Goal: Task Accomplishment & Management: Manage account settings

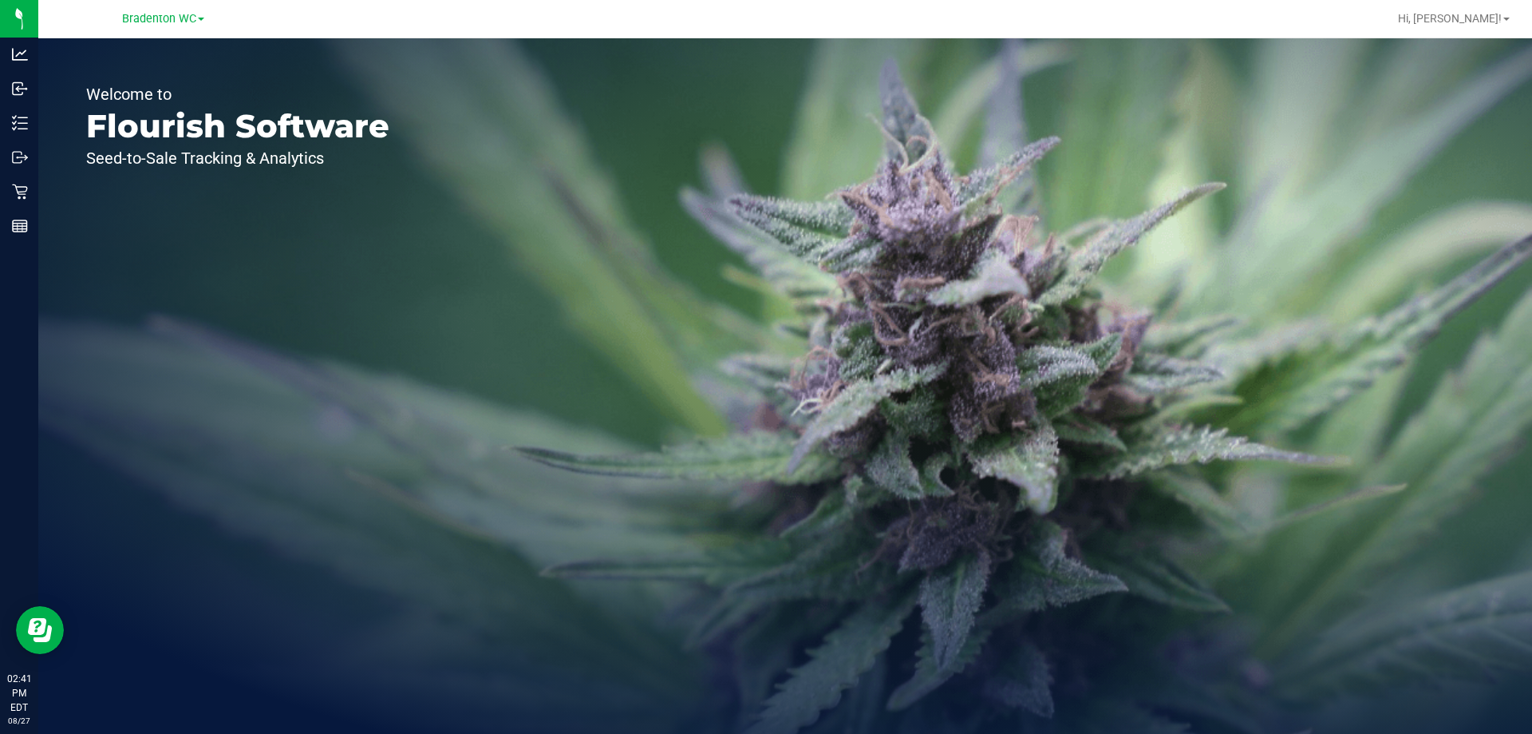
click at [174, 3] on div "Bradenton WC" at bounding box center [165, 18] width 239 height 31
click at [176, 31] on div "Bradenton WC" at bounding box center [165, 18] width 239 height 31
click at [176, 9] on div "Bradenton WC" at bounding box center [163, 18] width 82 height 19
click at [176, 13] on span "Bradenton WC" at bounding box center [159, 19] width 74 height 14
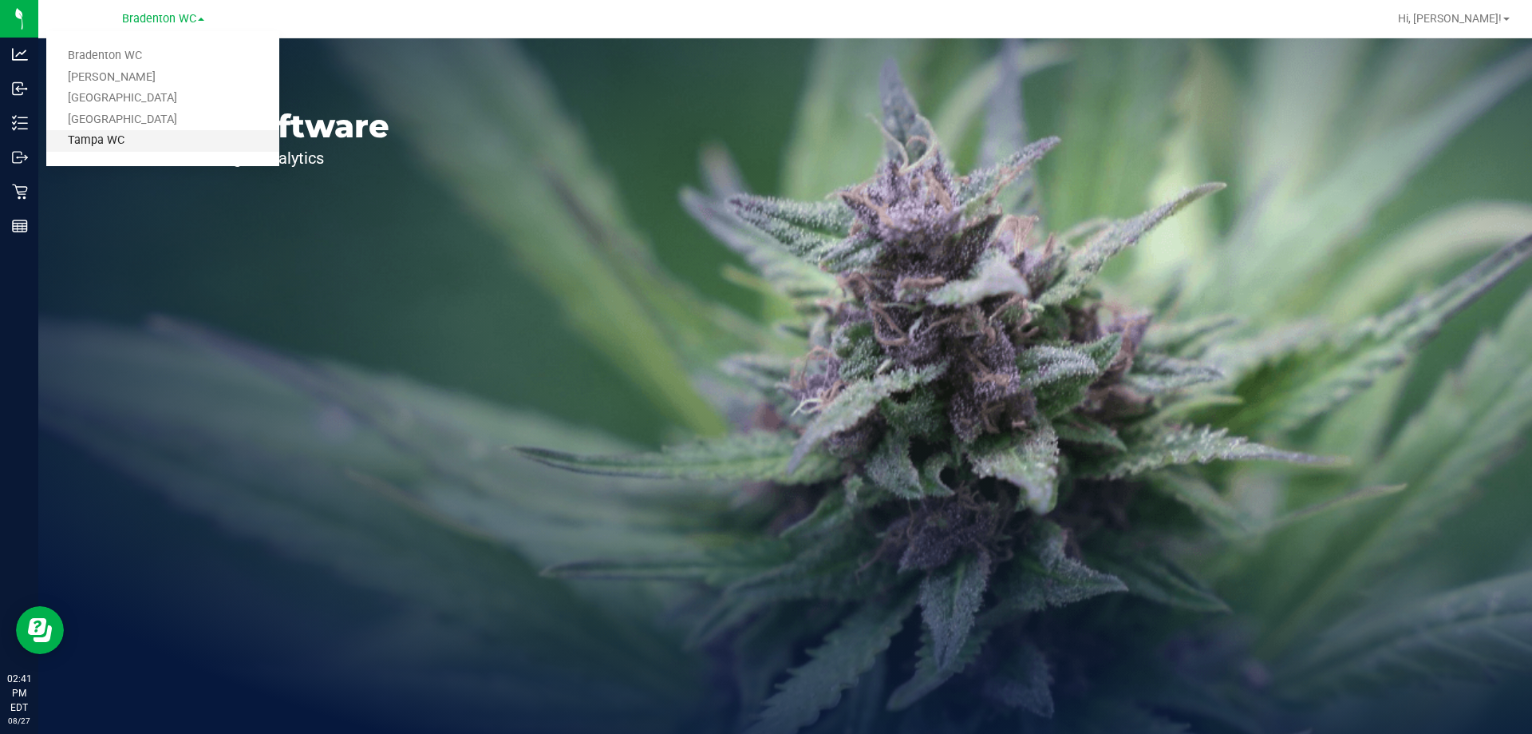
click at [155, 144] on link "Tampa WC" at bounding box center [162, 141] width 233 height 22
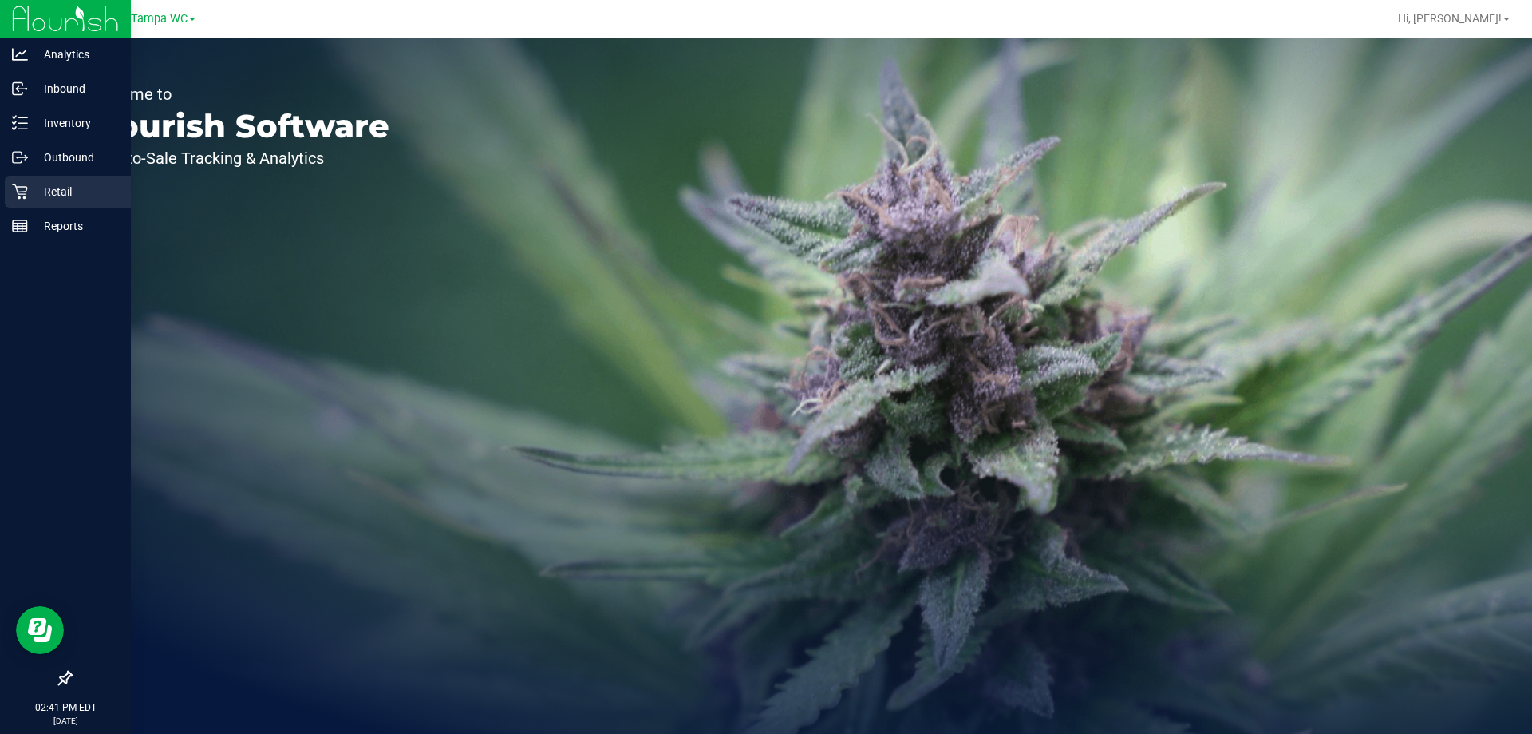
click at [32, 189] on p "Retail" at bounding box center [76, 191] width 96 height 19
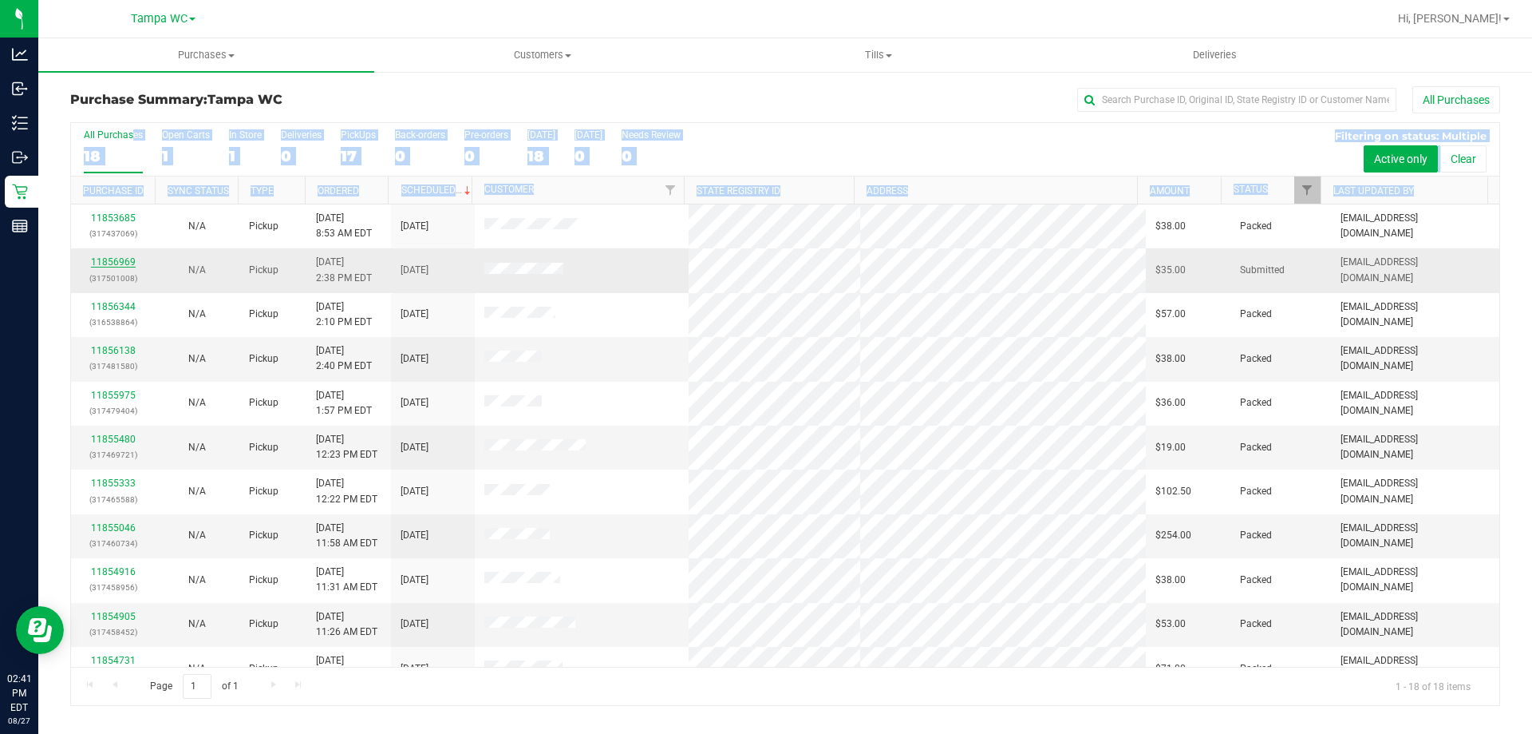
click at [117, 263] on link "11856969" at bounding box center [113, 261] width 45 height 11
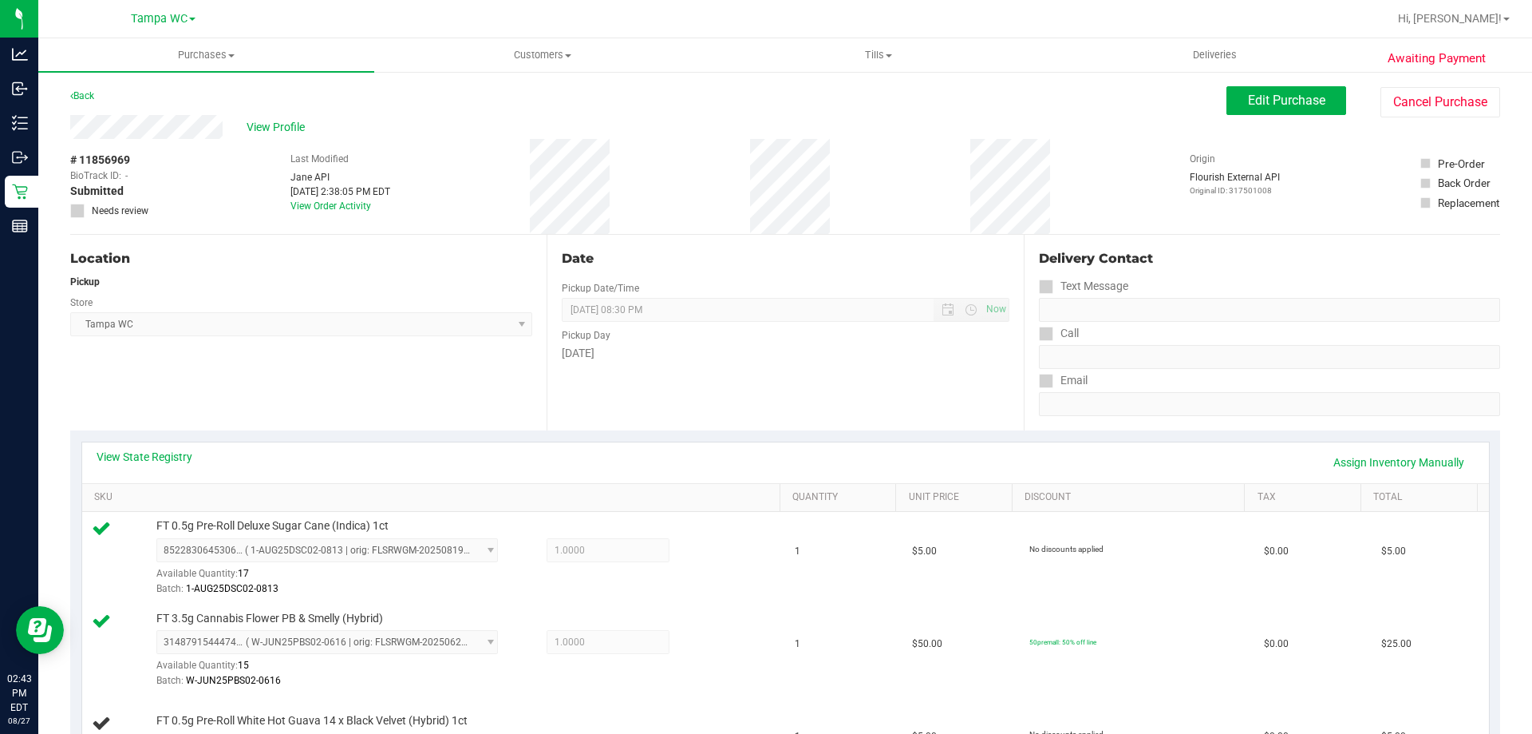
click at [564, 418] on div "Date Pickup Date/Time 08/27/2025 Now 08/27/2025 08:30 PM Now Pickup Day Wednesd…" at bounding box center [785, 333] width 477 height 196
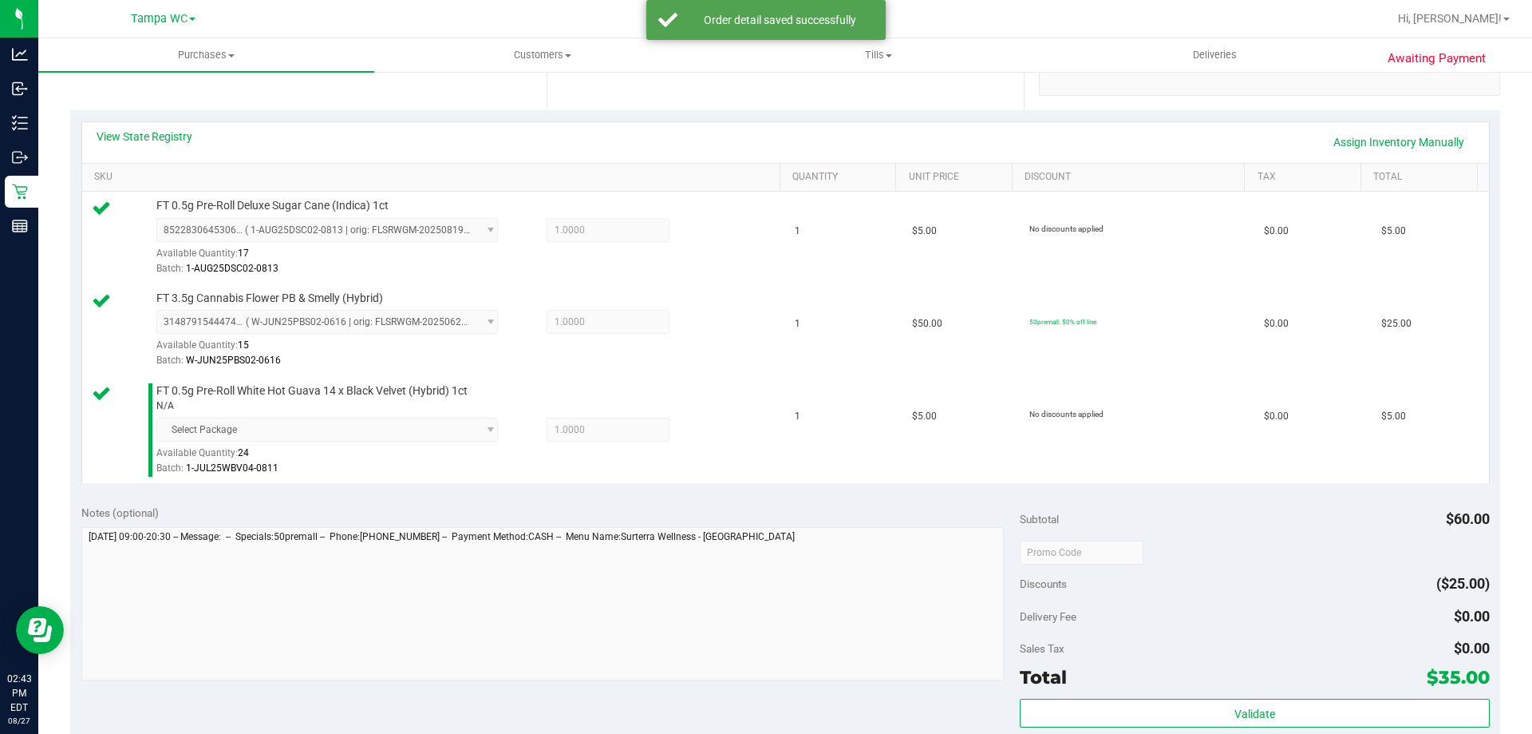
scroll to position [639, 0]
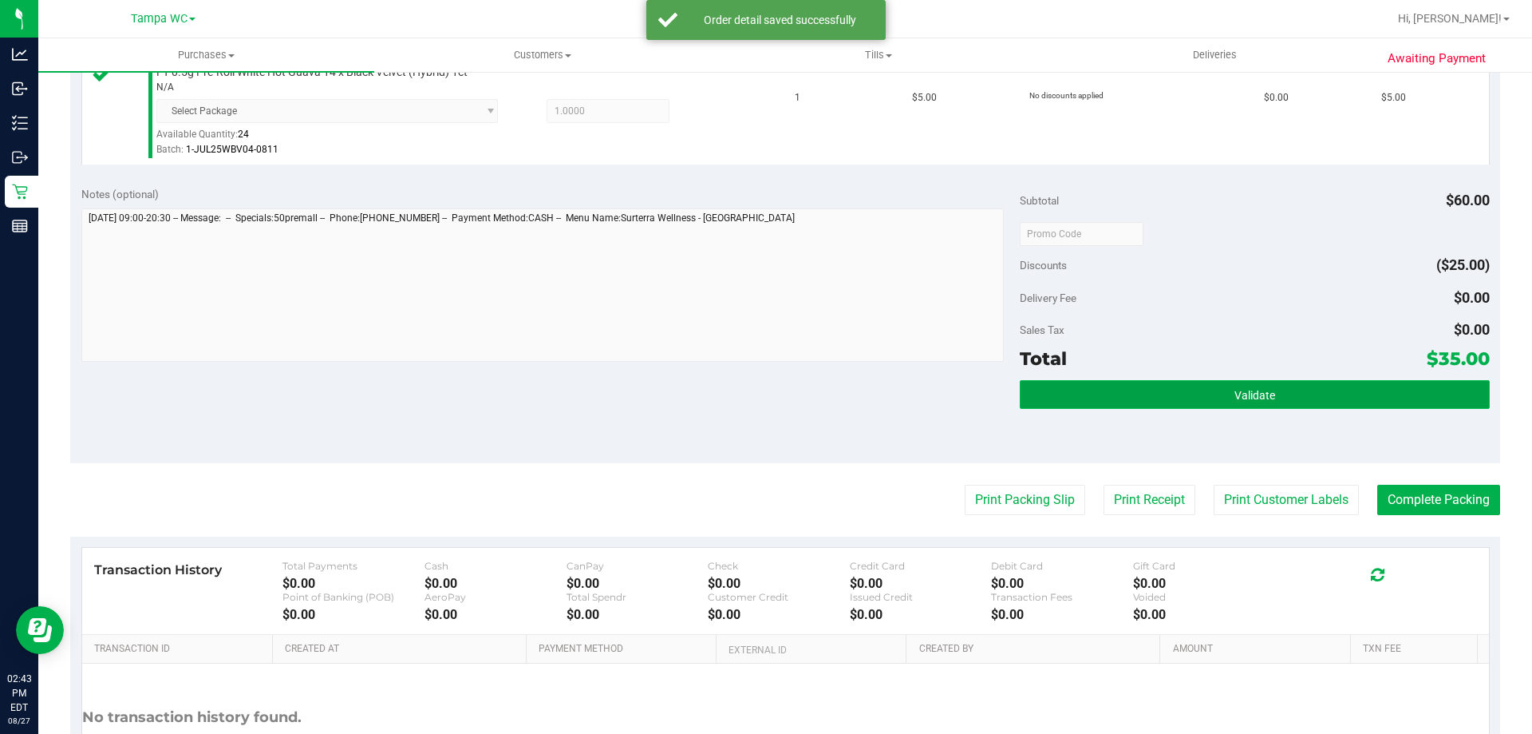
click at [1253, 407] on button "Validate" at bounding box center [1254, 394] width 469 height 29
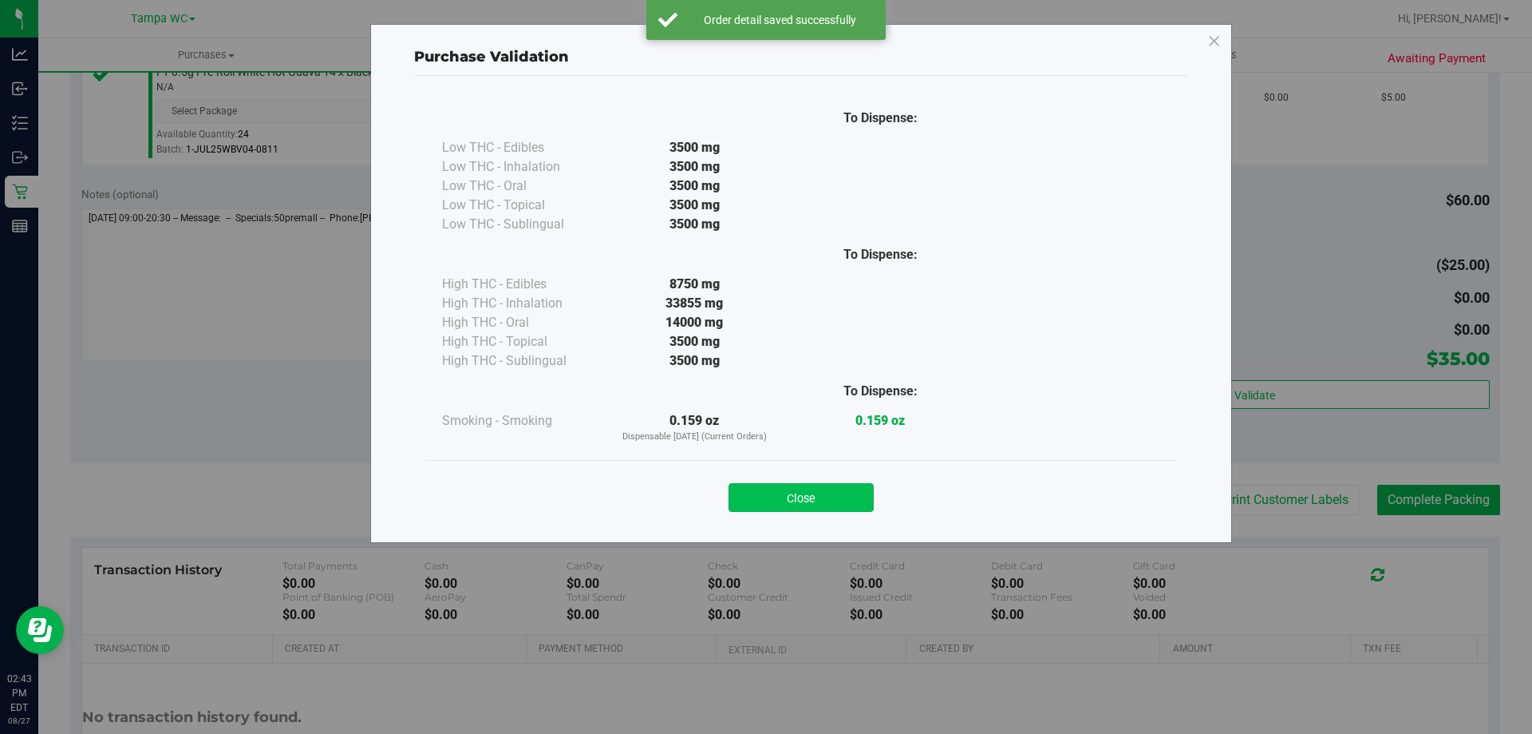
click at [844, 487] on button "Close" at bounding box center [801, 497] width 145 height 29
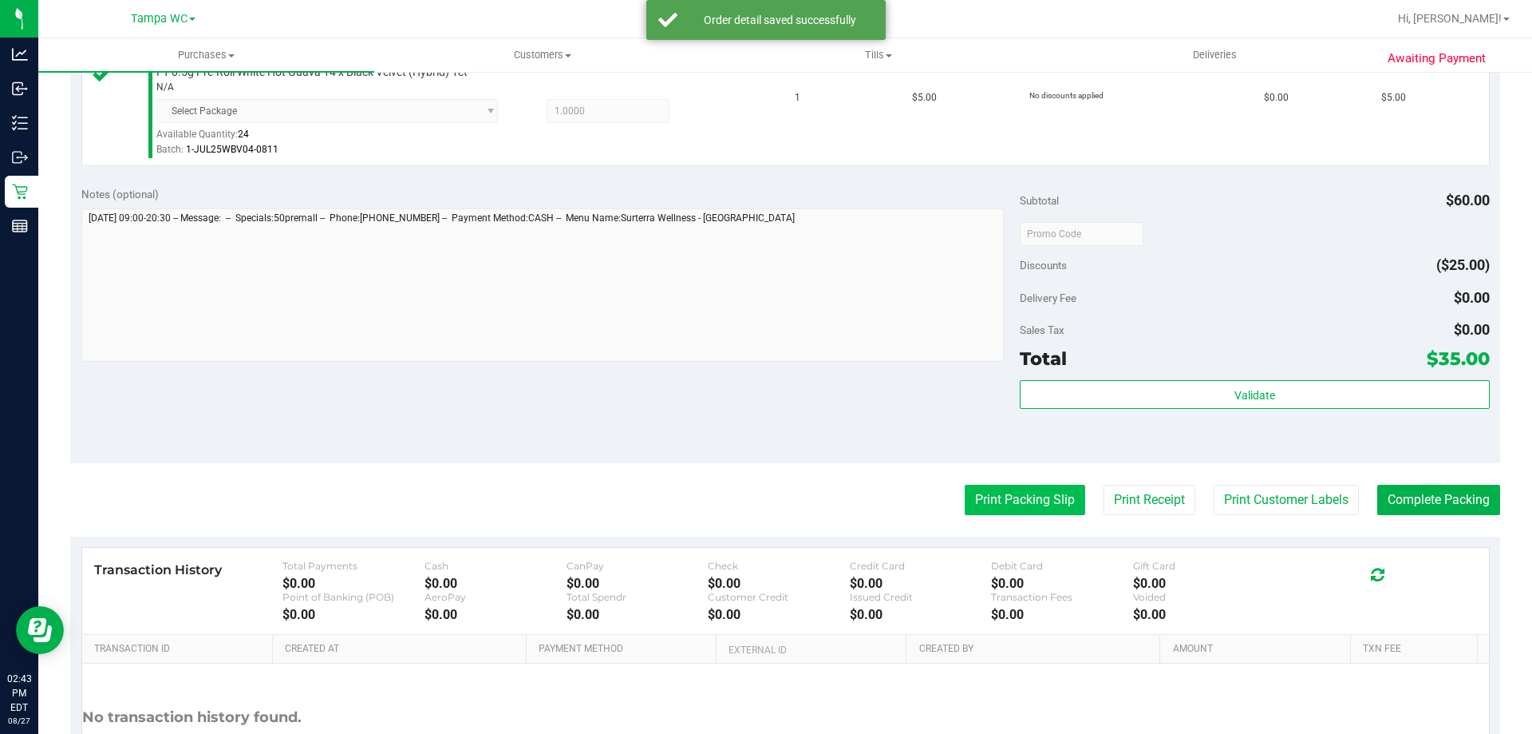
click at [1008, 488] on button "Print Packing Slip" at bounding box center [1025, 499] width 121 height 30
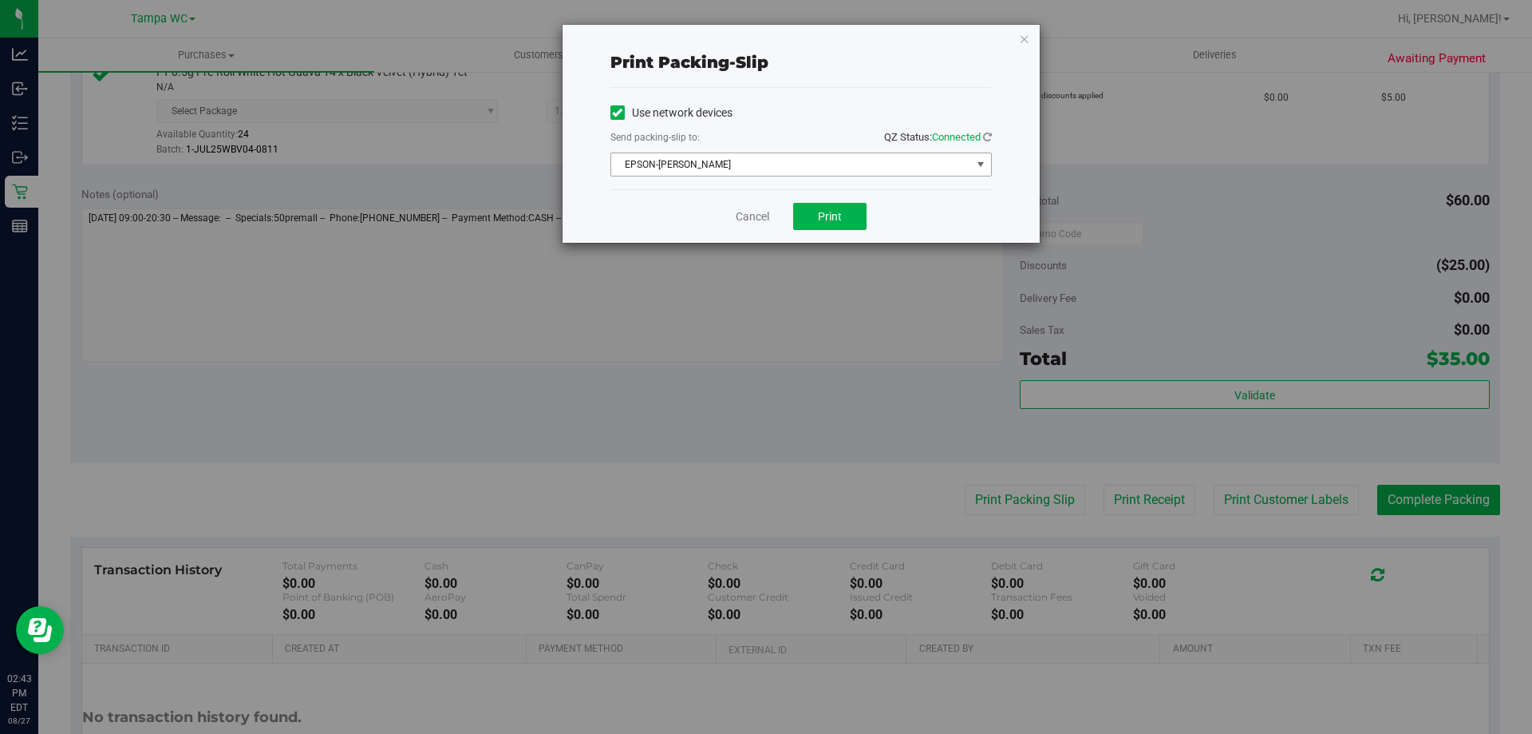
click at [832, 161] on span "EPSON-DAVIS-BISBAL" at bounding box center [791, 164] width 360 height 22
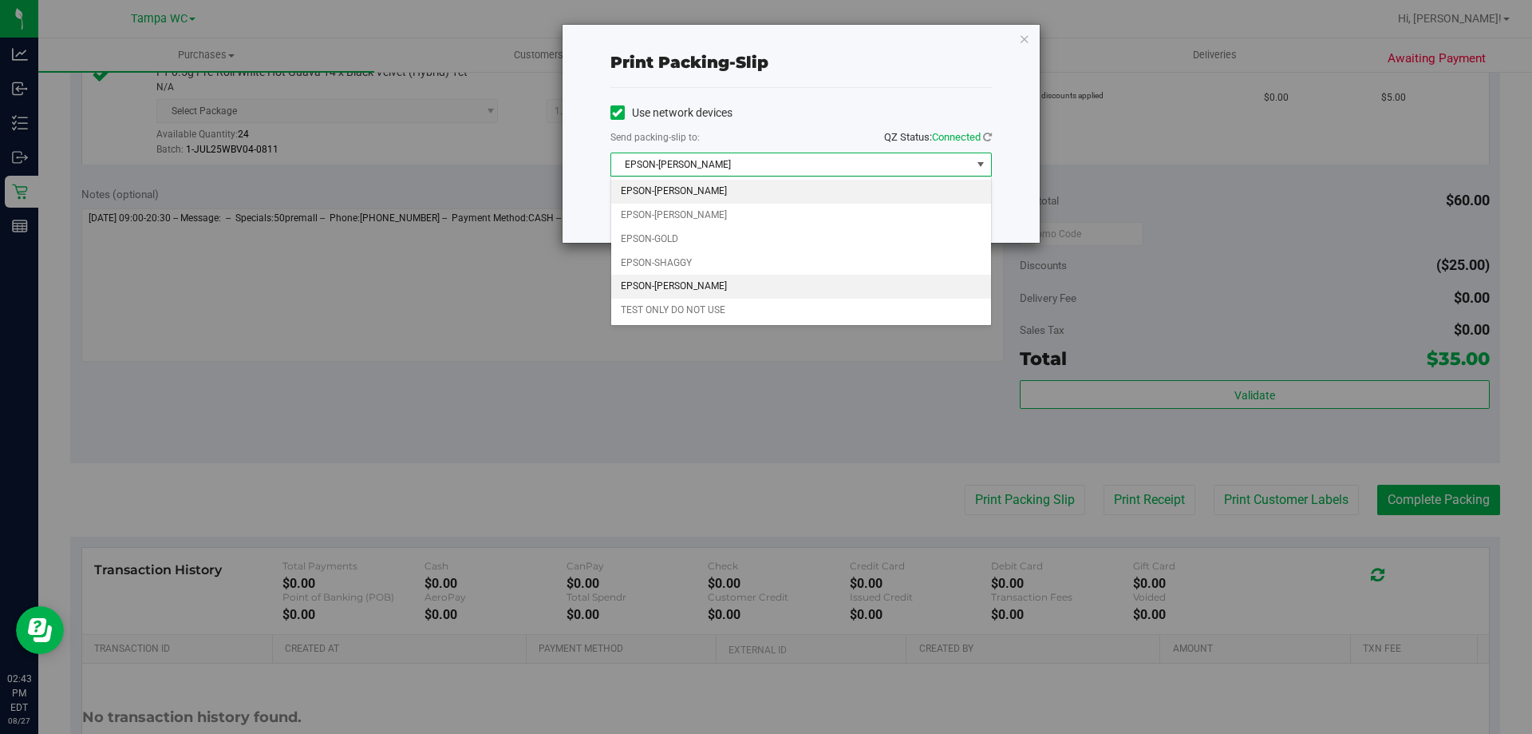
click at [717, 279] on li "EPSON-WILLOW-SMITH" at bounding box center [801, 287] width 380 height 24
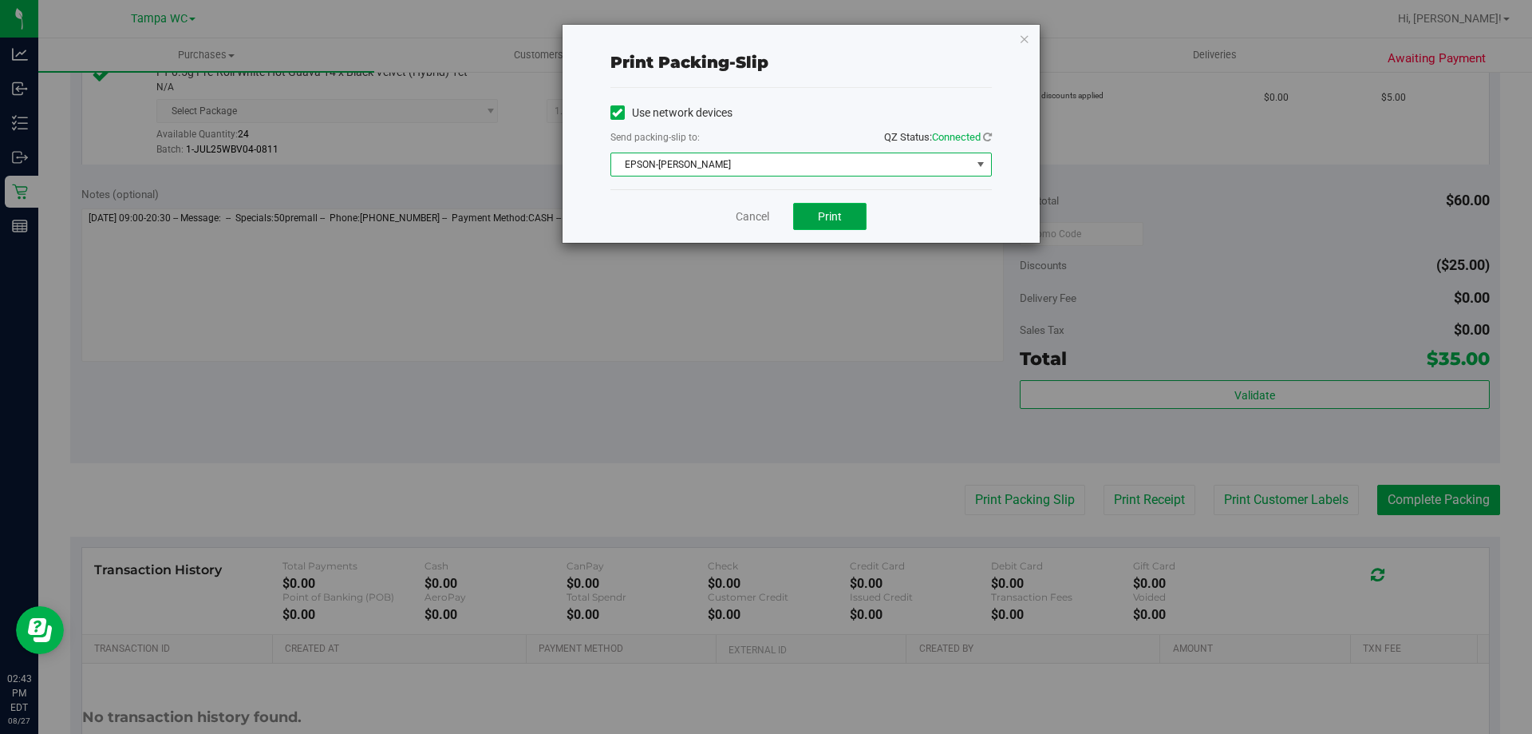
click at [809, 214] on button "Print" at bounding box center [829, 216] width 73 height 27
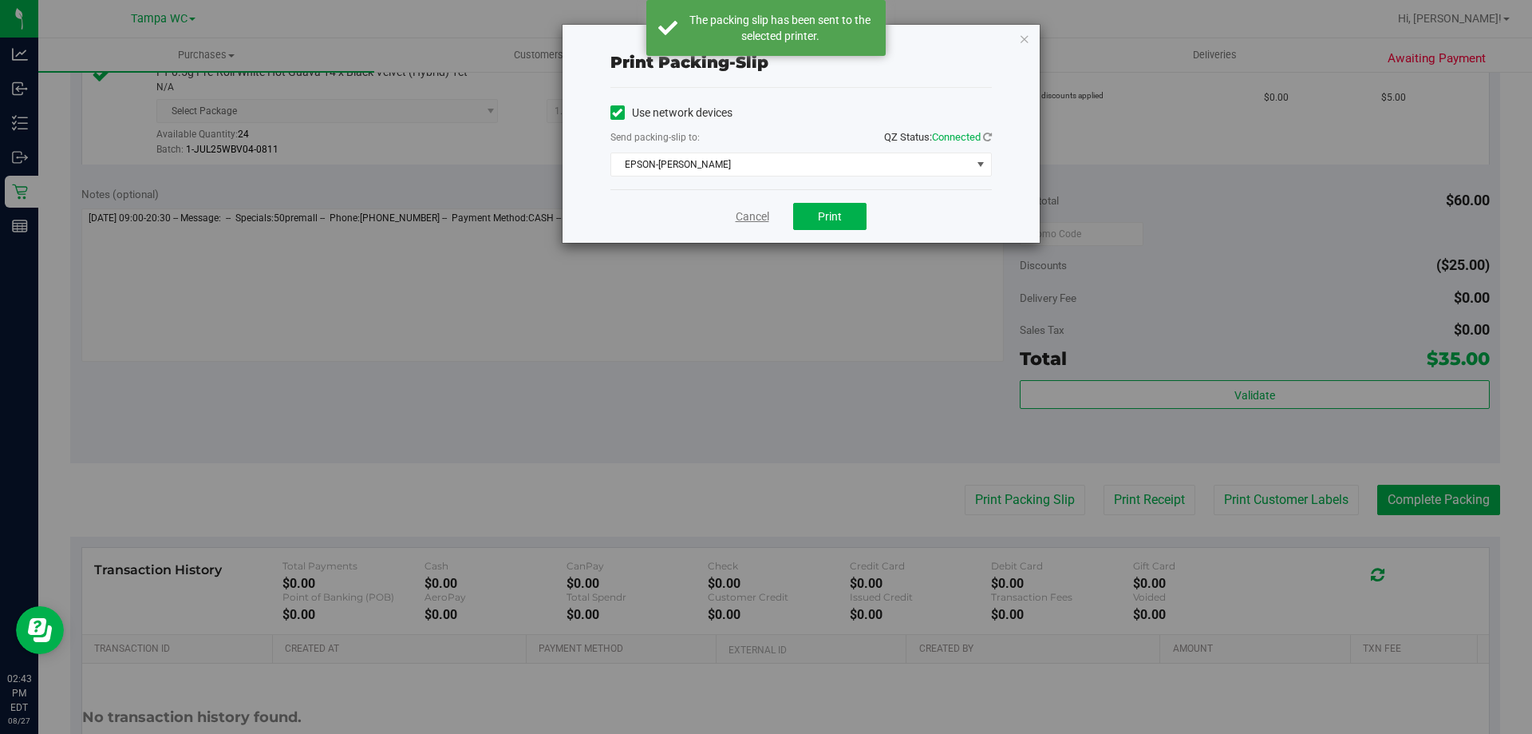
click at [739, 210] on link "Cancel" at bounding box center [753, 216] width 34 height 17
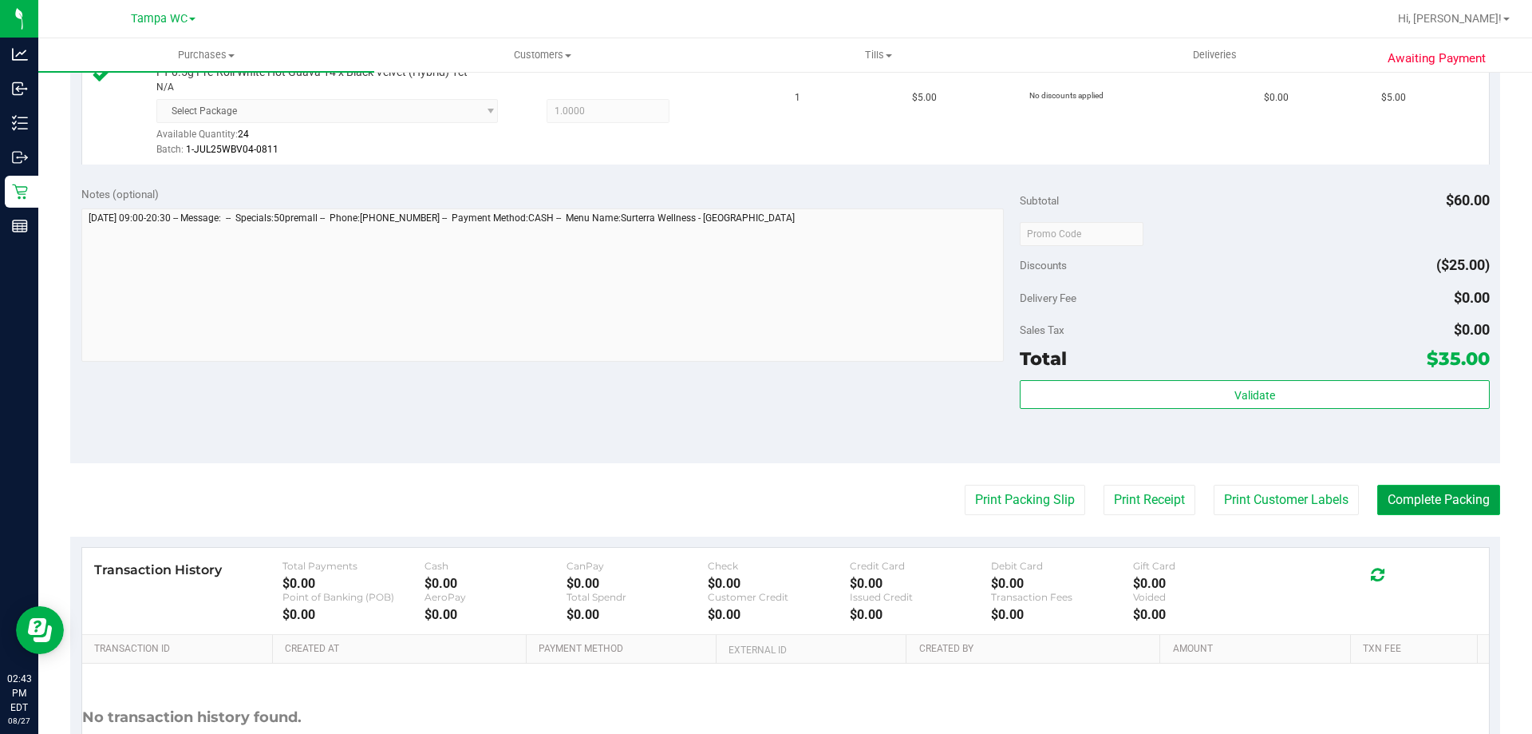
click at [1416, 494] on button "Complete Packing" at bounding box center [1439, 499] width 123 height 30
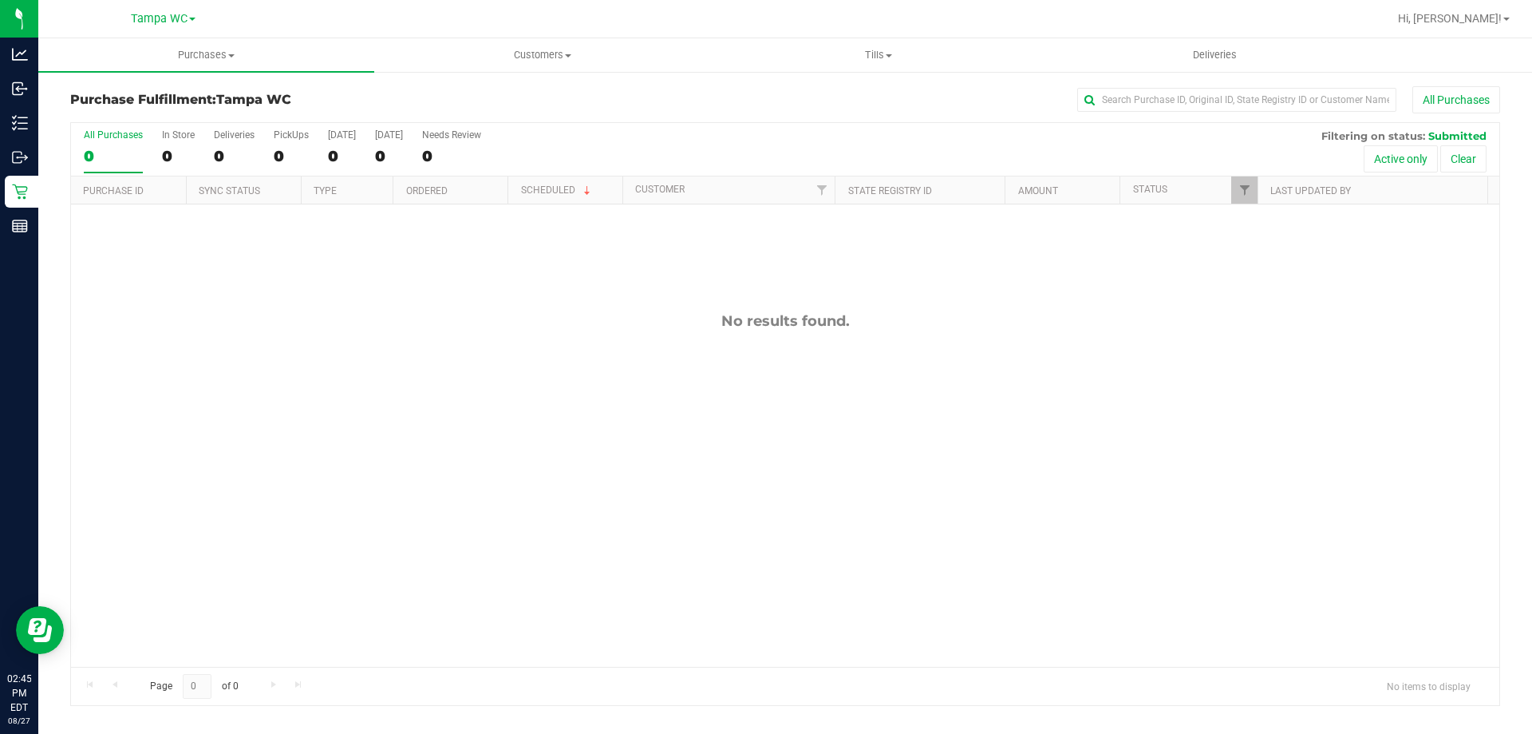
click at [129, 156] on div "0" at bounding box center [113, 156] width 59 height 18
click at [0, 0] on input "All Purchases 0" at bounding box center [0, 0] width 0 height 0
click at [98, 162] on div "0" at bounding box center [113, 156] width 59 height 18
click at [0, 0] on input "All Purchases 0" at bounding box center [0, 0] width 0 height 0
click at [105, 148] on div "0" at bounding box center [113, 156] width 59 height 18
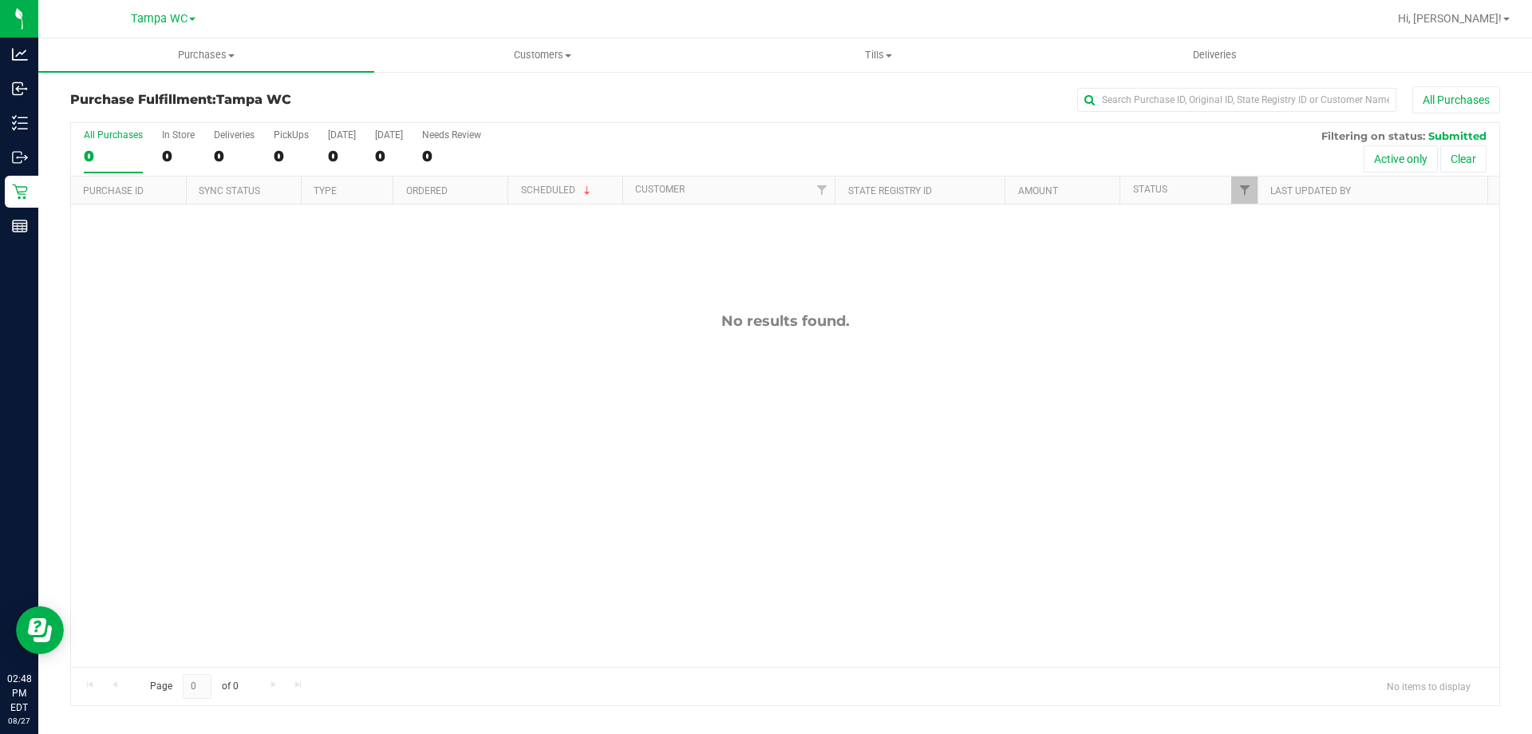
click at [0, 0] on input "All Purchases 0" at bounding box center [0, 0] width 0 height 0
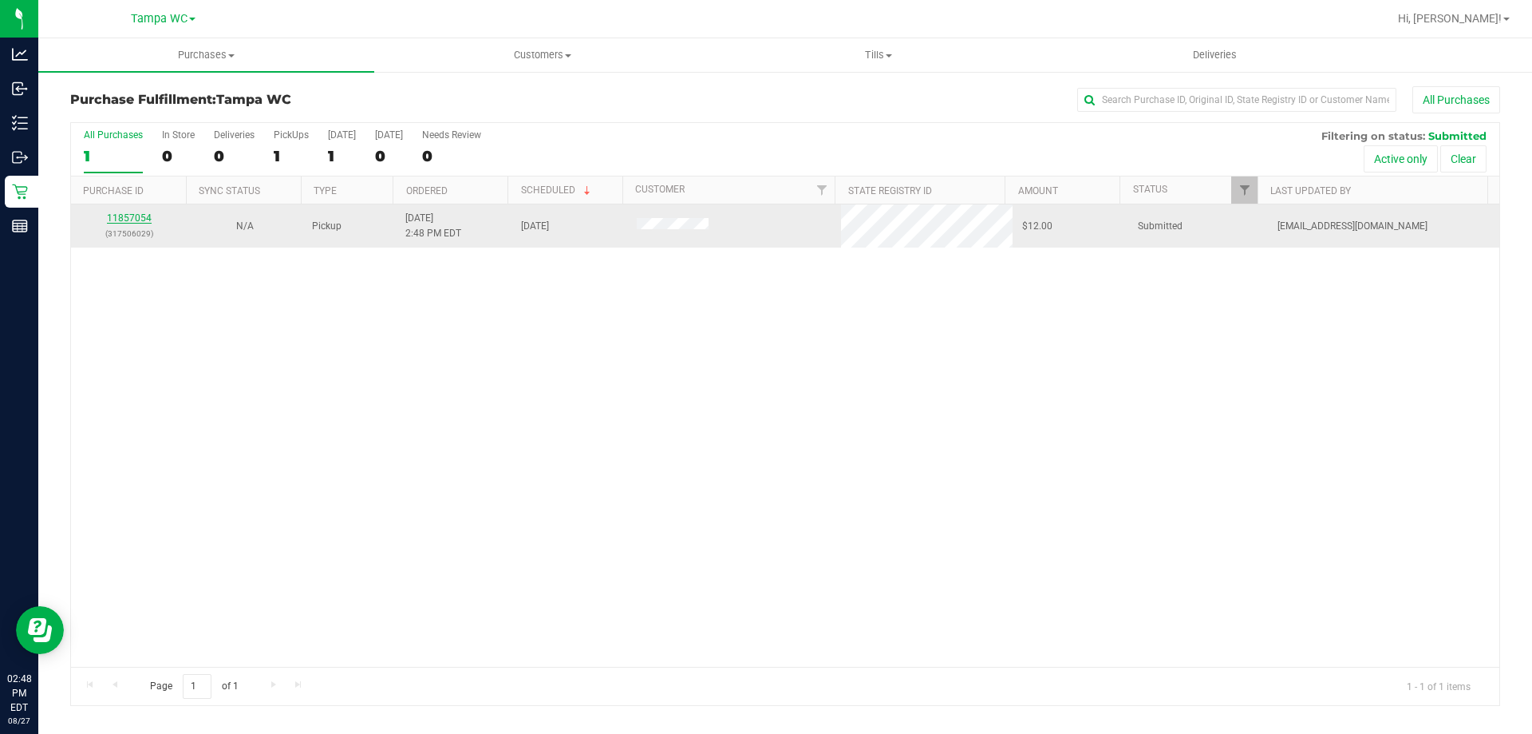
click at [142, 213] on link "11857054" at bounding box center [129, 217] width 45 height 11
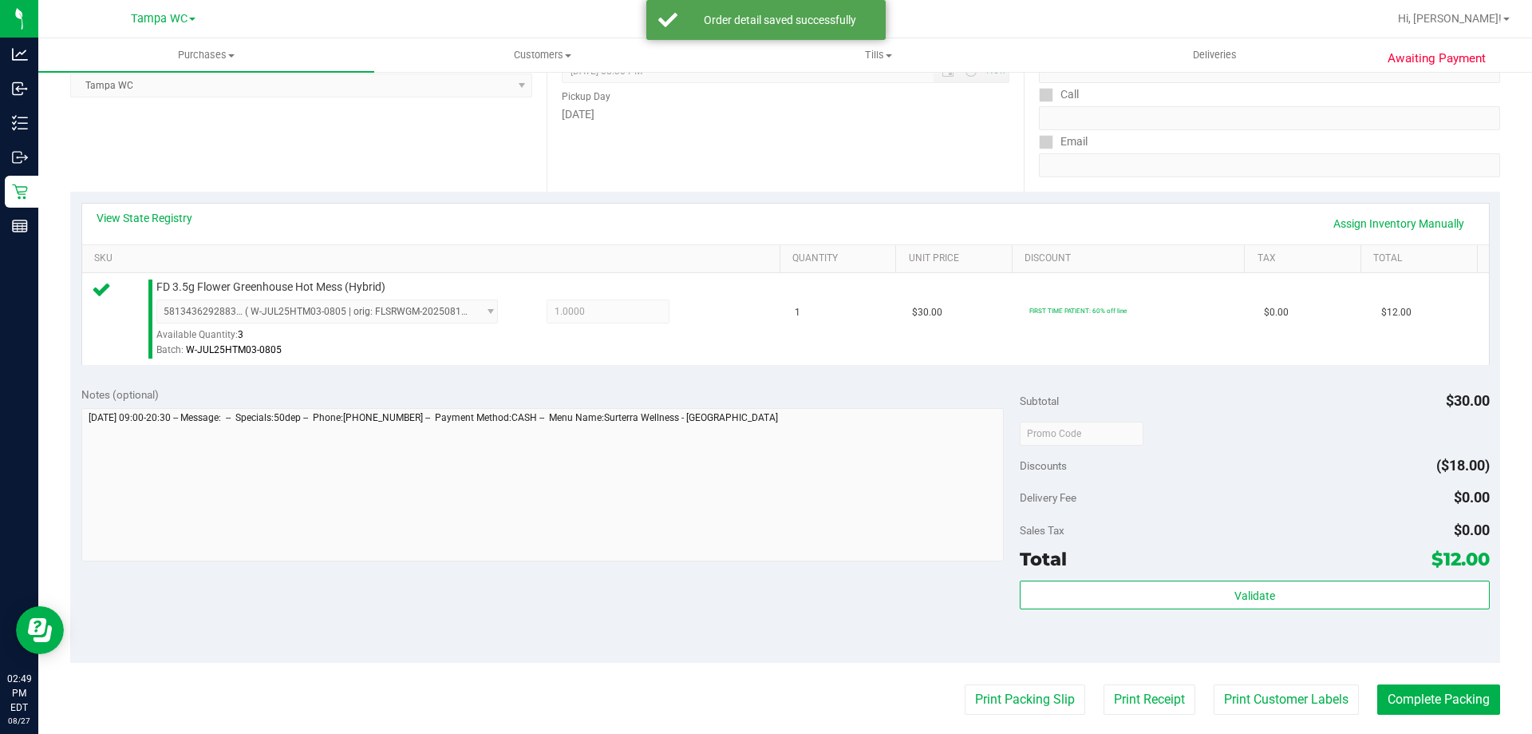
scroll to position [239, 0]
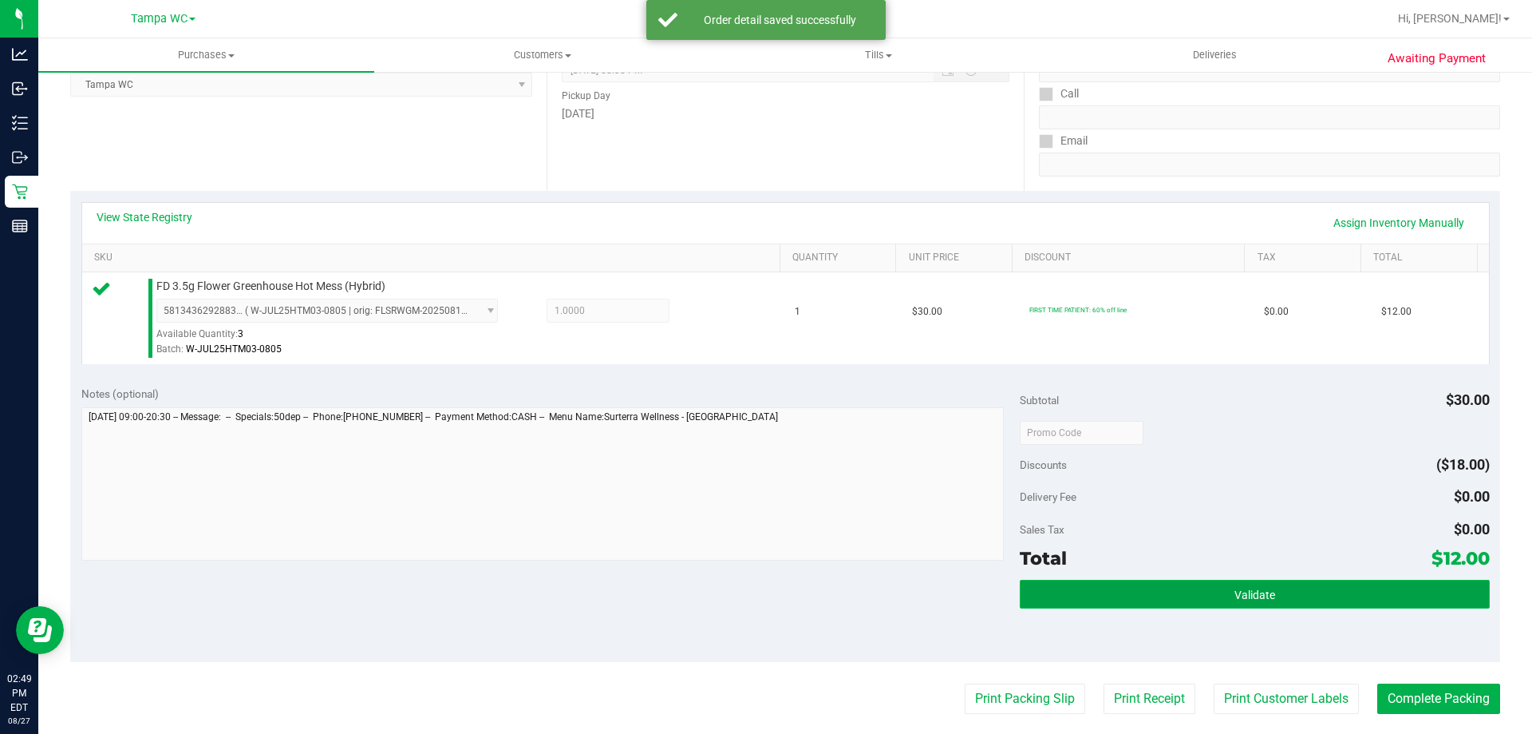
click at [1200, 586] on button "Validate" at bounding box center [1254, 593] width 469 height 29
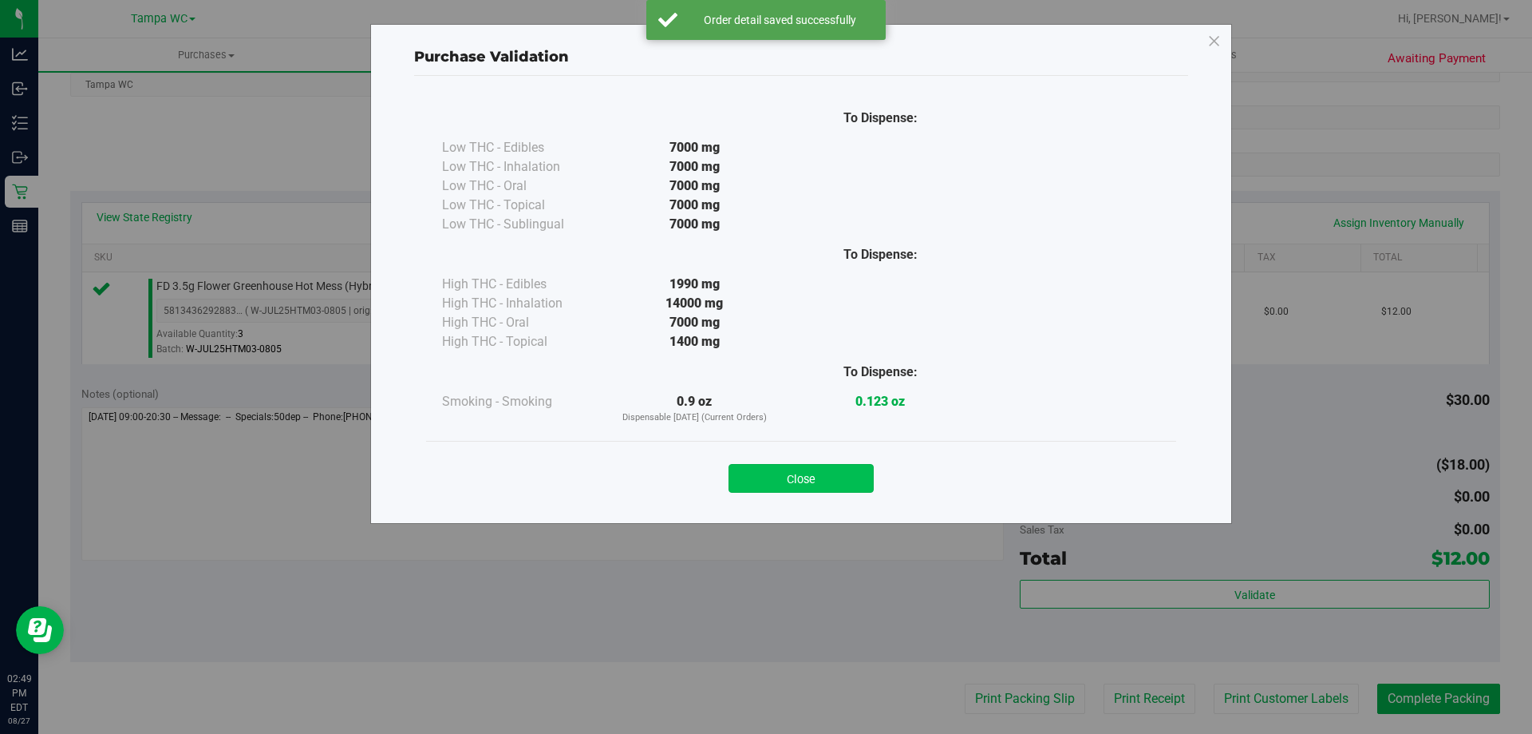
click at [804, 480] on button "Close" at bounding box center [801, 478] width 145 height 29
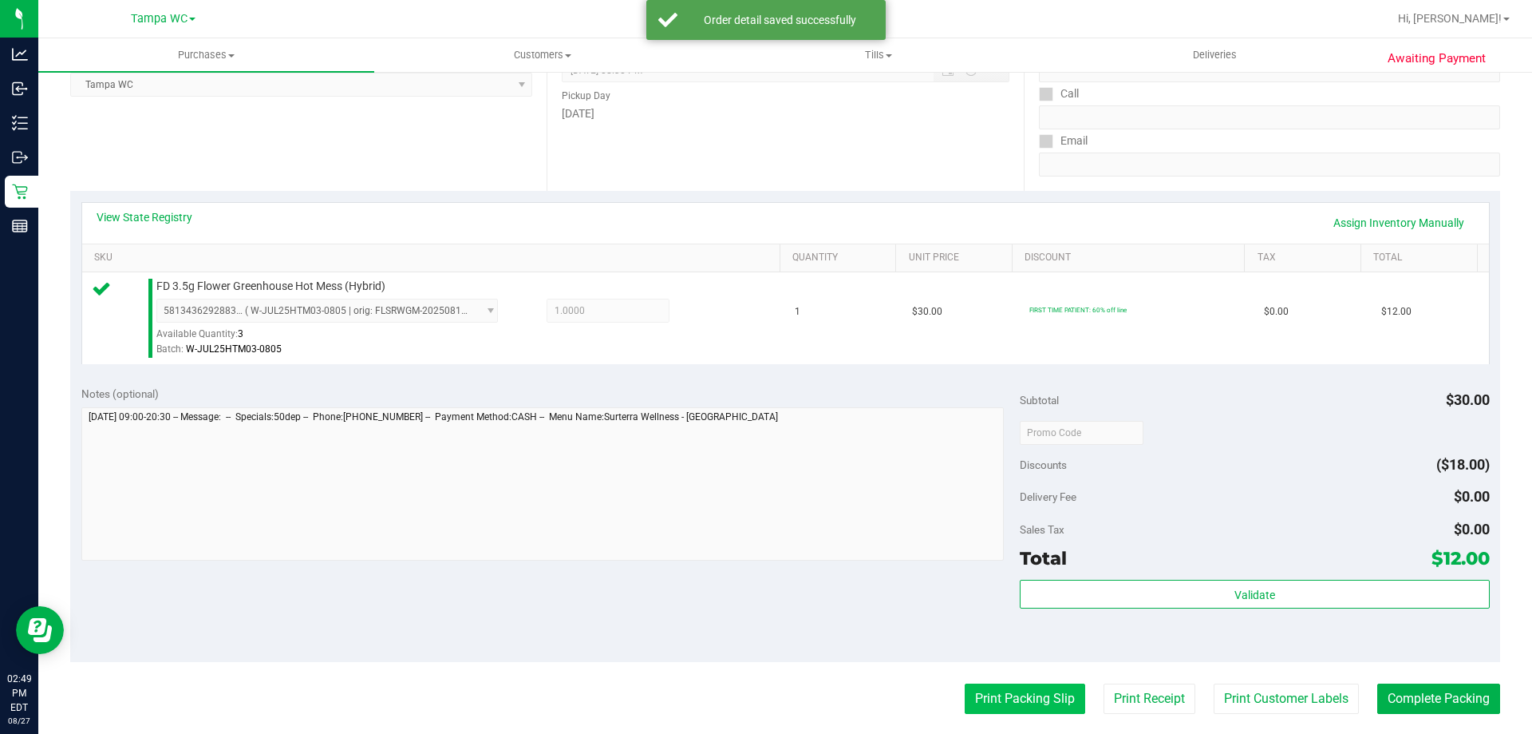
click at [1031, 700] on button "Print Packing Slip" at bounding box center [1025, 698] width 121 height 30
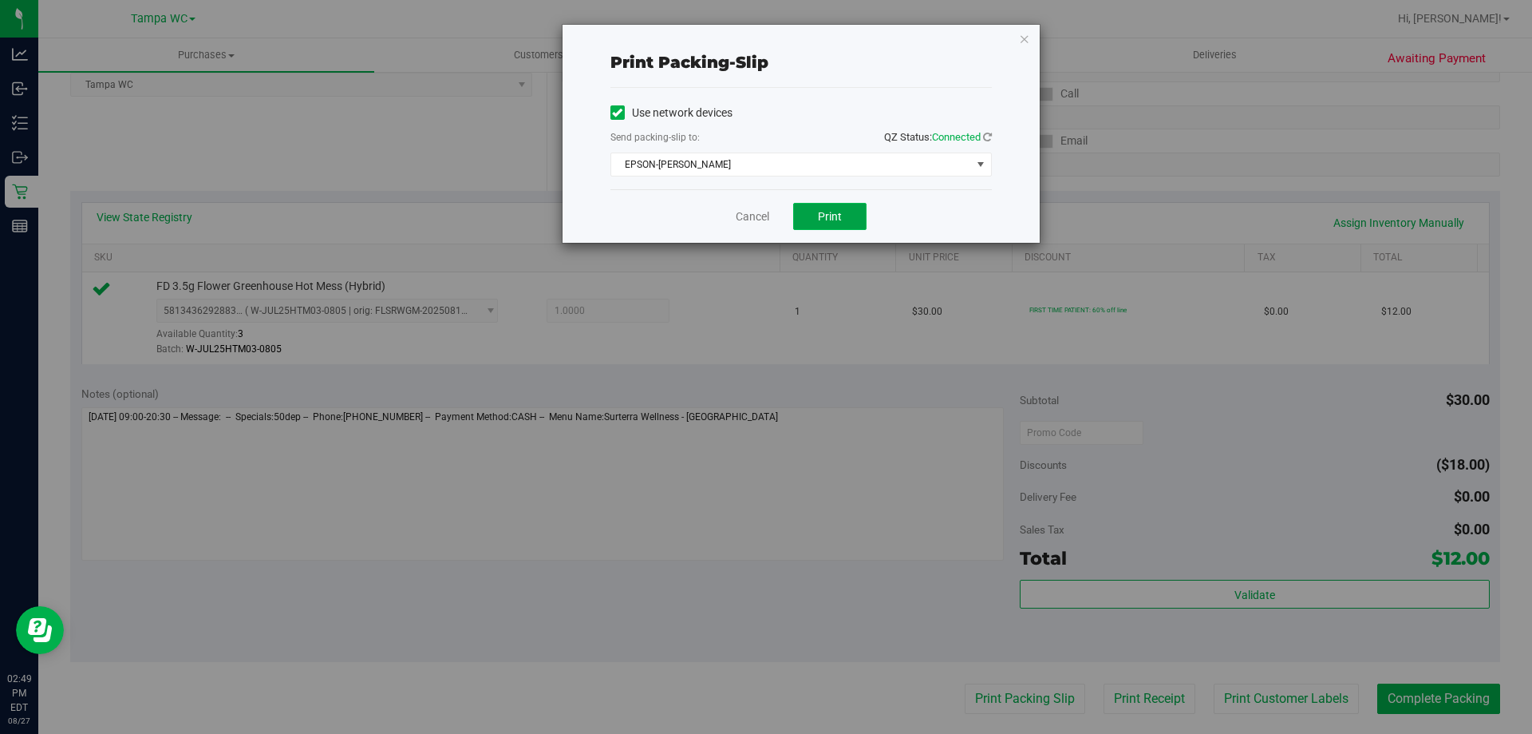
click at [817, 218] on button "Print" at bounding box center [829, 216] width 73 height 27
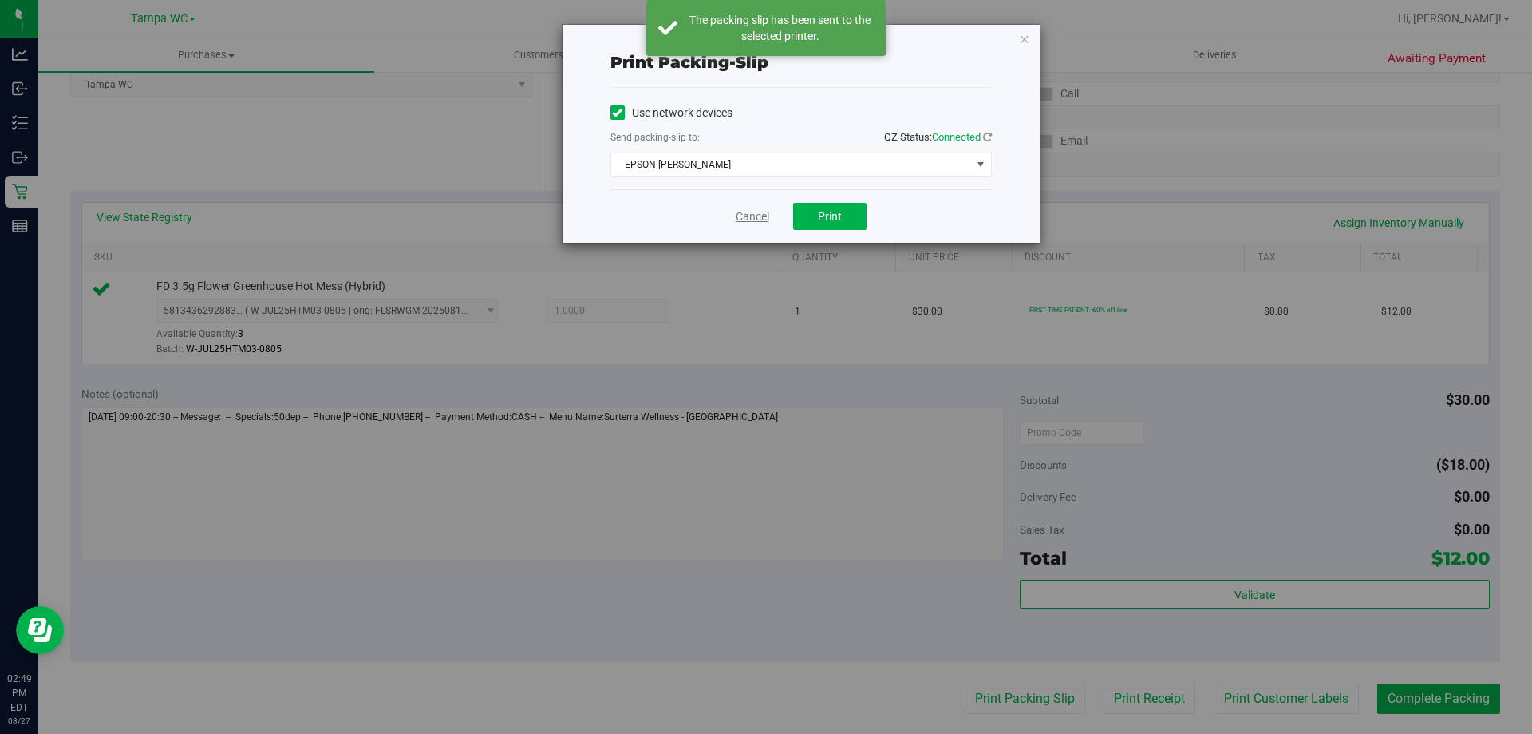
click at [756, 220] on link "Cancel" at bounding box center [753, 216] width 34 height 17
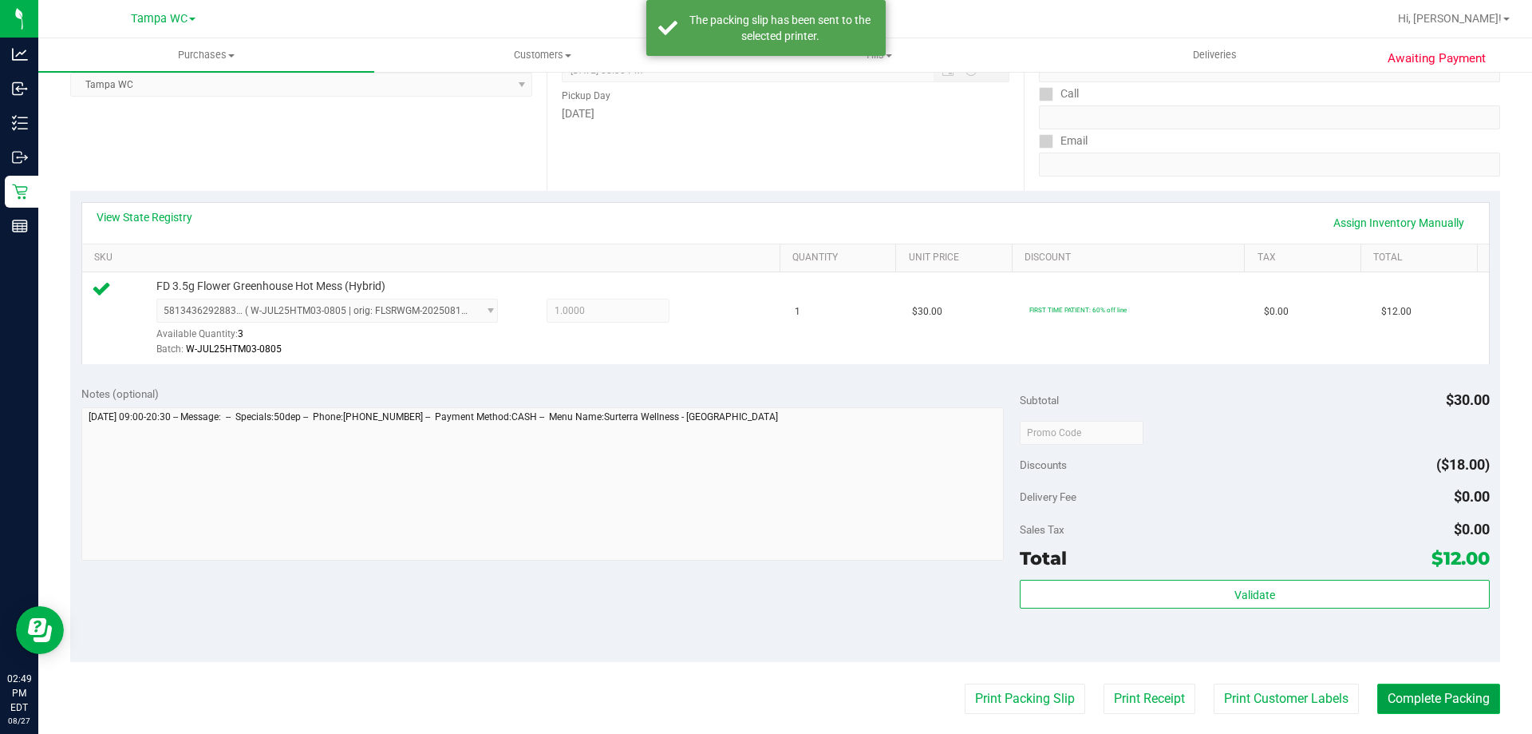
click at [1382, 684] on button "Complete Packing" at bounding box center [1439, 698] width 123 height 30
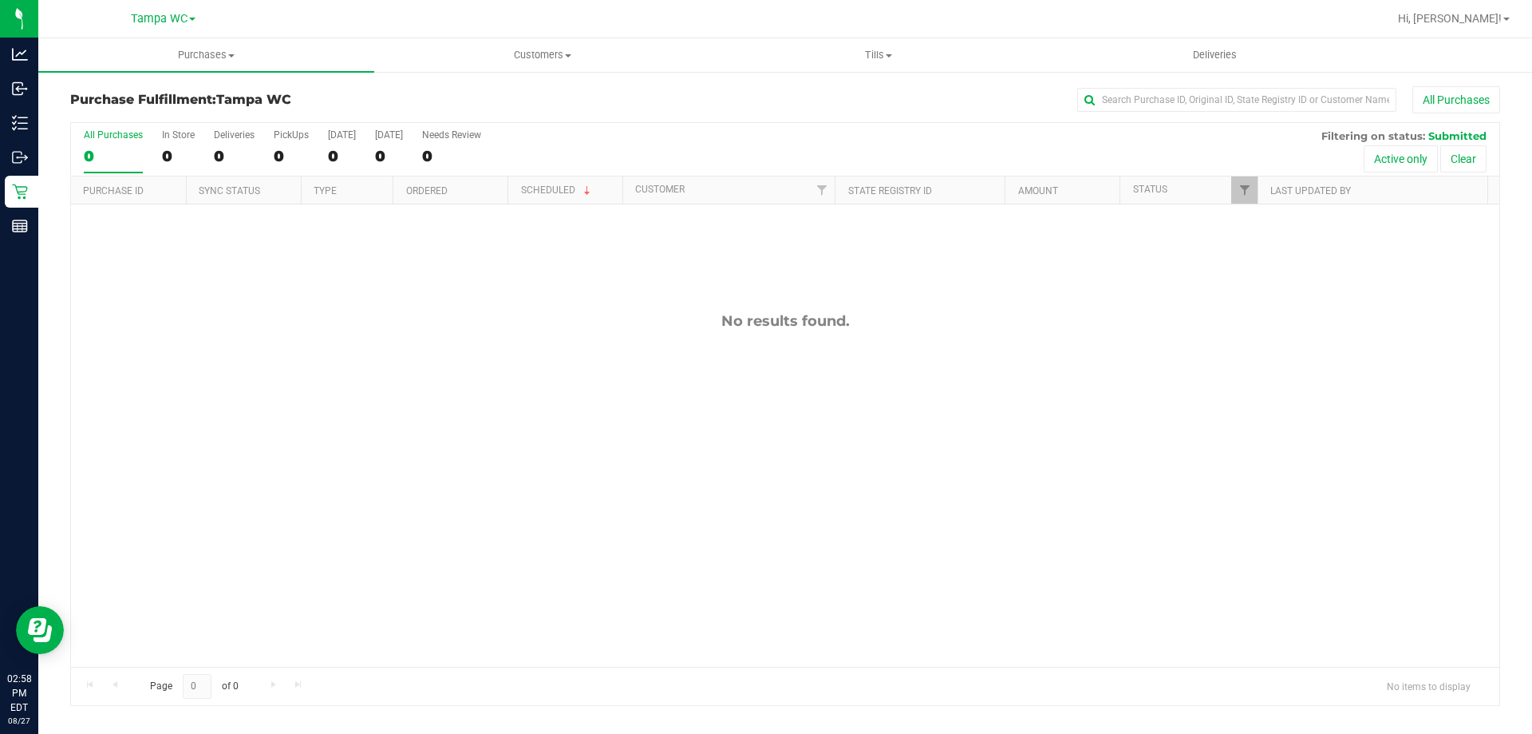
click at [658, 108] on div "All Purchases" at bounding box center [1024, 99] width 954 height 27
click at [80, 148] on div "All Purchases 0 In Store 0 Deliveries 0 PickUps 0 Today 0 Tomorrow 0 Needs Revi…" at bounding box center [785, 149] width 1429 height 53
click at [106, 157] on div "0" at bounding box center [113, 156] width 59 height 18
click at [0, 0] on input "All Purchases 0" at bounding box center [0, 0] width 0 height 0
click at [101, 168] on label "All Purchases 0" at bounding box center [113, 151] width 59 height 44
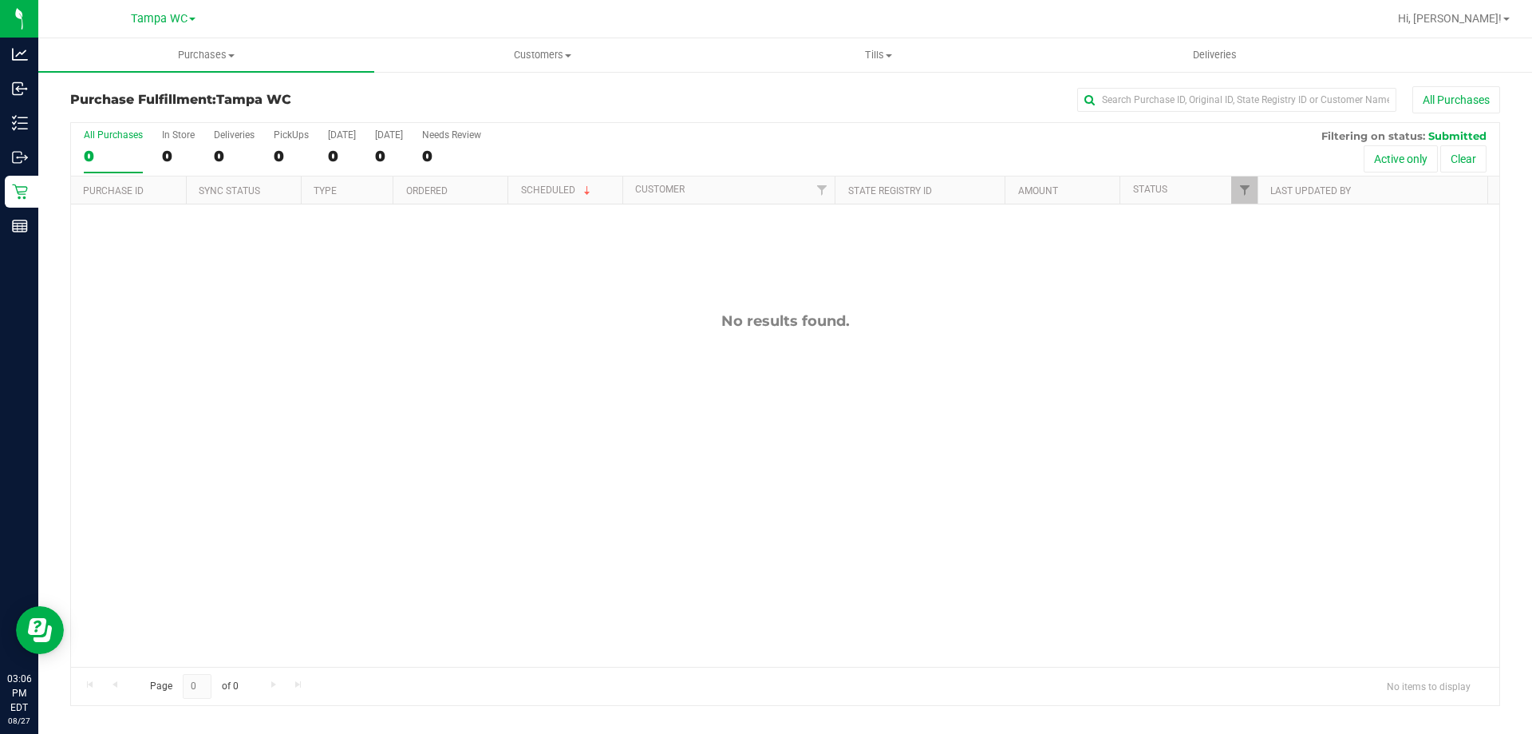
click at [0, 0] on input "All Purchases 0" at bounding box center [0, 0] width 0 height 0
click at [110, 160] on div "0" at bounding box center [113, 156] width 59 height 18
click at [0, 0] on input "All Purchases 0" at bounding box center [0, 0] width 0 height 0
click at [417, 108] on div "Purchase Fulfillment: Tampa WC All Purchases" at bounding box center [785, 103] width 1430 height 35
click at [131, 158] on div "0" at bounding box center [113, 156] width 59 height 18
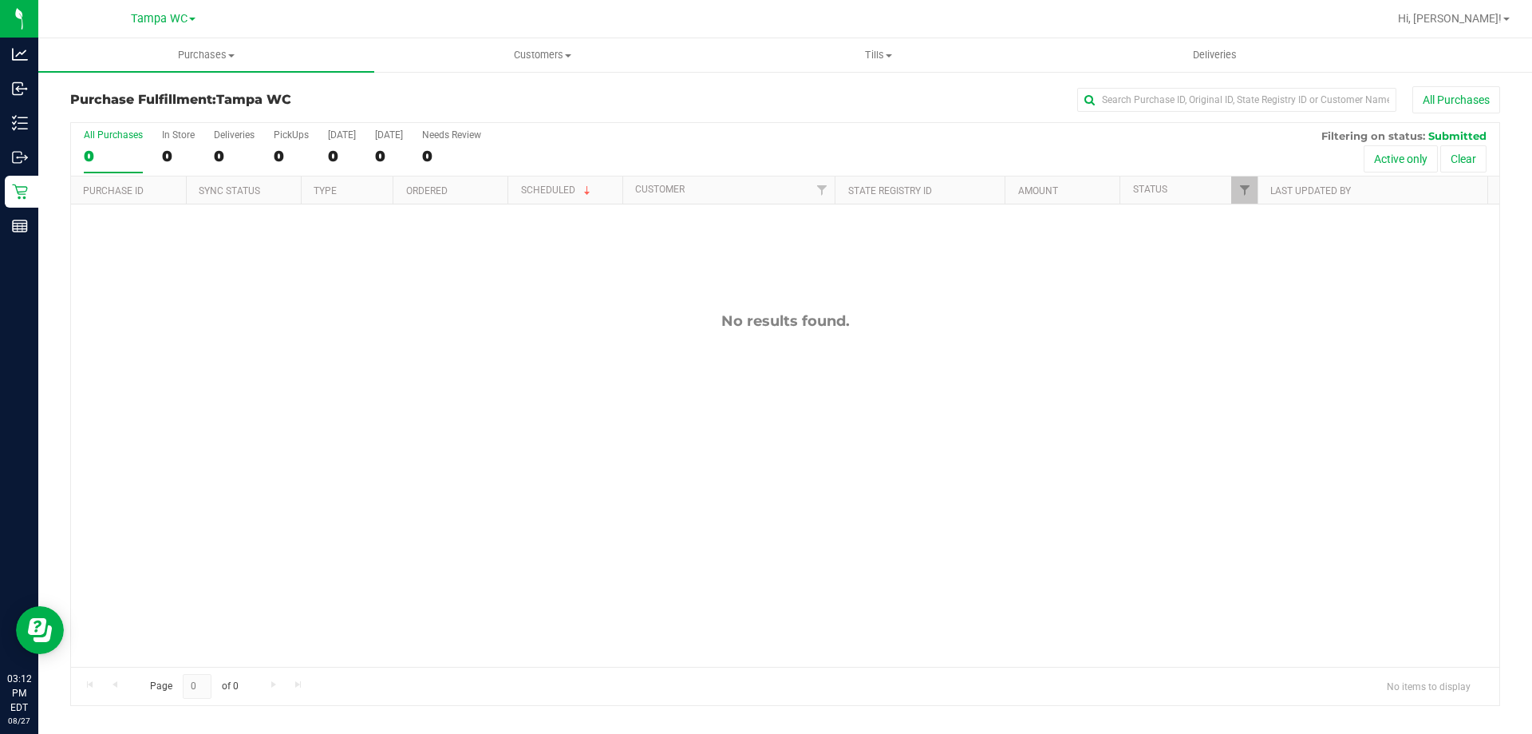
click at [0, 0] on input "All Purchases 0" at bounding box center [0, 0] width 0 height 0
click at [110, 155] on div "0" at bounding box center [113, 156] width 59 height 18
click at [0, 0] on input "All Purchases 0" at bounding box center [0, 0] width 0 height 0
click at [132, 148] on div "0" at bounding box center [113, 156] width 59 height 18
click at [0, 0] on input "All Purchases 0" at bounding box center [0, 0] width 0 height 0
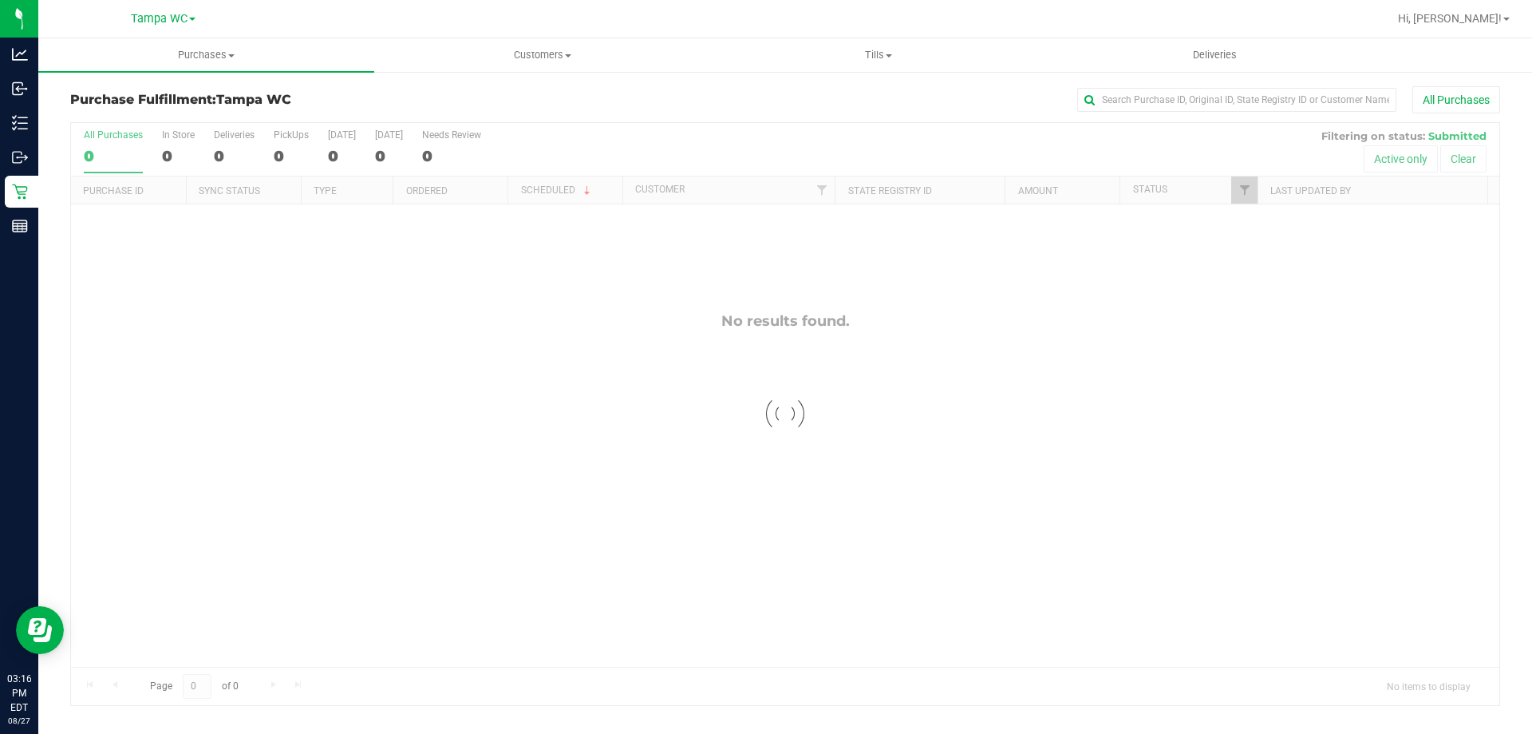
click at [103, 136] on div "All Purchases" at bounding box center [113, 134] width 59 height 11
click at [0, 0] on input "All Purchases 0" at bounding box center [0, 0] width 0 height 0
click at [109, 140] on label "All Purchases 0" at bounding box center [113, 151] width 59 height 44
click at [0, 0] on input "All Purchases 0" at bounding box center [0, 0] width 0 height 0
click at [95, 155] on div "0" at bounding box center [113, 156] width 59 height 18
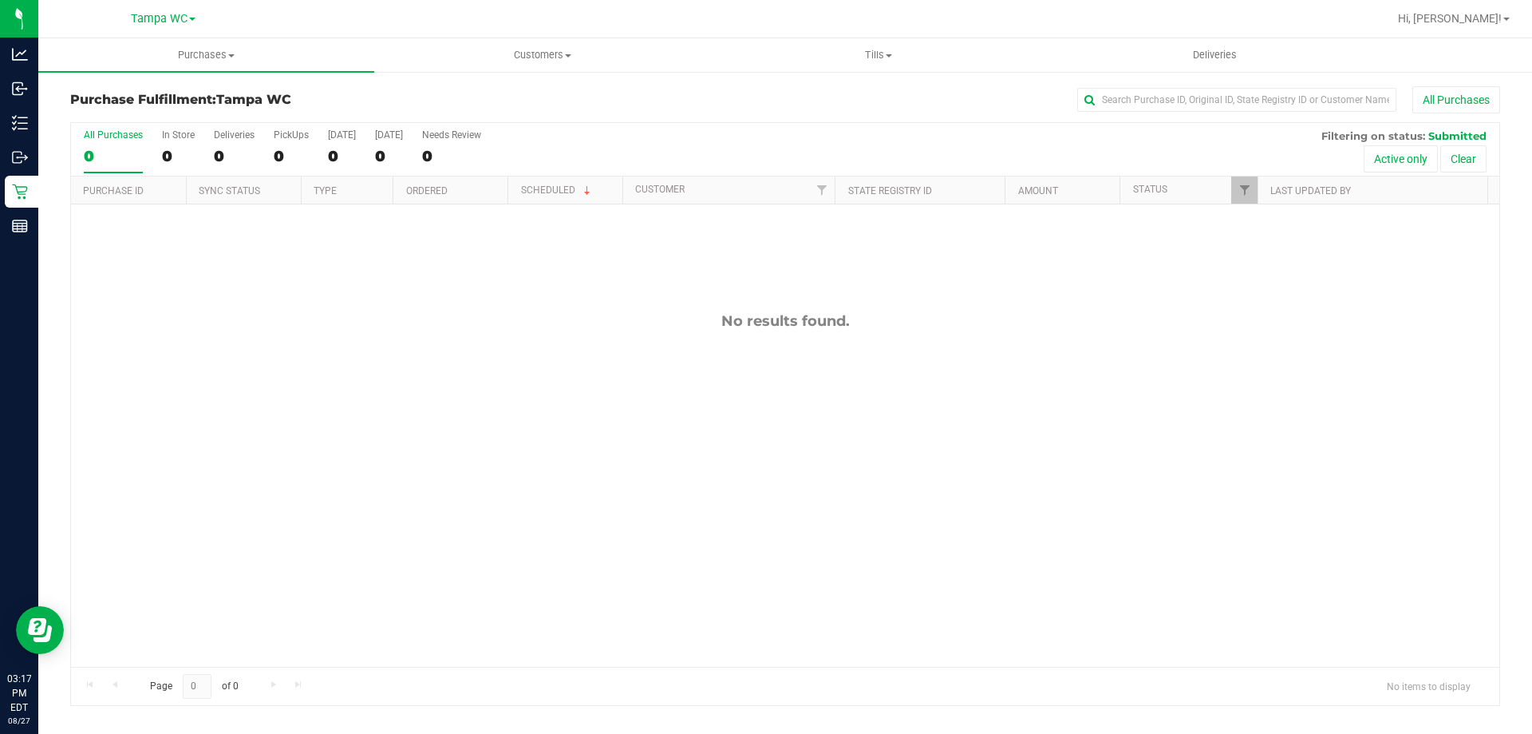
click at [0, 0] on input "All Purchases 0" at bounding box center [0, 0] width 0 height 0
click at [118, 145] on label "All Purchases 0" at bounding box center [113, 151] width 59 height 44
click at [0, 0] on input "All Purchases 0" at bounding box center [0, 0] width 0 height 0
click at [115, 136] on div "All Purchases" at bounding box center [113, 134] width 59 height 11
click at [0, 0] on input "All Purchases 0" at bounding box center [0, 0] width 0 height 0
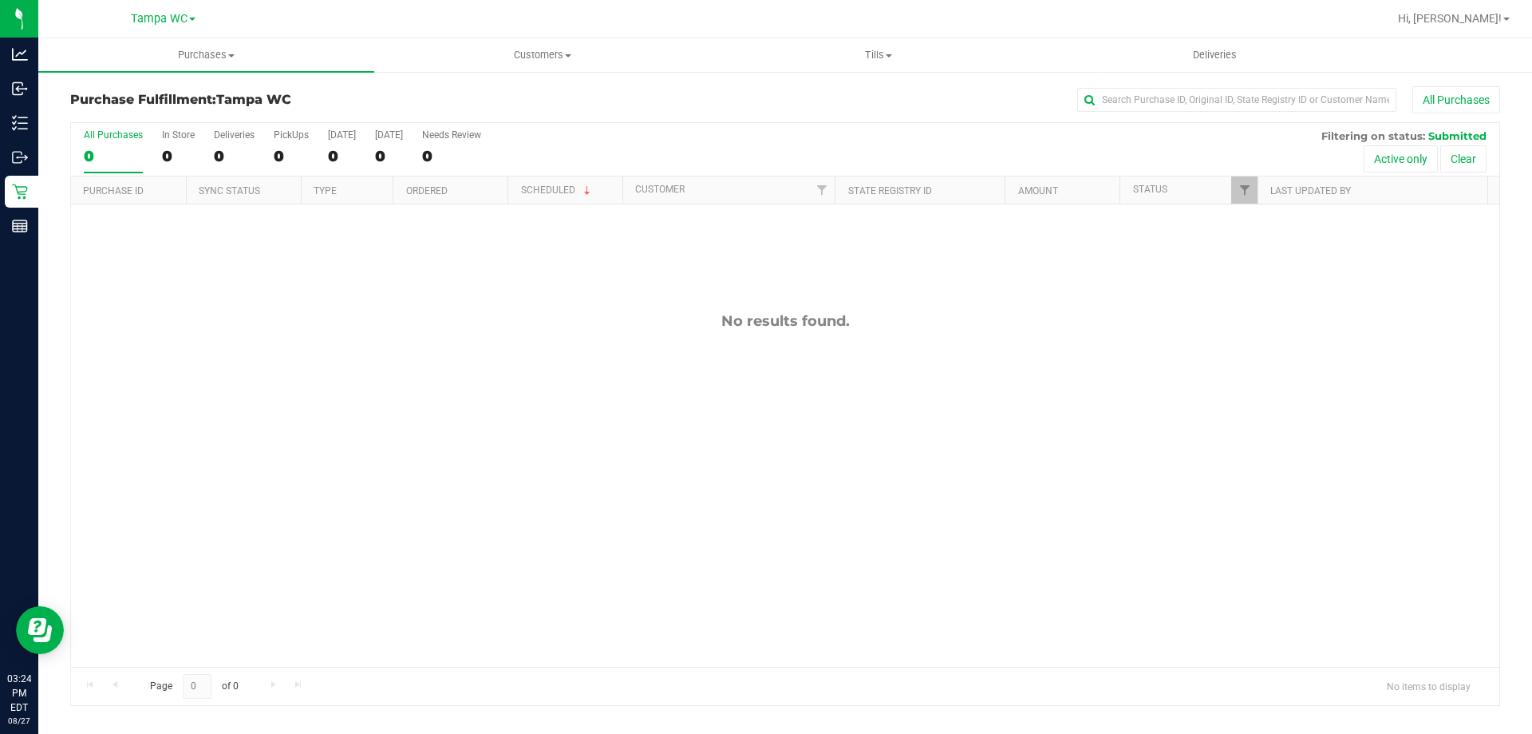
click at [124, 140] on div "All Purchases" at bounding box center [113, 134] width 59 height 11
click at [0, 0] on input "All Purchases 0" at bounding box center [0, 0] width 0 height 0
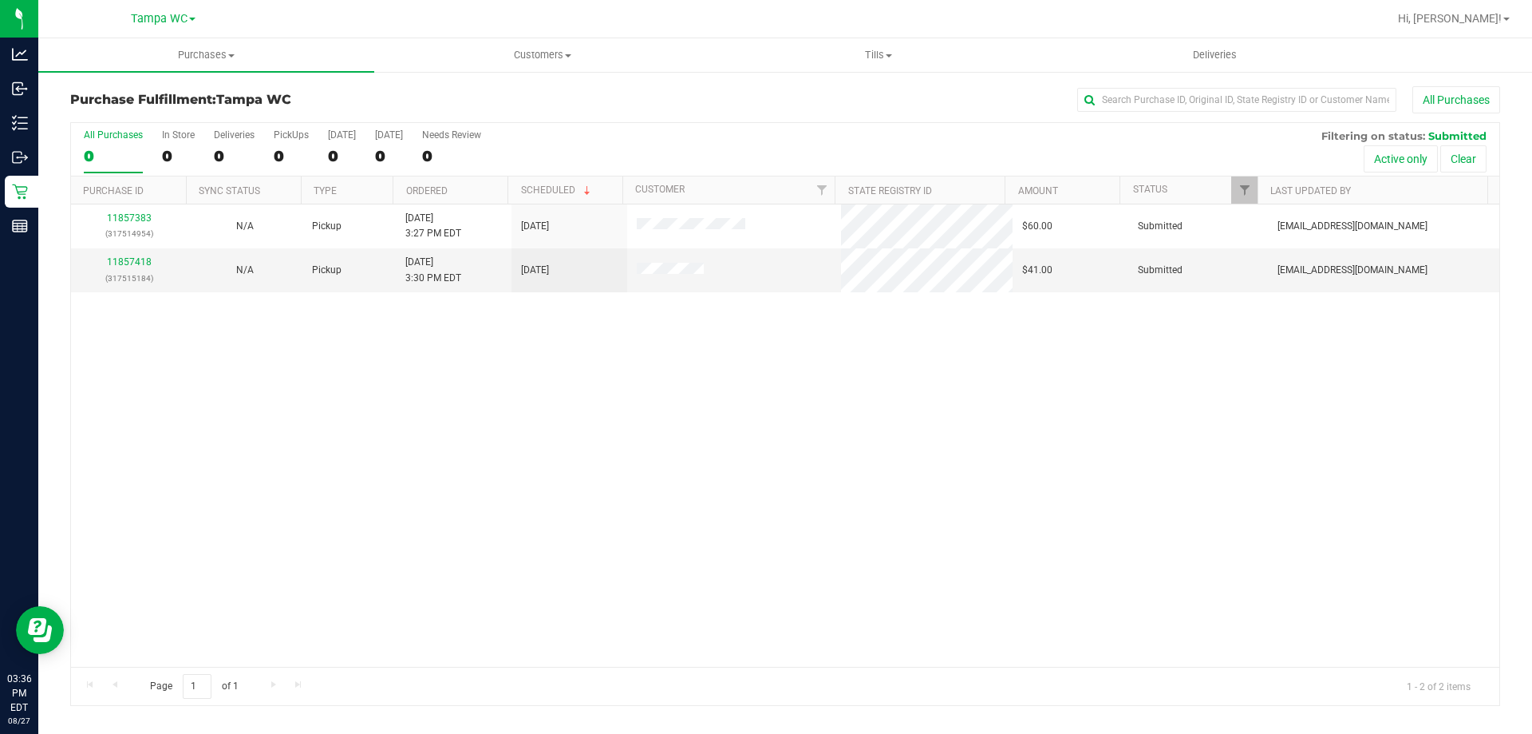
click at [134, 147] on div "0" at bounding box center [113, 156] width 59 height 18
click at [0, 0] on input "All Purchases 0" at bounding box center [0, 0] width 0 height 0
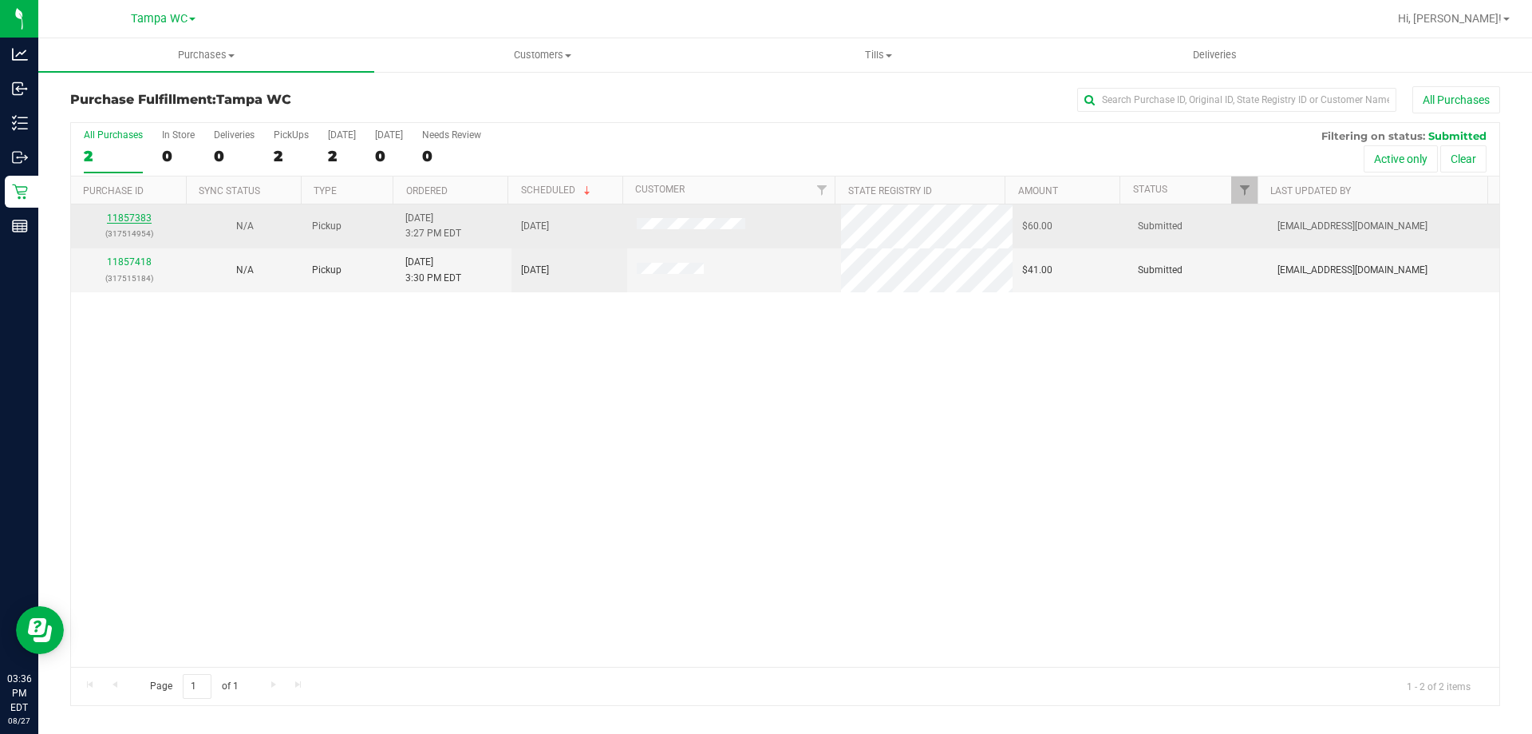
click at [131, 213] on link "11857383" at bounding box center [129, 217] width 45 height 11
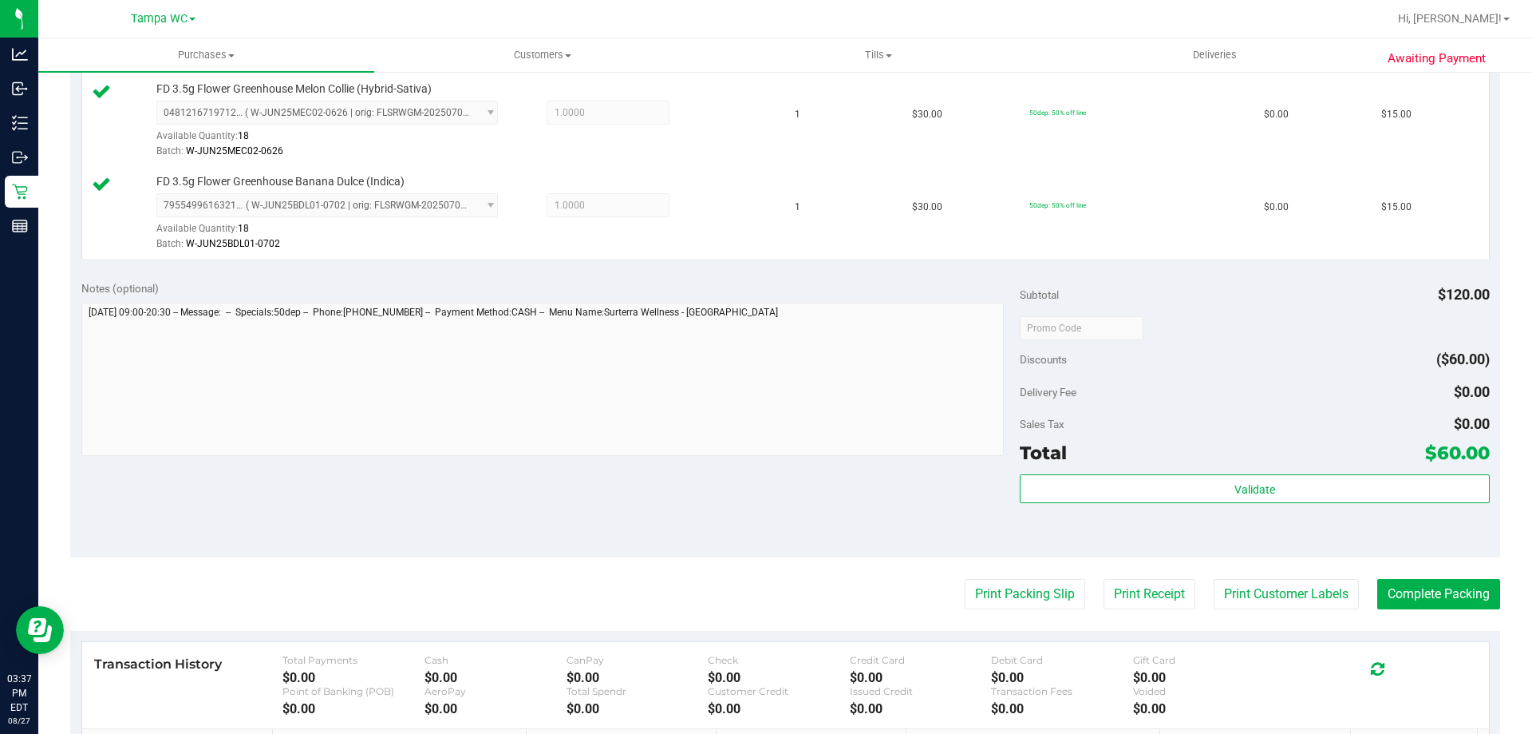
scroll to position [559, 0]
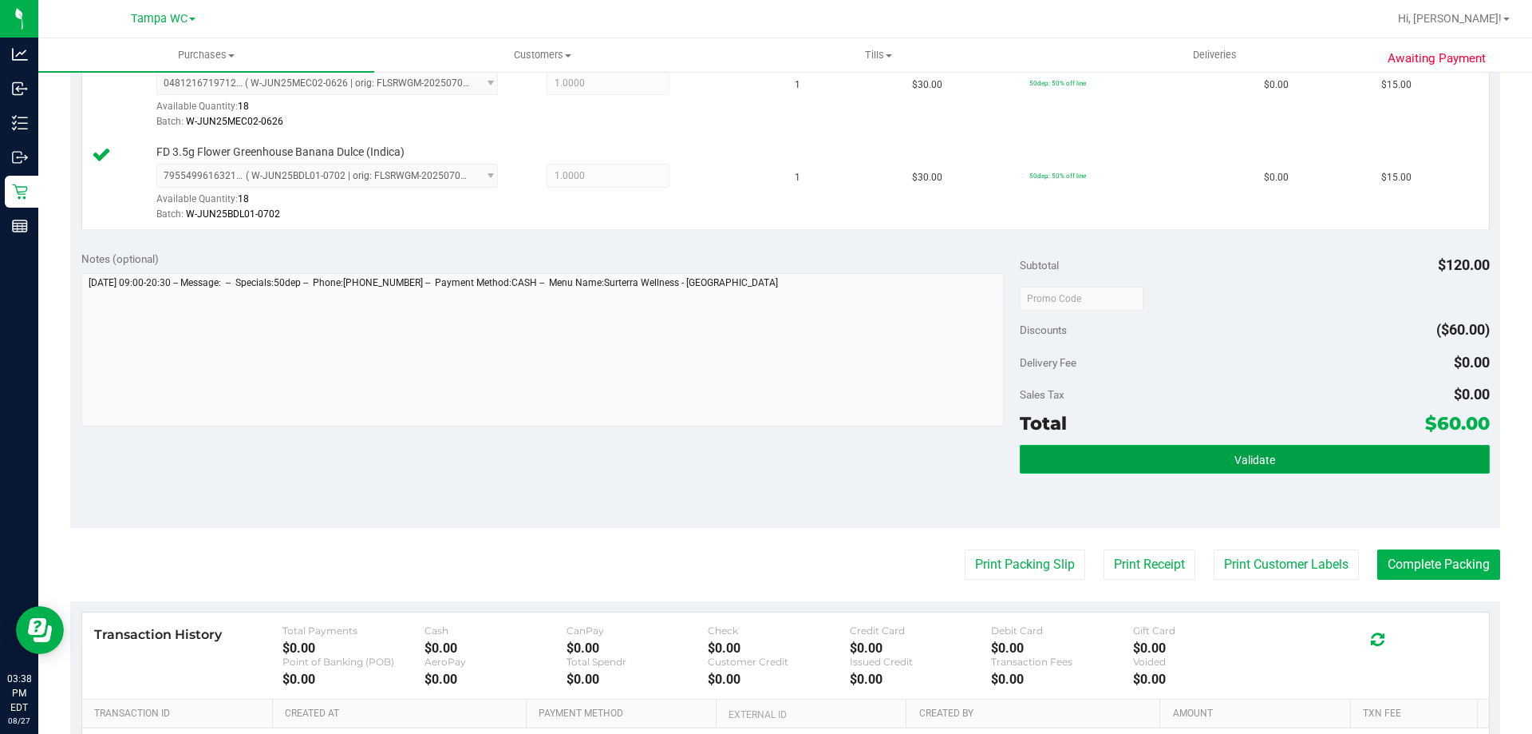
click at [1235, 465] on span "Validate" at bounding box center [1255, 459] width 41 height 13
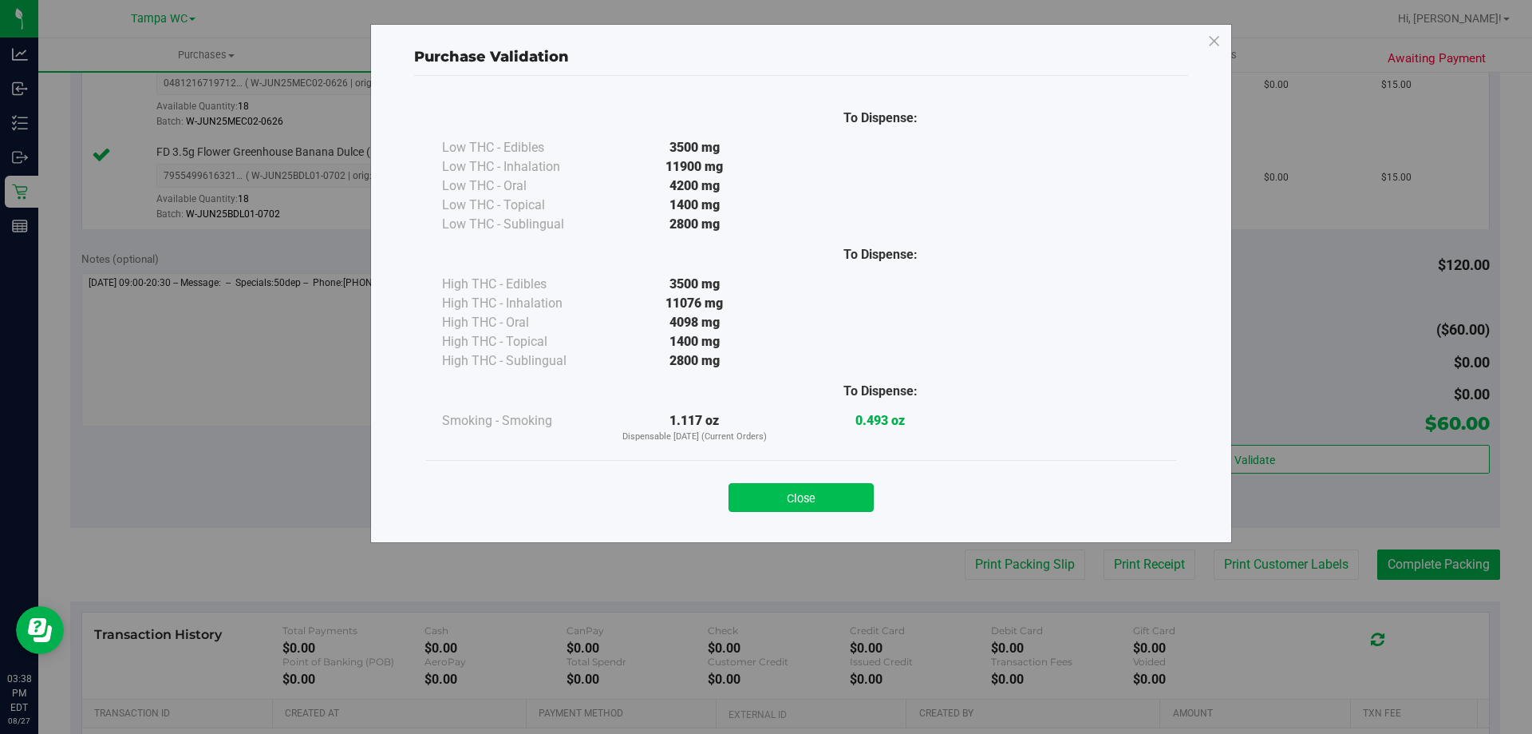
click at [817, 489] on button "Close" at bounding box center [801, 497] width 145 height 29
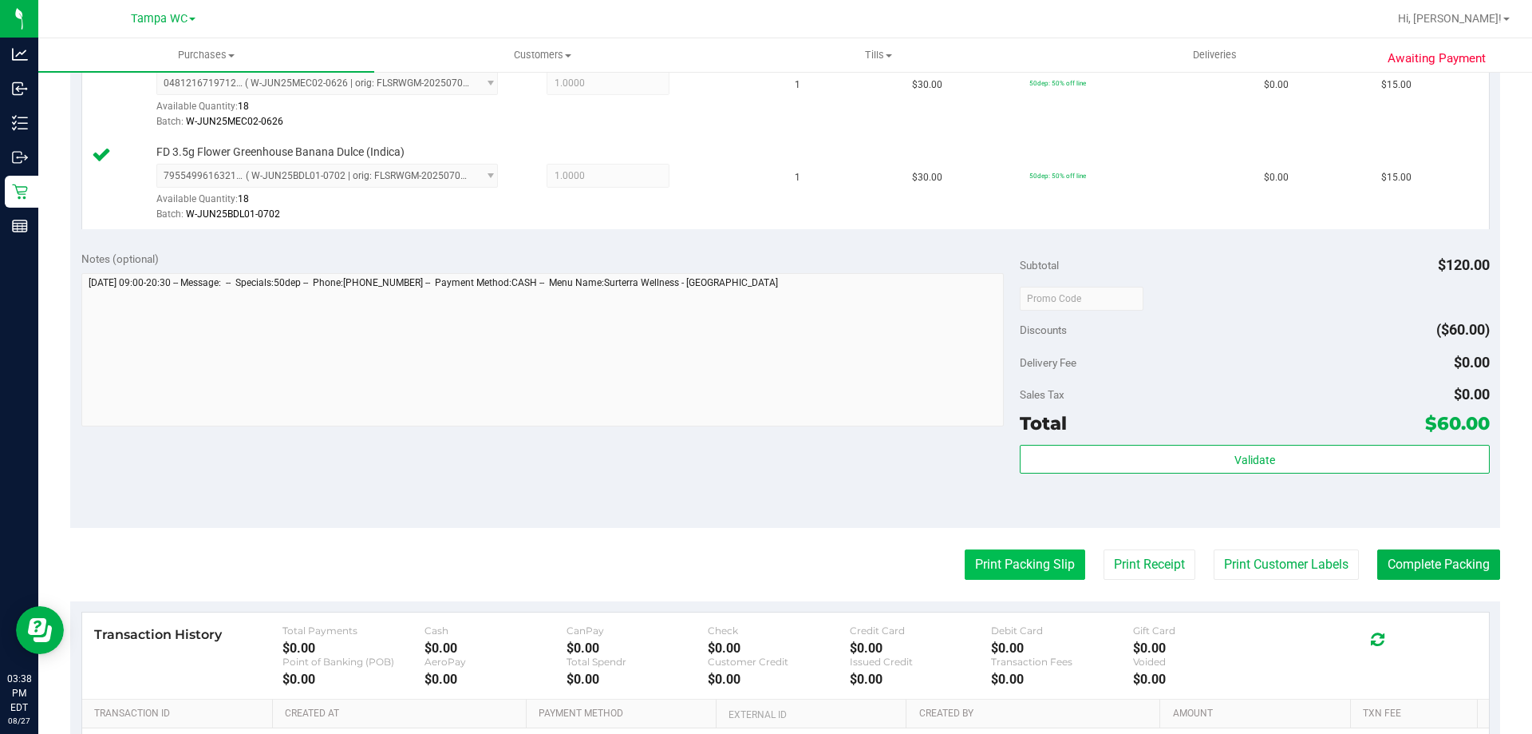
click at [983, 557] on button "Print Packing Slip" at bounding box center [1025, 564] width 121 height 30
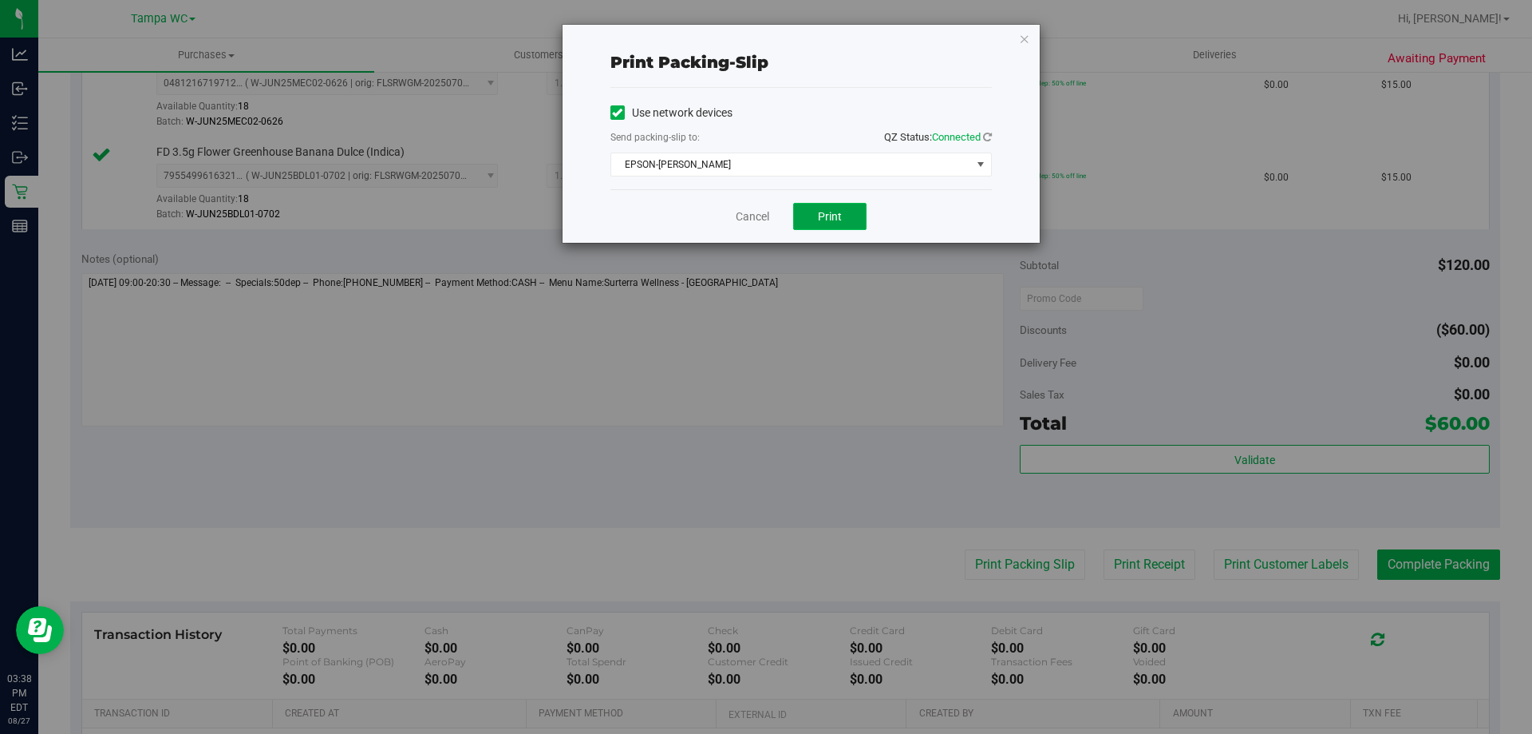
click at [810, 226] on button "Print" at bounding box center [829, 216] width 73 height 27
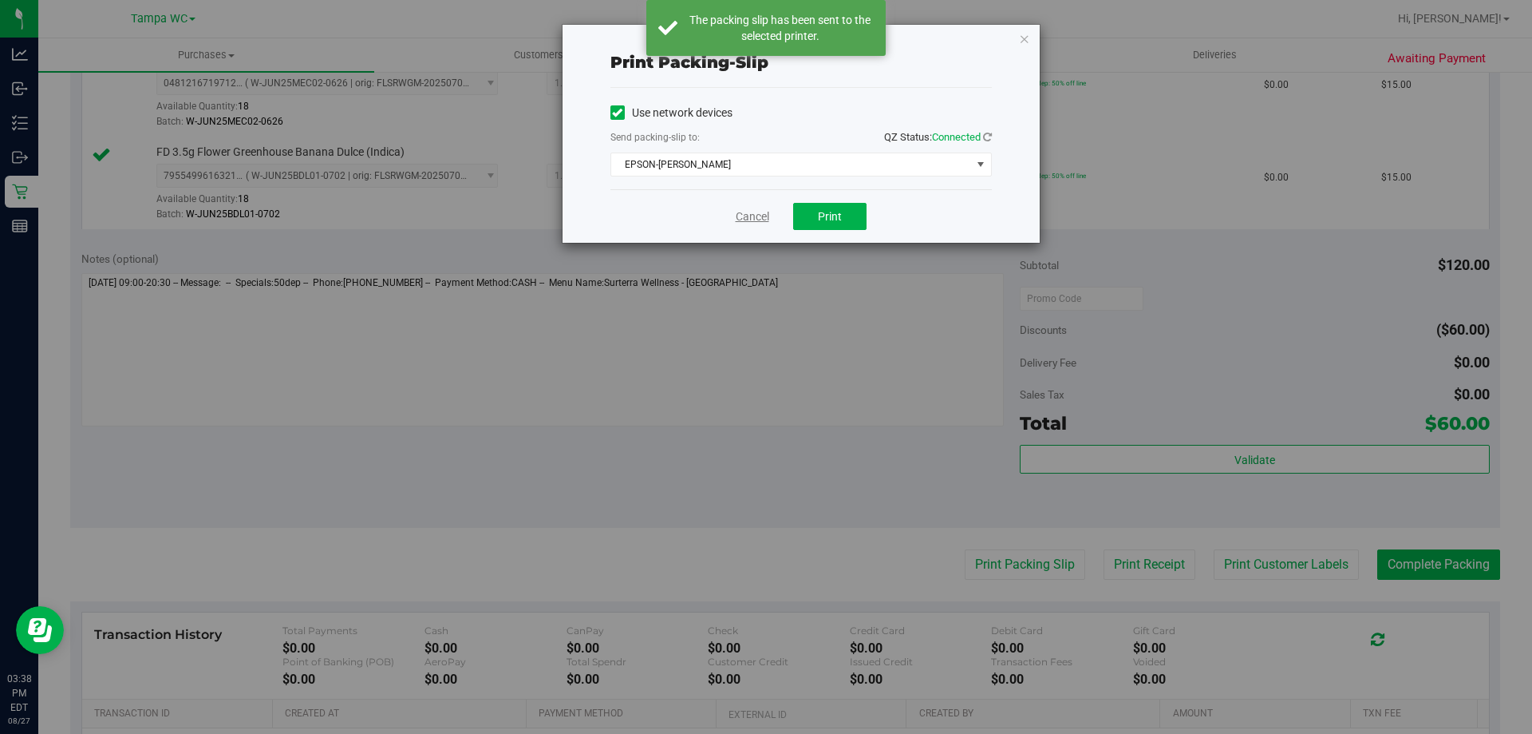
click at [738, 223] on link "Cancel" at bounding box center [753, 216] width 34 height 17
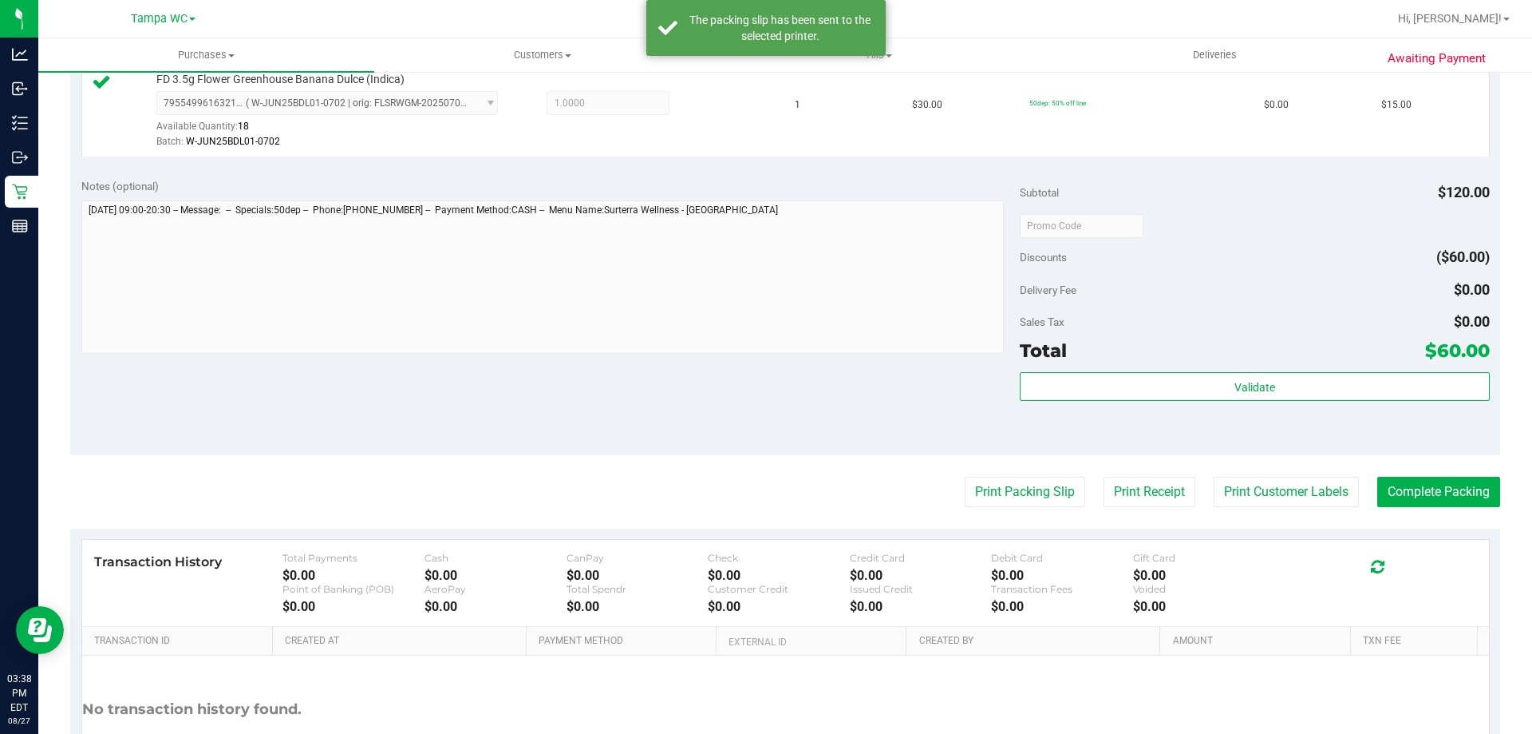
scroll to position [757, 0]
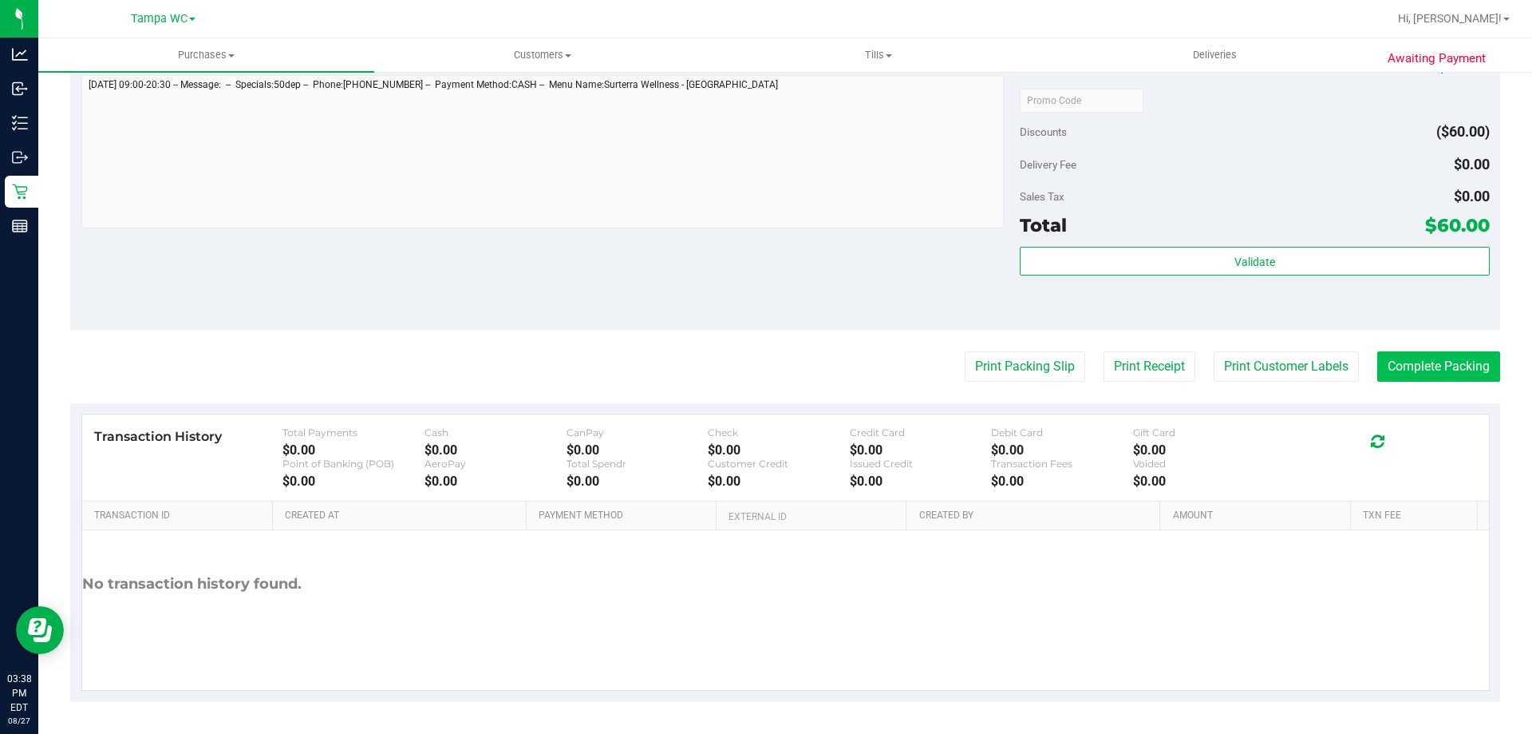
click at [1437, 363] on button "Complete Packing" at bounding box center [1439, 366] width 123 height 30
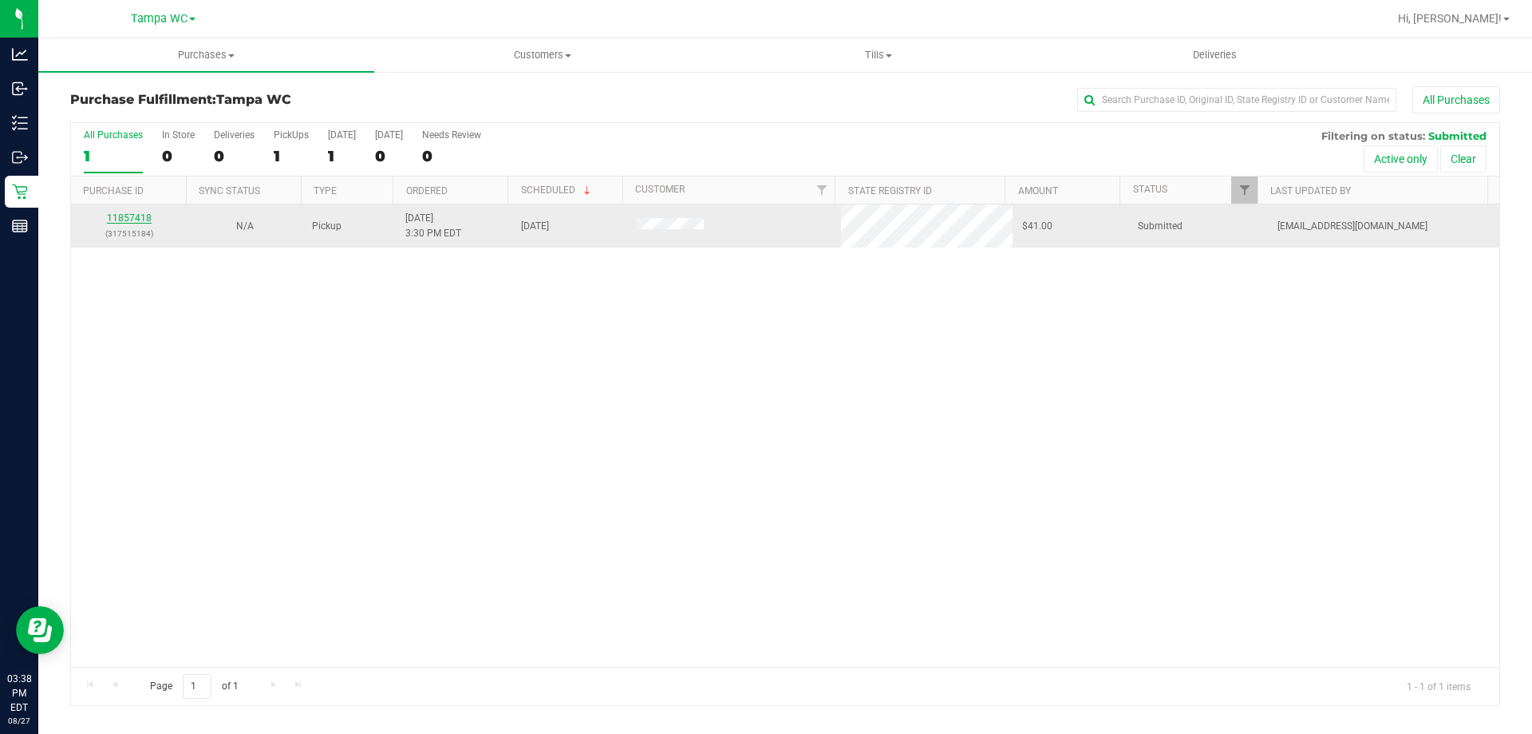
click at [115, 219] on link "11857418" at bounding box center [129, 217] width 45 height 11
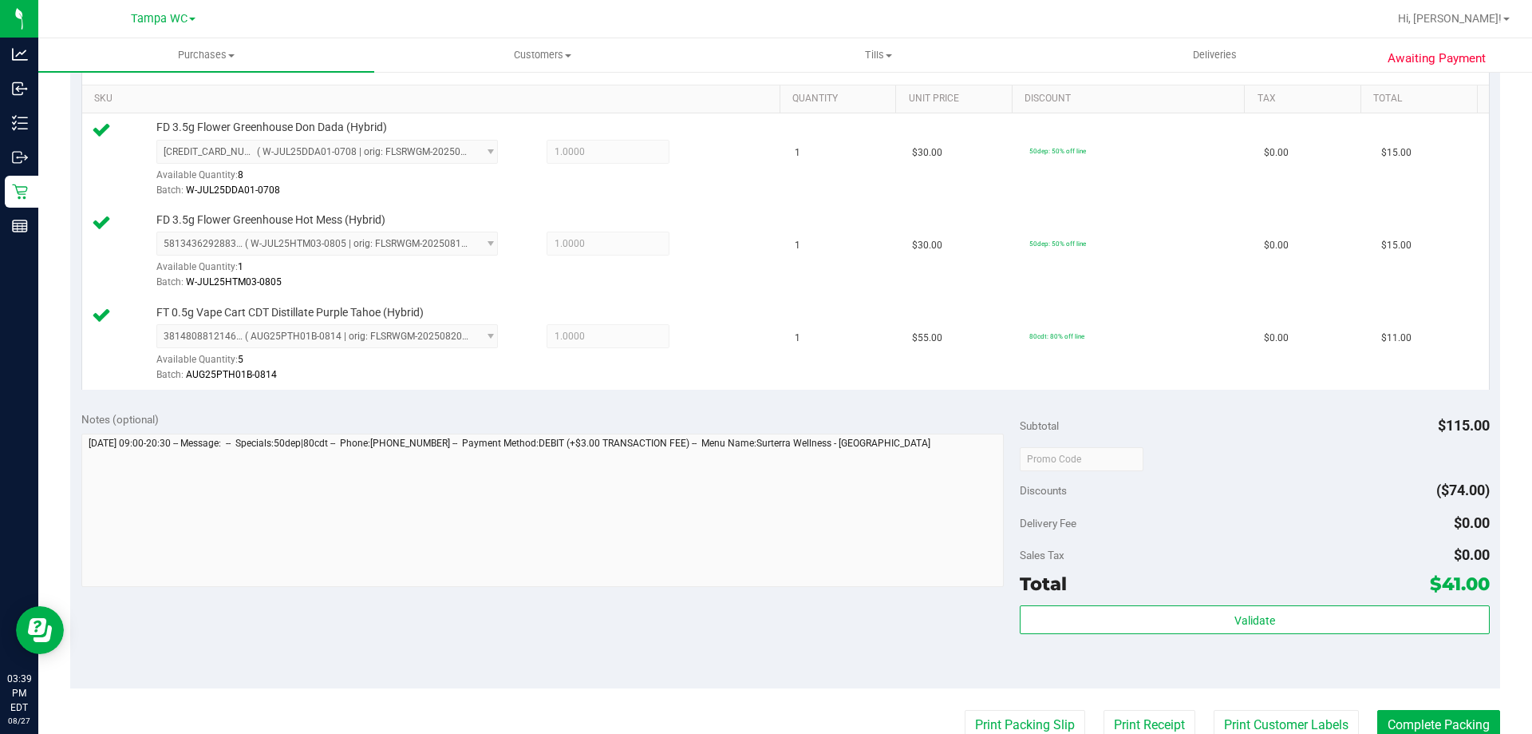
scroll to position [399, 0]
click at [1244, 596] on div "Total $41.00" at bounding box center [1254, 582] width 469 height 29
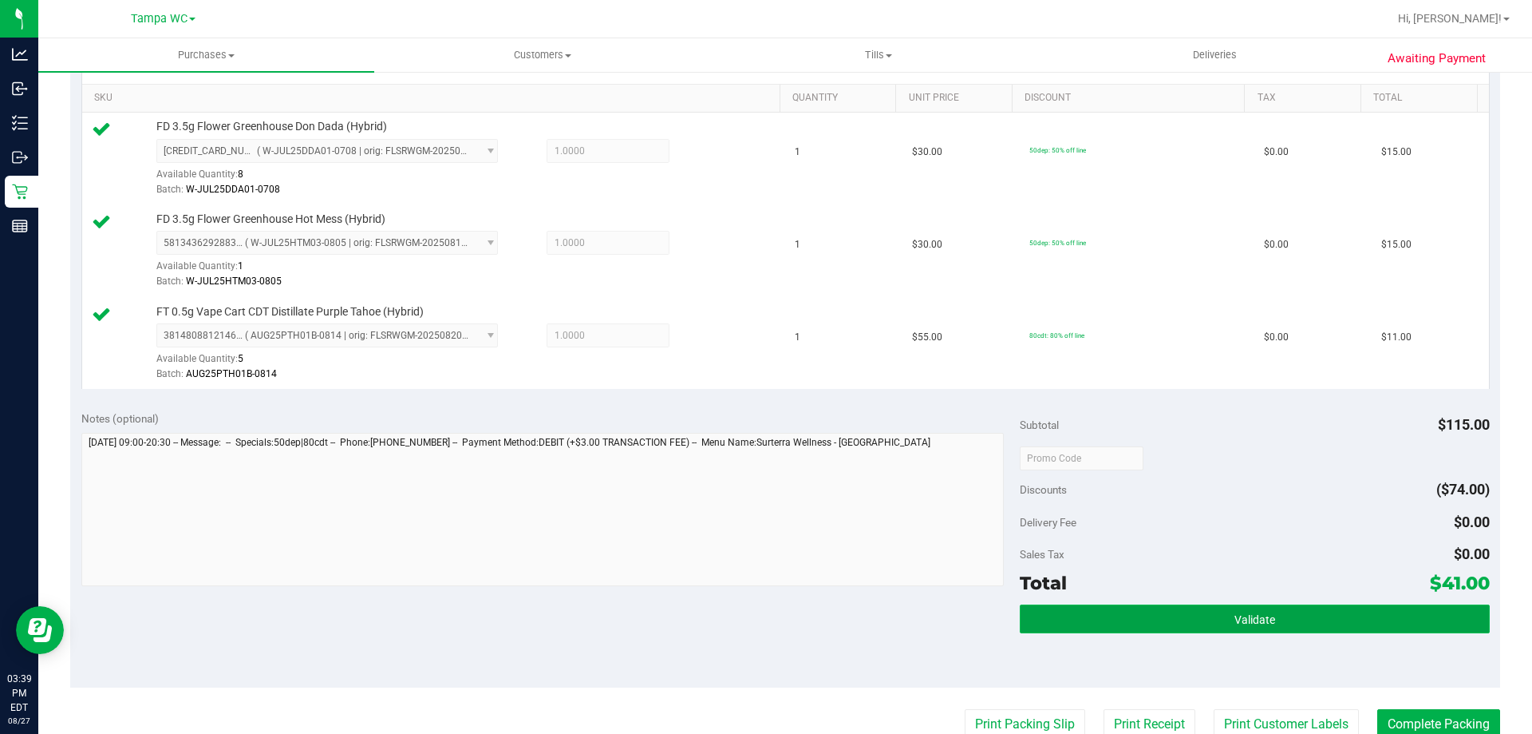
click at [1236, 613] on span "Validate" at bounding box center [1255, 619] width 41 height 13
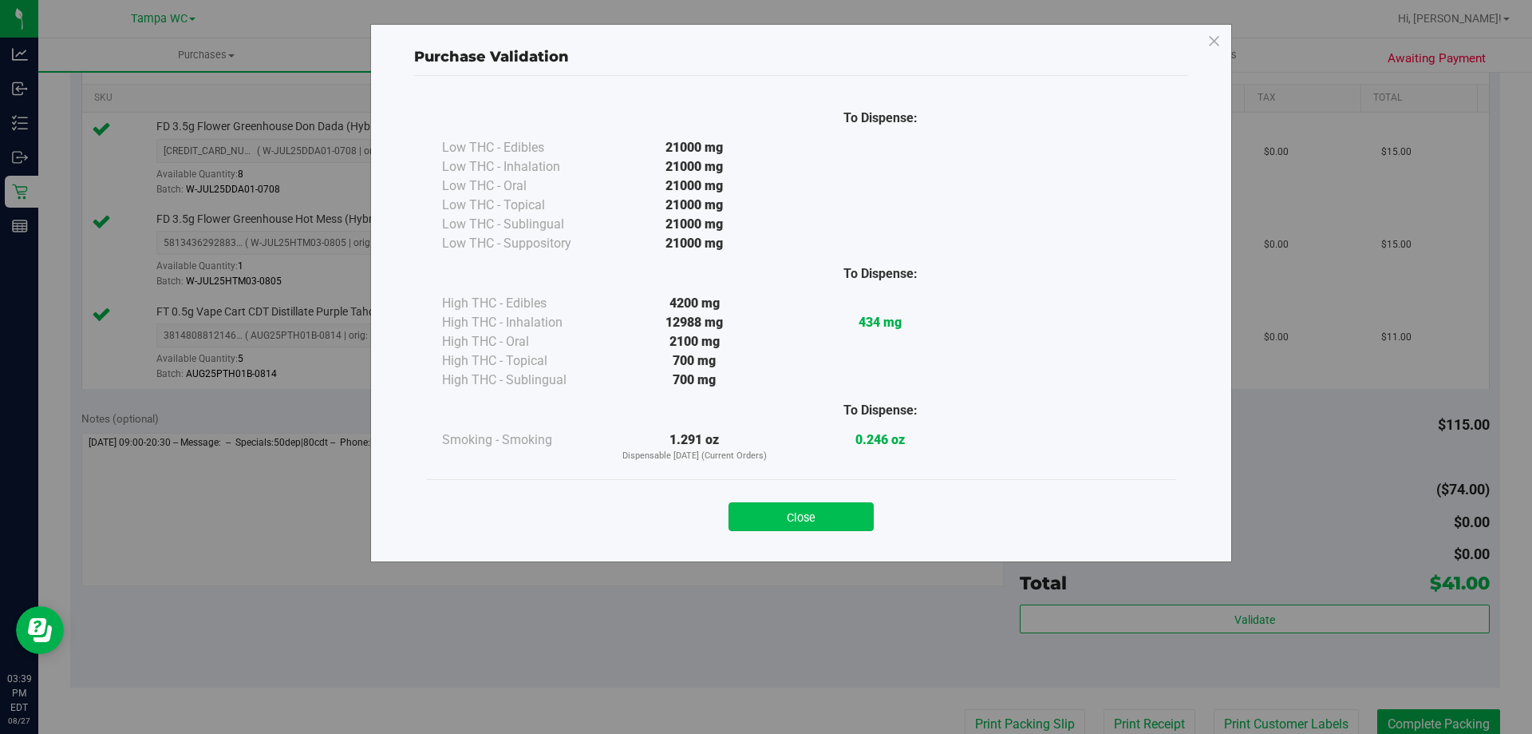
click at [863, 524] on button "Close" at bounding box center [801, 516] width 145 height 29
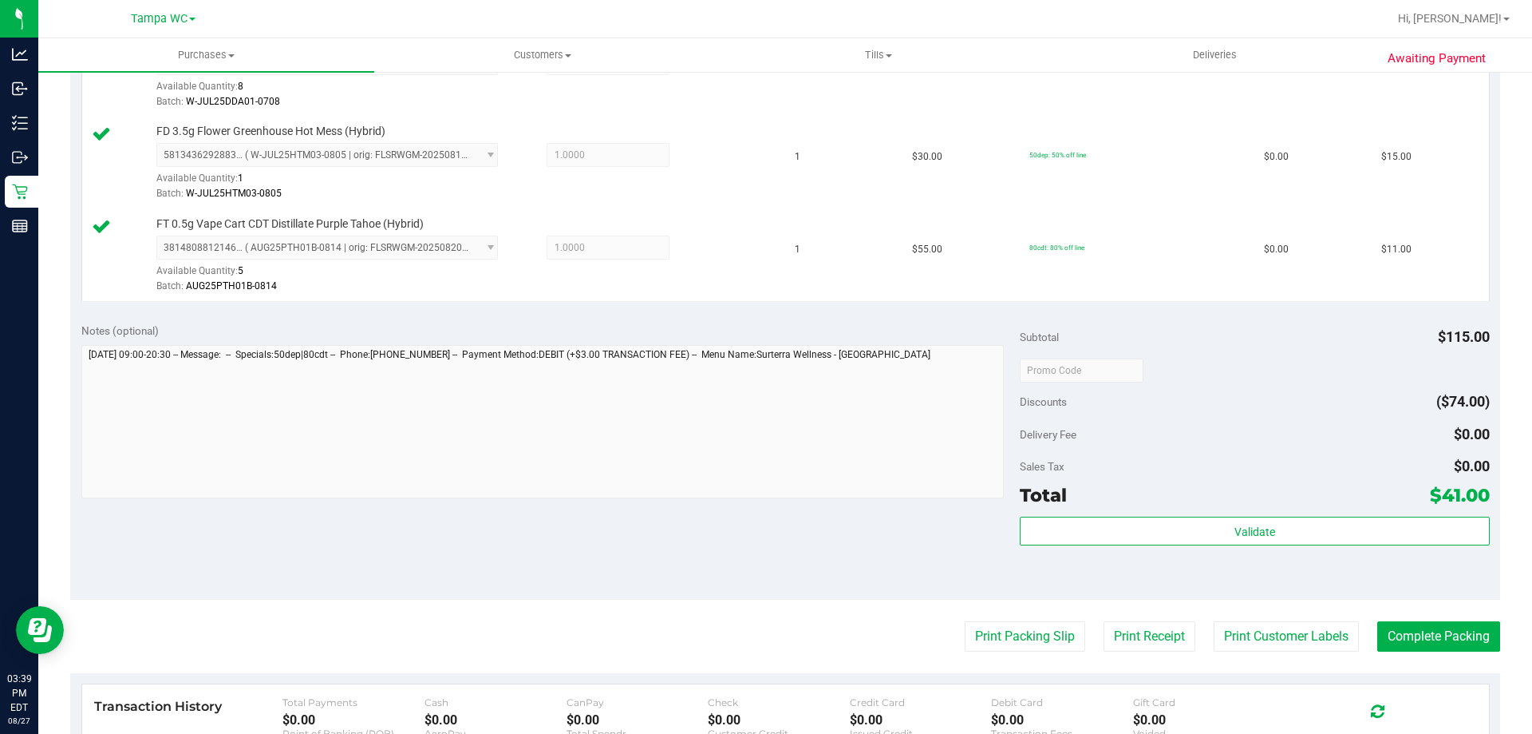
scroll to position [559, 0]
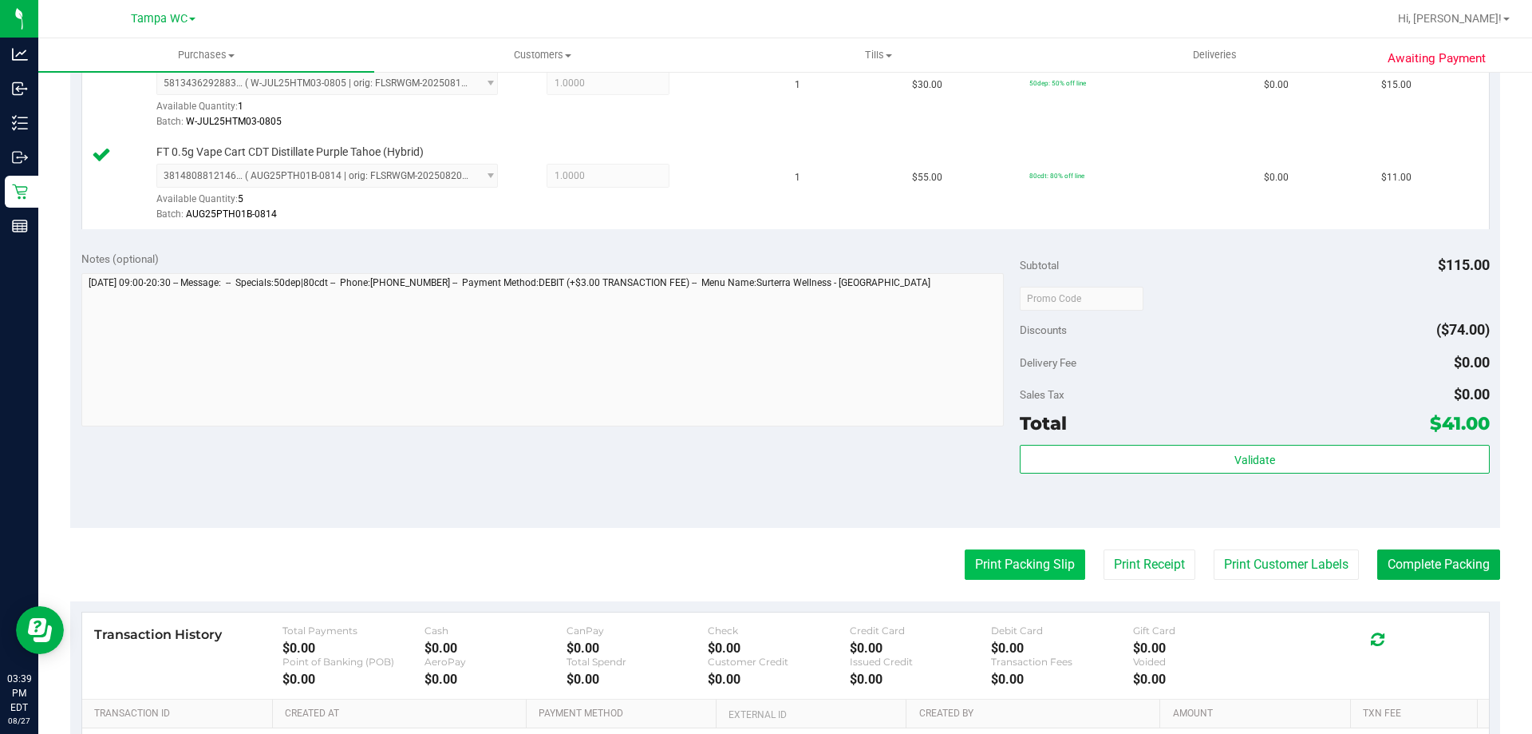
click at [991, 559] on button "Print Packing Slip" at bounding box center [1025, 564] width 121 height 30
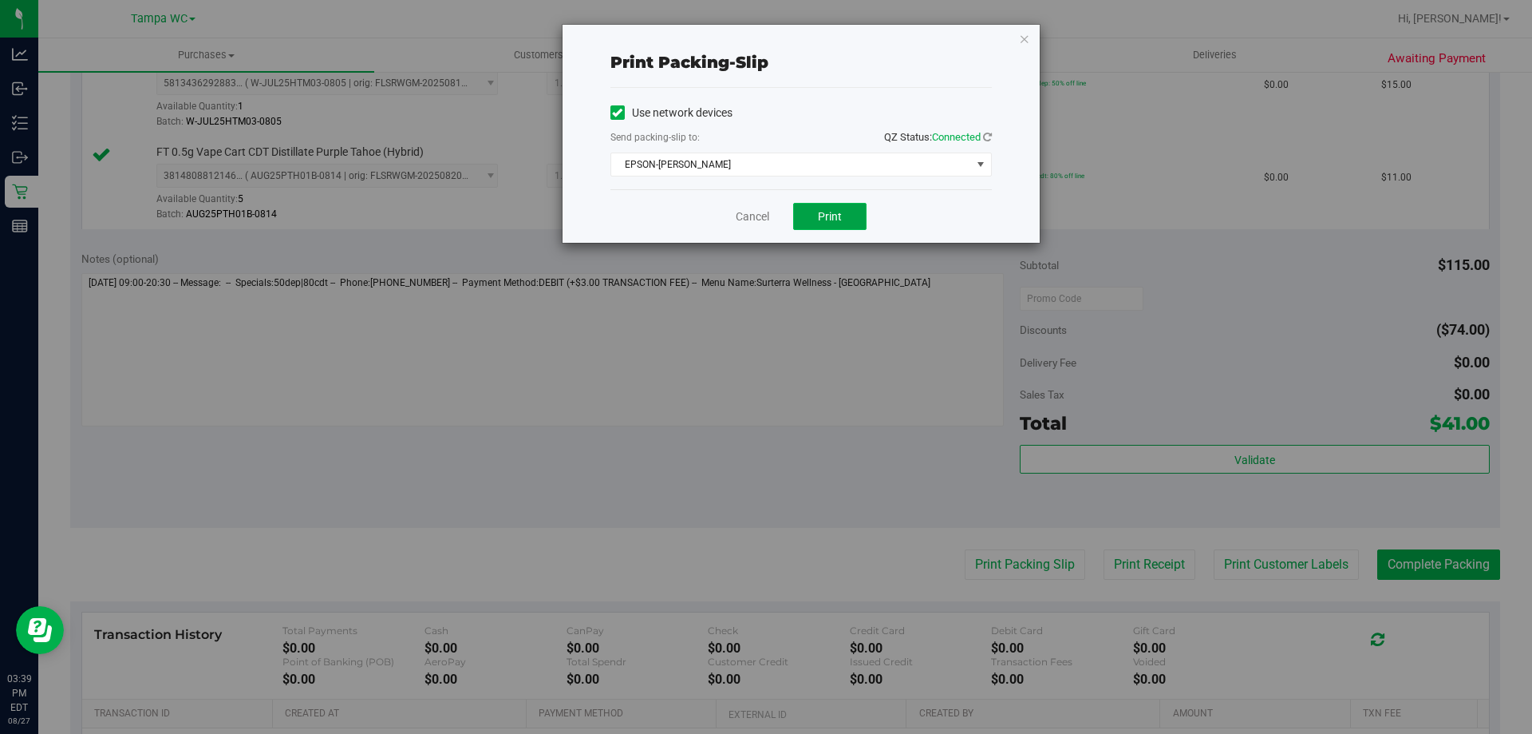
click at [844, 211] on button "Print" at bounding box center [829, 216] width 73 height 27
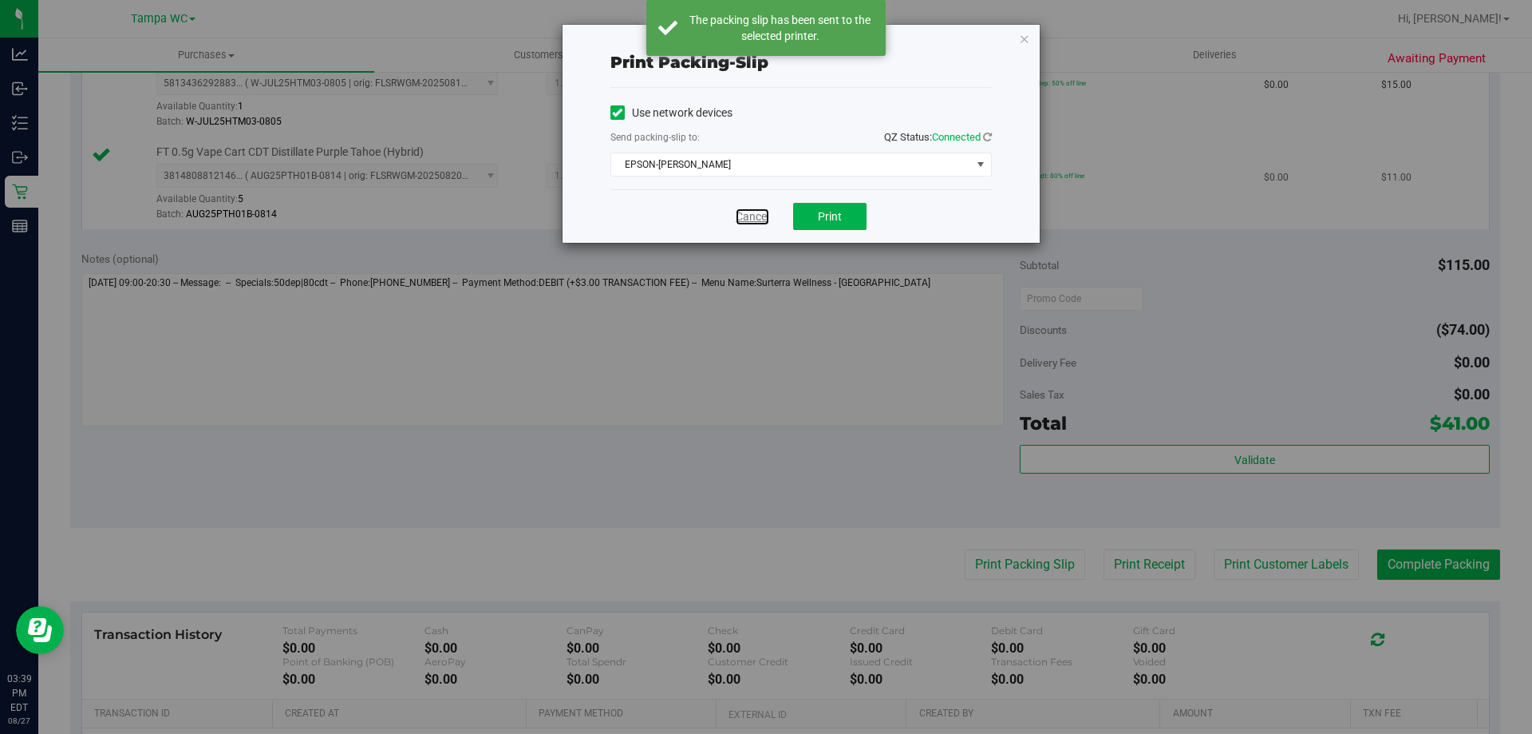
click at [741, 222] on link "Cancel" at bounding box center [753, 216] width 34 height 17
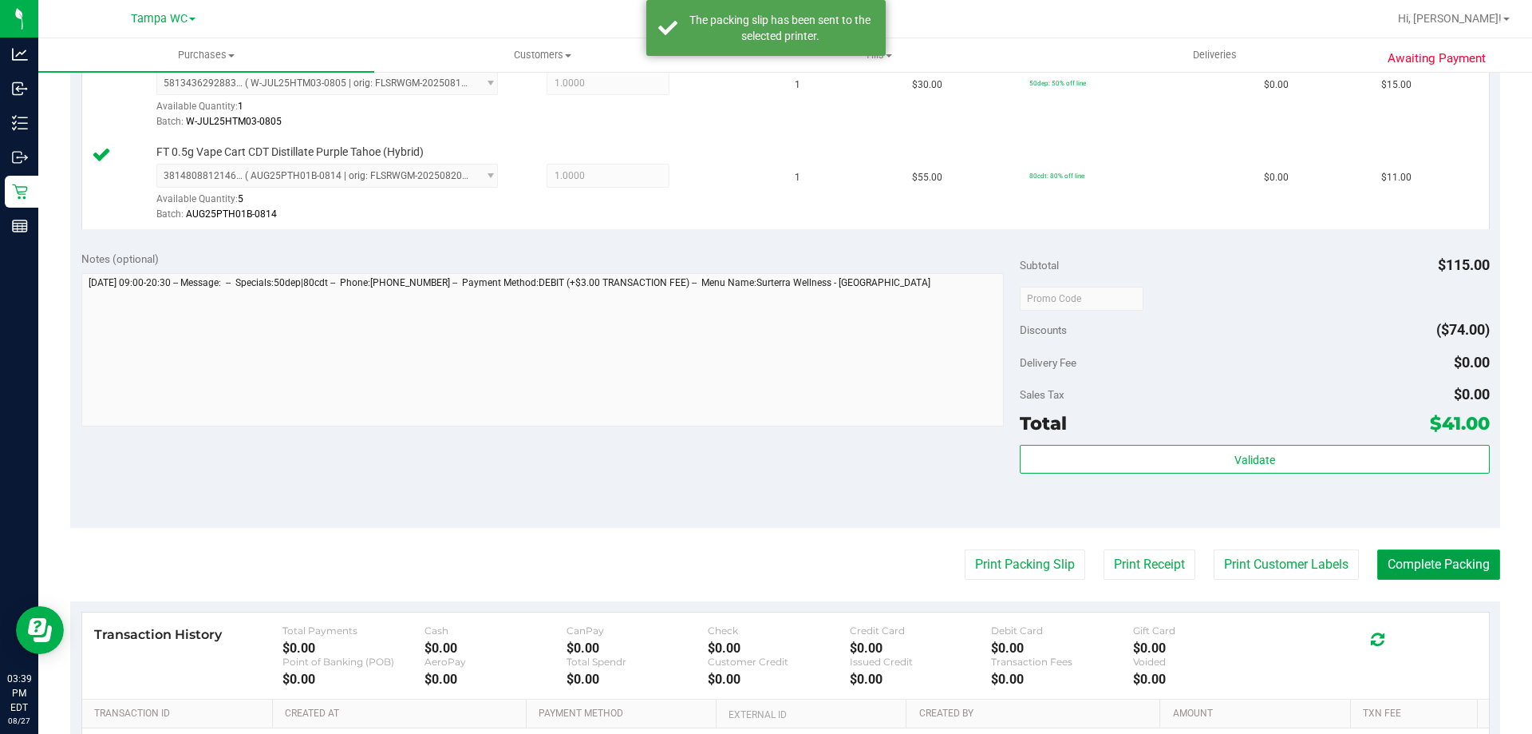
click at [1446, 571] on button "Complete Packing" at bounding box center [1439, 564] width 123 height 30
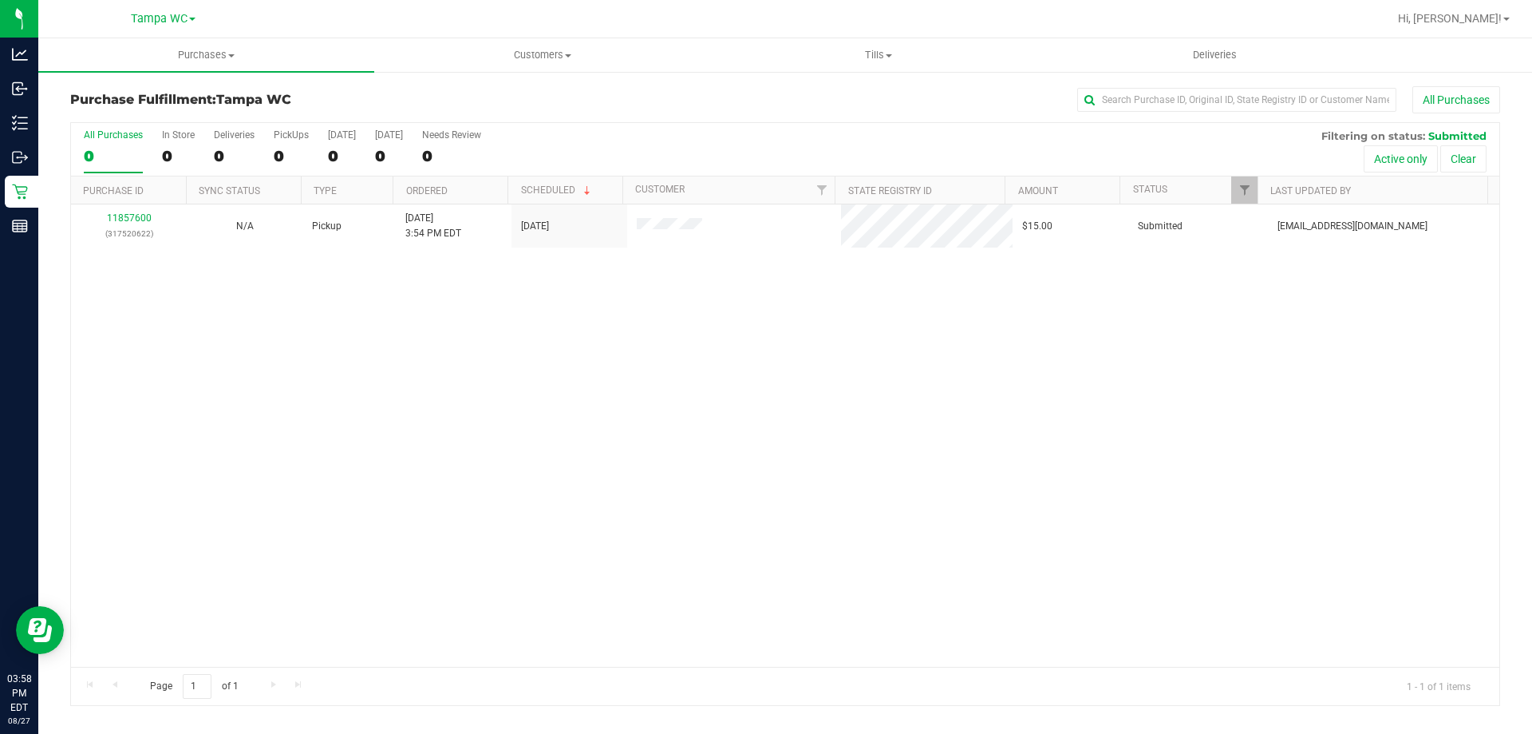
click at [109, 149] on div "0" at bounding box center [113, 156] width 59 height 18
click at [0, 0] on input "All Purchases 0" at bounding box center [0, 0] width 0 height 0
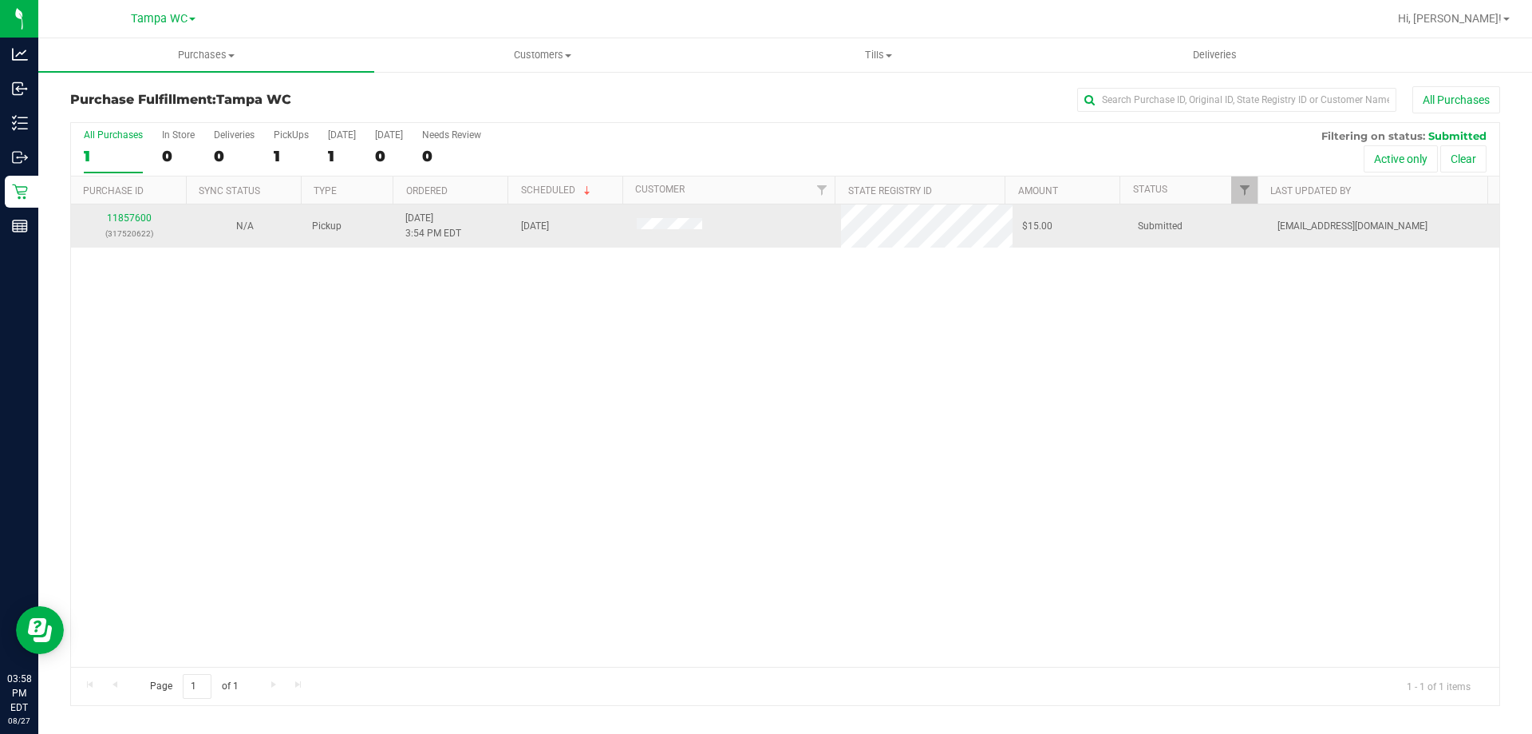
click at [134, 224] on div "11857600 (317520622)" at bounding box center [129, 226] width 97 height 30
click at [138, 212] on div "11857600 (317520622)" at bounding box center [129, 226] width 97 height 30
click at [136, 212] on div "11857600 (317520622)" at bounding box center [129, 226] width 97 height 30
click at [133, 213] on link "11857600" at bounding box center [129, 217] width 45 height 11
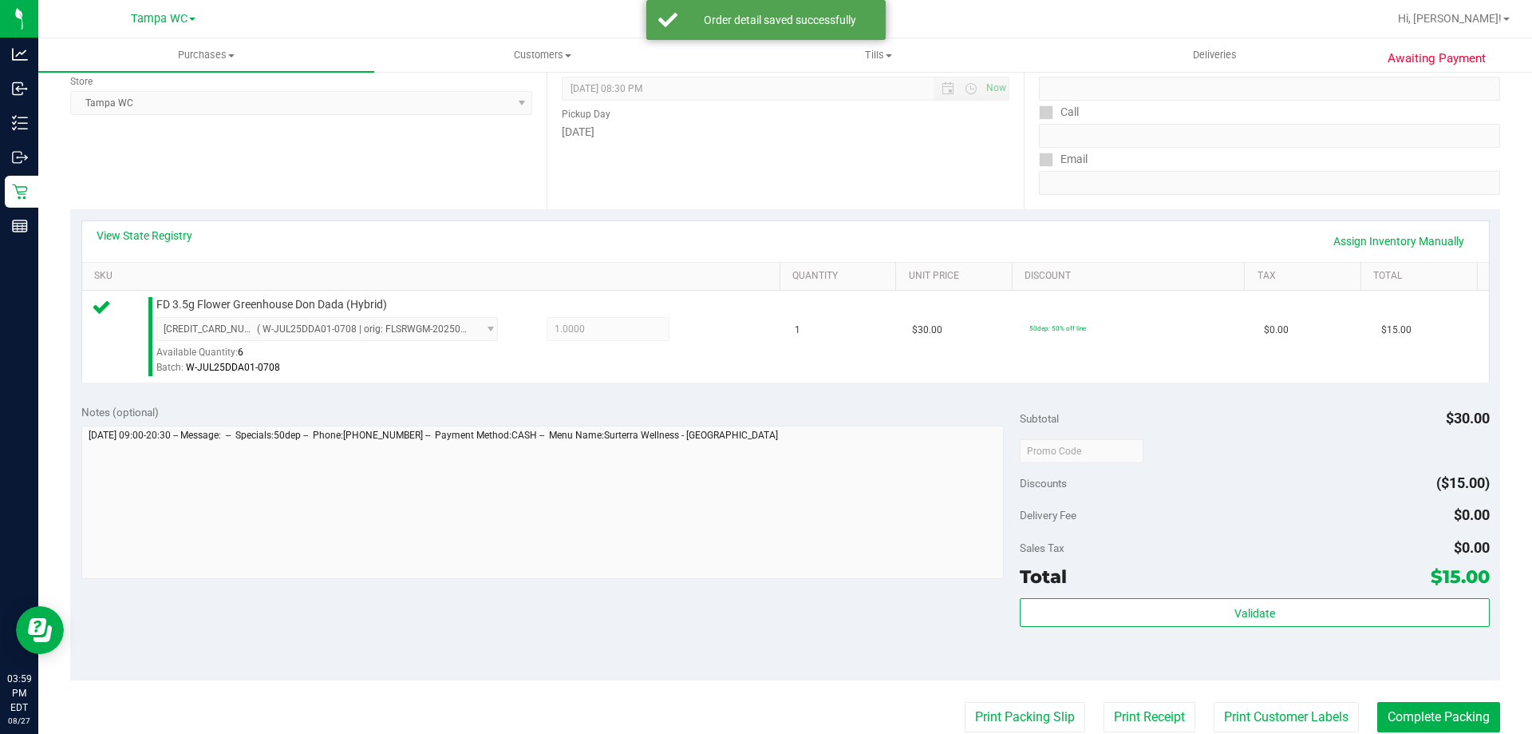
scroll to position [239, 0]
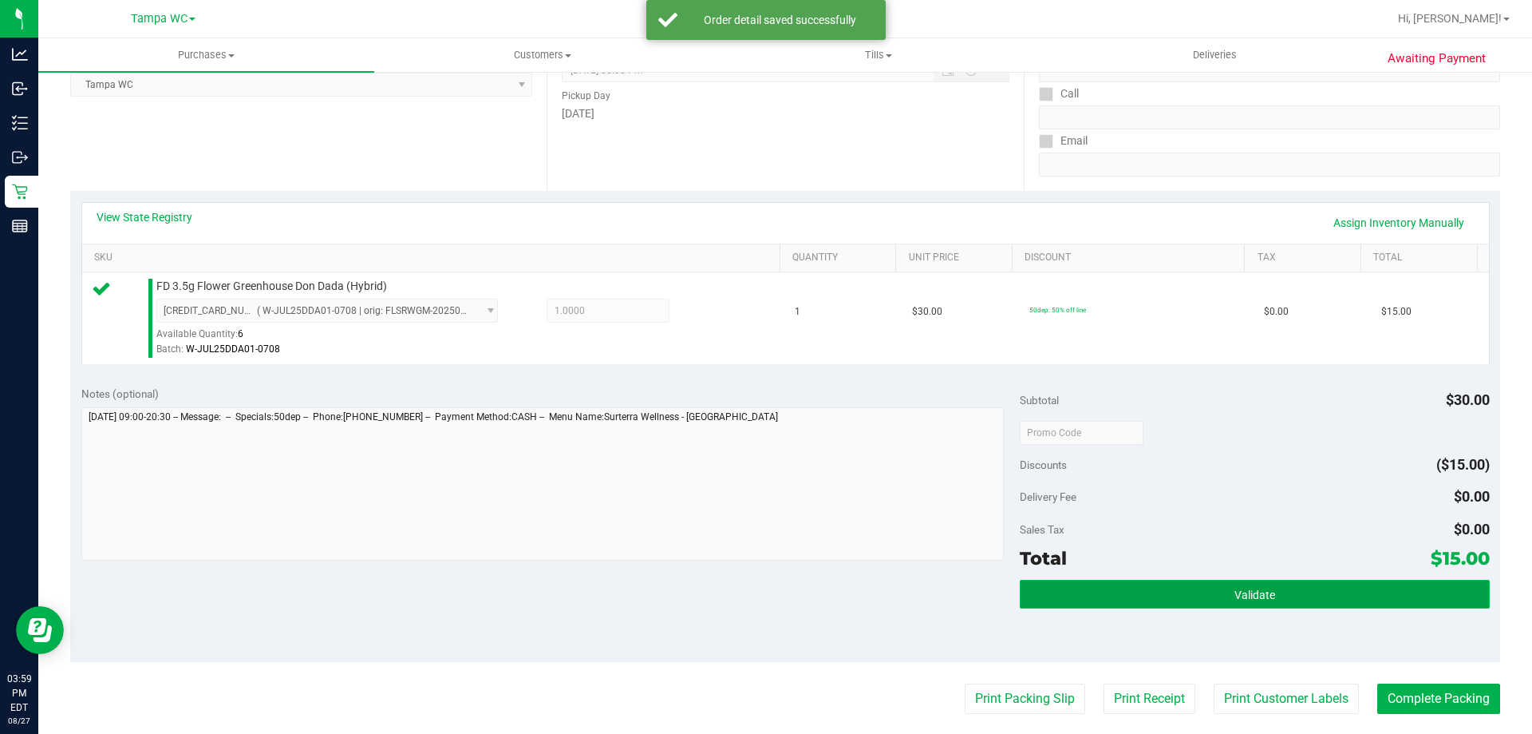
click at [1217, 596] on button "Validate" at bounding box center [1254, 593] width 469 height 29
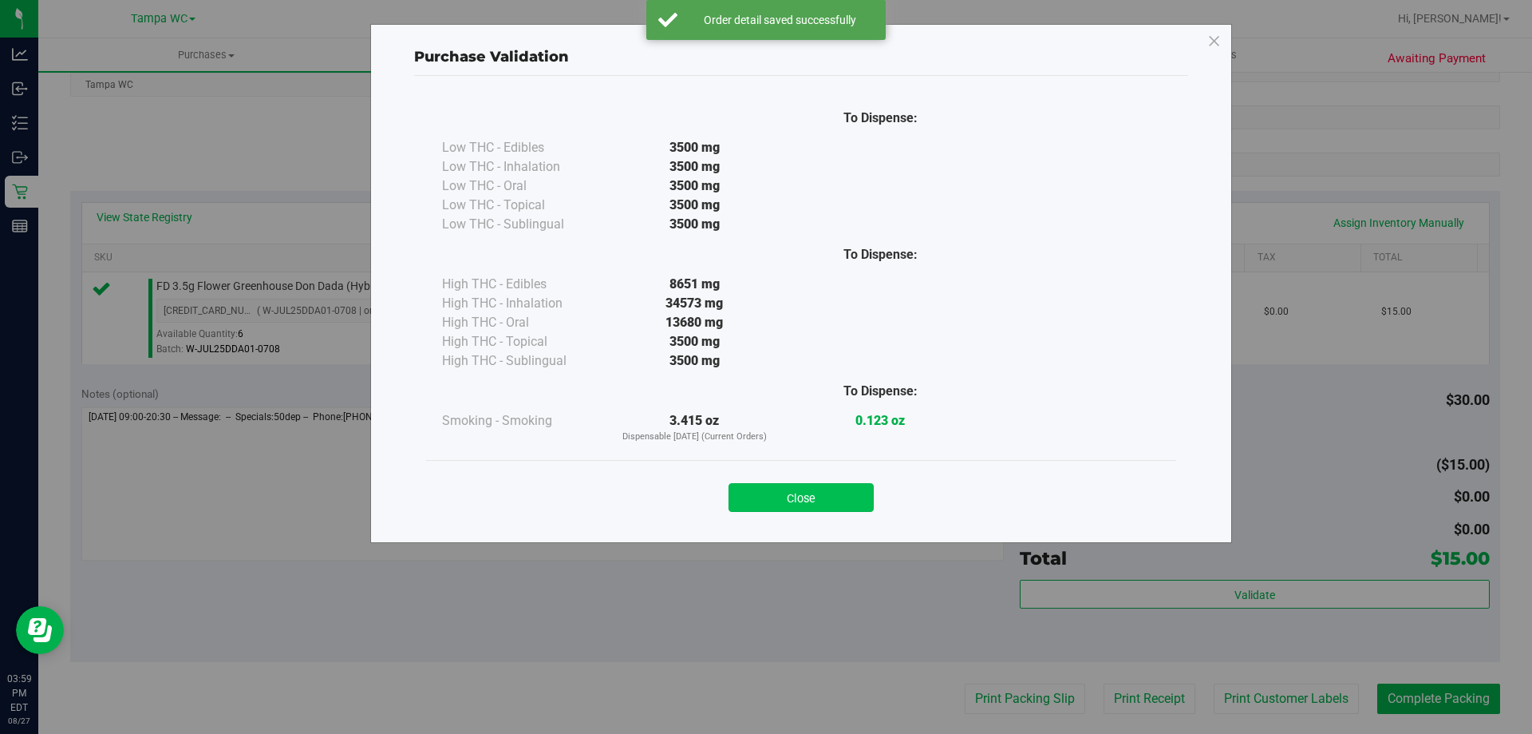
click at [757, 484] on button "Close" at bounding box center [801, 497] width 145 height 29
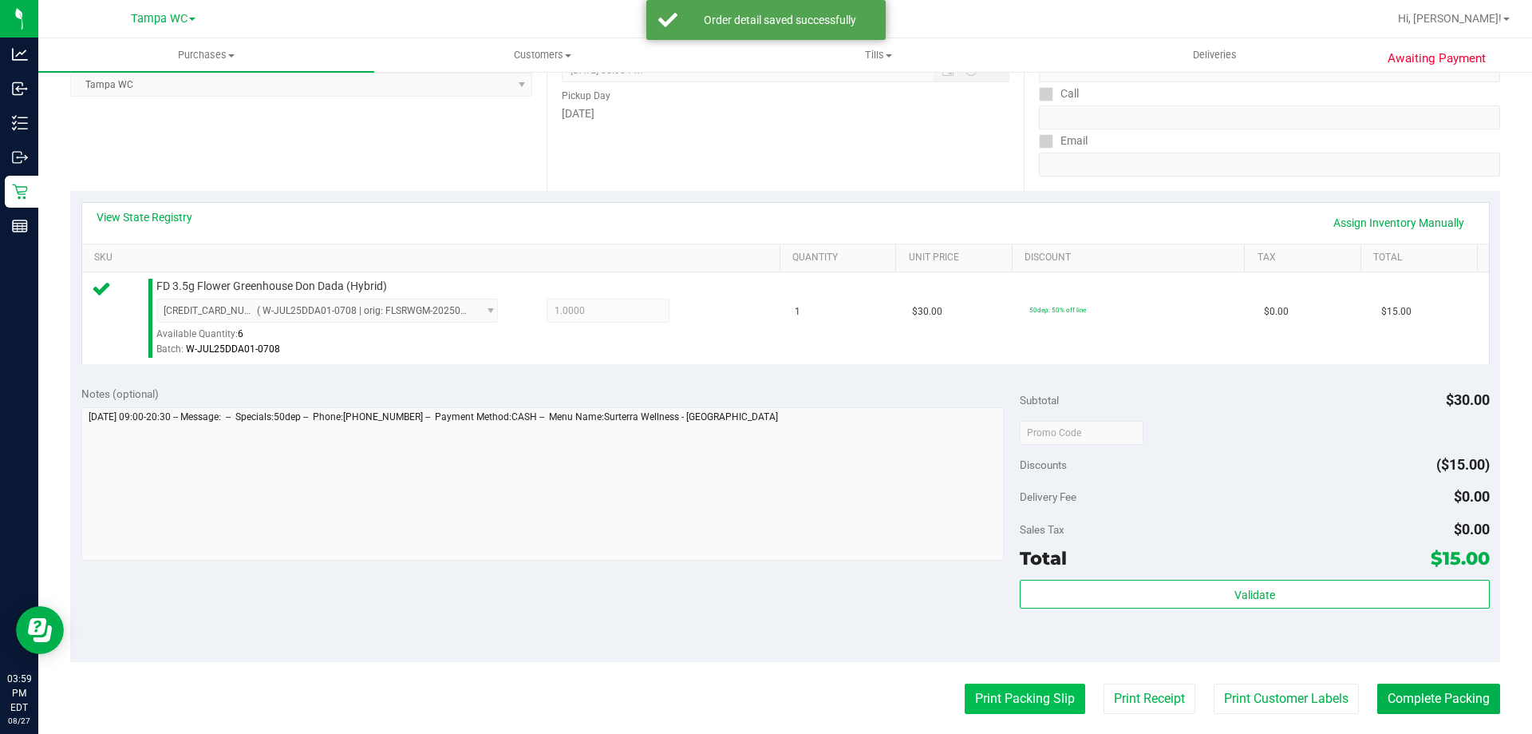
click at [992, 693] on button "Print Packing Slip" at bounding box center [1025, 698] width 121 height 30
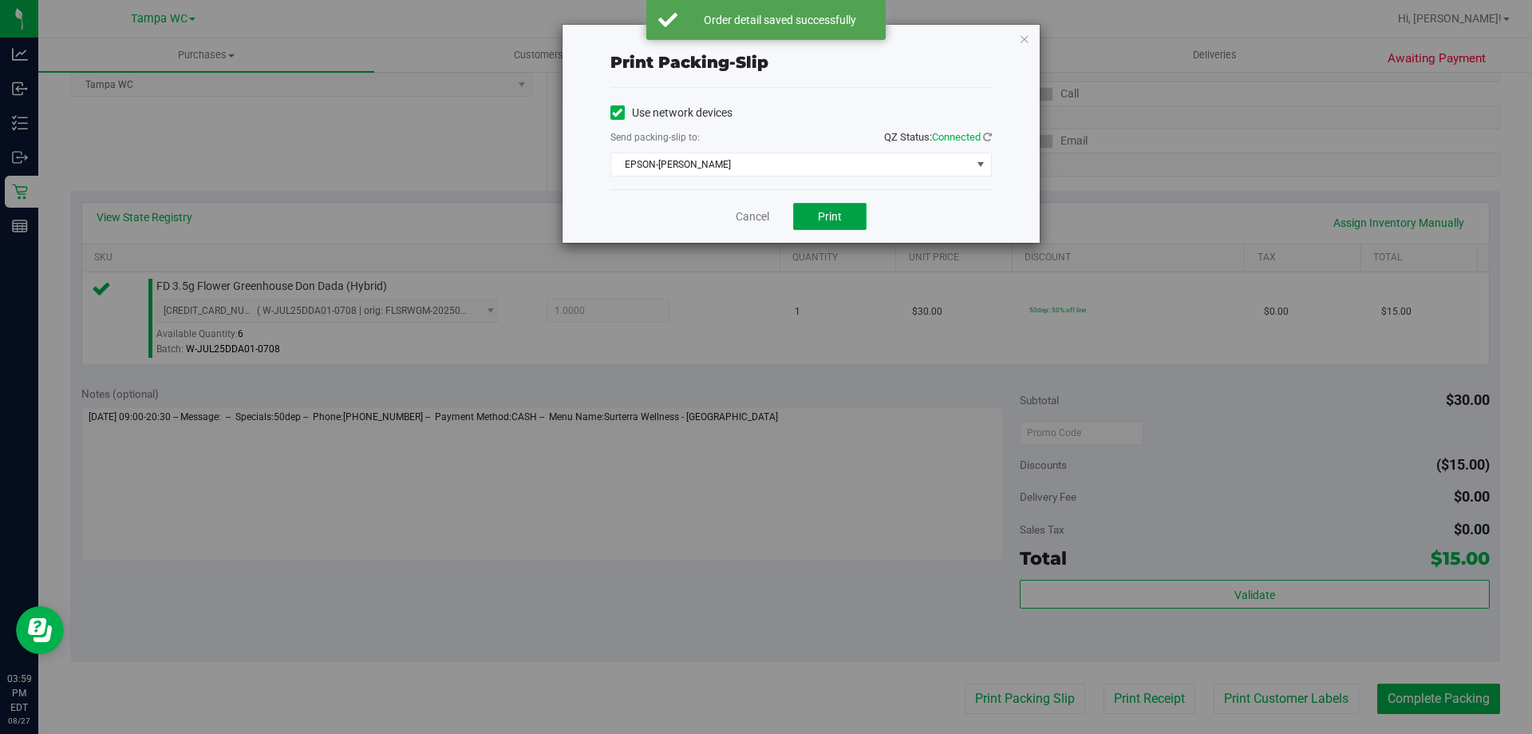
click at [825, 219] on span "Print" at bounding box center [830, 216] width 24 height 13
click at [755, 214] on link "Cancel" at bounding box center [753, 216] width 34 height 17
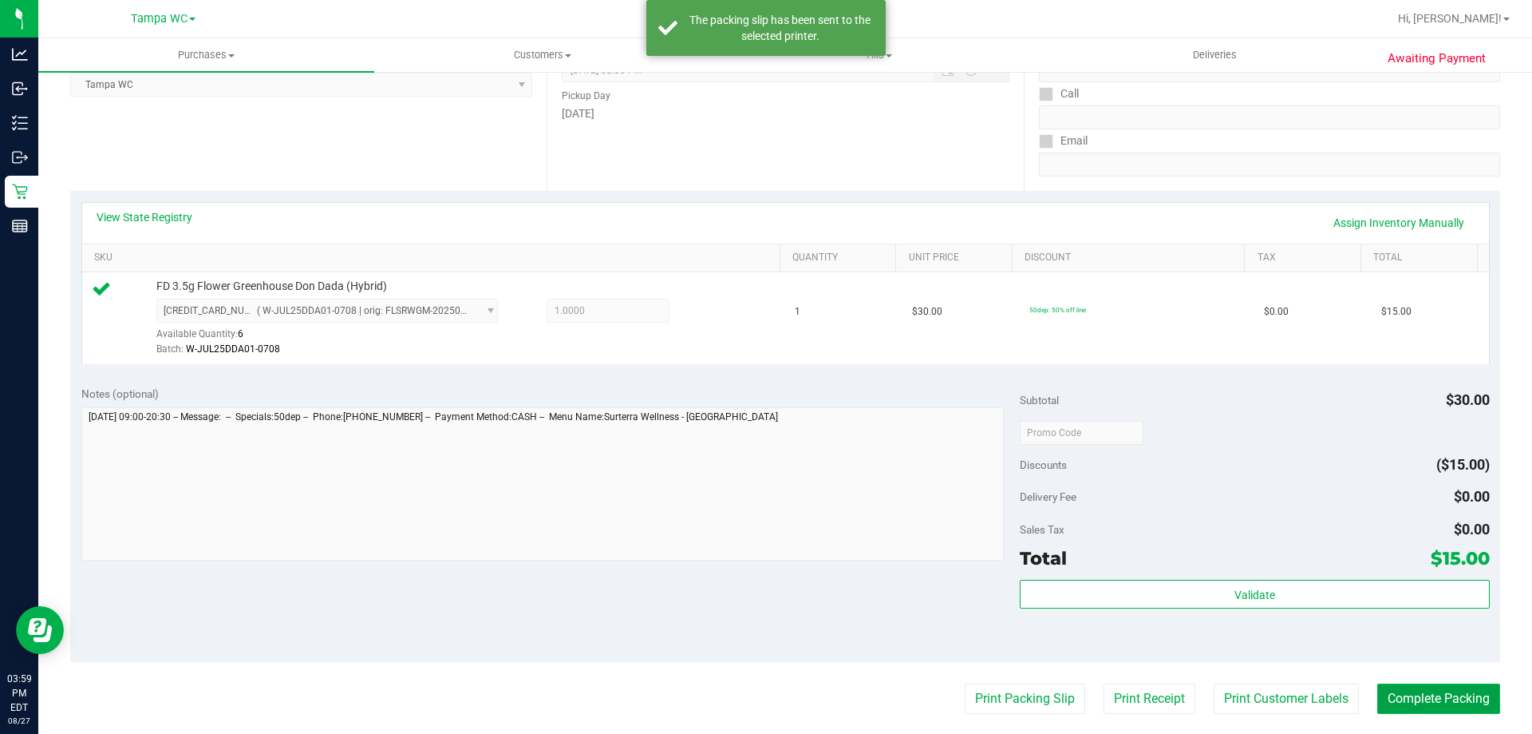
click at [1390, 687] on button "Complete Packing" at bounding box center [1439, 698] width 123 height 30
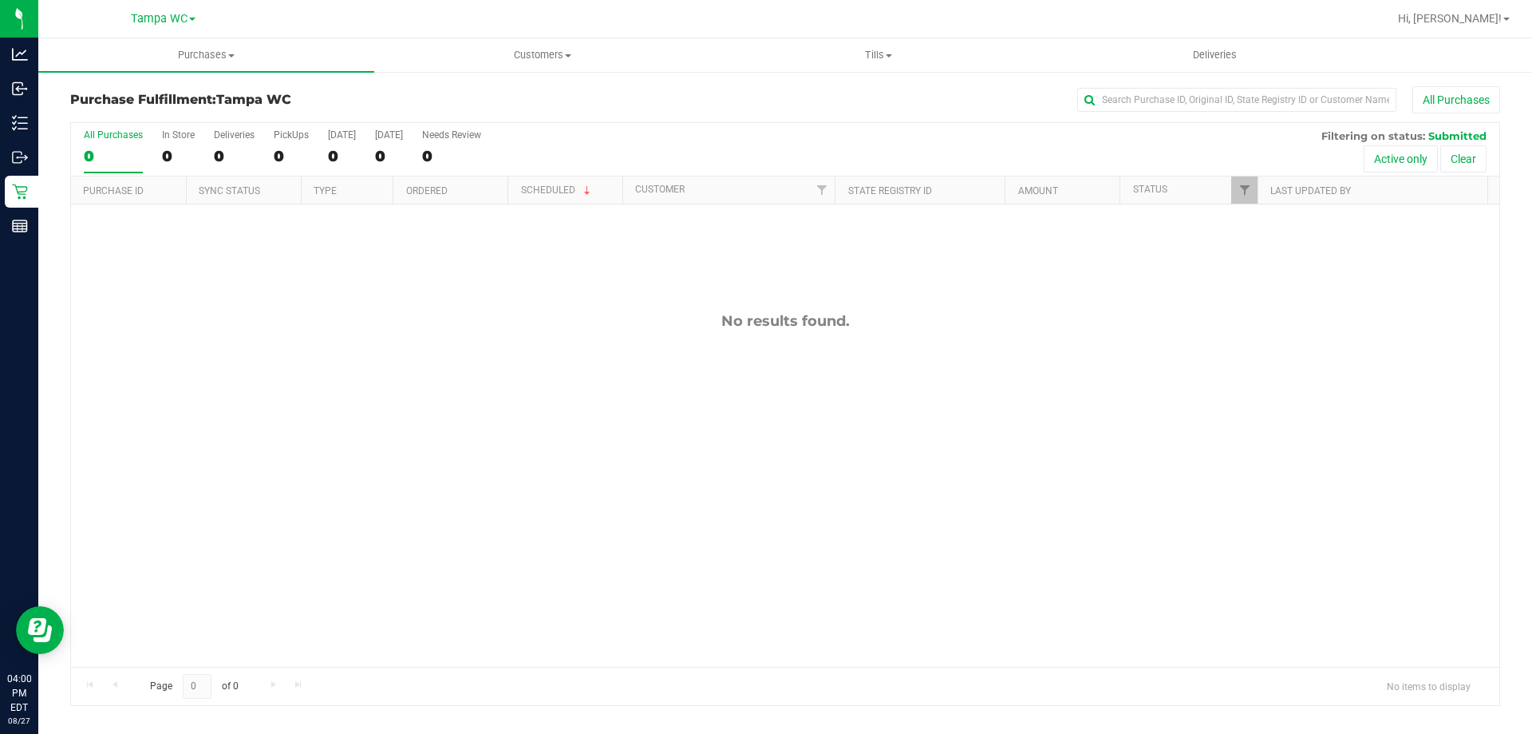
click at [101, 156] on div "0" at bounding box center [113, 156] width 59 height 18
click at [0, 0] on input "All Purchases 0" at bounding box center [0, 0] width 0 height 0
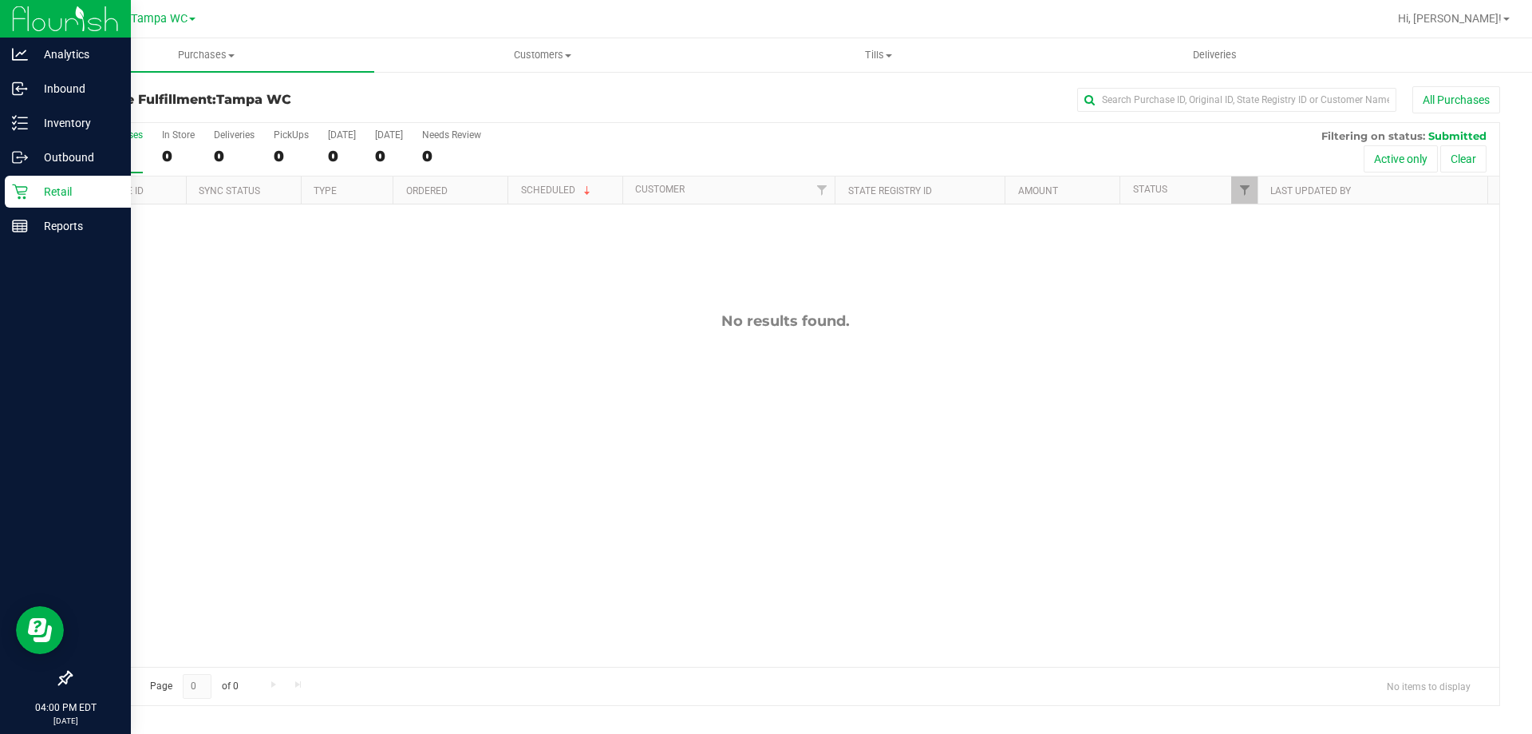
click at [28, 196] on p "Retail" at bounding box center [76, 191] width 96 height 19
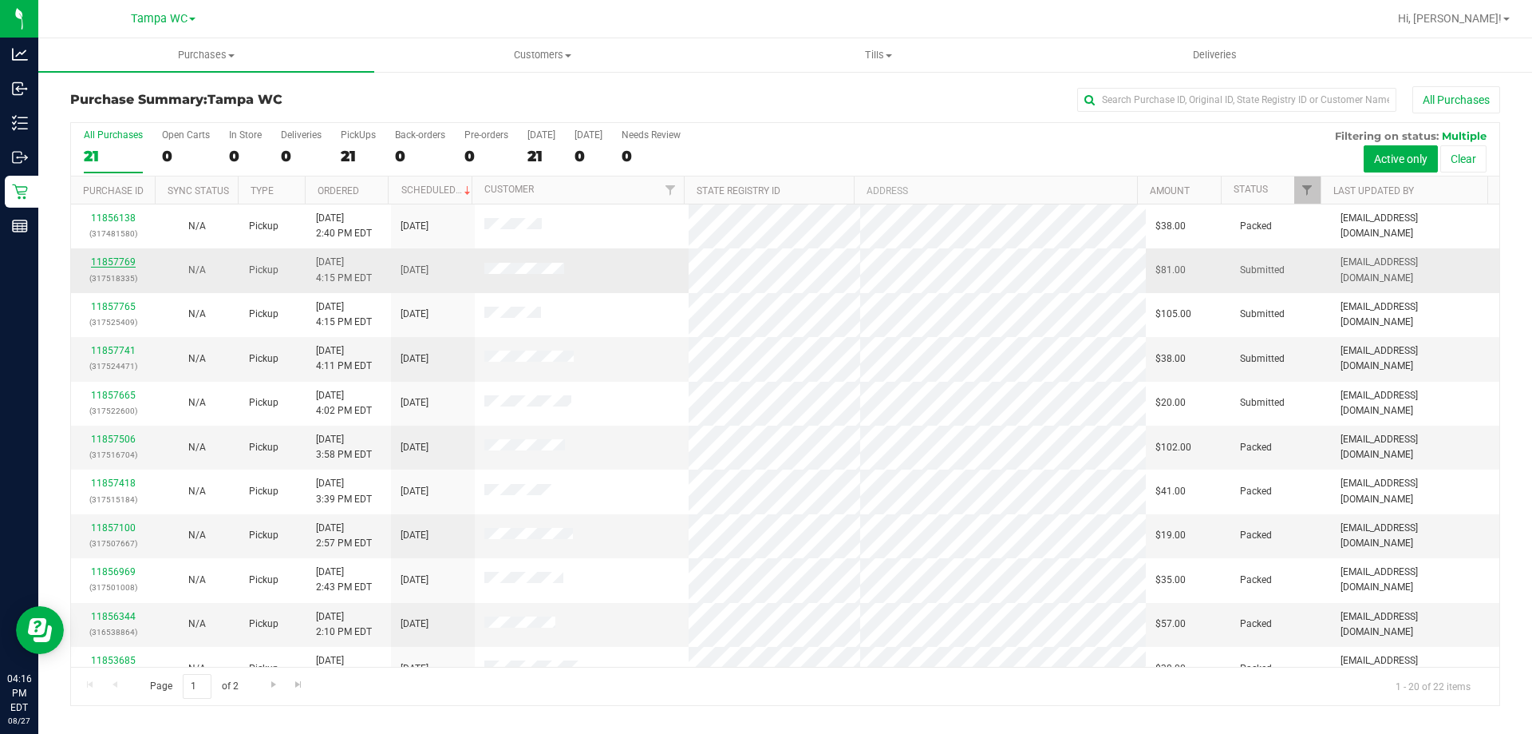
click at [112, 261] on link "11857769" at bounding box center [113, 261] width 45 height 11
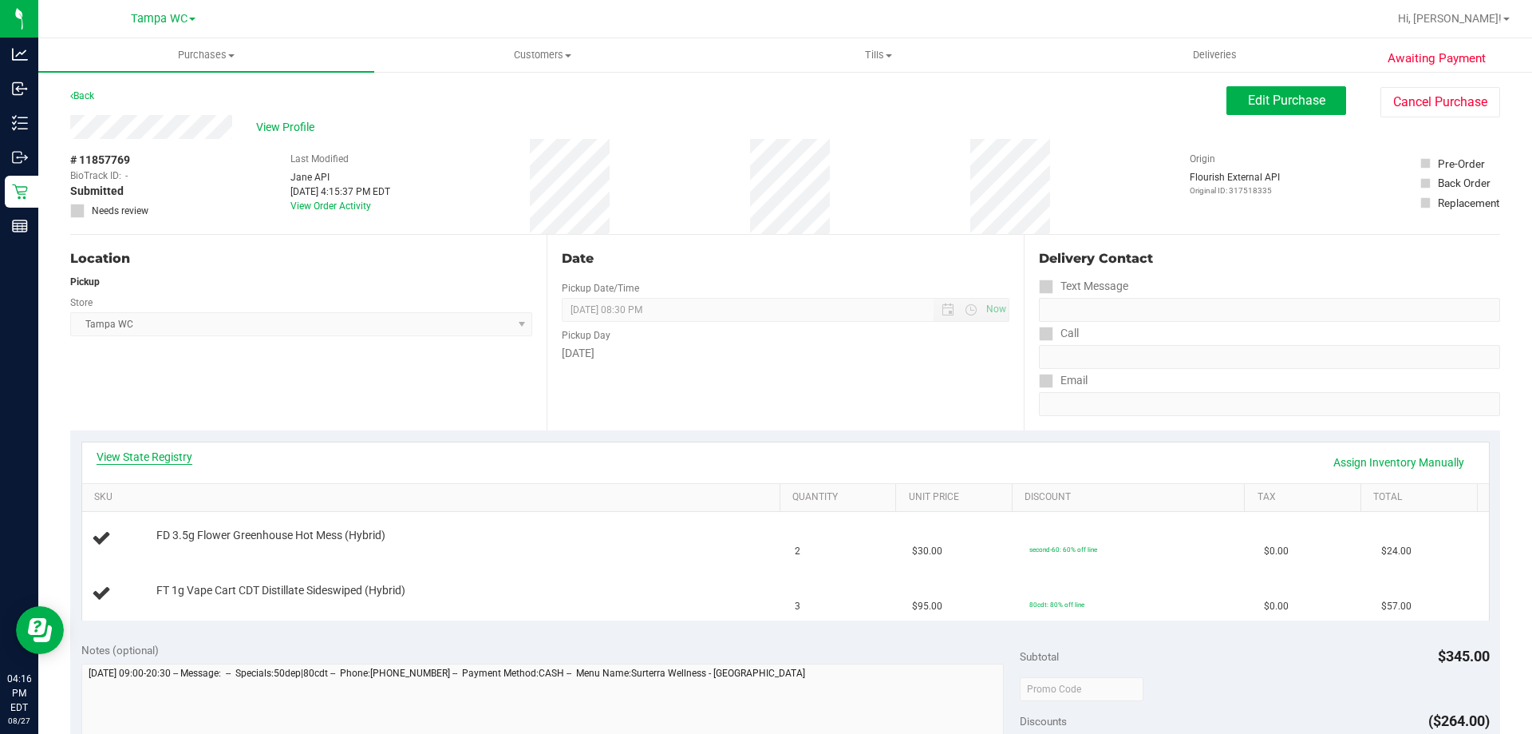
click at [191, 461] on link "View State Registry" at bounding box center [145, 457] width 96 height 16
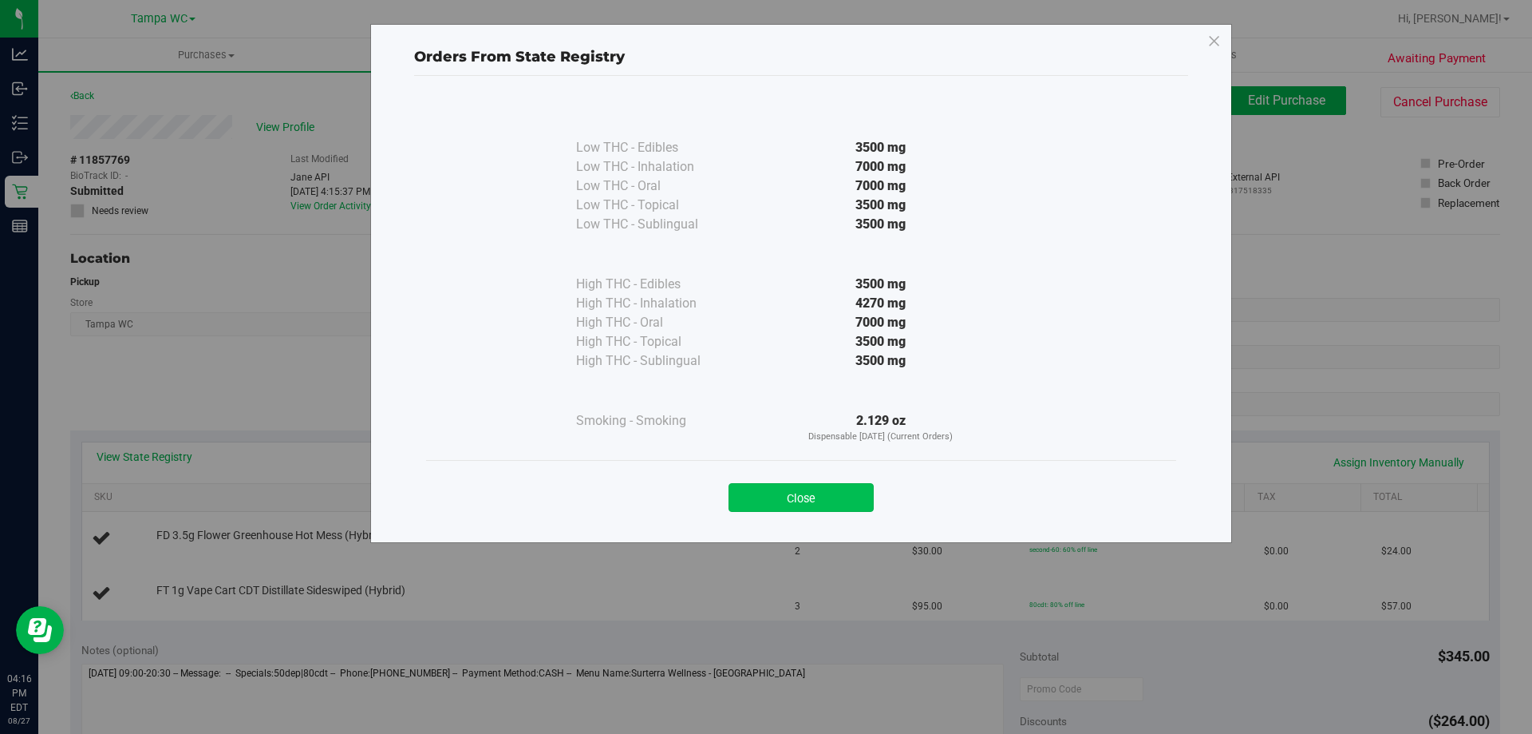
click at [778, 505] on button "Close" at bounding box center [801, 497] width 145 height 29
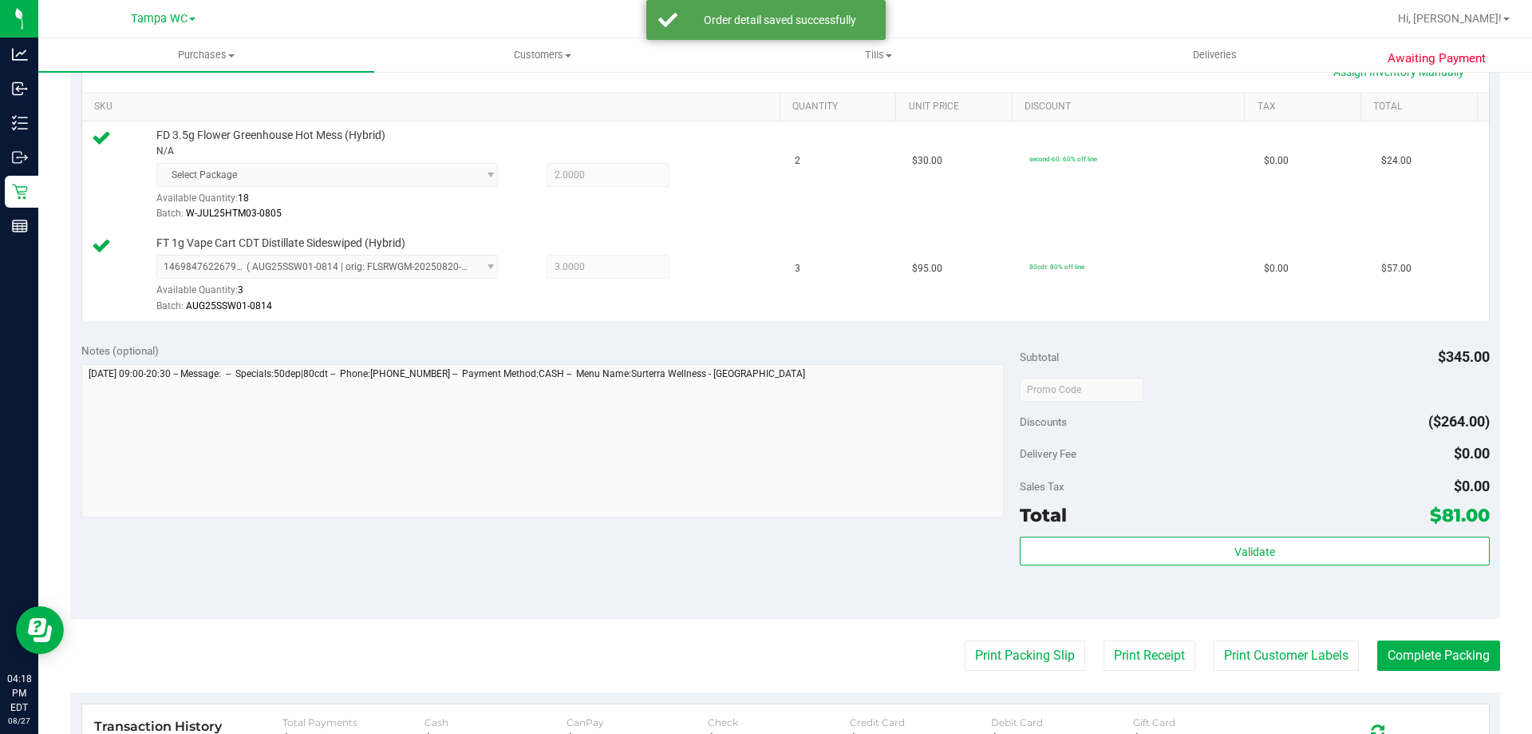
scroll to position [399, 0]
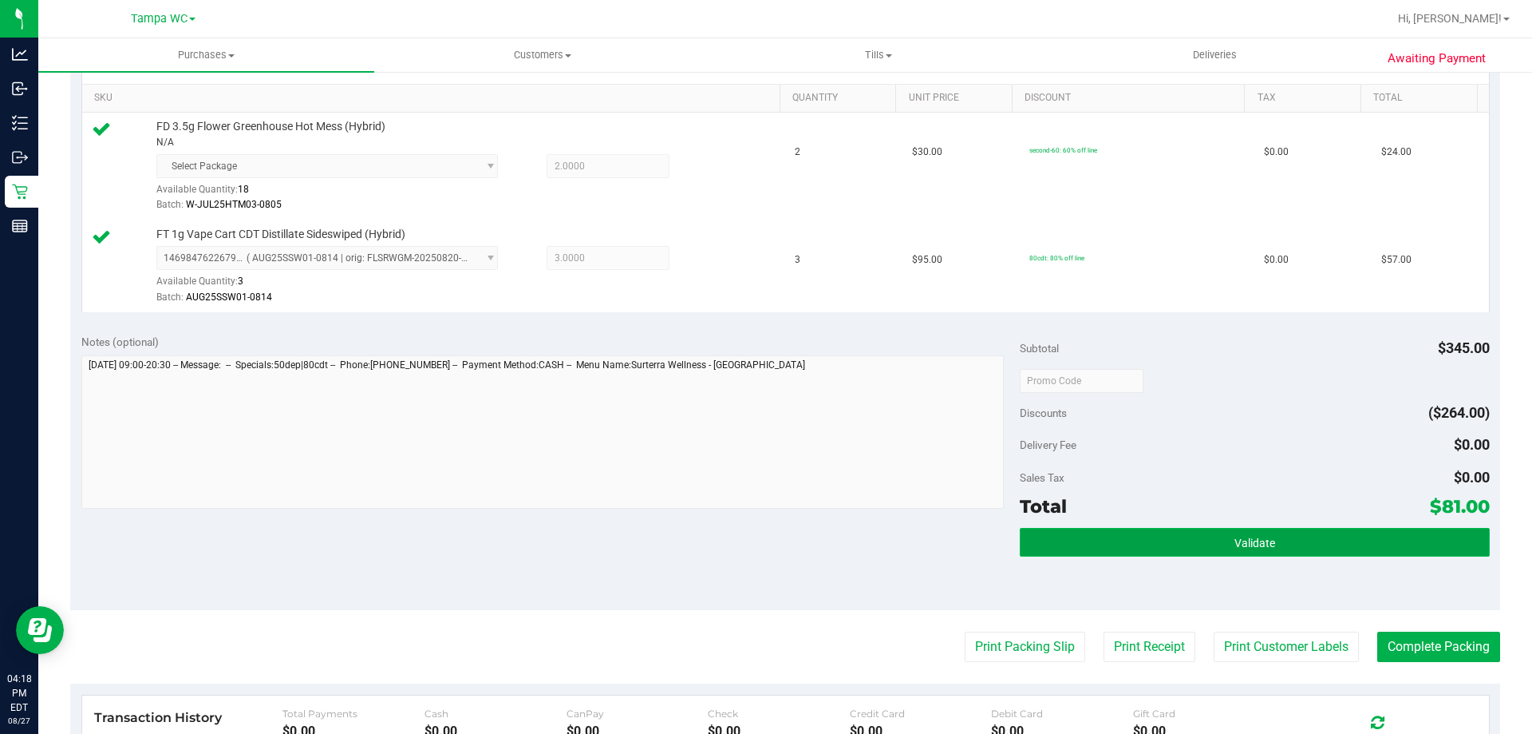
click at [1235, 539] on span "Validate" at bounding box center [1255, 542] width 41 height 13
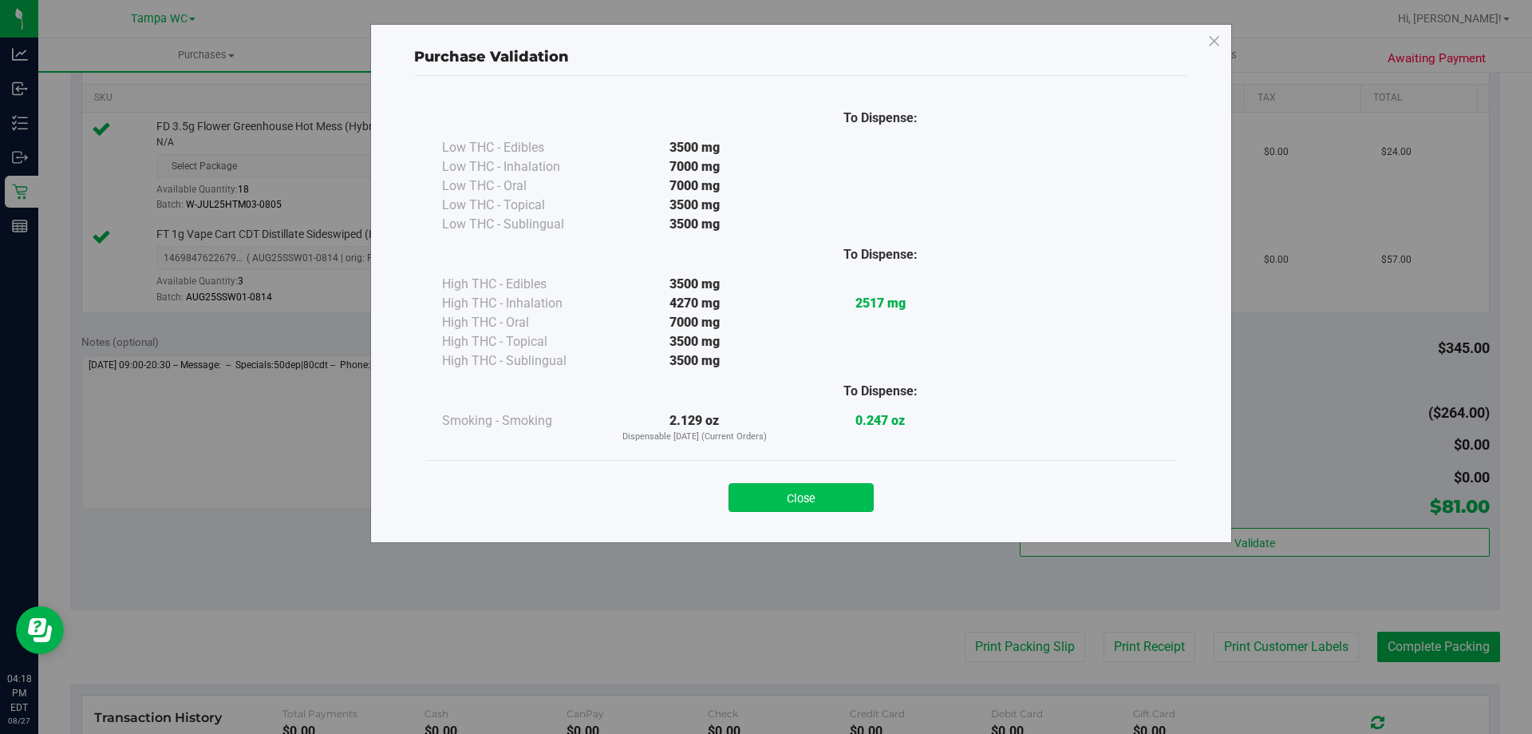
click at [794, 492] on button "Close" at bounding box center [801, 497] width 145 height 29
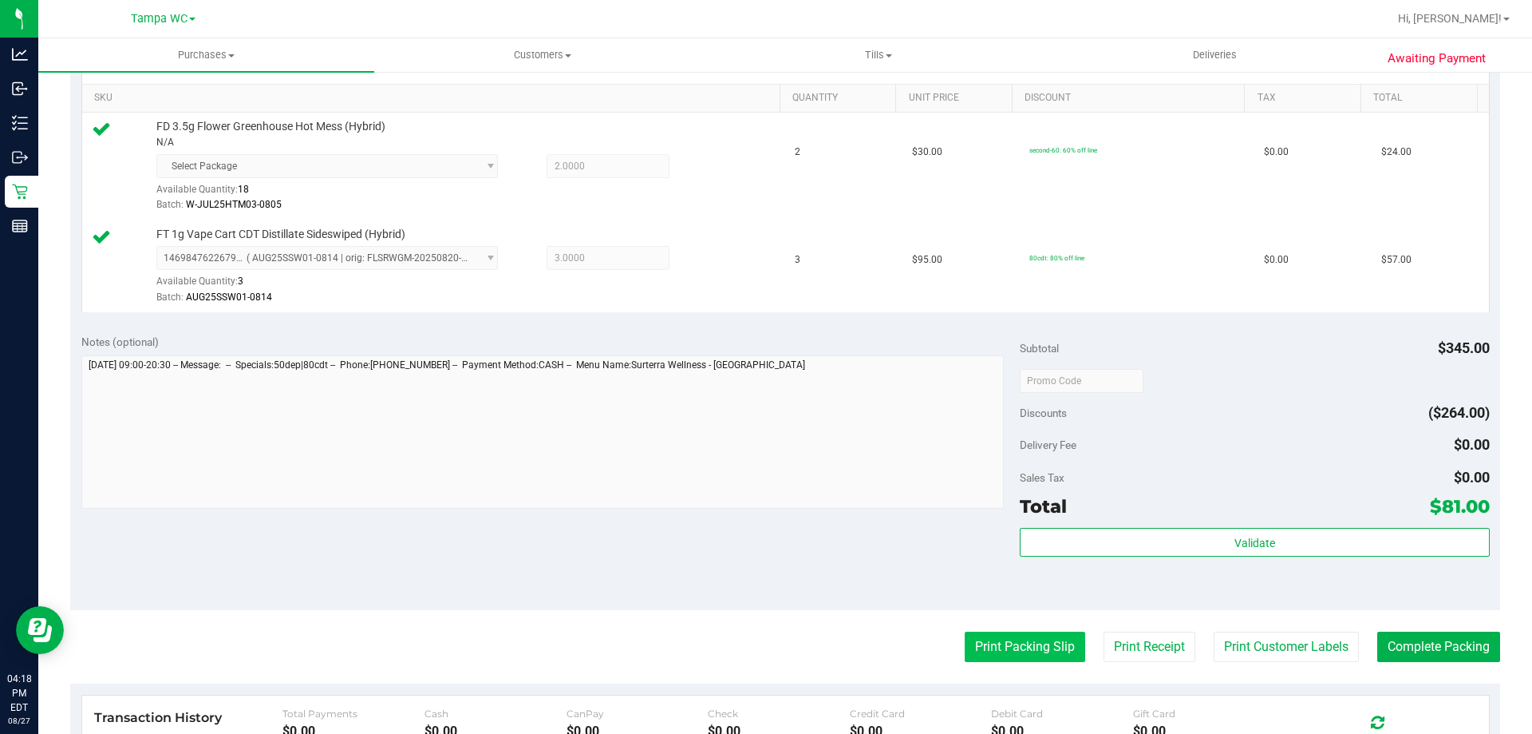
click at [965, 647] on button "Print Packing Slip" at bounding box center [1025, 646] width 121 height 30
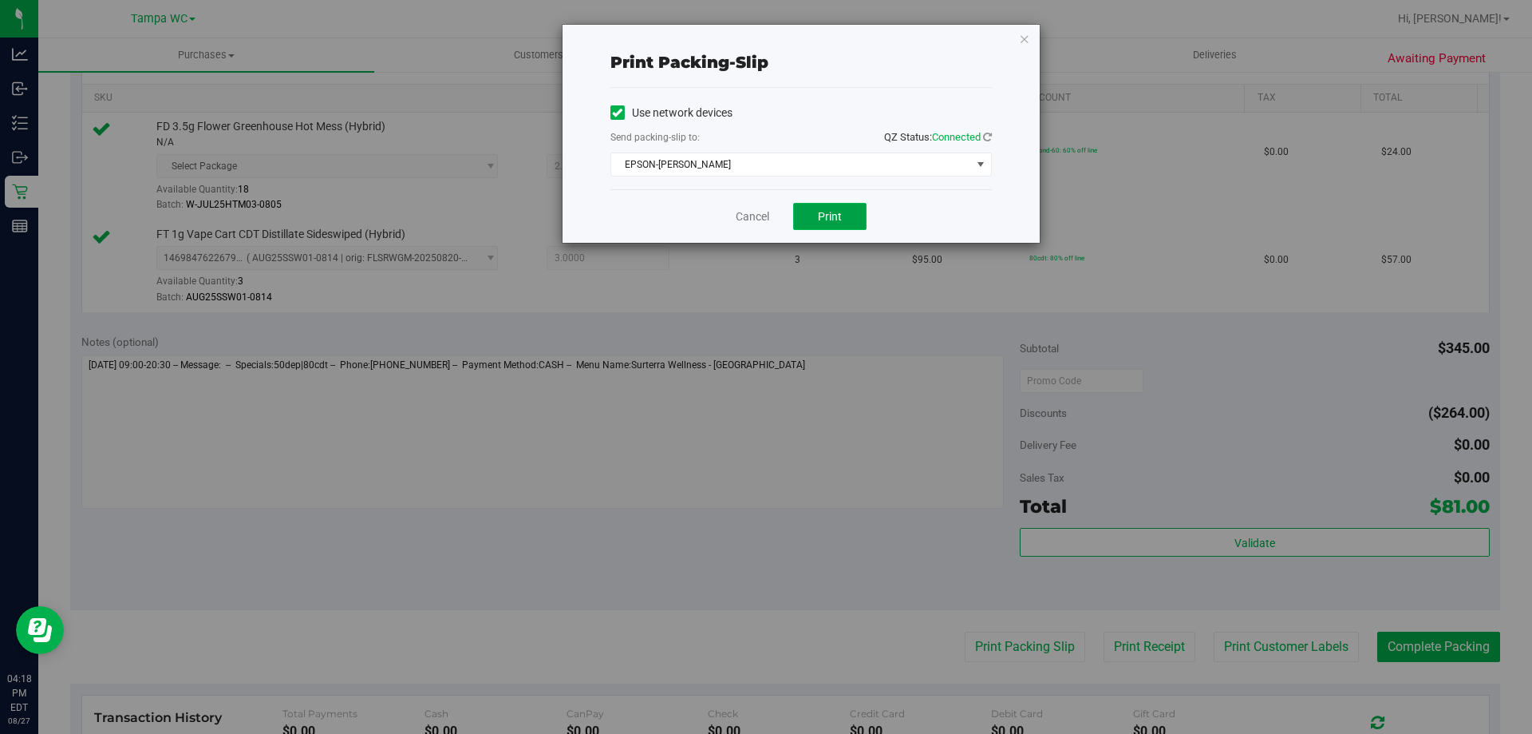
click at [818, 208] on button "Print" at bounding box center [829, 216] width 73 height 27
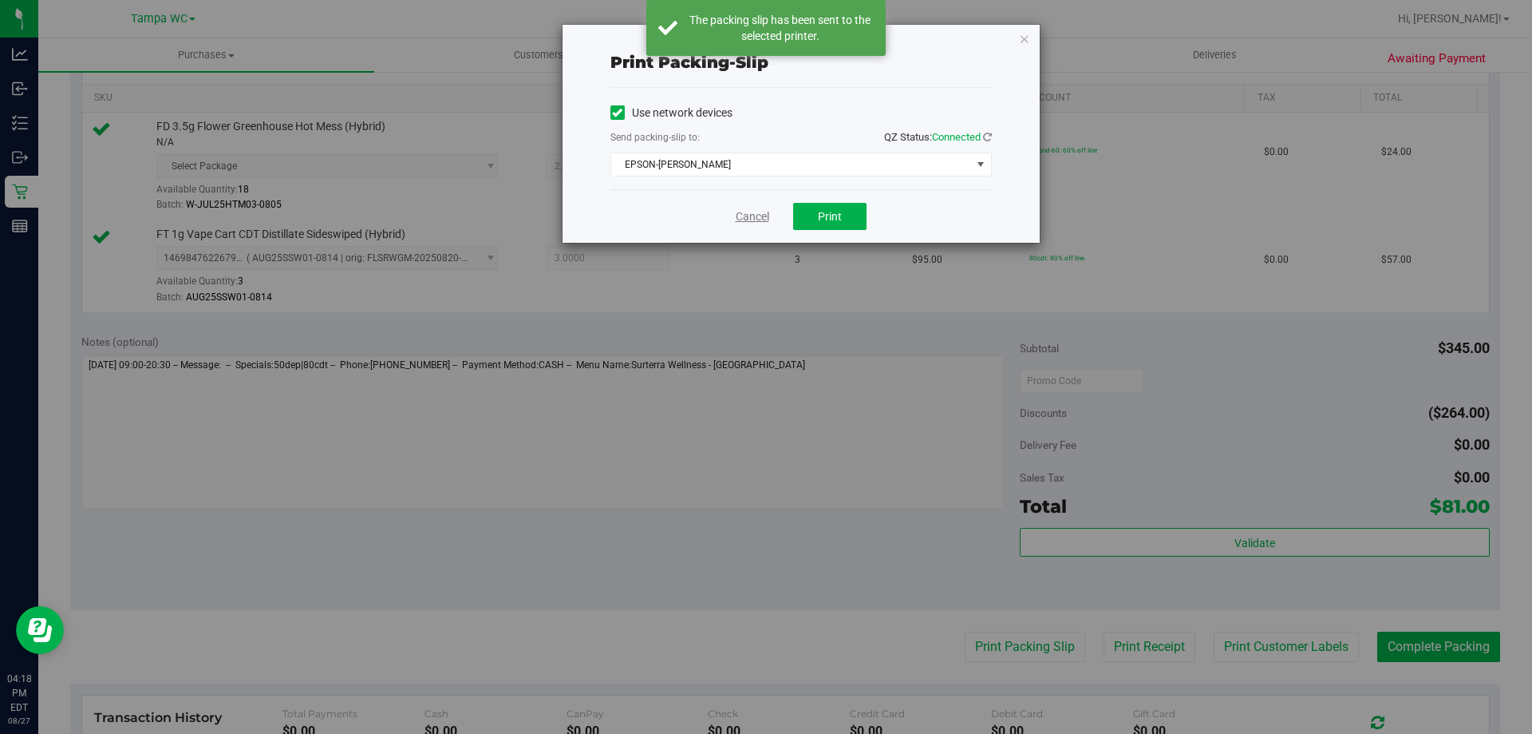
click at [745, 220] on link "Cancel" at bounding box center [753, 216] width 34 height 17
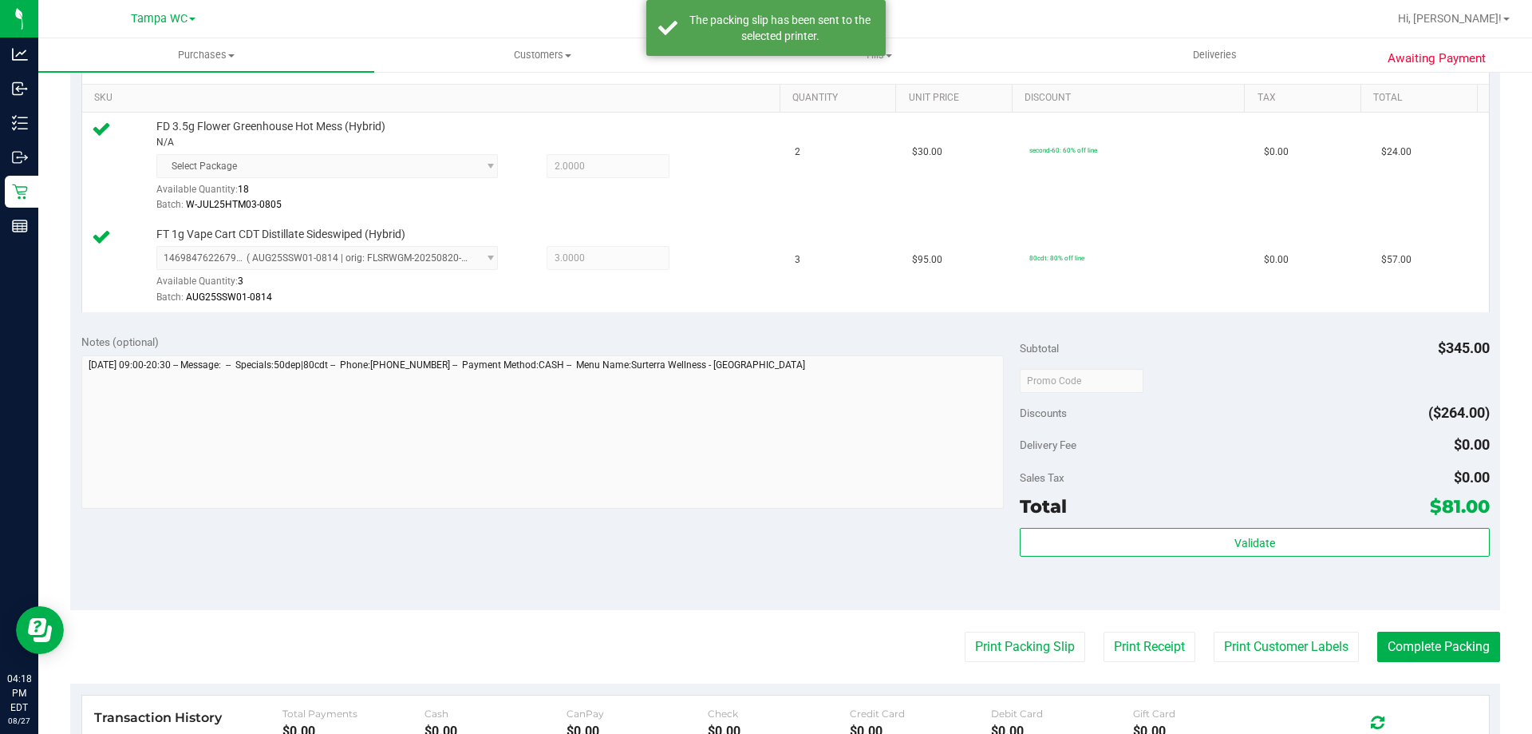
click at [1423, 630] on purchase-details "Back Edit Purchase Cancel Purchase View Profile # 11857769 BioTrack ID: - Submi…" at bounding box center [785, 334] width 1430 height 1295
click at [1426, 651] on button "Complete Packing" at bounding box center [1439, 646] width 123 height 30
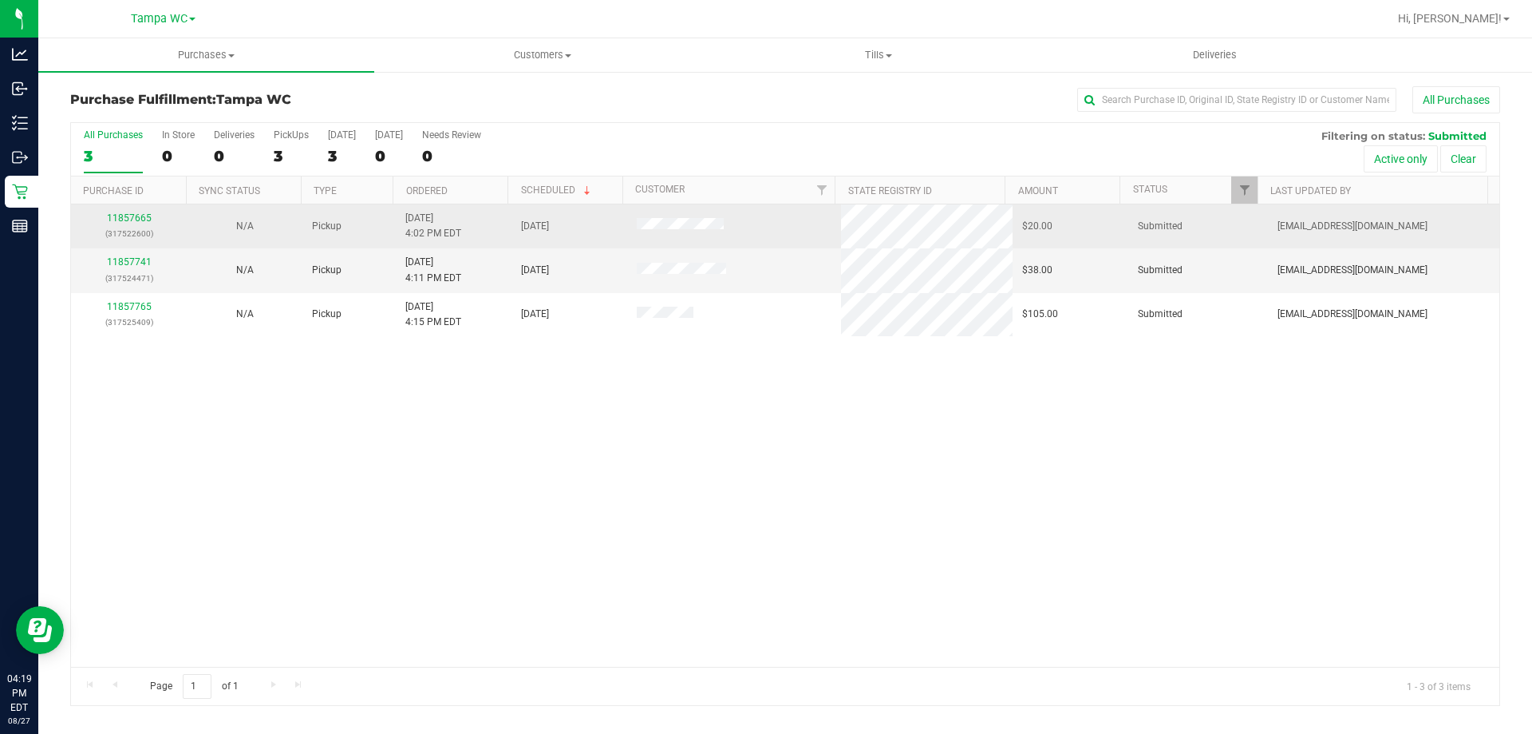
click at [141, 223] on div "11857665 (317522600)" at bounding box center [129, 226] width 97 height 30
click at [135, 218] on link "11857665" at bounding box center [129, 217] width 45 height 11
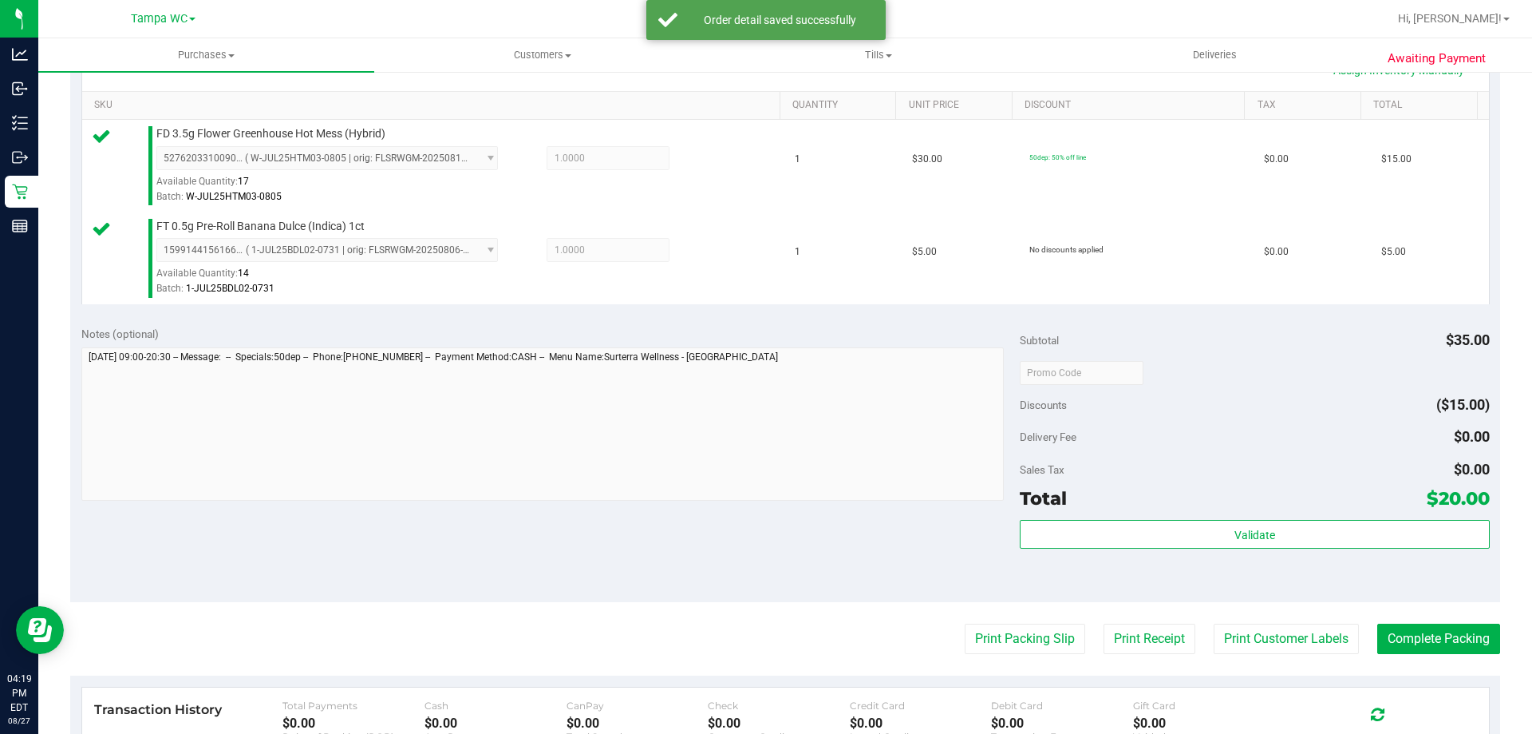
scroll to position [399, 0]
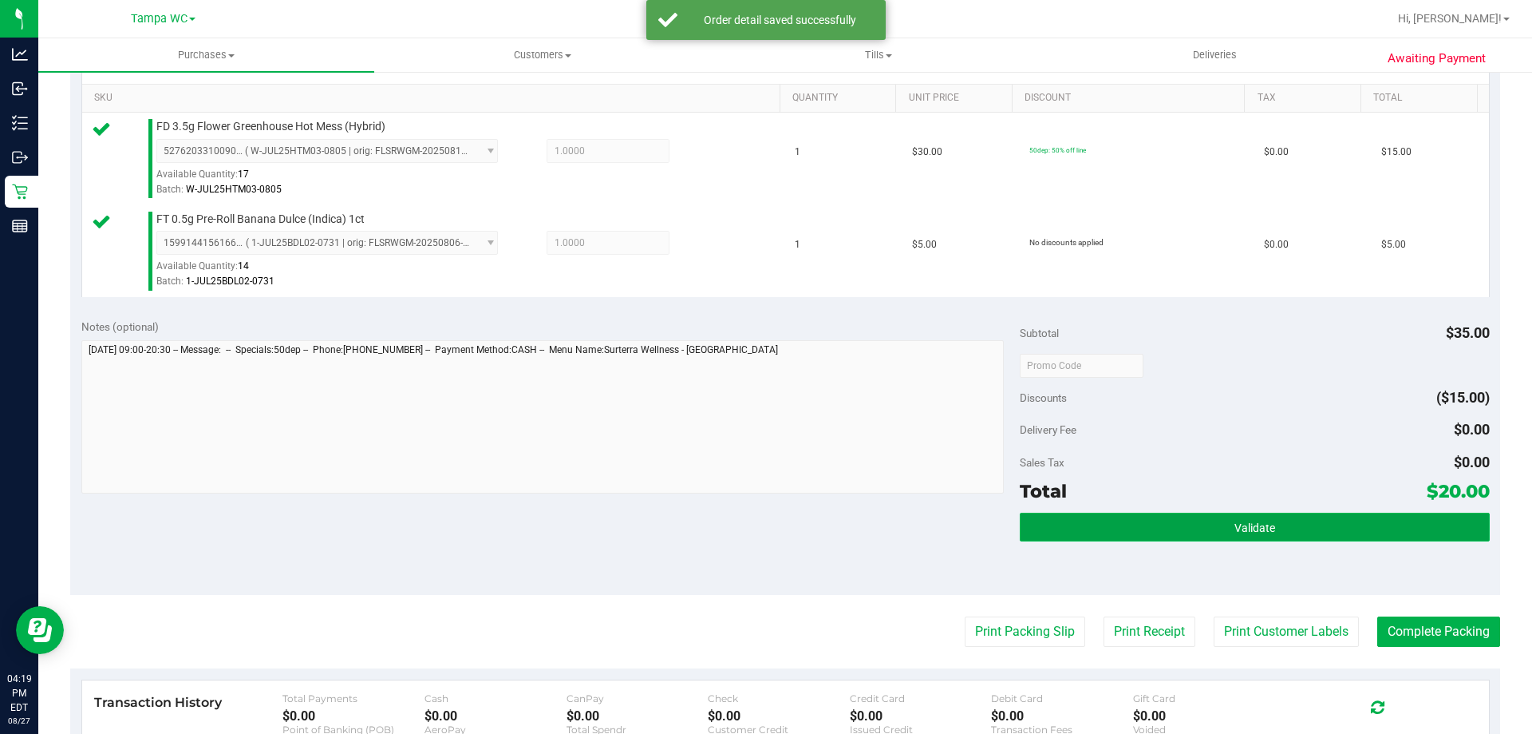
click at [1239, 536] on button "Validate" at bounding box center [1254, 526] width 469 height 29
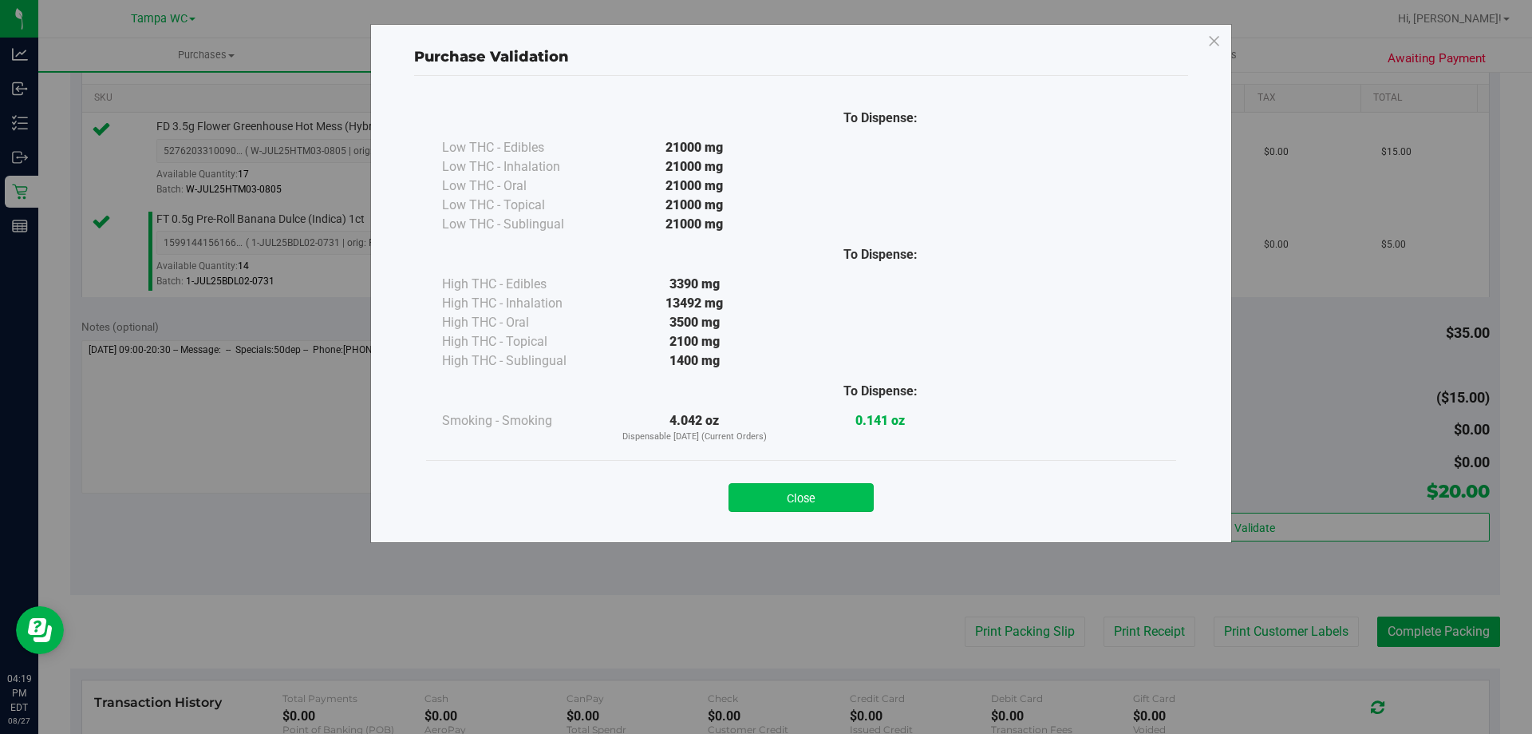
click at [809, 502] on button "Close" at bounding box center [801, 497] width 145 height 29
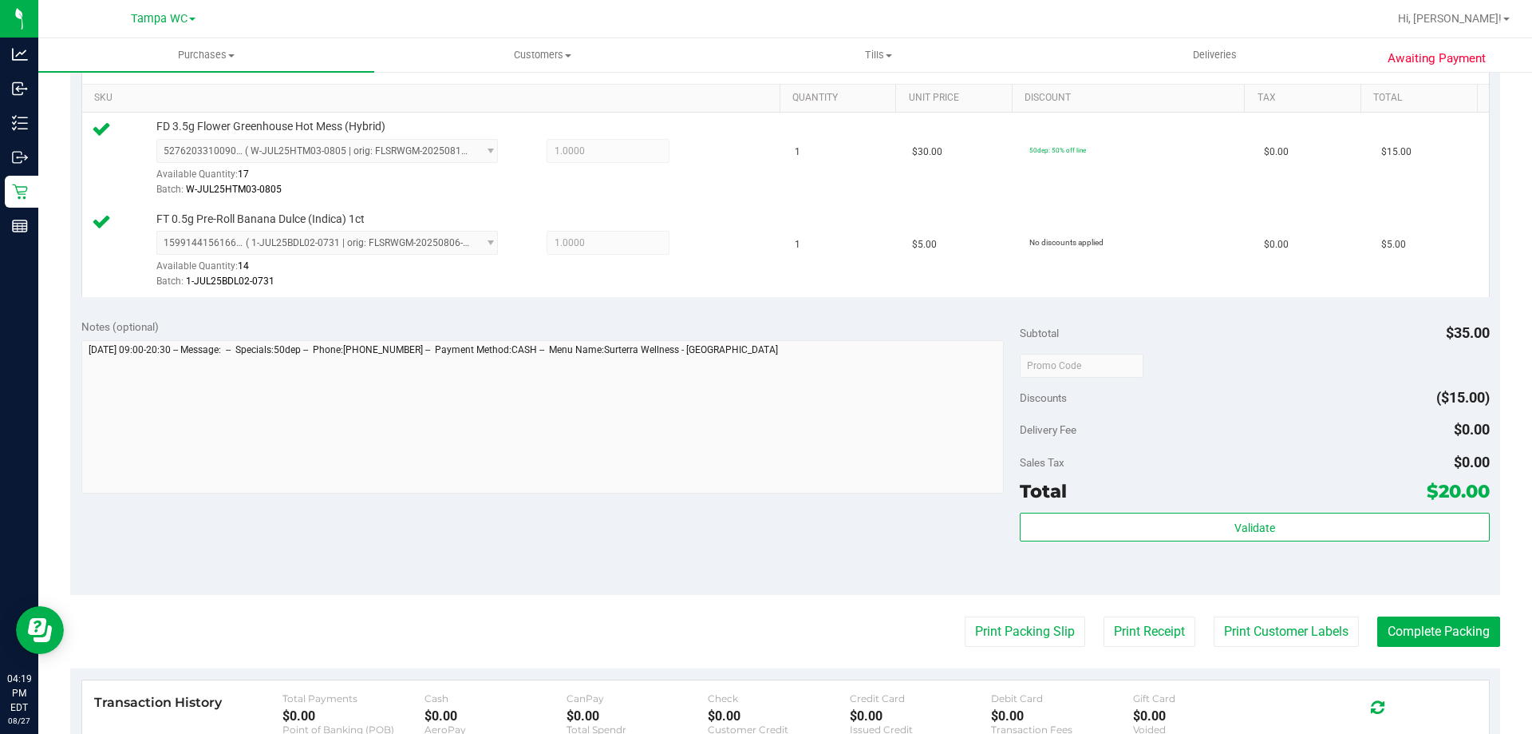
click at [957, 615] on purchase-details "Back Edit Purchase Cancel Purchase View Profile # 11857665 BioTrack ID: - Submi…" at bounding box center [785, 326] width 1430 height 1279
click at [982, 633] on button "Print Packing Slip" at bounding box center [1025, 631] width 121 height 30
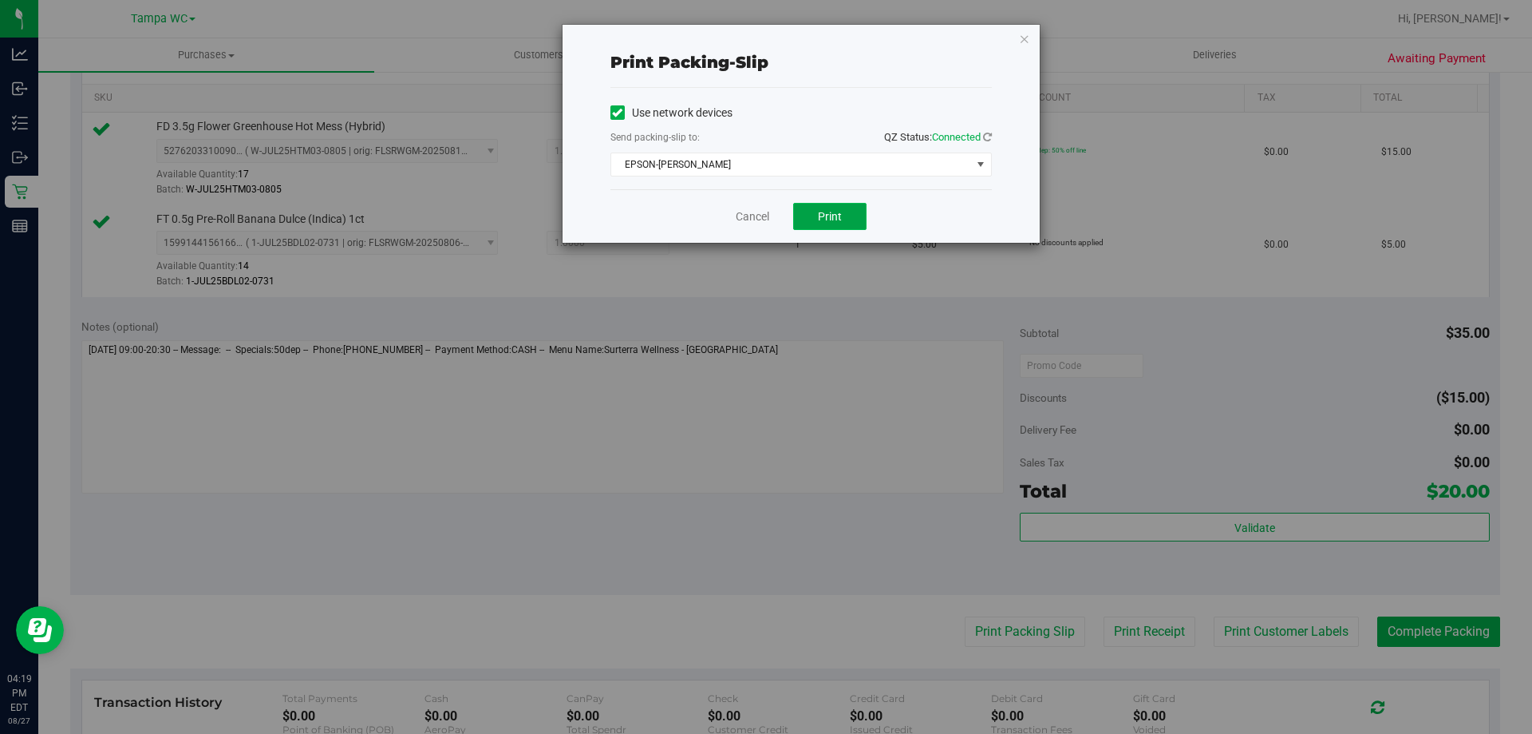
click at [806, 211] on button "Print" at bounding box center [829, 216] width 73 height 27
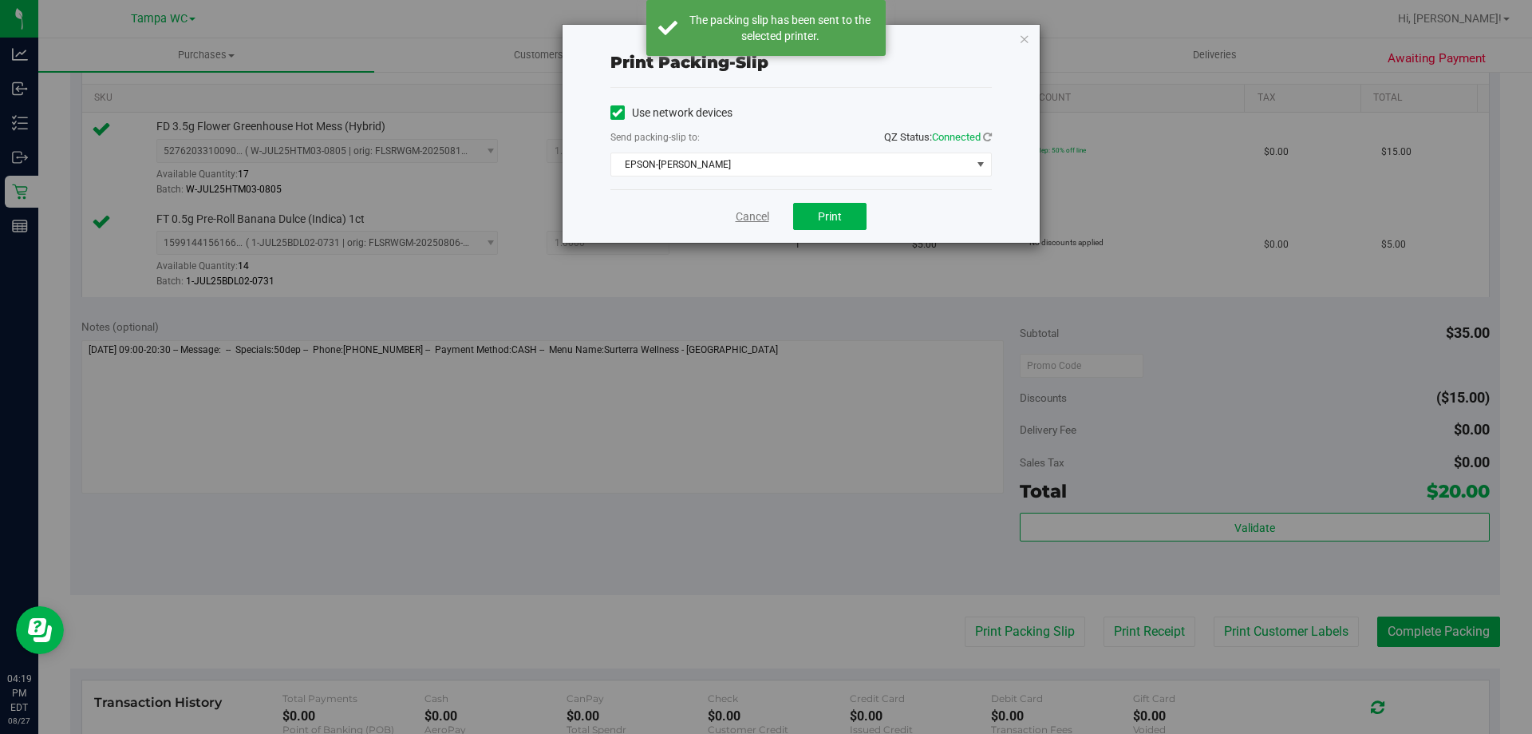
click at [745, 219] on link "Cancel" at bounding box center [753, 216] width 34 height 17
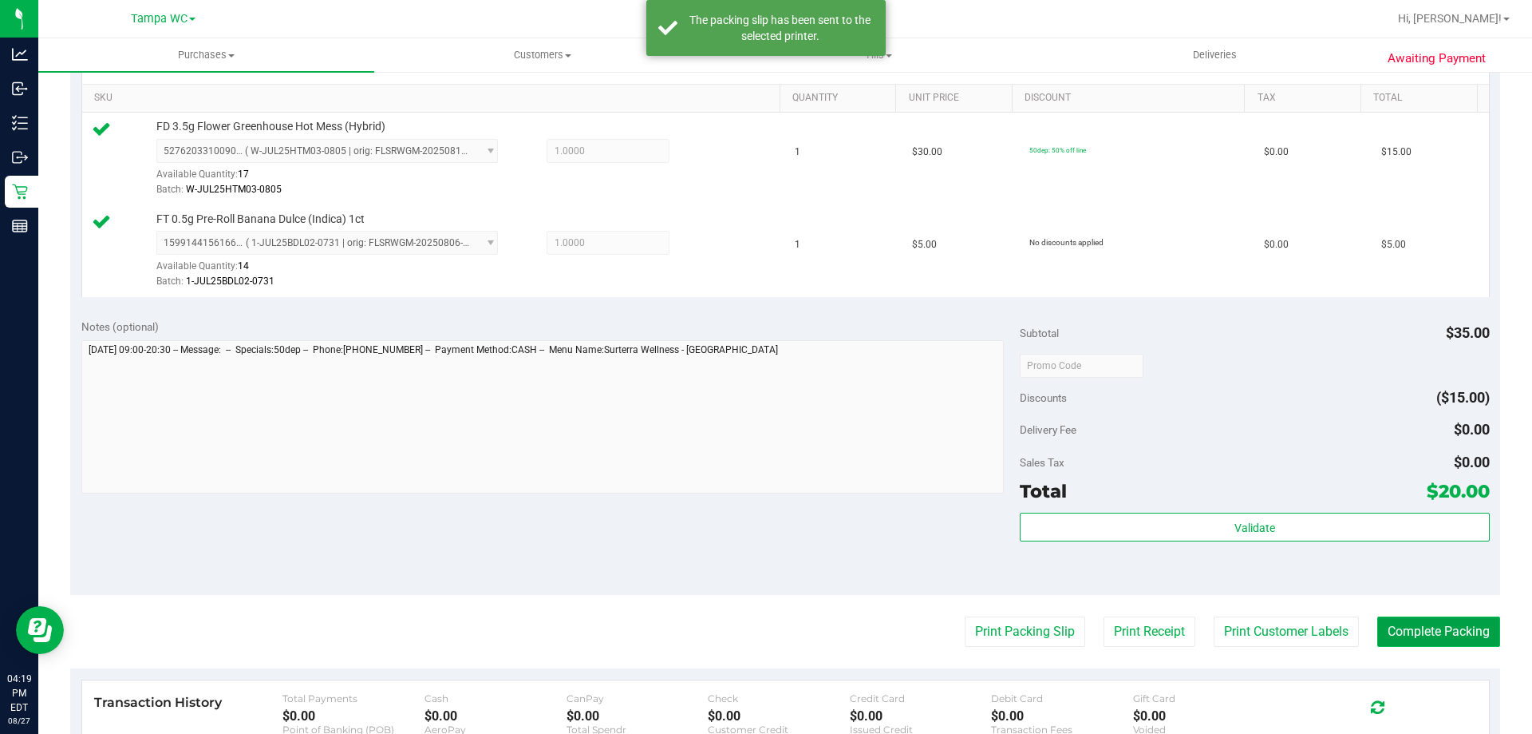
click at [1444, 636] on button "Complete Packing" at bounding box center [1439, 631] width 123 height 30
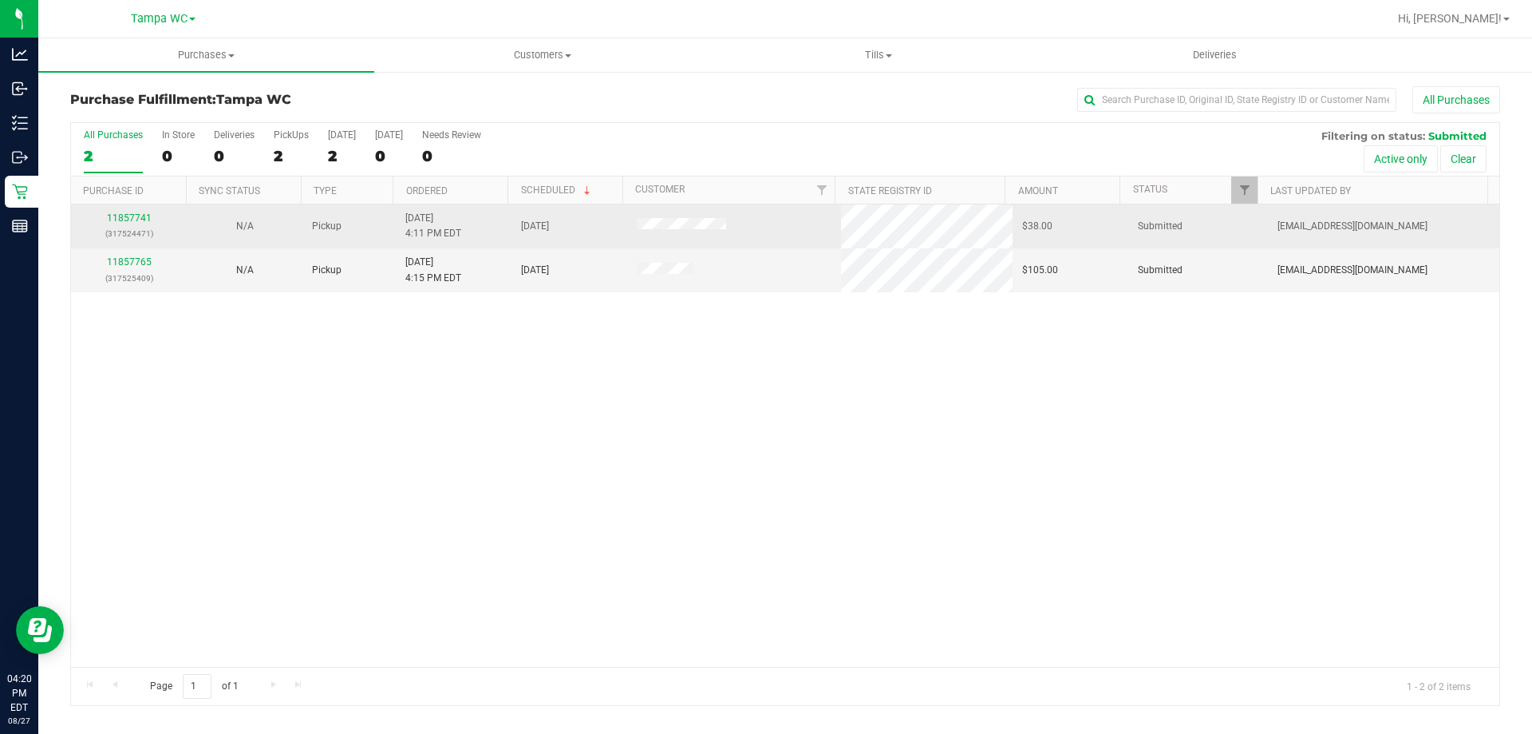
click at [122, 235] on p "(317524471)" at bounding box center [129, 233] width 97 height 15
click at [141, 217] on link "11857741" at bounding box center [129, 217] width 45 height 11
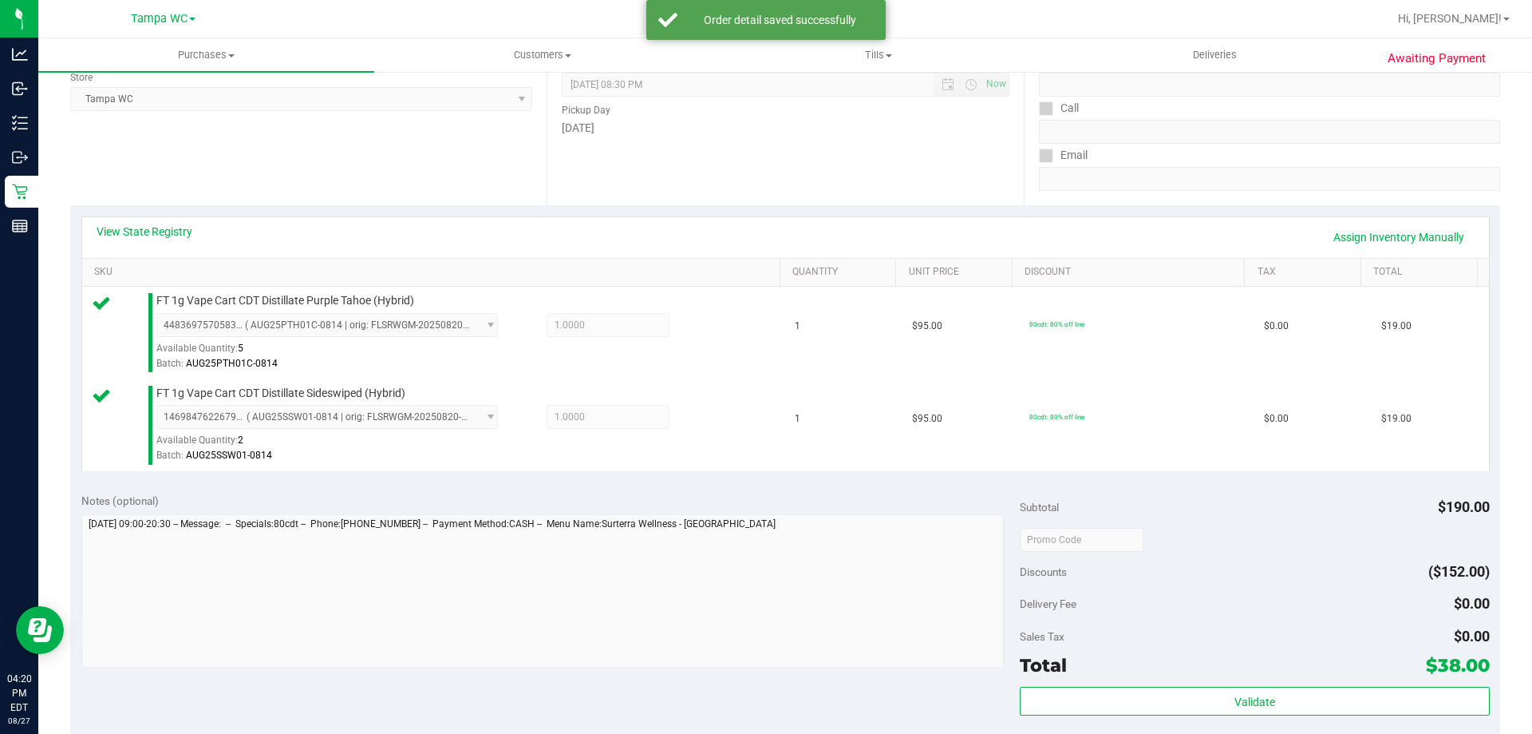
scroll to position [319, 0]
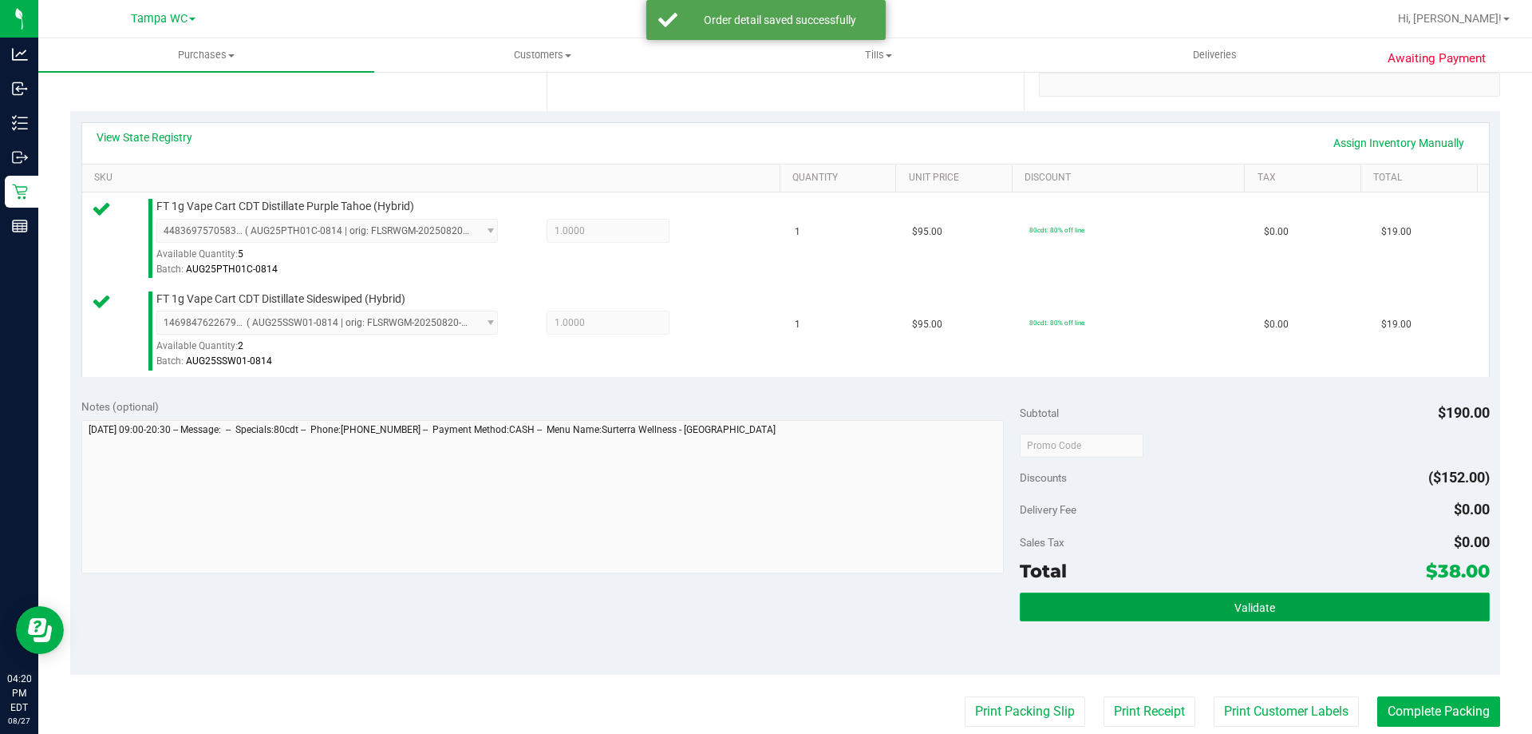
click at [1248, 598] on button "Validate" at bounding box center [1254, 606] width 469 height 29
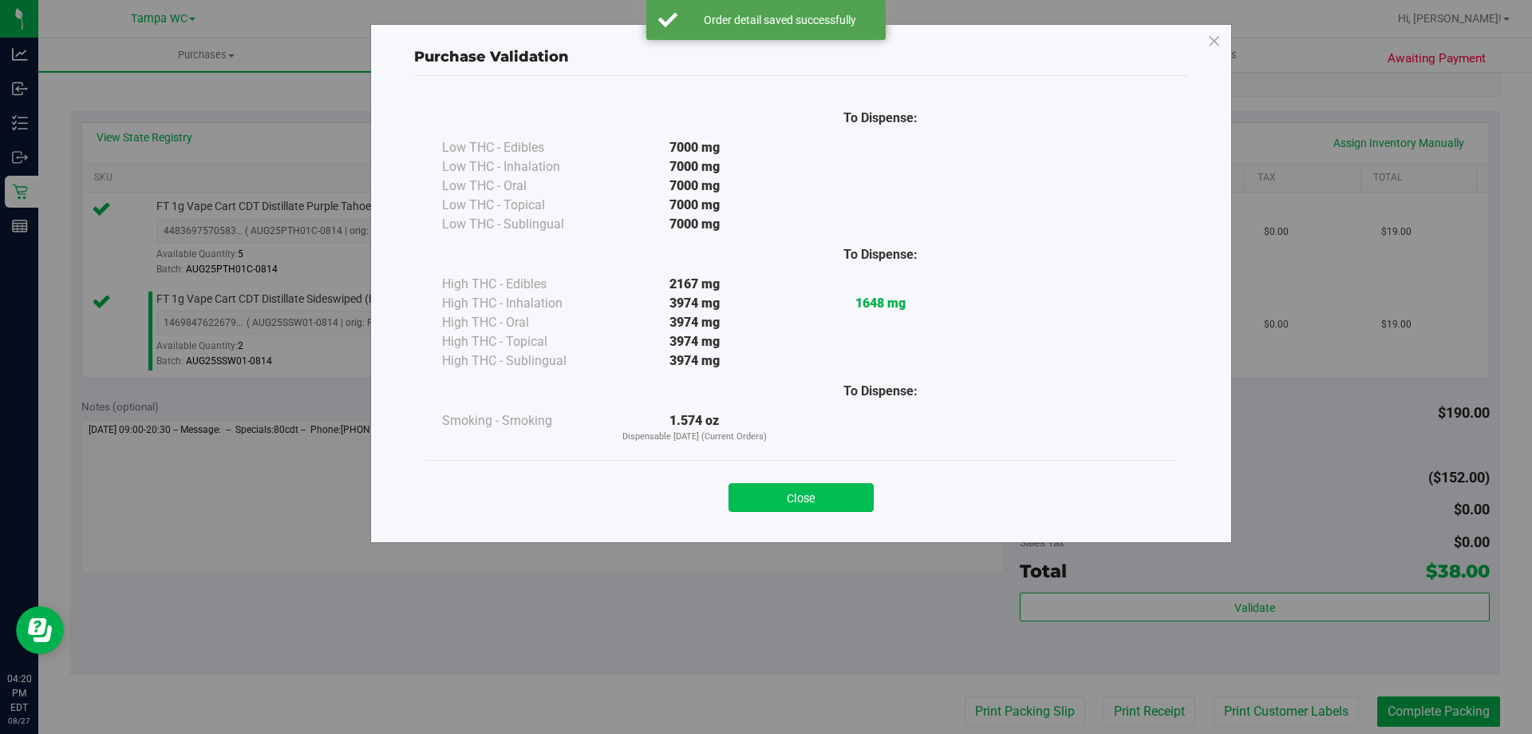
click at [799, 497] on button "Close" at bounding box center [801, 497] width 145 height 29
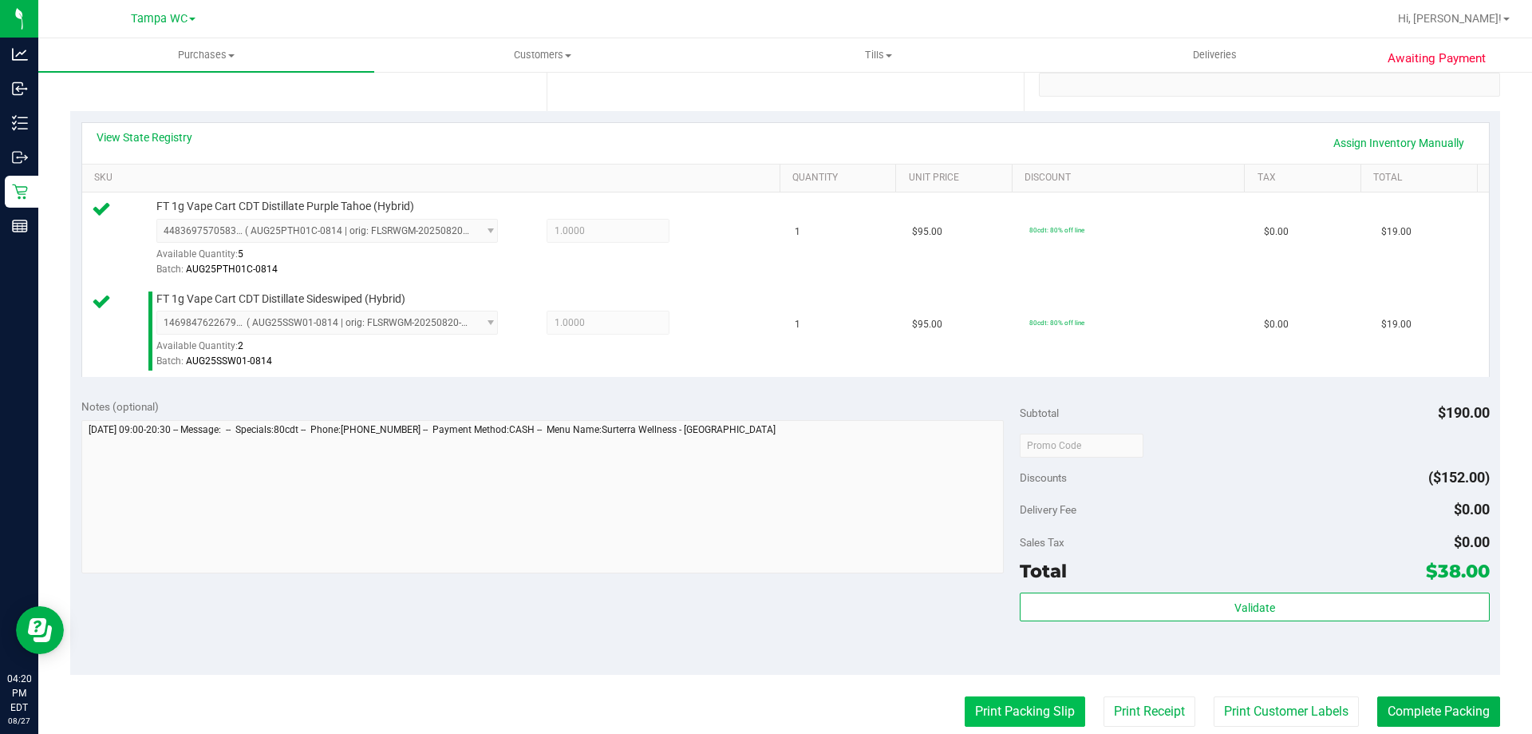
click at [1031, 707] on button "Print Packing Slip" at bounding box center [1025, 711] width 121 height 30
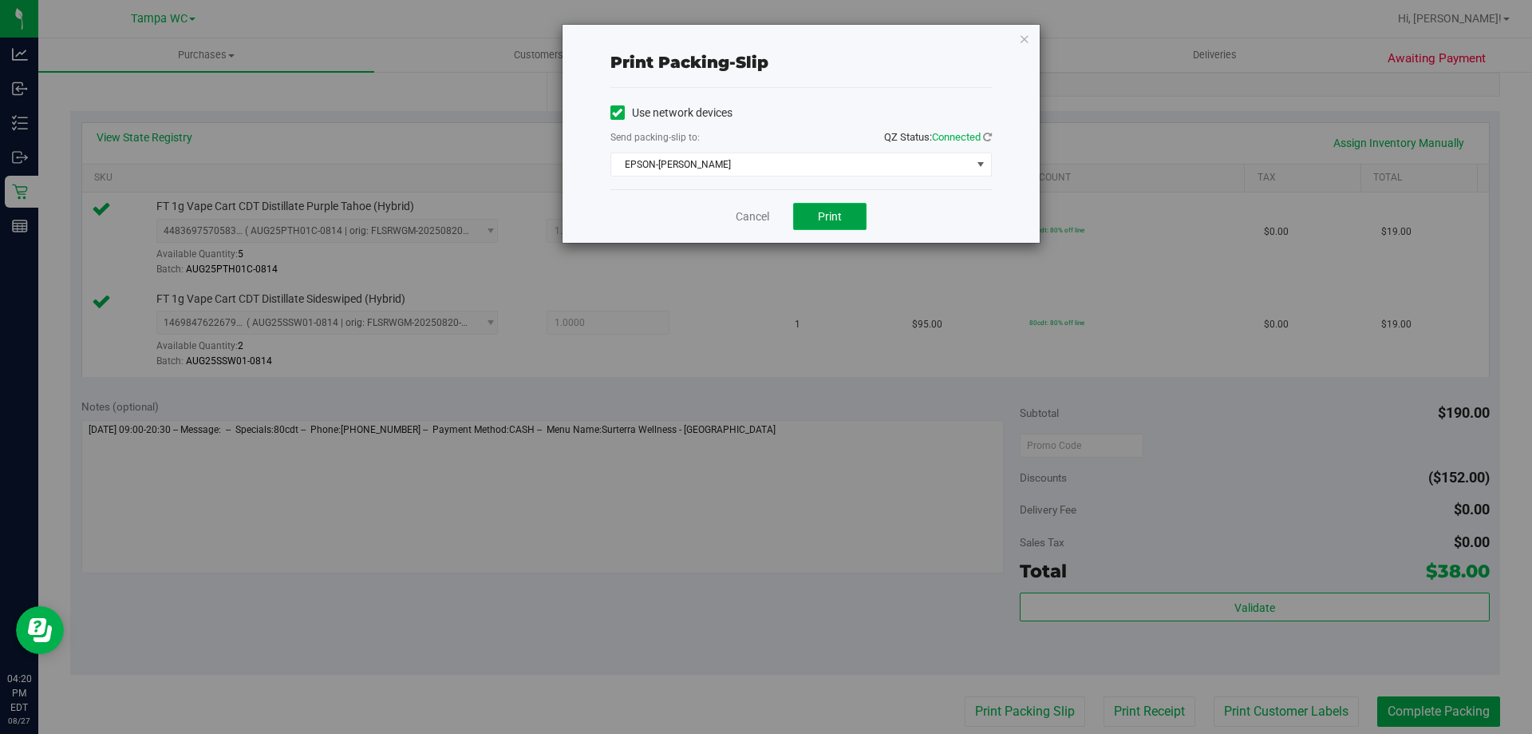
click at [832, 222] on span "Print" at bounding box center [830, 216] width 24 height 13
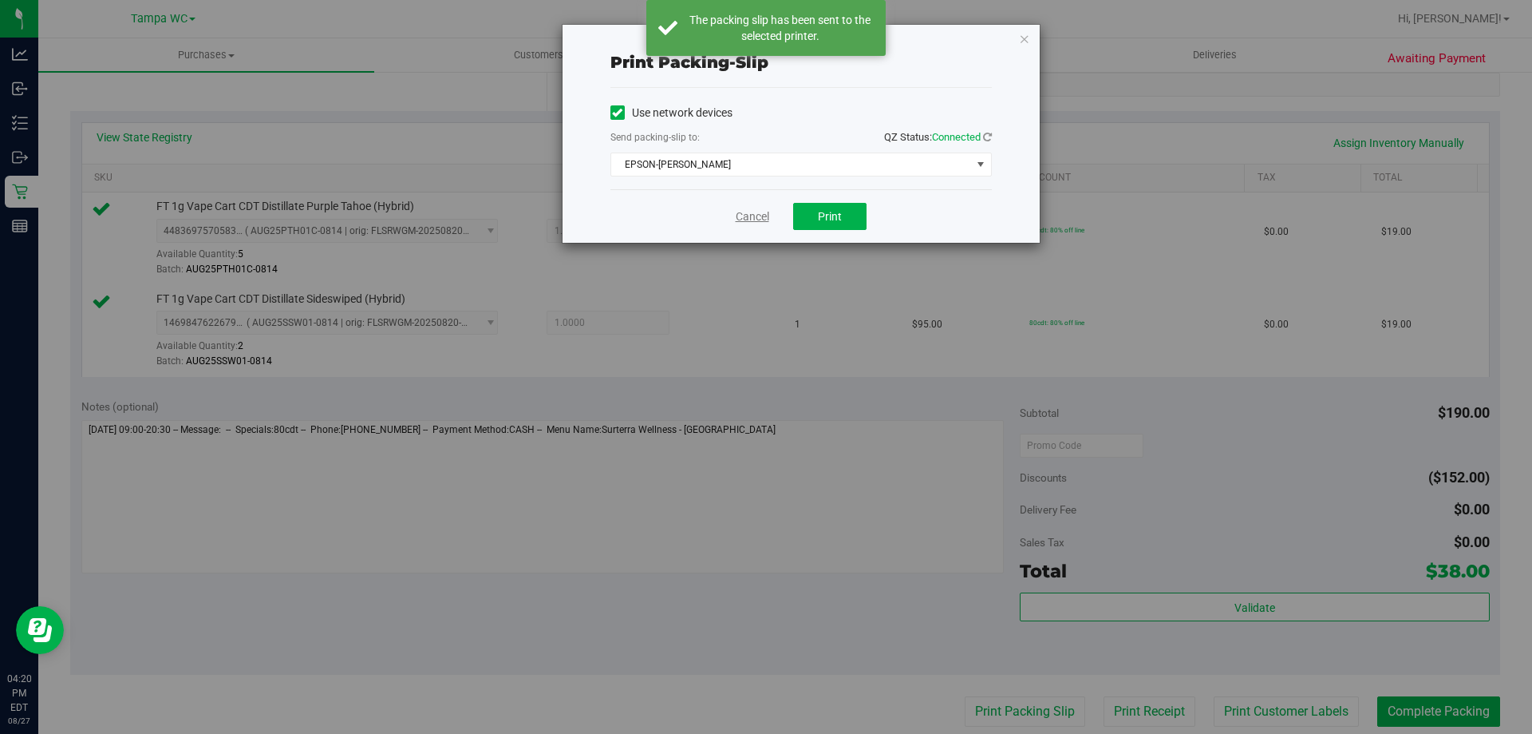
click at [747, 223] on link "Cancel" at bounding box center [753, 216] width 34 height 17
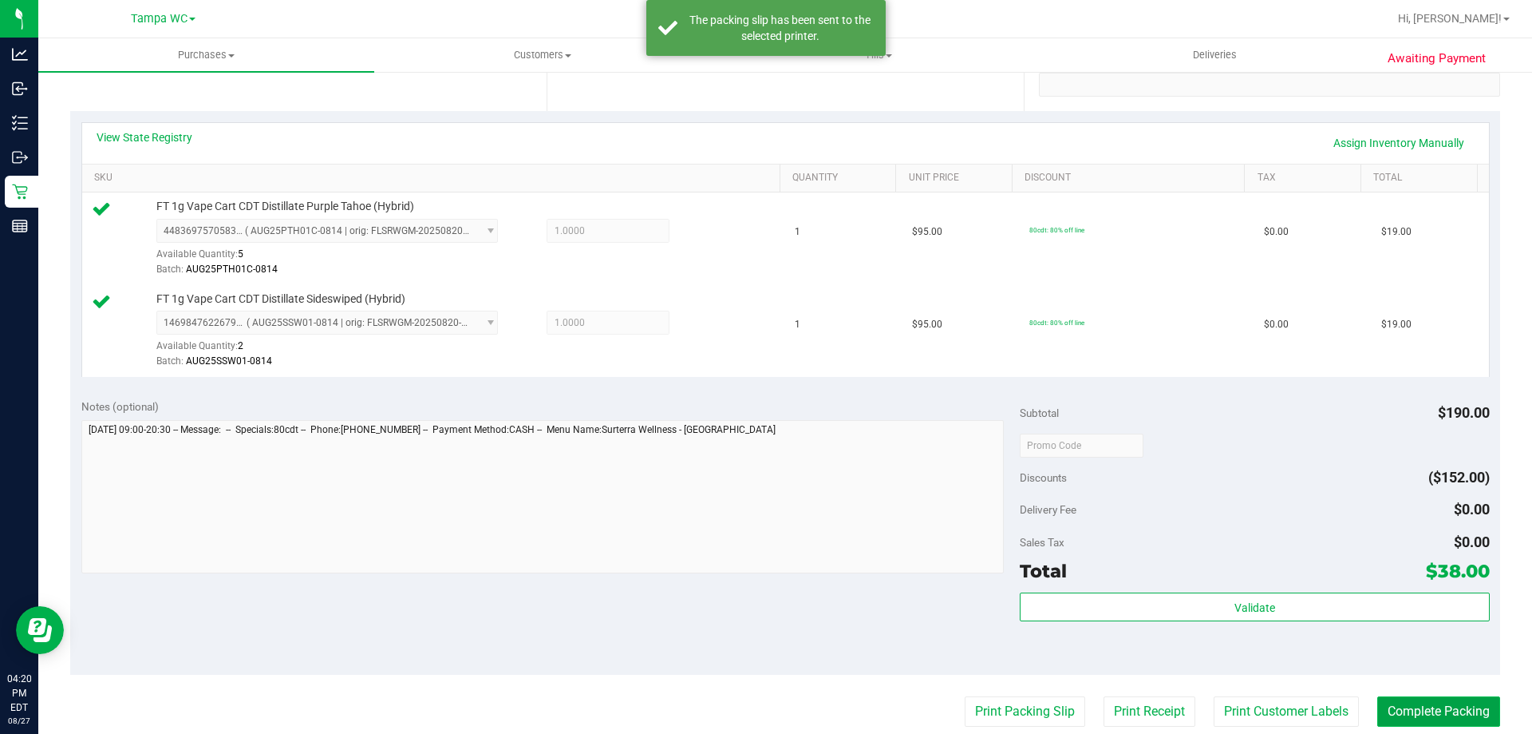
click at [1391, 700] on button "Complete Packing" at bounding box center [1439, 711] width 123 height 30
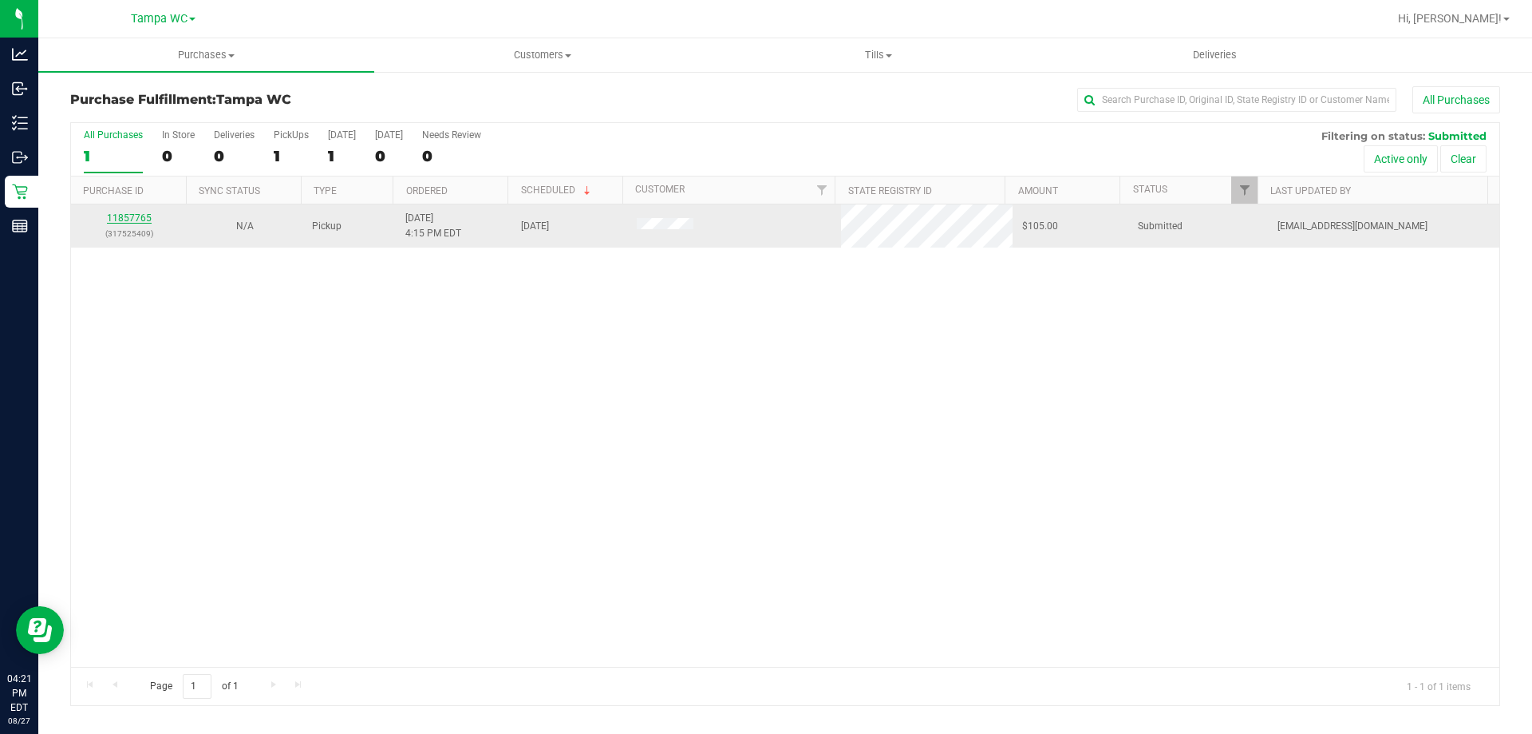
click at [144, 219] on link "11857765" at bounding box center [129, 217] width 45 height 11
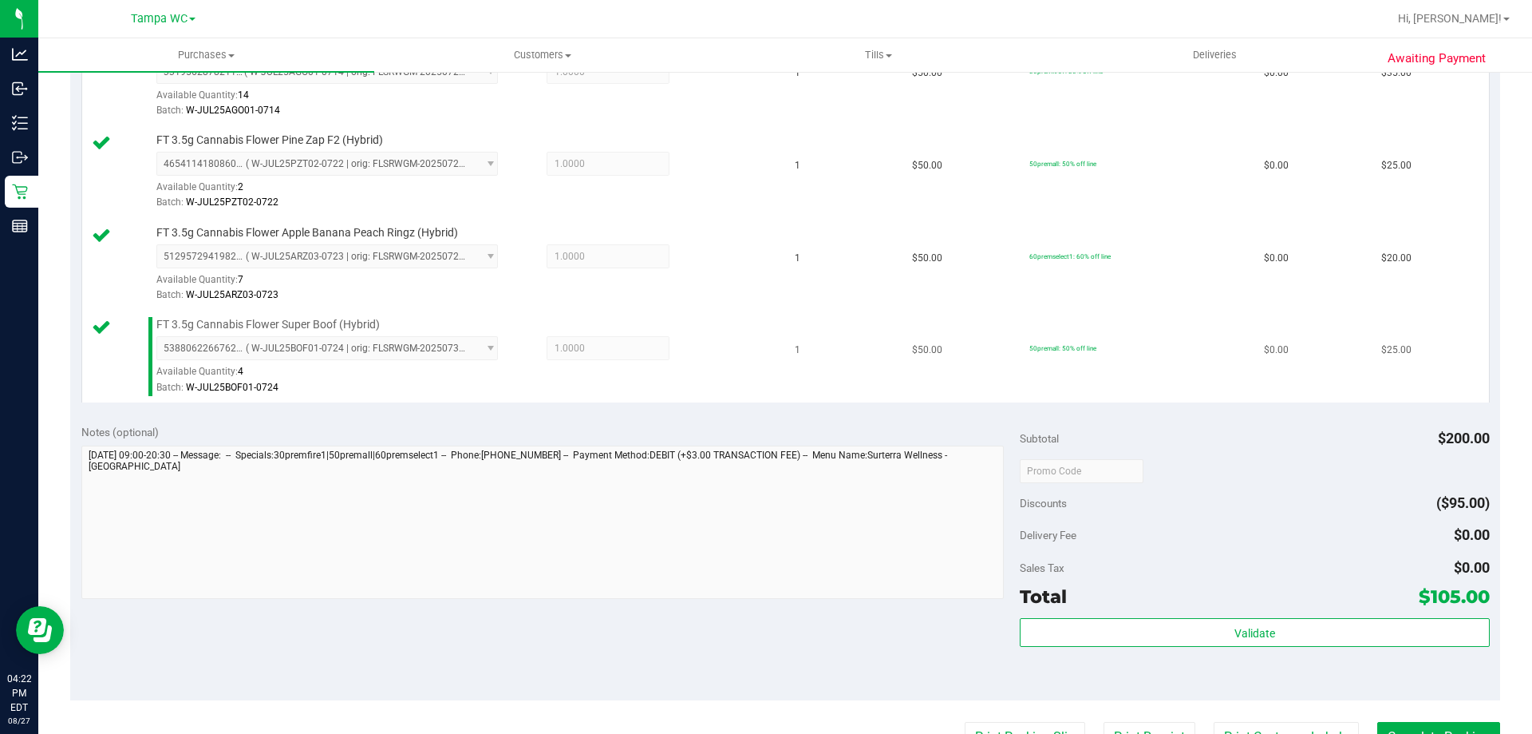
scroll to position [479, 0]
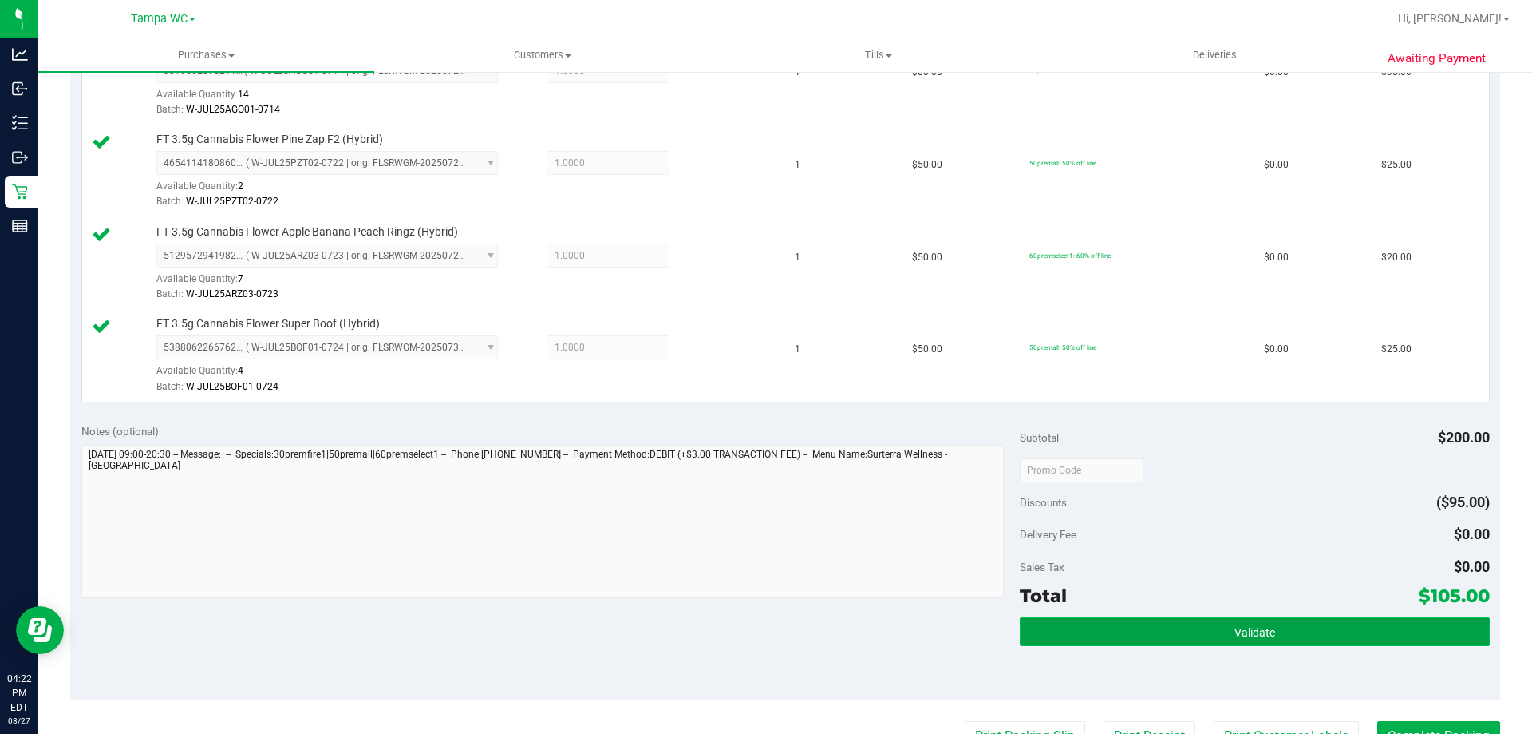
click at [1252, 643] on button "Validate" at bounding box center [1254, 631] width 469 height 29
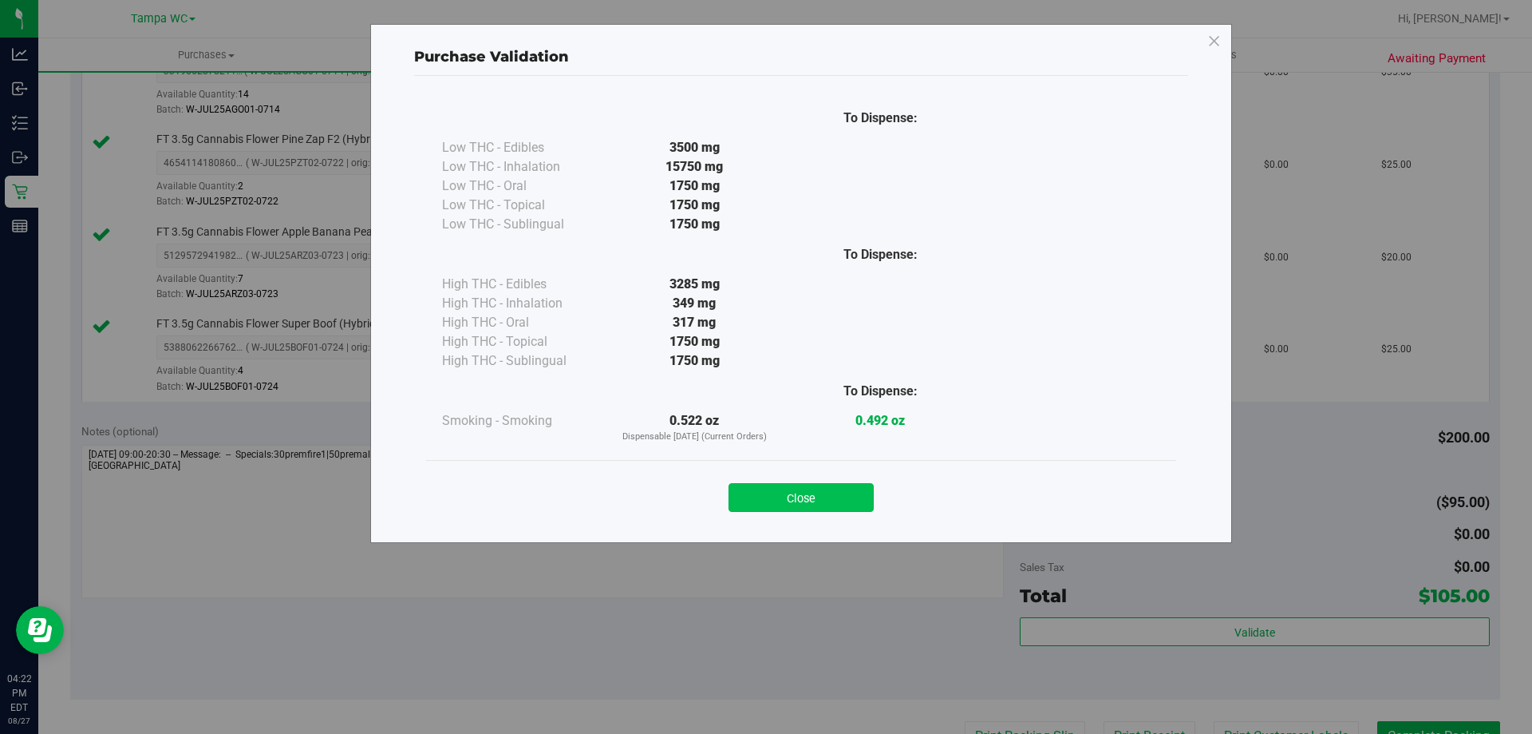
click at [855, 506] on button "Close" at bounding box center [801, 497] width 145 height 29
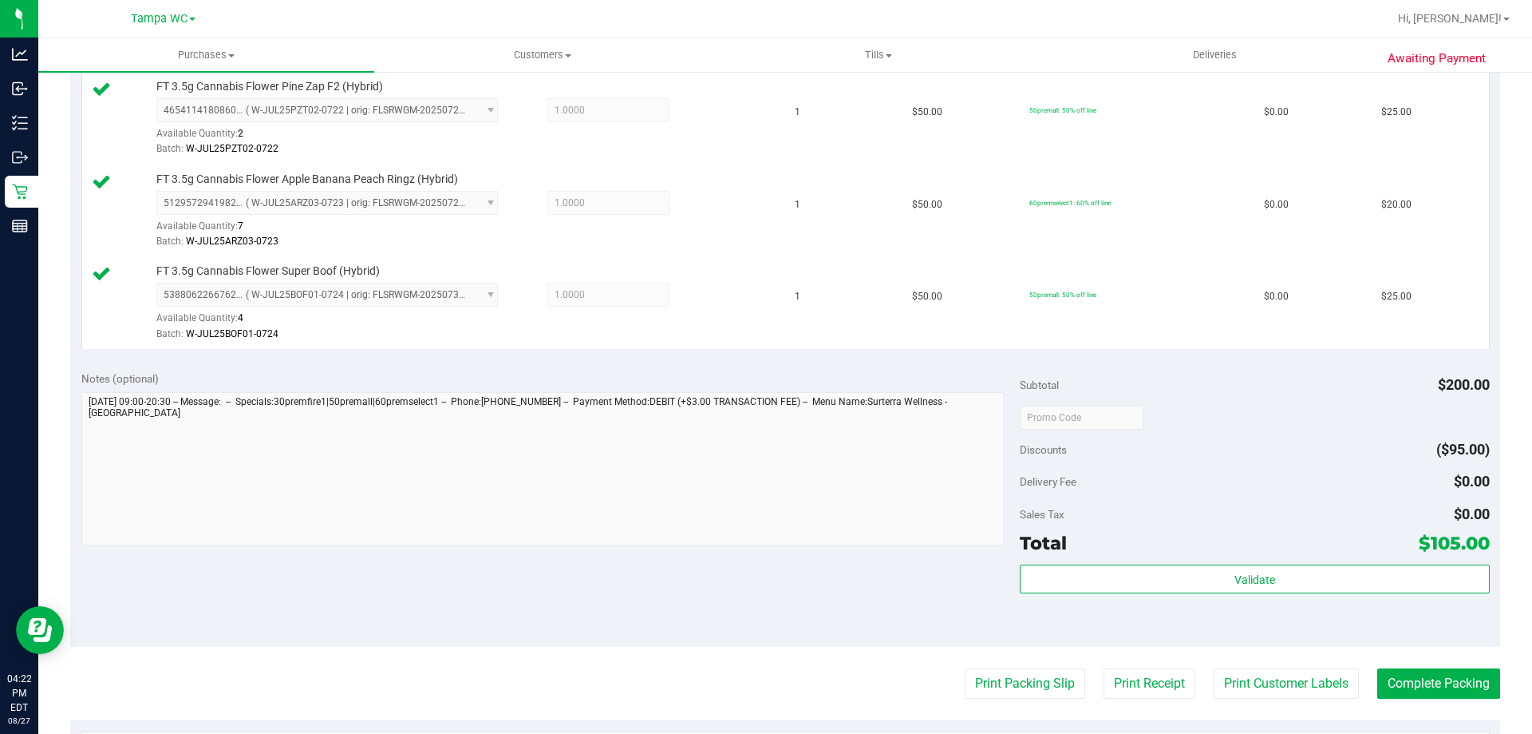
scroll to position [559, 0]
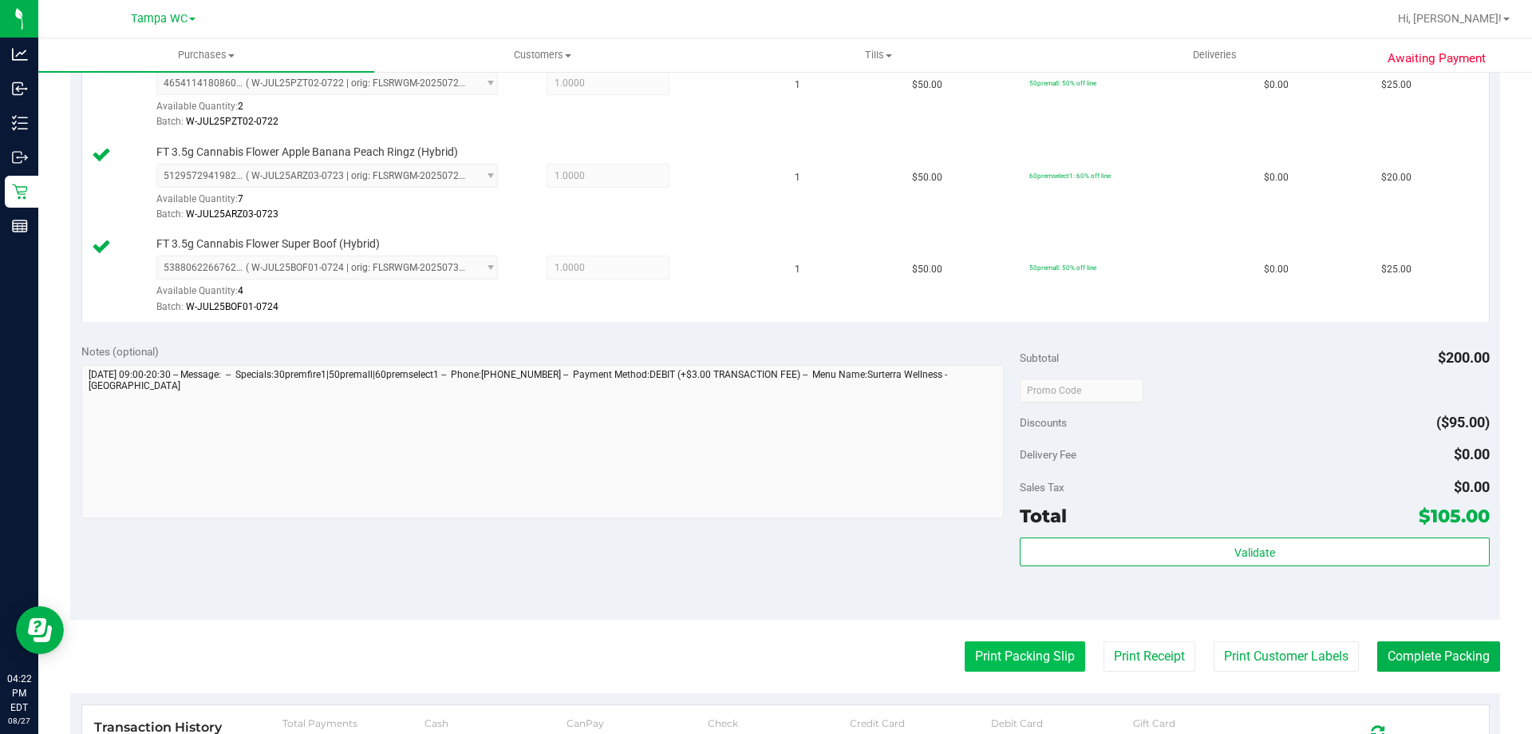
click at [1026, 644] on button "Print Packing Slip" at bounding box center [1025, 656] width 121 height 30
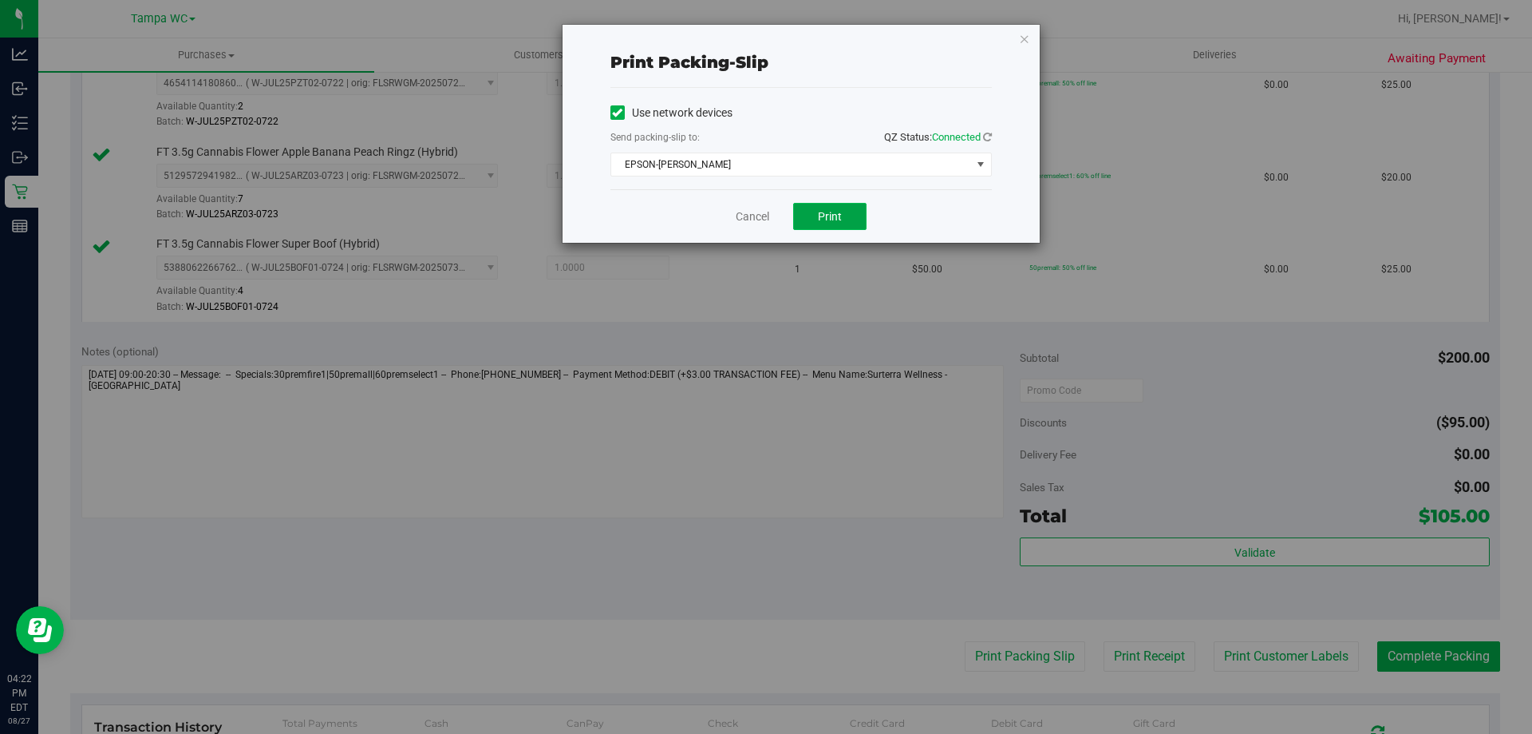
click at [833, 219] on span "Print" at bounding box center [830, 216] width 24 height 13
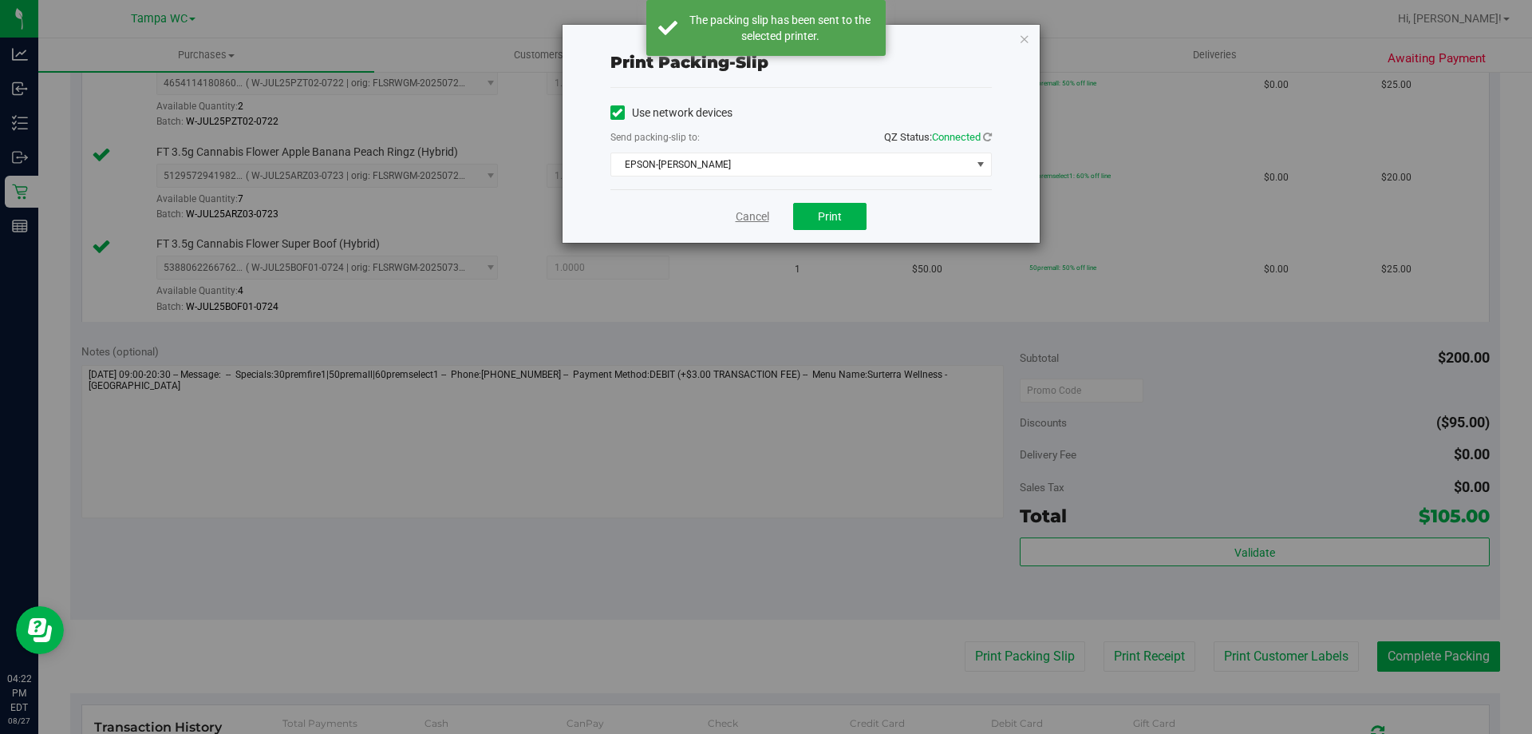
click at [749, 213] on link "Cancel" at bounding box center [753, 216] width 34 height 17
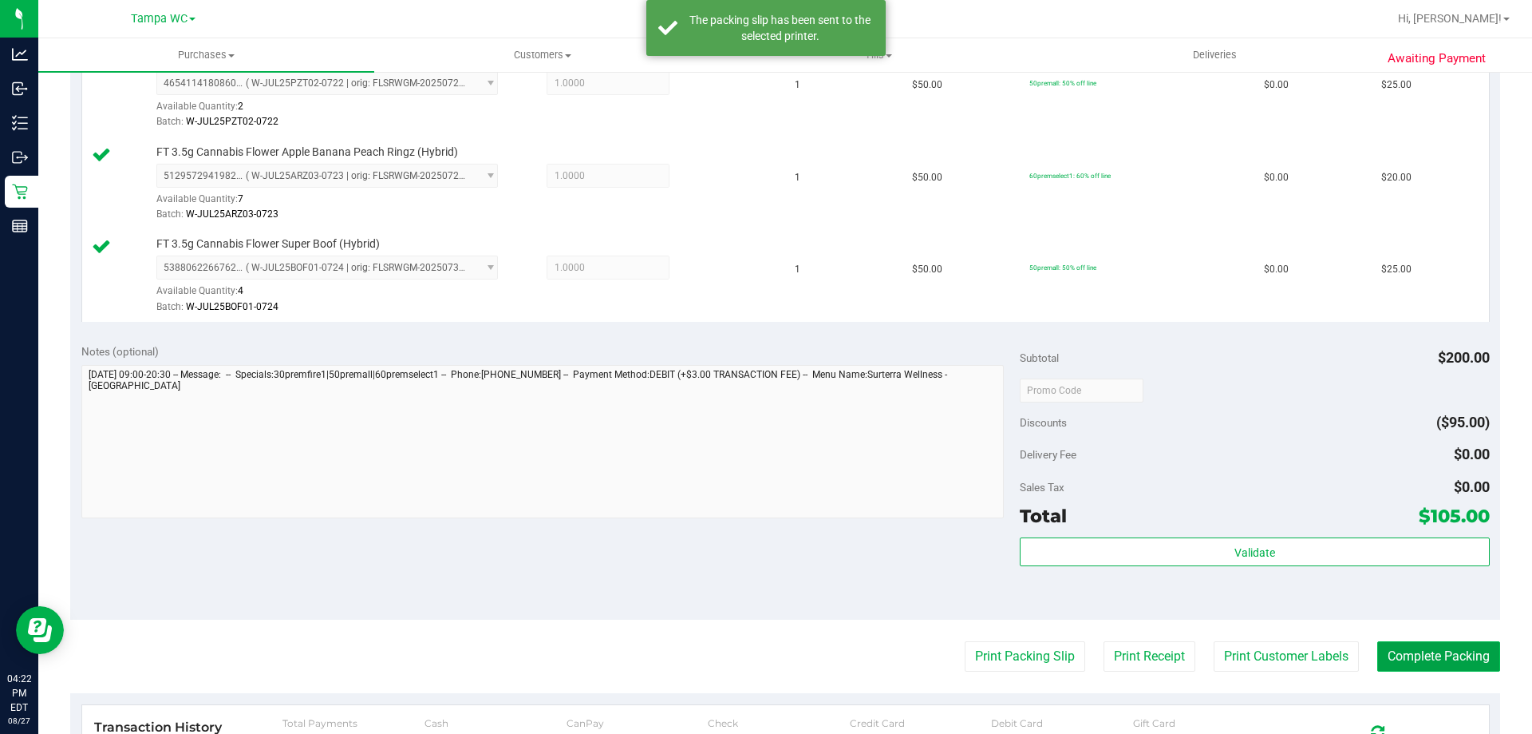
click at [1418, 651] on button "Complete Packing" at bounding box center [1439, 656] width 123 height 30
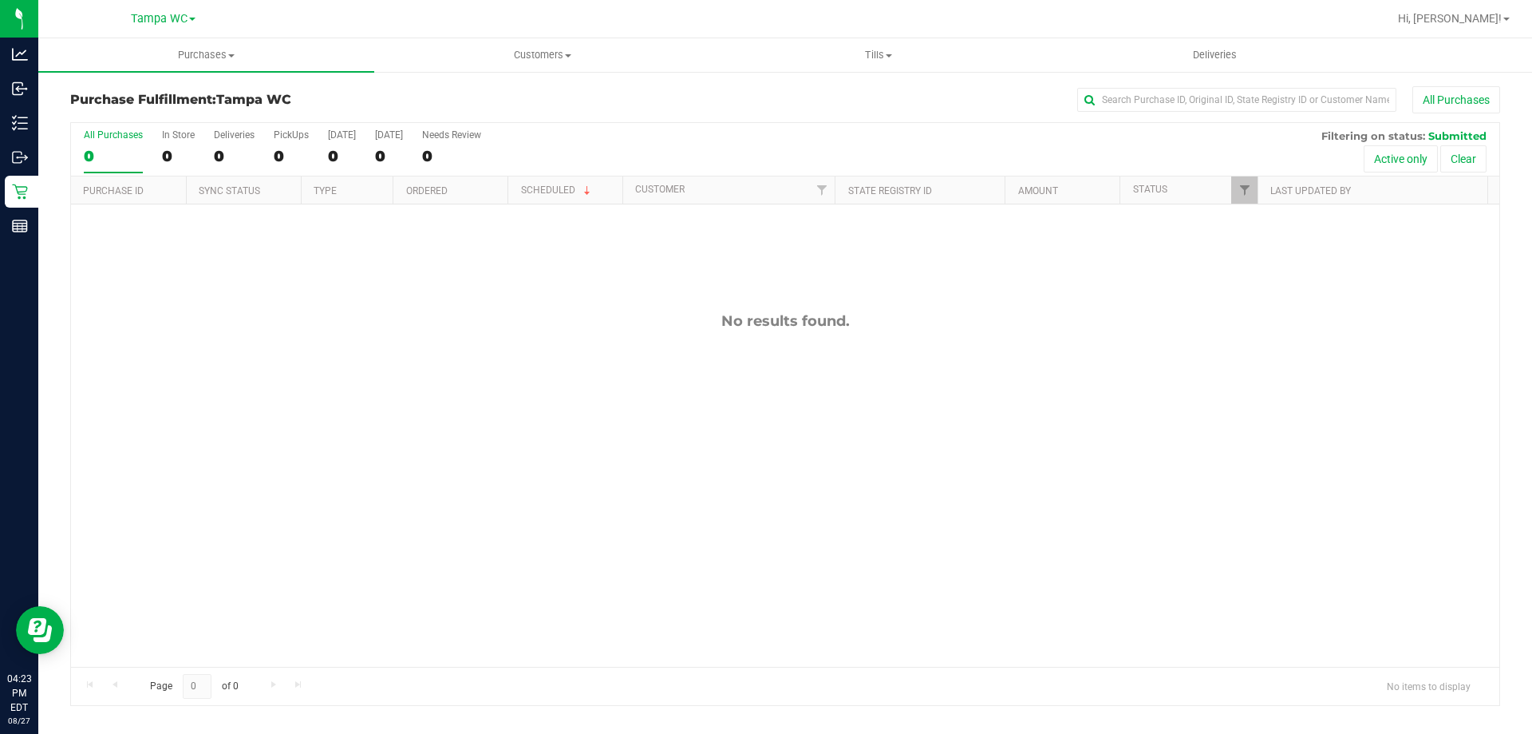
click at [89, 144] on label "All Purchases 0" at bounding box center [113, 151] width 59 height 44
click at [0, 0] on input "All Purchases 0" at bounding box center [0, 0] width 0 height 0
click at [89, 140] on label "All Purchases 0" at bounding box center [113, 151] width 59 height 44
click at [0, 0] on input "All Purchases 0" at bounding box center [0, 0] width 0 height 0
click at [129, 145] on label "All Purchases 0" at bounding box center [113, 151] width 59 height 44
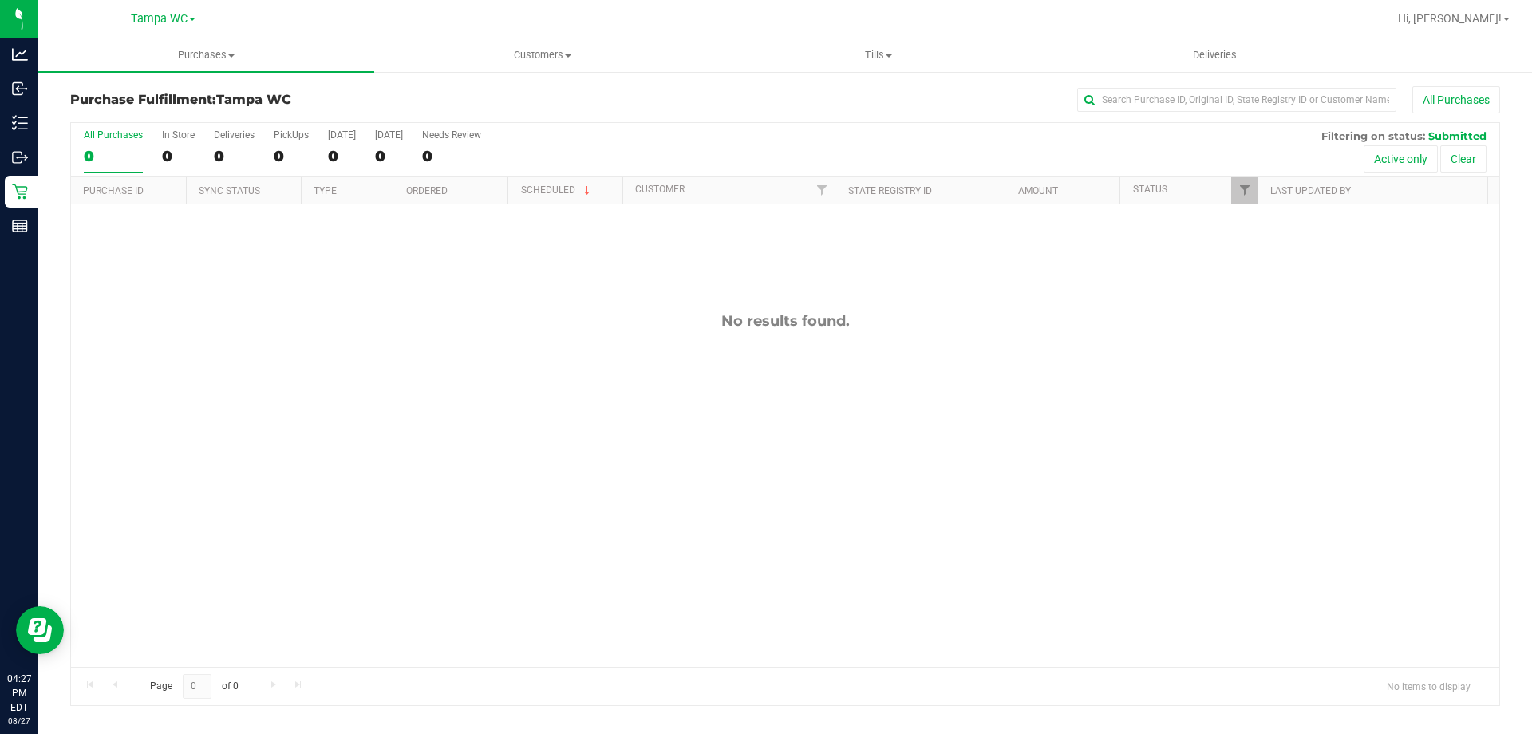
click at [0, 0] on input "All Purchases 0" at bounding box center [0, 0] width 0 height 0
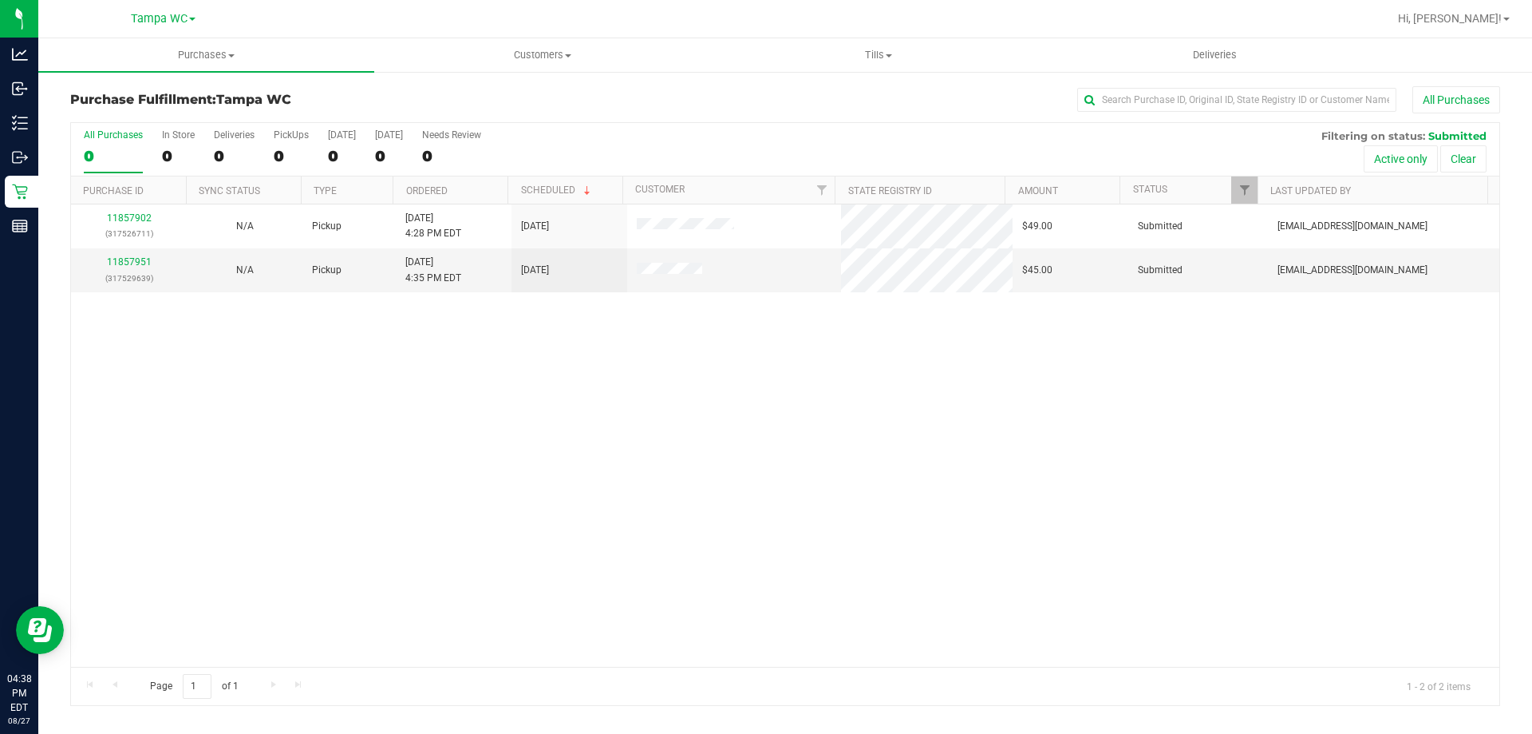
click at [126, 152] on div "0" at bounding box center [113, 156] width 59 height 18
click at [0, 0] on input "All Purchases 0" at bounding box center [0, 0] width 0 height 0
click at [143, 269] on div "11857951 (317529639)" at bounding box center [129, 270] width 97 height 30
click at [140, 263] on link "11857951" at bounding box center [129, 261] width 45 height 11
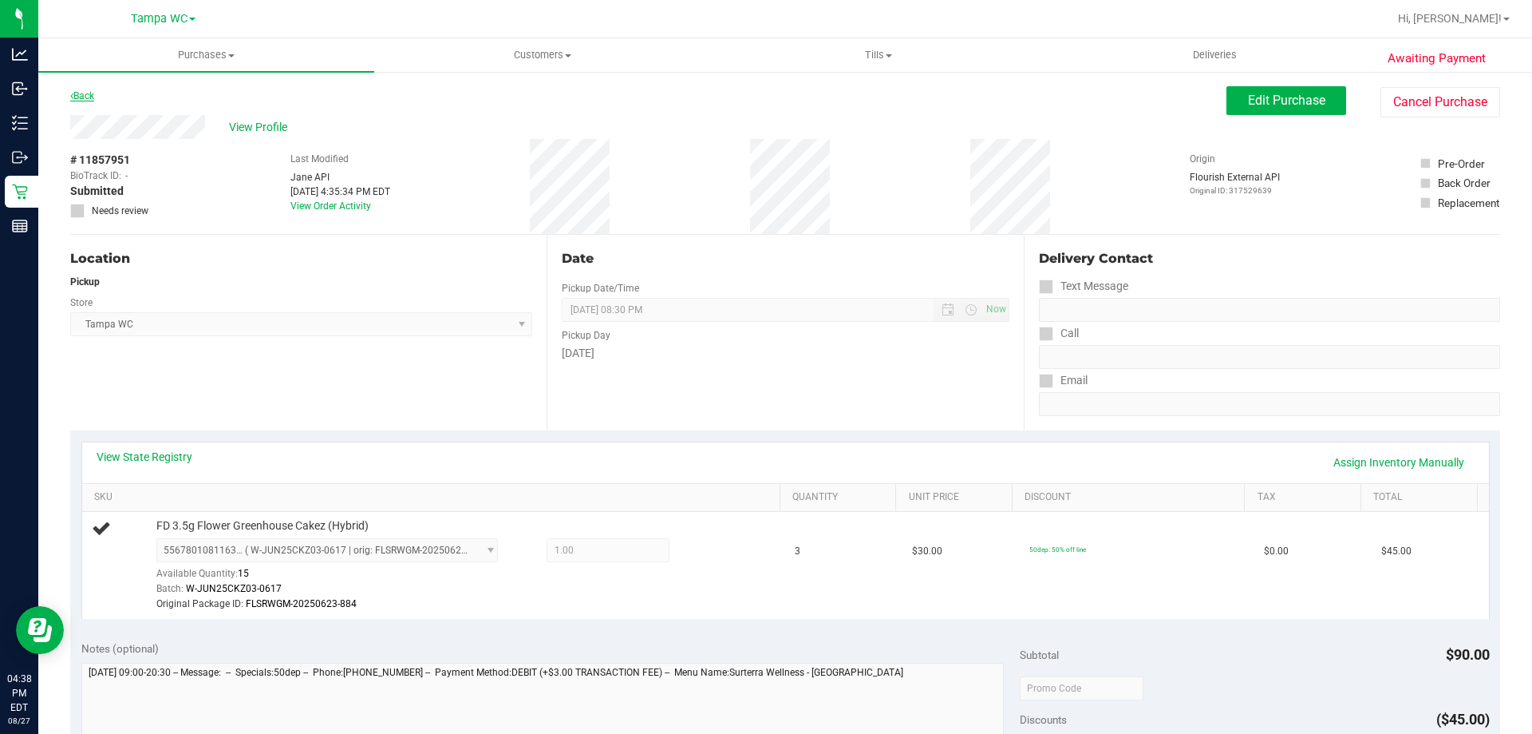
click at [85, 93] on link "Back" at bounding box center [82, 95] width 24 height 11
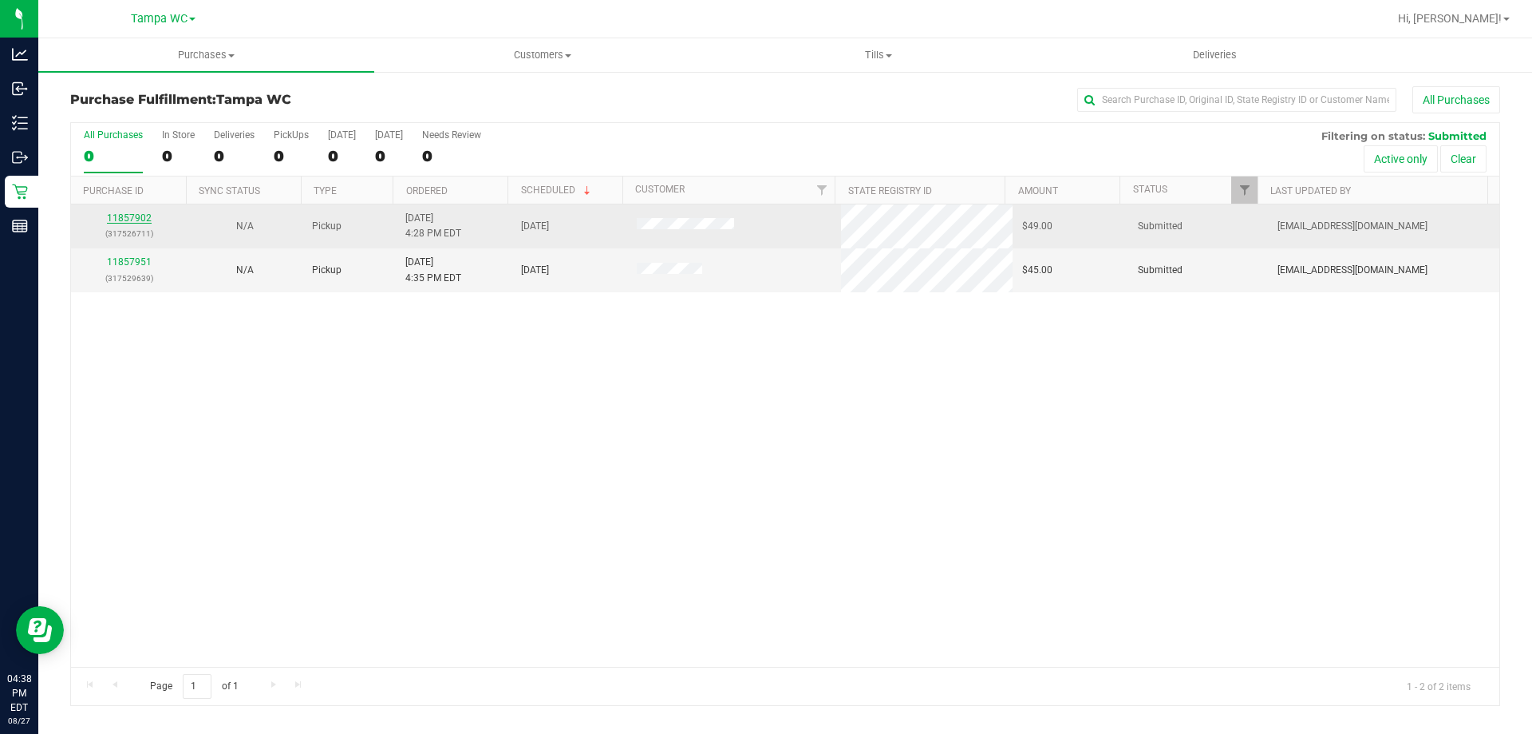
click at [118, 217] on link "11857902" at bounding box center [129, 217] width 45 height 11
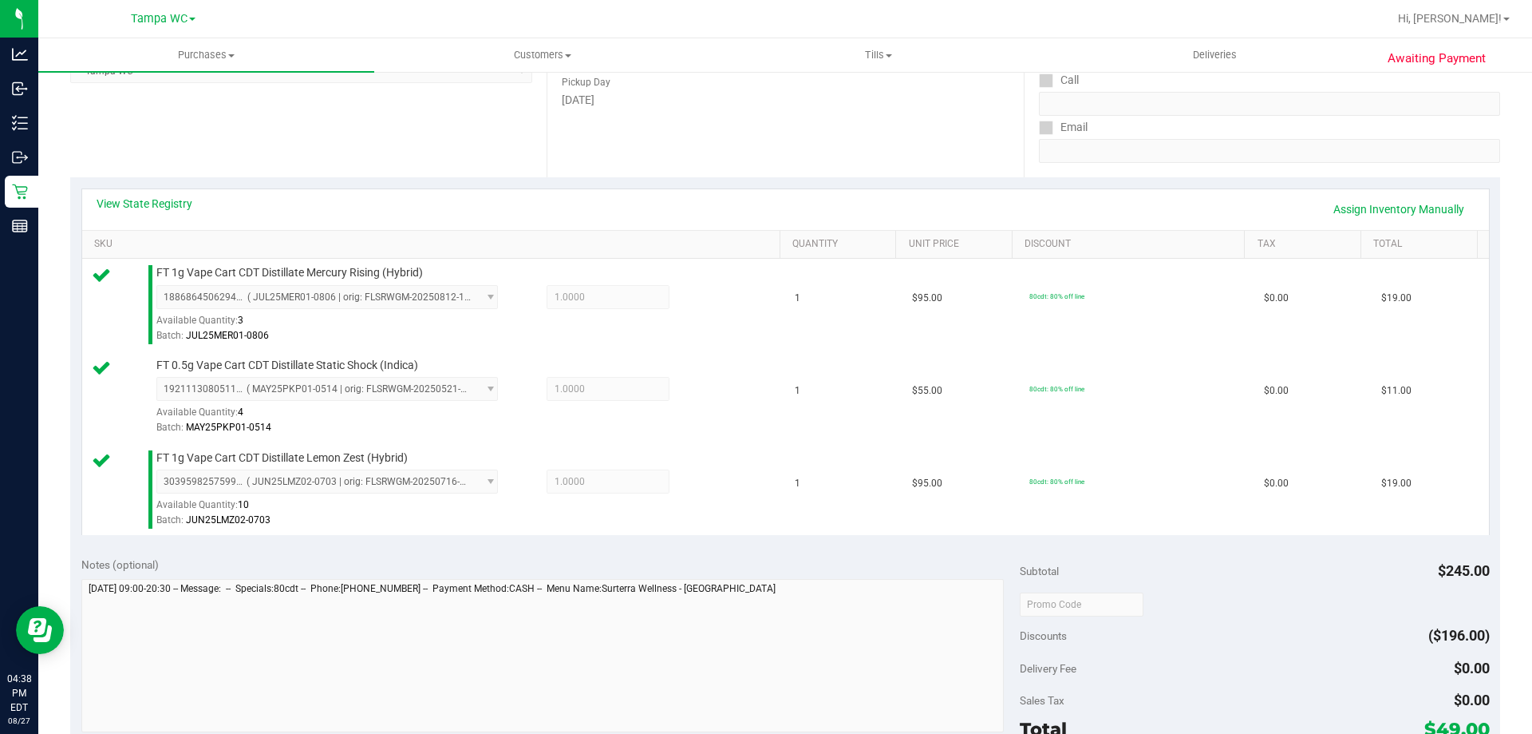
scroll to position [479, 0]
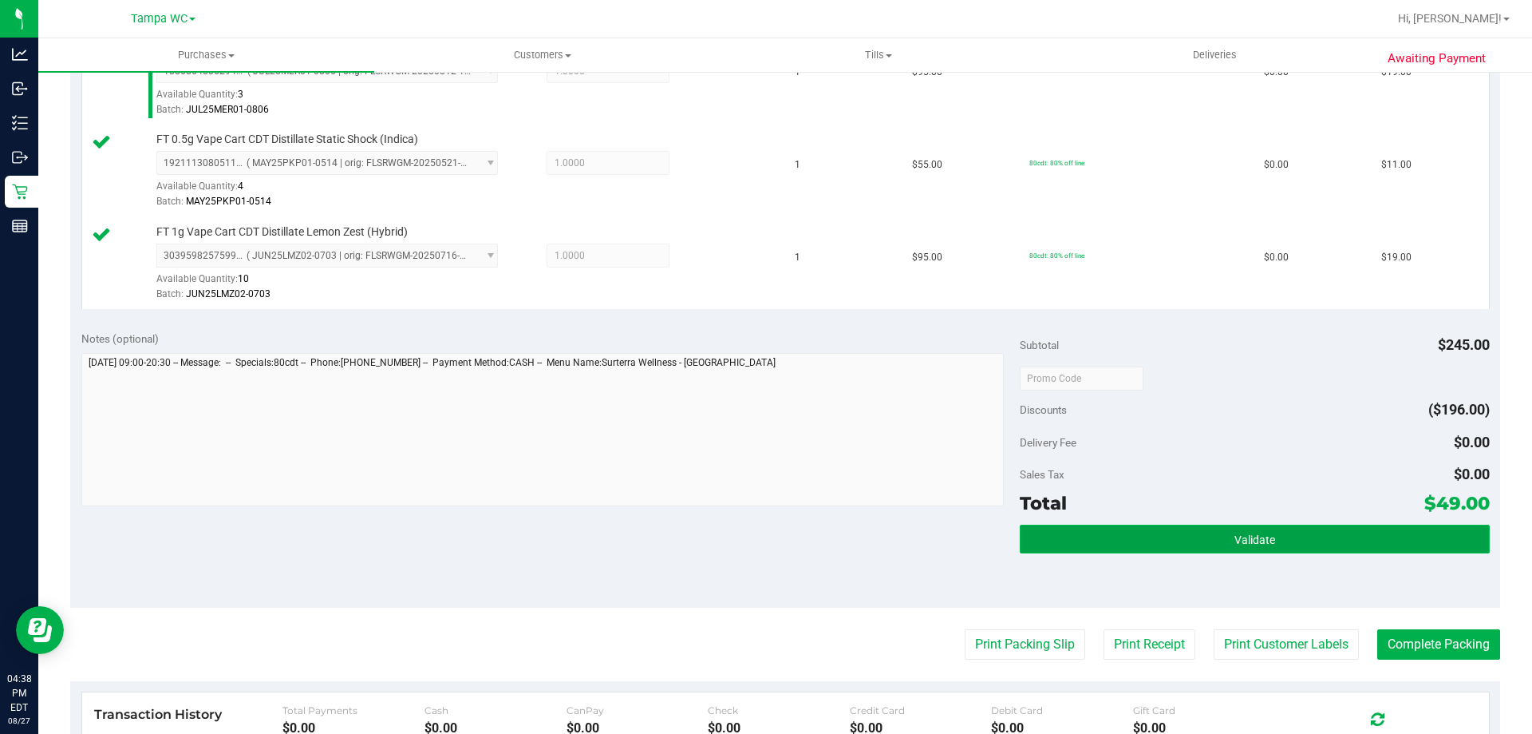
click at [1244, 544] on span "Validate" at bounding box center [1255, 539] width 41 height 13
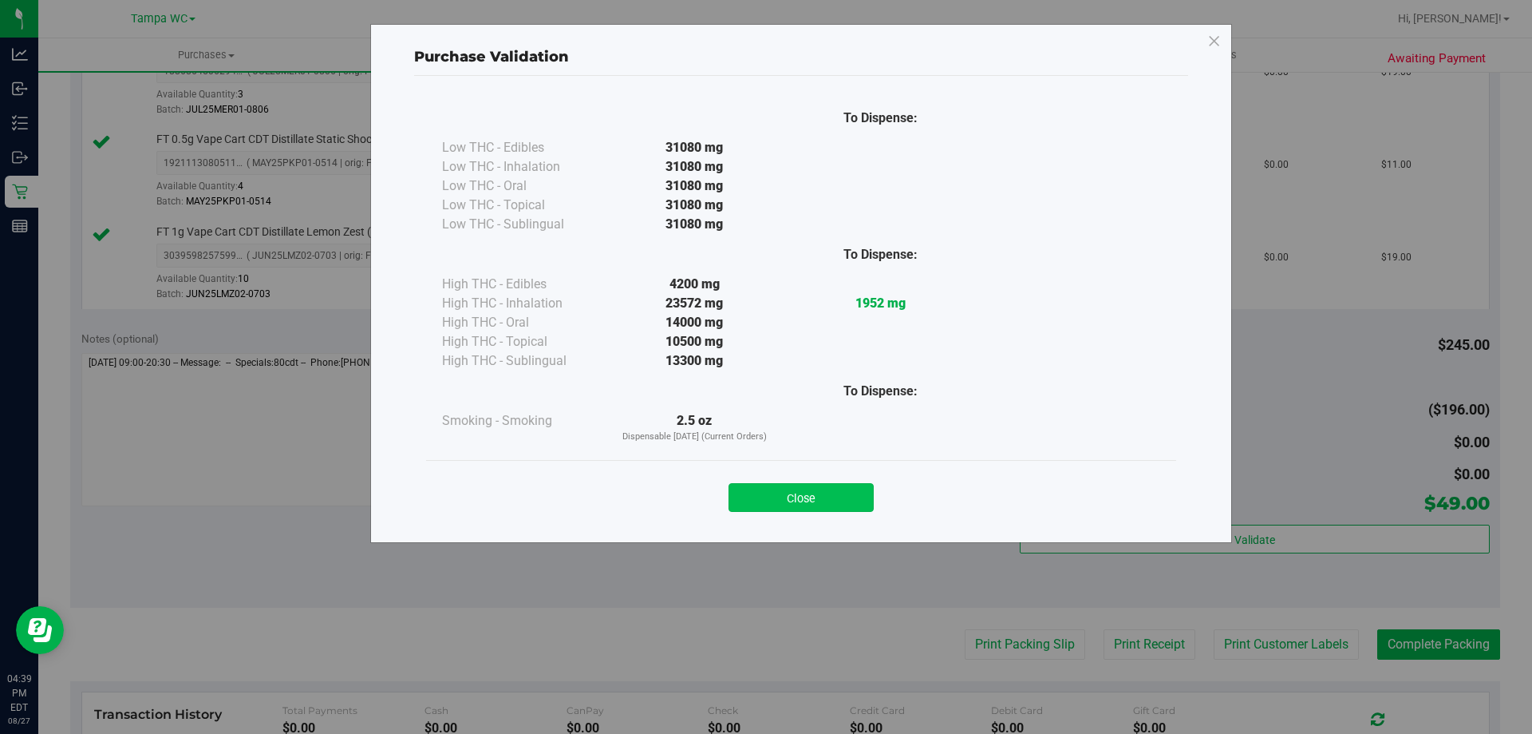
click at [801, 496] on button "Close" at bounding box center [801, 497] width 145 height 29
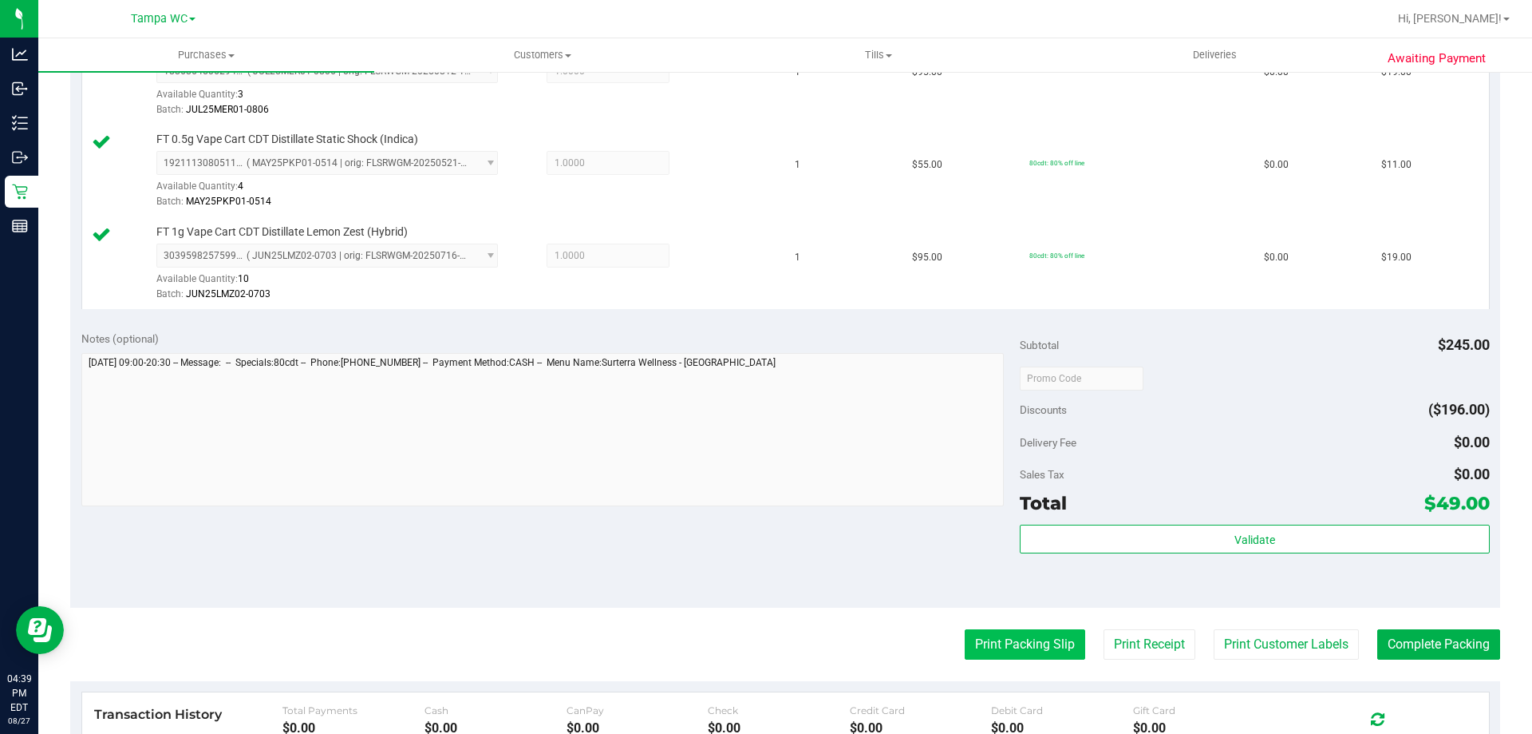
click at [1060, 658] on button "Print Packing Slip" at bounding box center [1025, 644] width 121 height 30
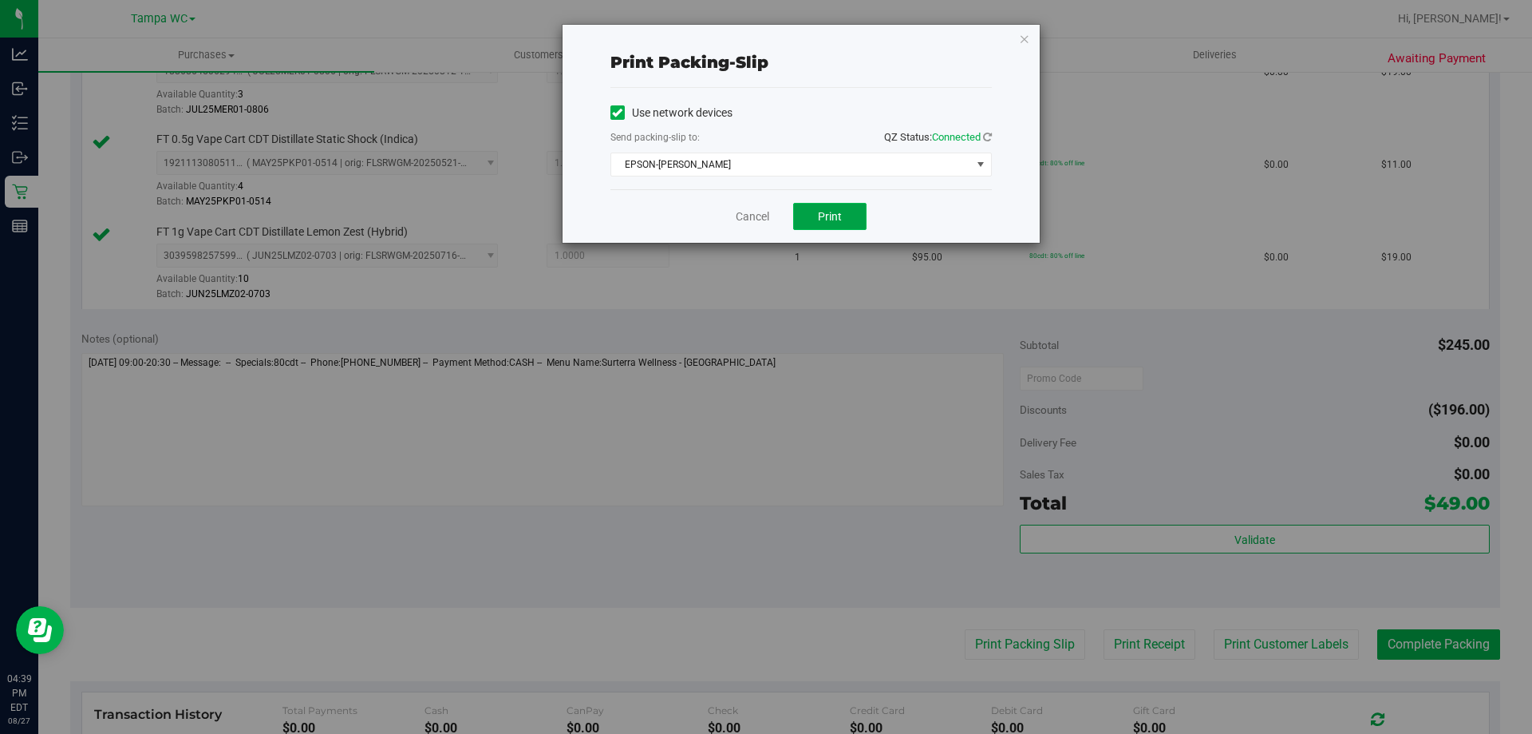
click at [812, 223] on button "Print" at bounding box center [829, 216] width 73 height 27
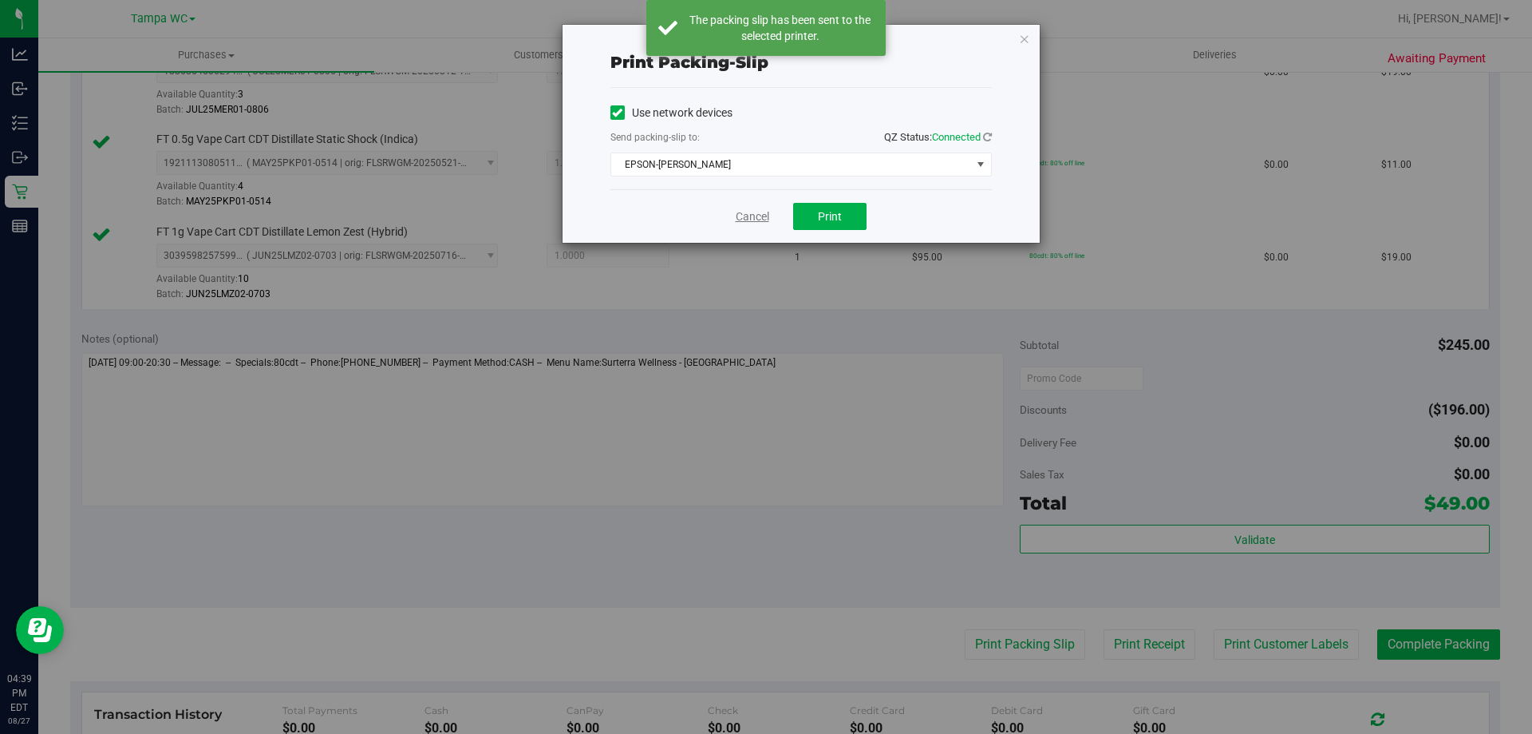
click at [758, 218] on link "Cancel" at bounding box center [753, 216] width 34 height 17
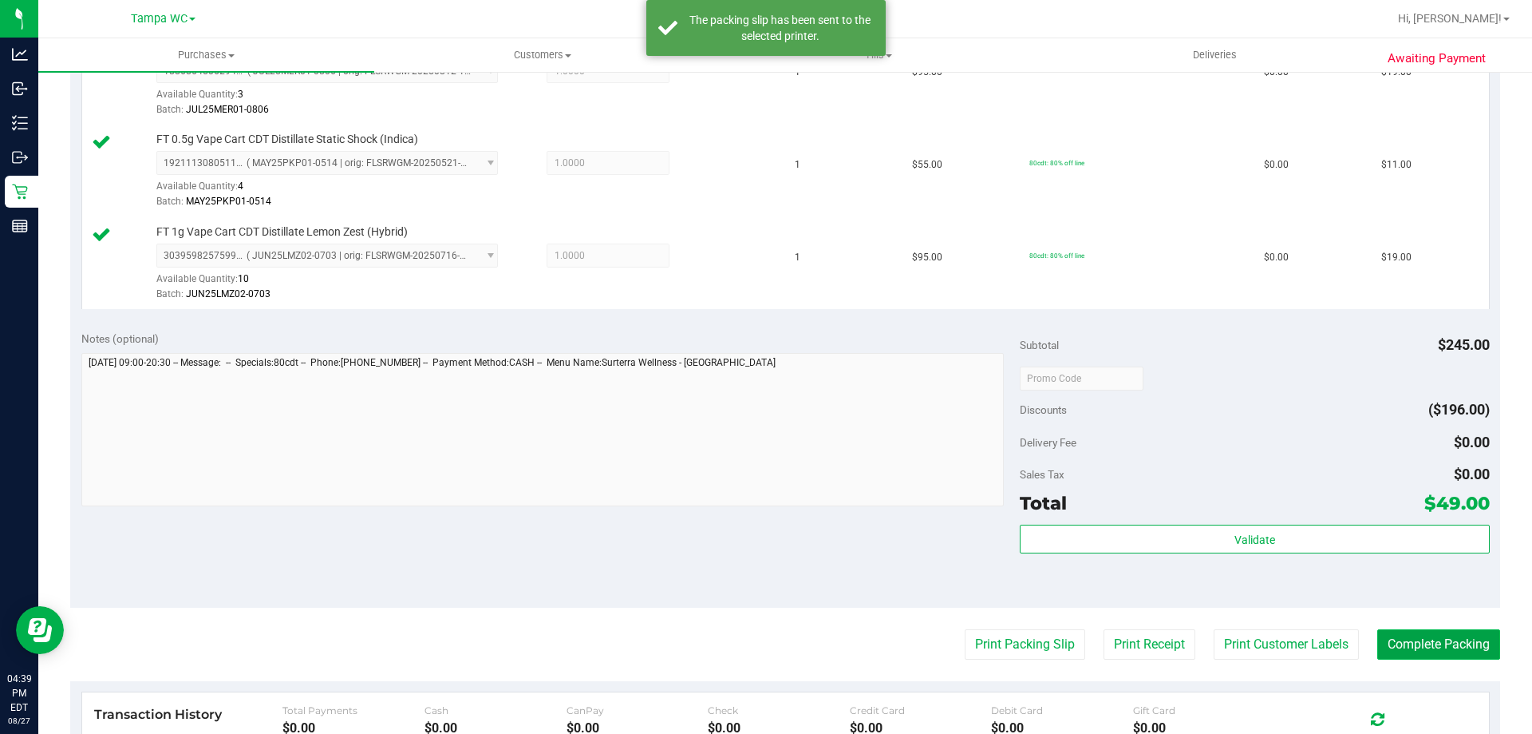
click at [1409, 654] on button "Complete Packing" at bounding box center [1439, 644] width 123 height 30
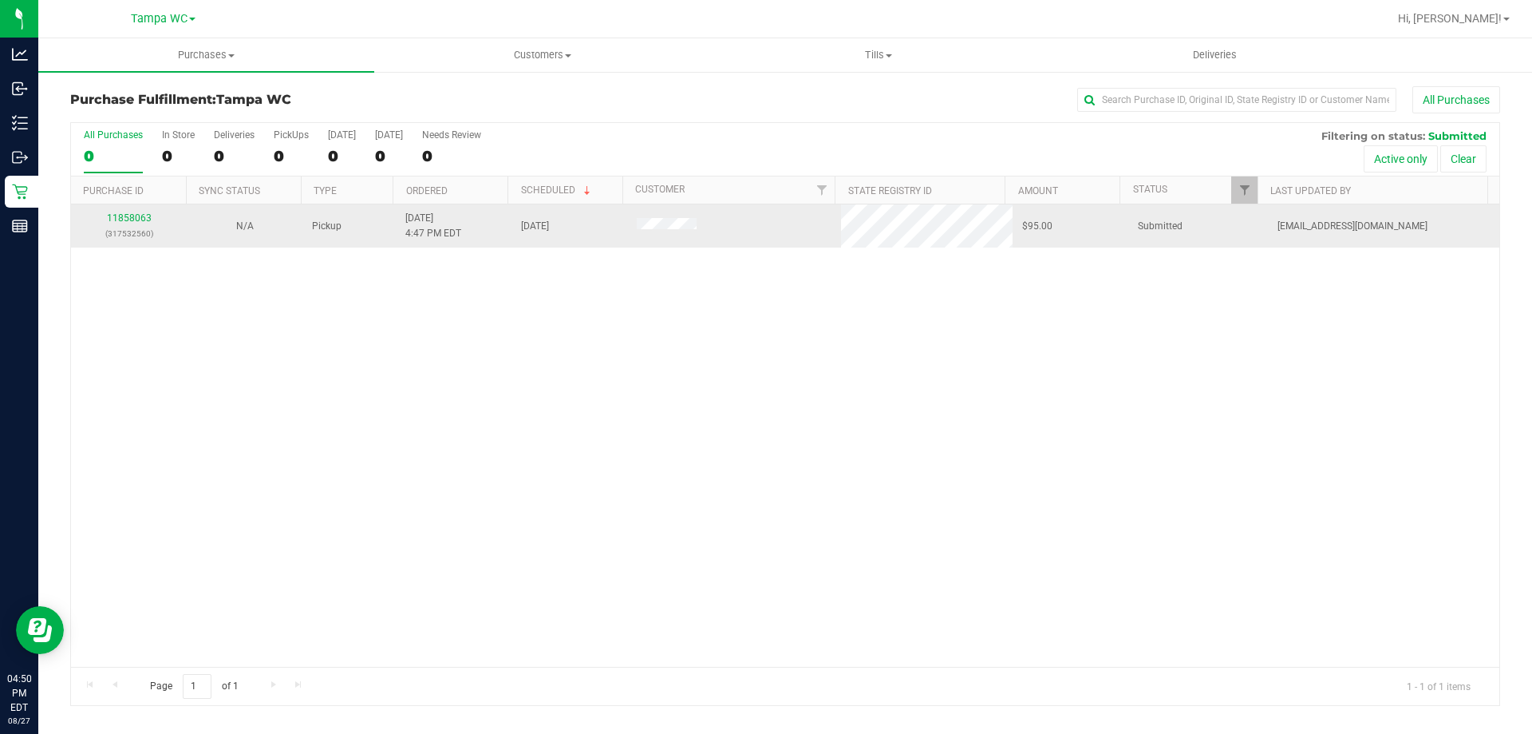
click at [132, 223] on div "11858063 (317532560)" at bounding box center [129, 226] width 97 height 30
click at [133, 212] on link "11858063" at bounding box center [129, 217] width 45 height 11
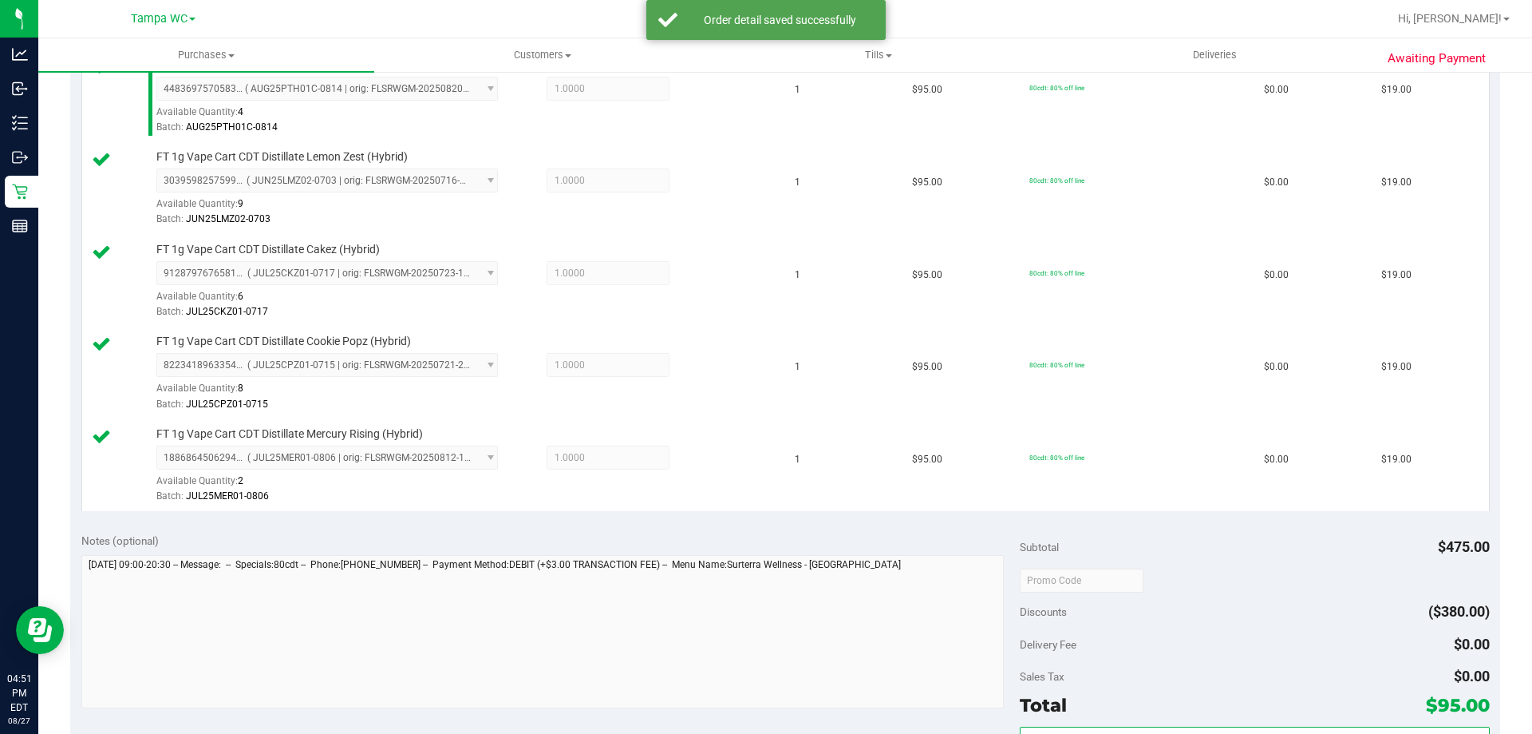
scroll to position [718, 0]
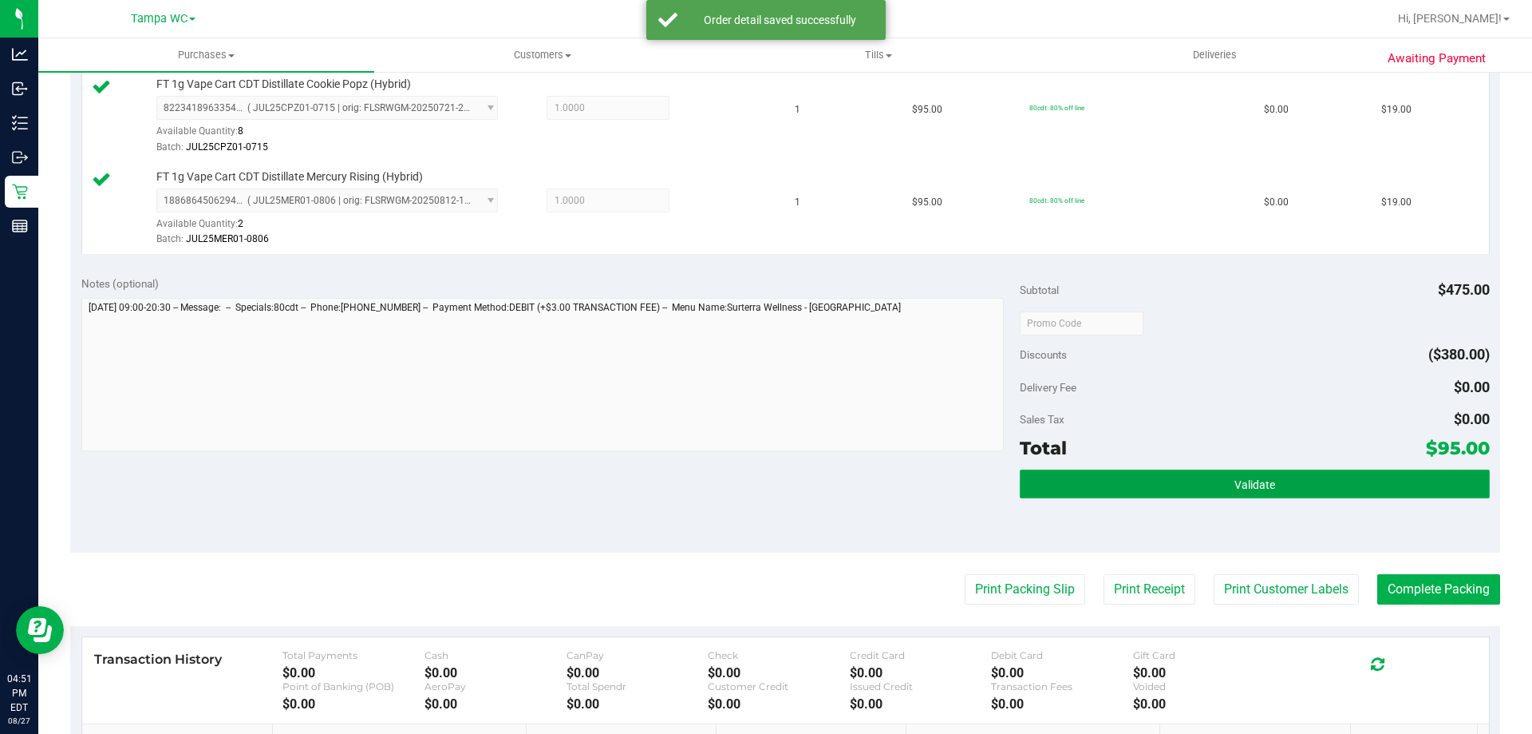
click at [1258, 490] on span "Validate" at bounding box center [1255, 484] width 41 height 13
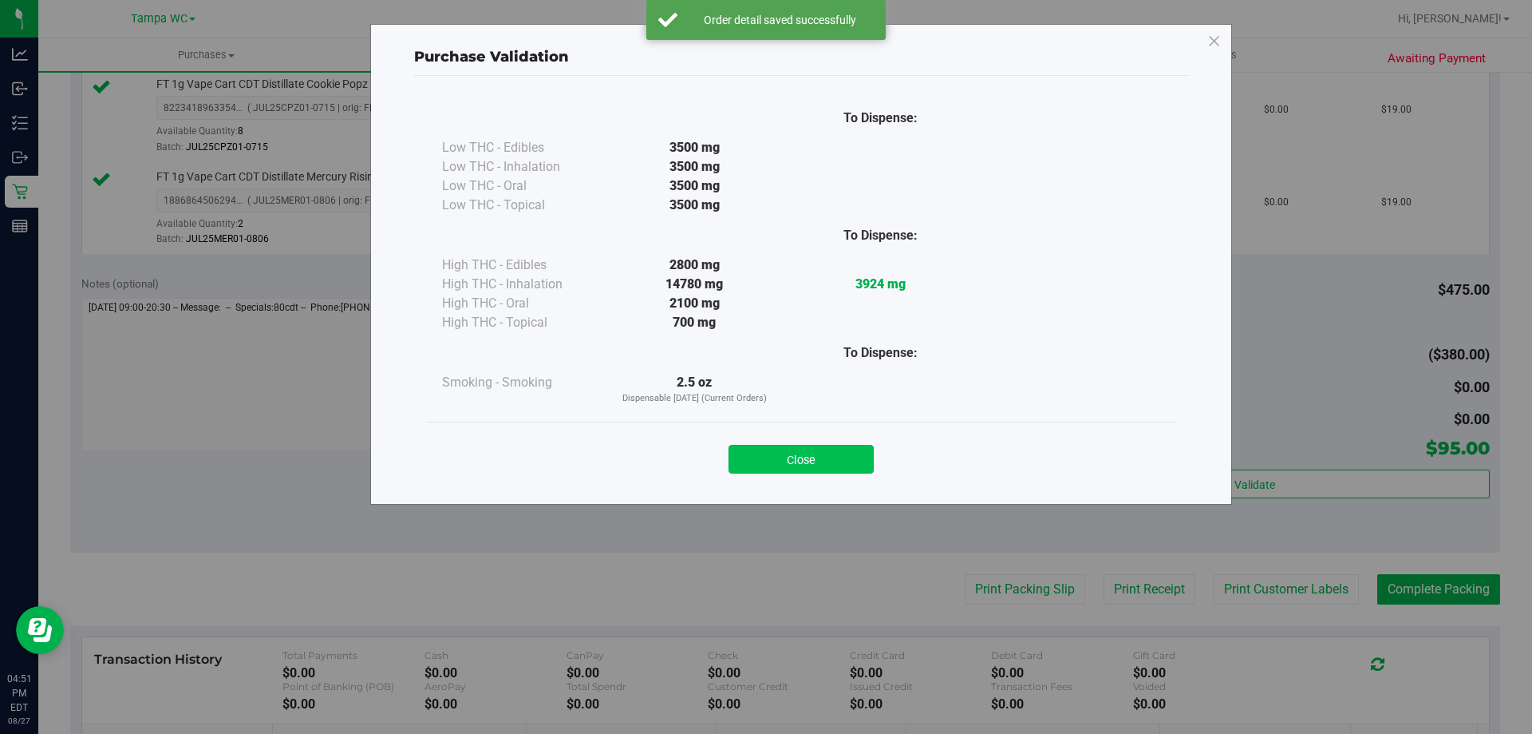
click at [836, 459] on button "Close" at bounding box center [801, 459] width 145 height 29
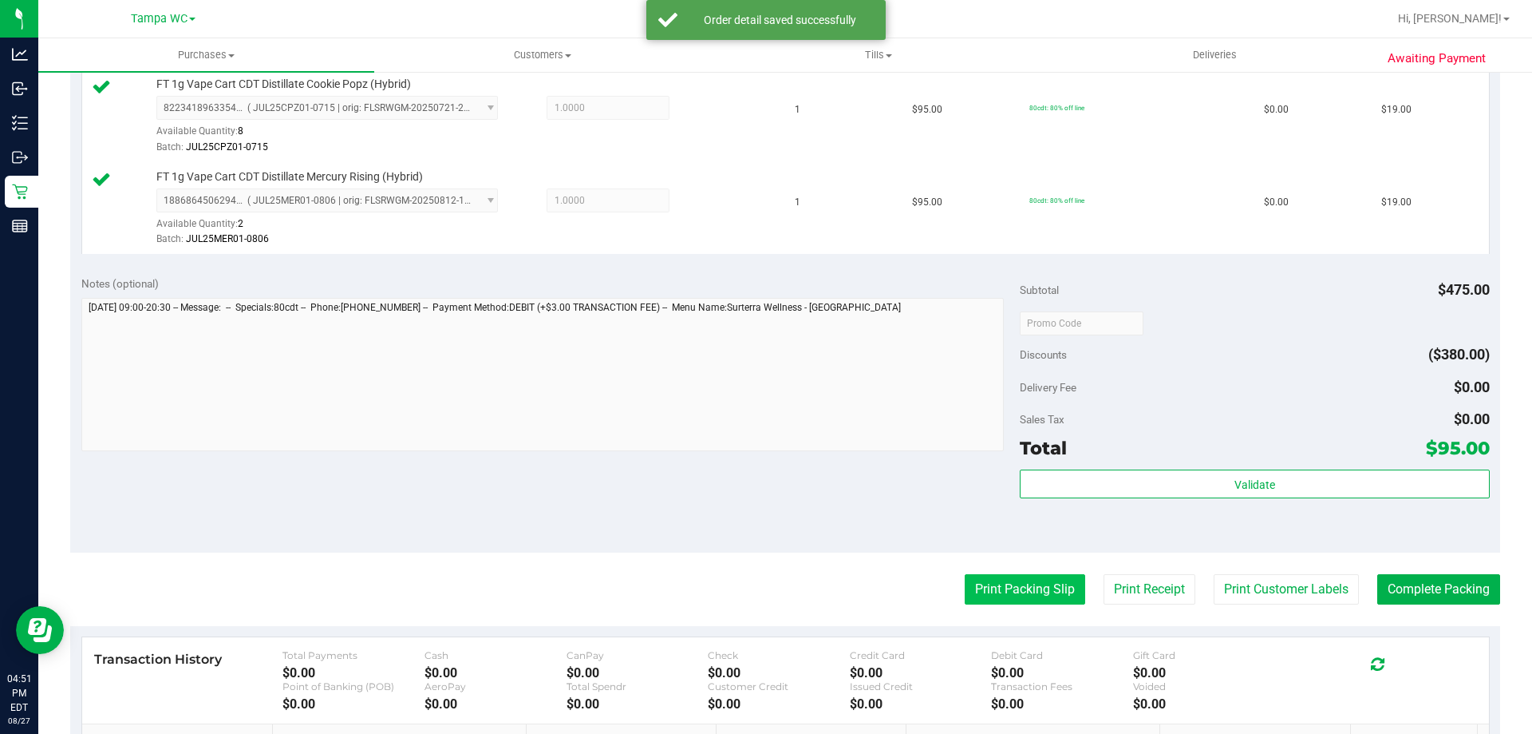
click at [996, 594] on button "Print Packing Slip" at bounding box center [1025, 589] width 121 height 30
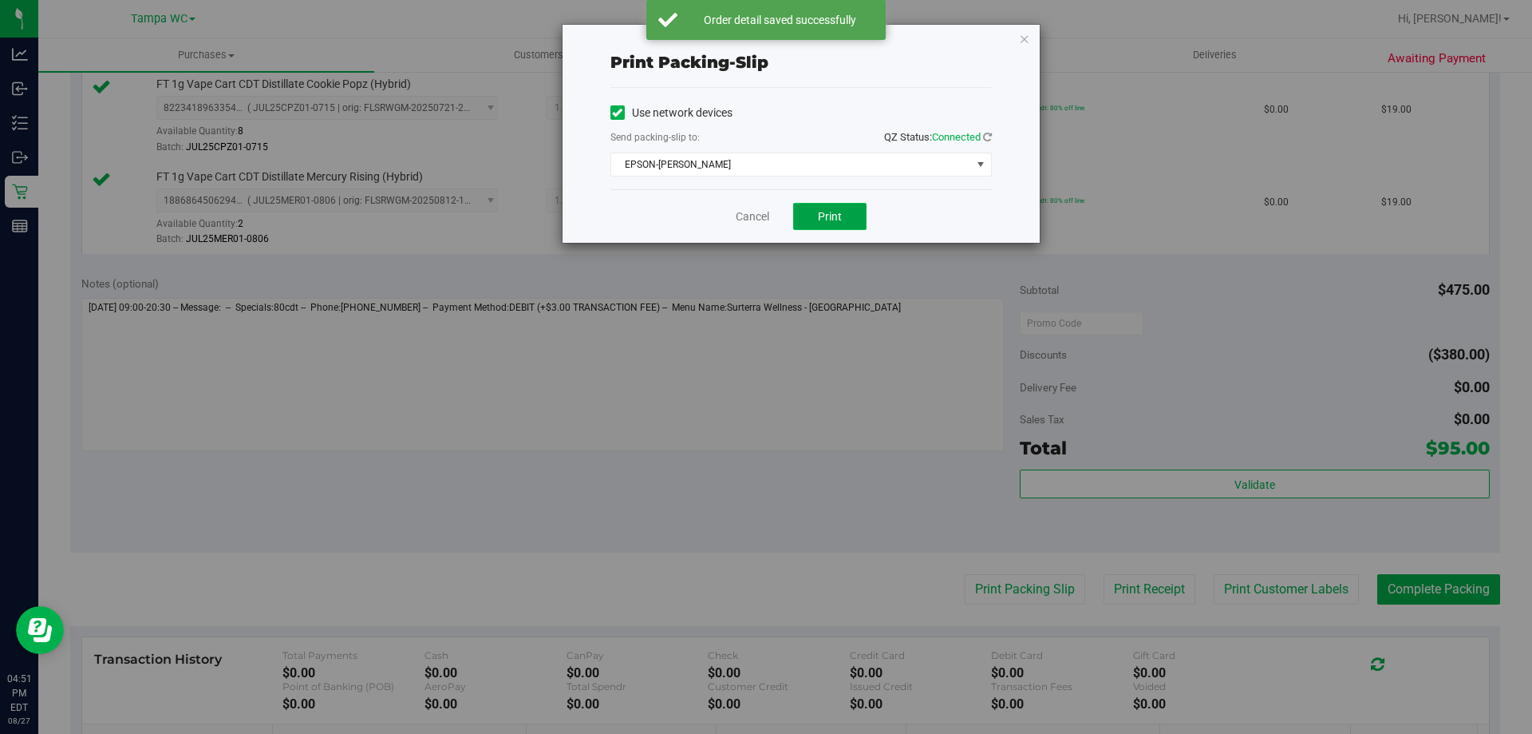
click at [827, 211] on span "Print" at bounding box center [830, 216] width 24 height 13
click at [762, 221] on link "Cancel" at bounding box center [753, 216] width 34 height 17
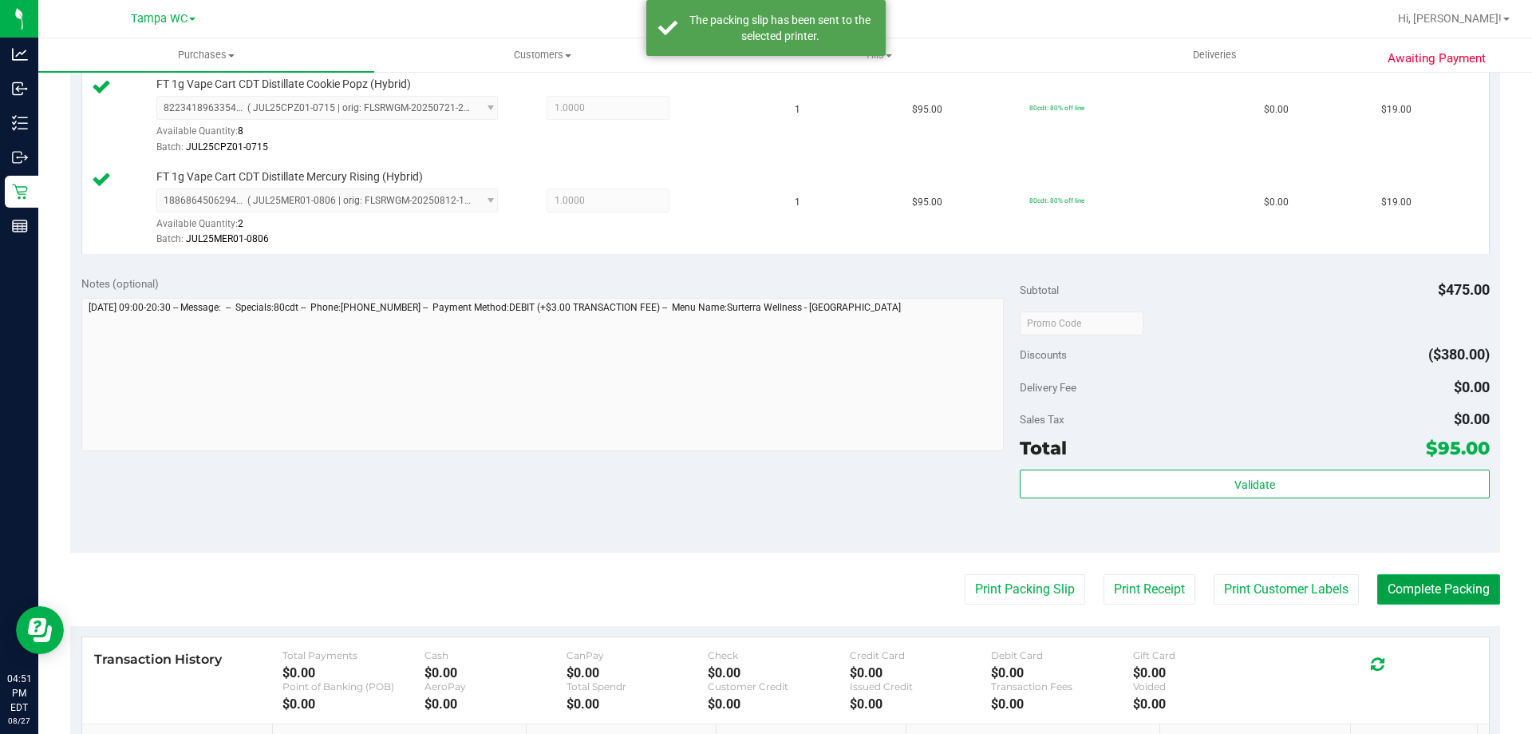
click at [1388, 580] on button "Complete Packing" at bounding box center [1439, 589] width 123 height 30
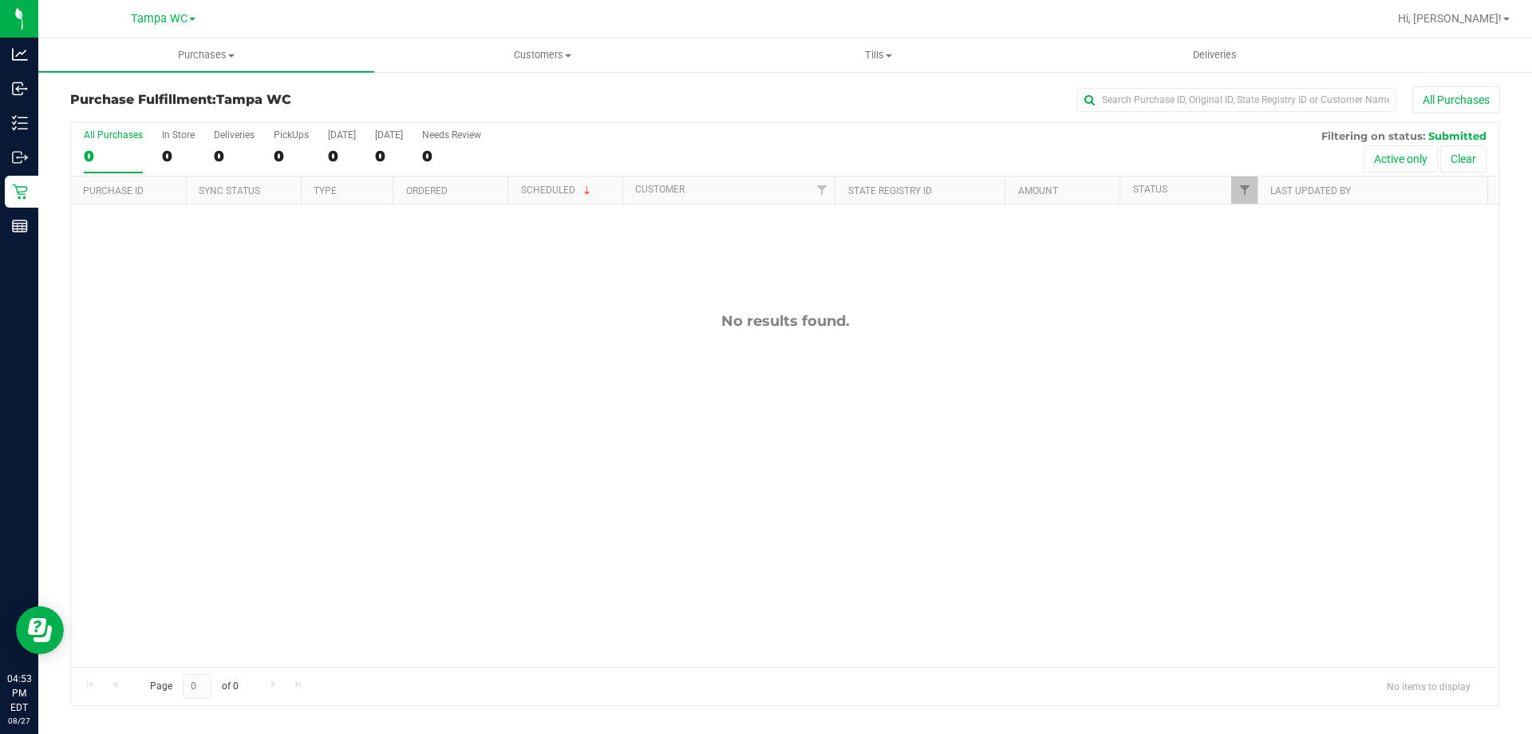
click at [112, 148] on div "0" at bounding box center [113, 156] width 59 height 18
click at [0, 0] on input "All Purchases 0" at bounding box center [0, 0] width 0 height 0
click at [104, 152] on div "0" at bounding box center [113, 156] width 59 height 18
click at [0, 0] on input "All Purchases 0" at bounding box center [0, 0] width 0 height 0
click at [114, 132] on div "All Purchases" at bounding box center [113, 134] width 59 height 11
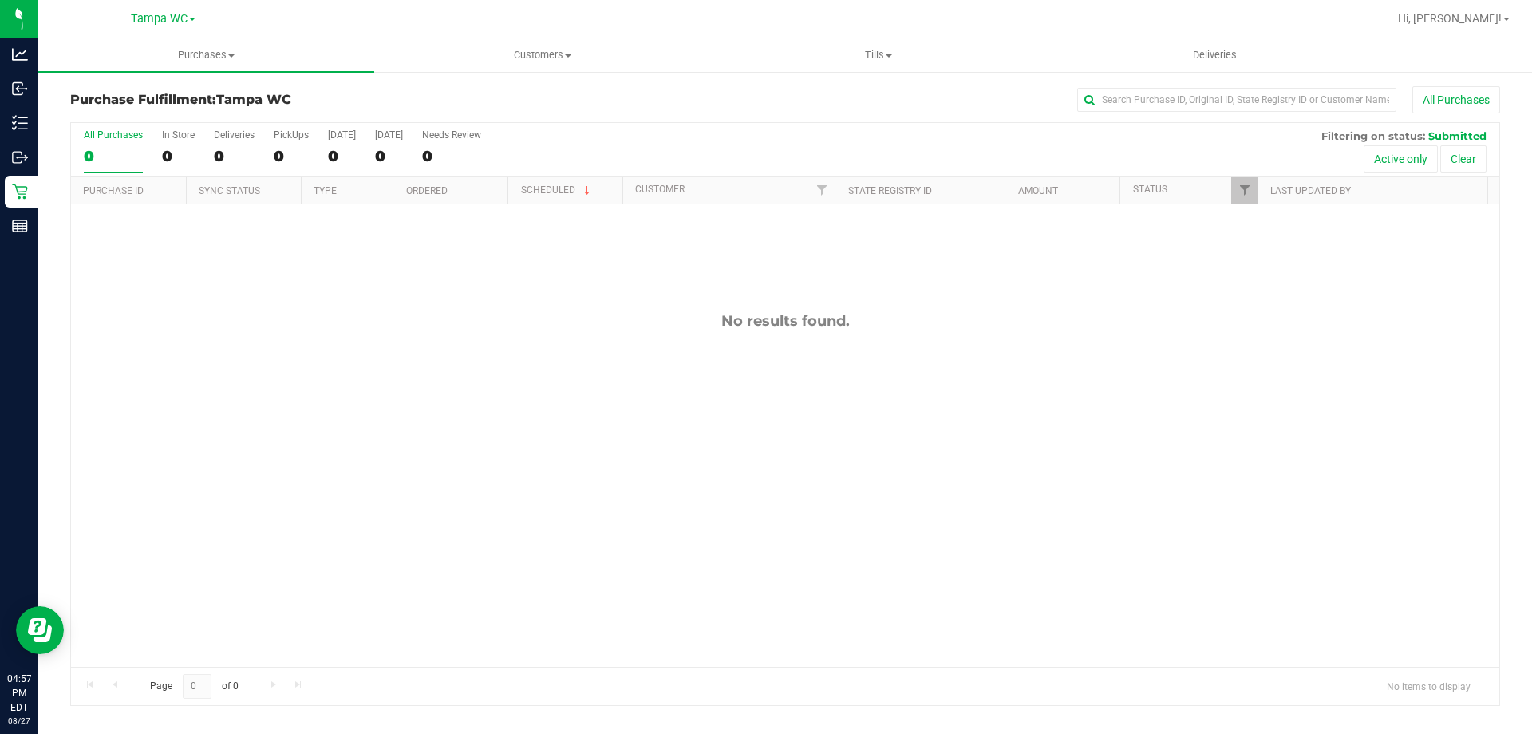
click at [0, 0] on input "All Purchases 0" at bounding box center [0, 0] width 0 height 0
click at [101, 139] on div "All Purchases" at bounding box center [113, 134] width 59 height 11
click at [0, 0] on input "All Purchases 0" at bounding box center [0, 0] width 0 height 0
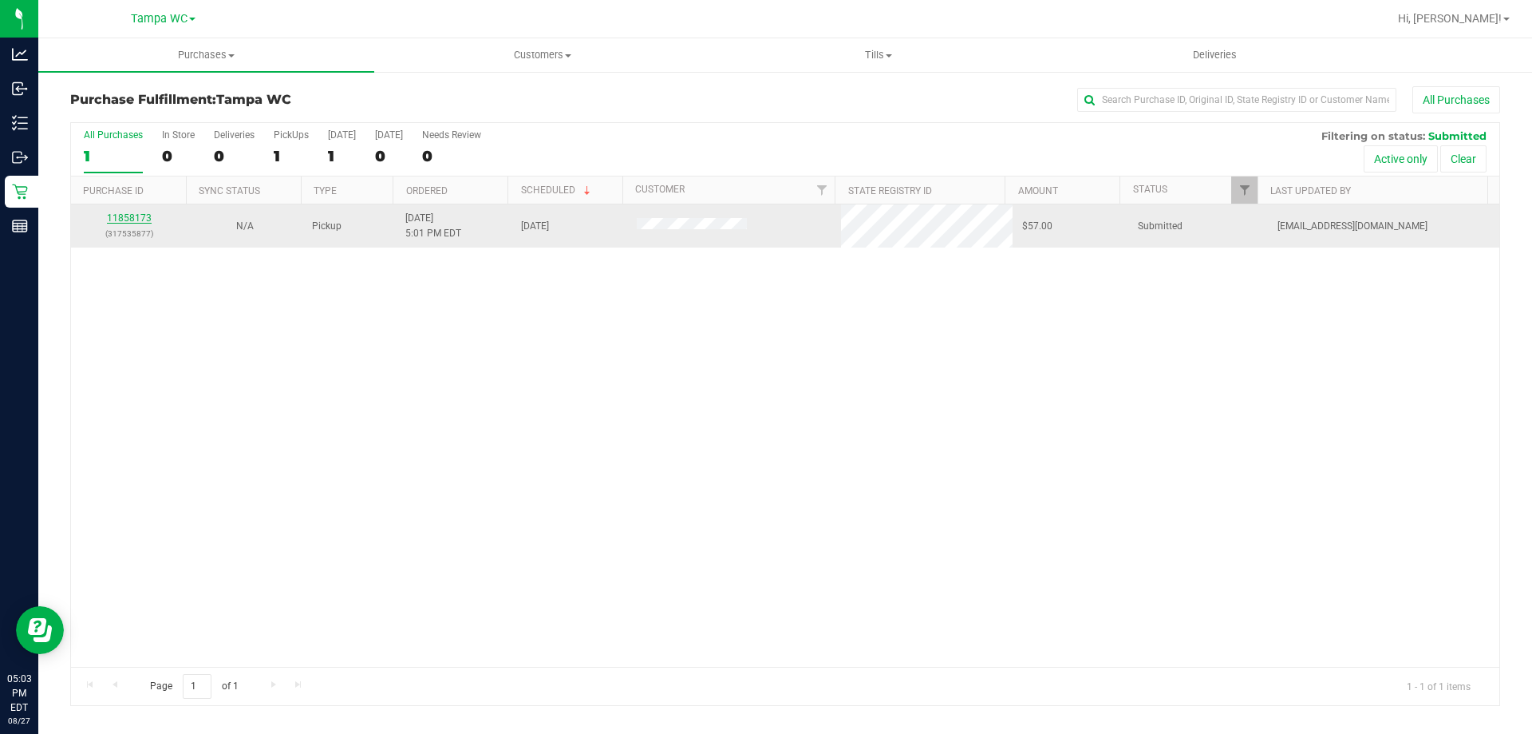
click at [125, 216] on link "11858173" at bounding box center [129, 217] width 45 height 11
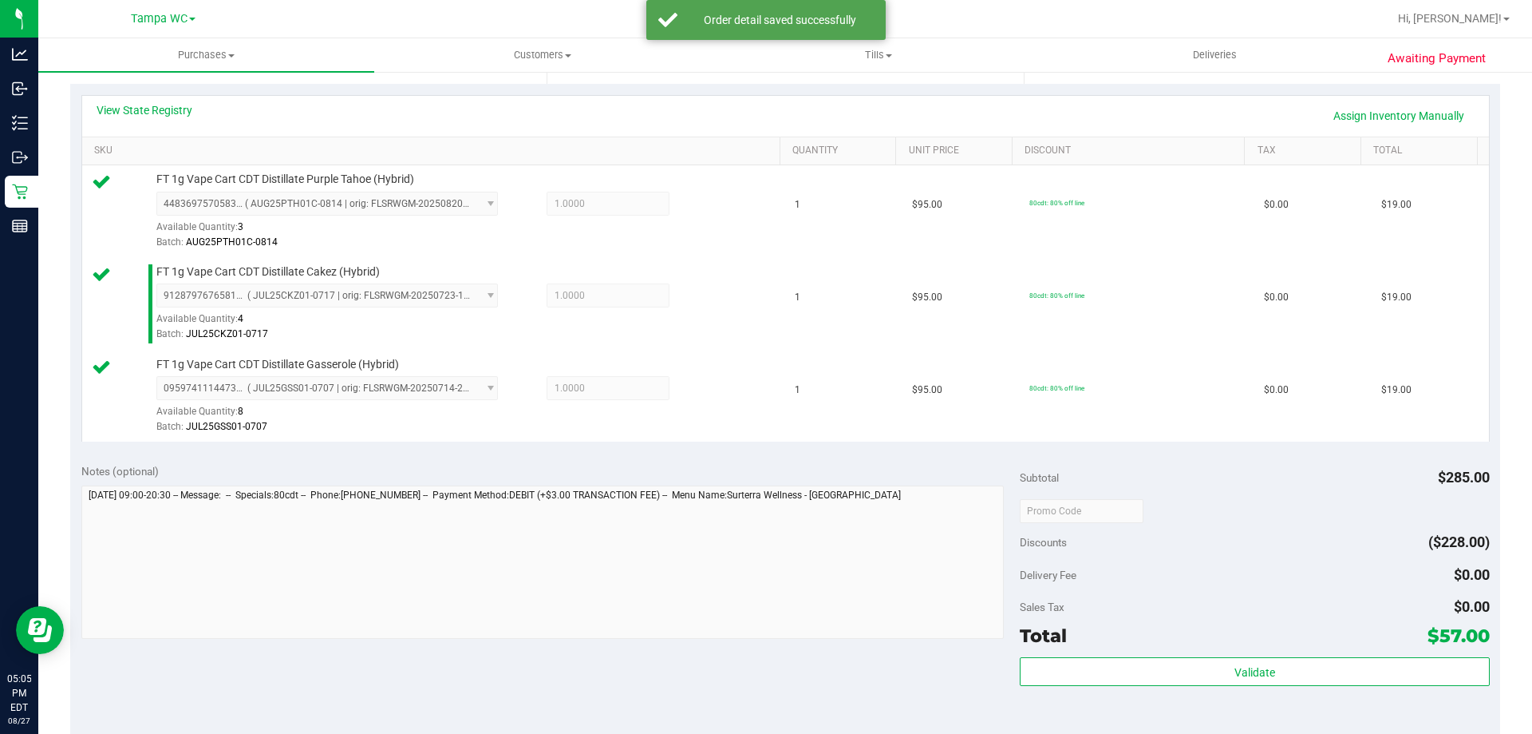
scroll to position [399, 0]
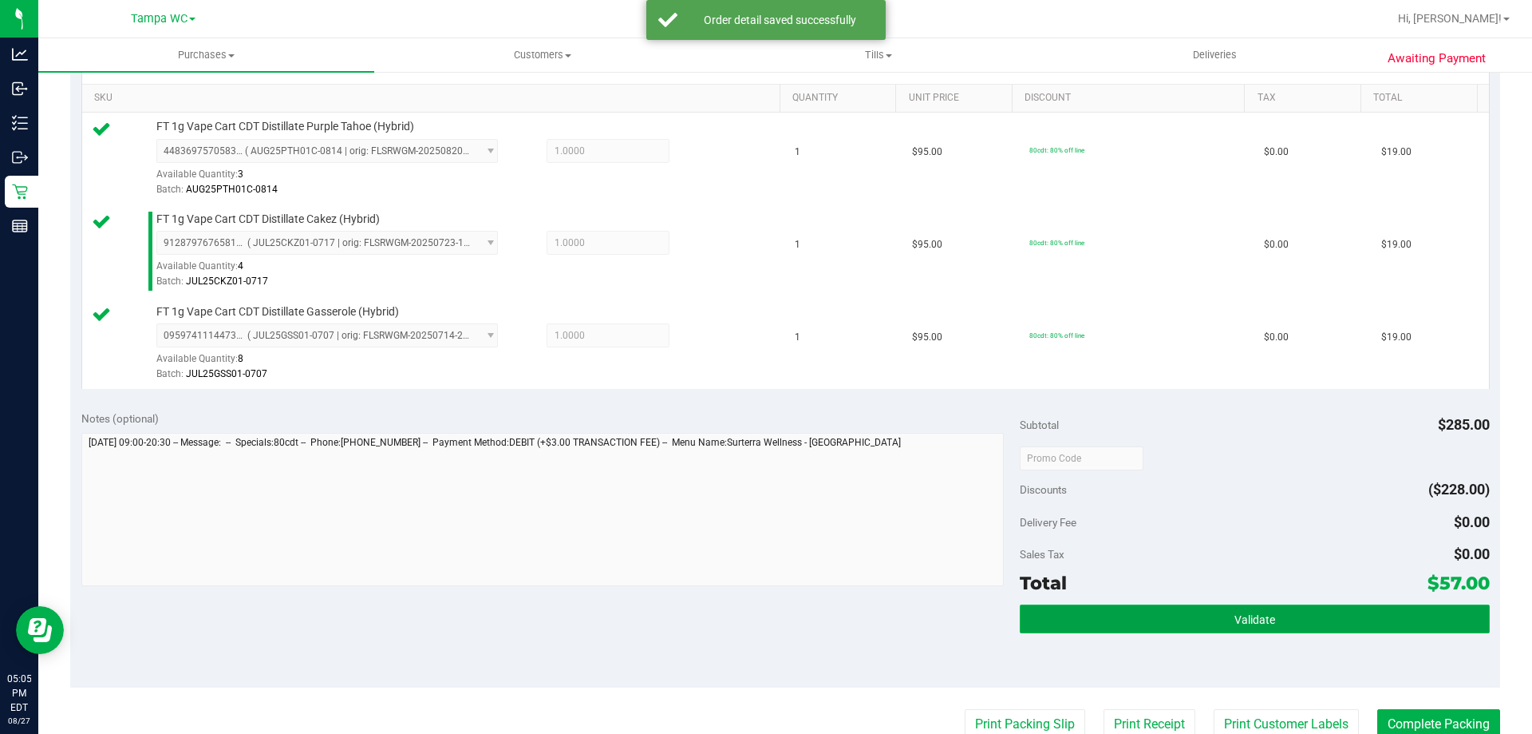
click at [1220, 615] on button "Validate" at bounding box center [1254, 618] width 469 height 29
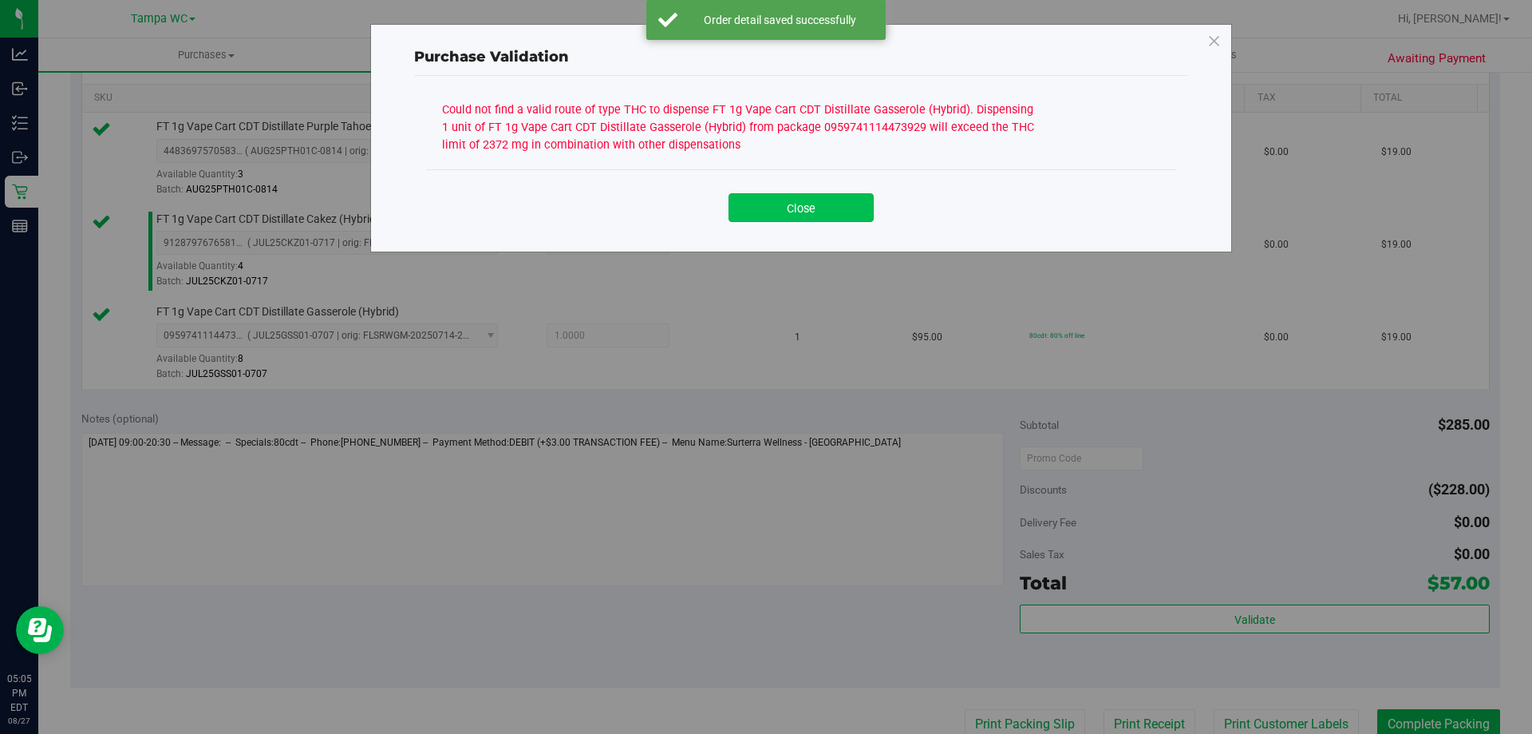
click at [804, 209] on button "Close" at bounding box center [801, 207] width 145 height 29
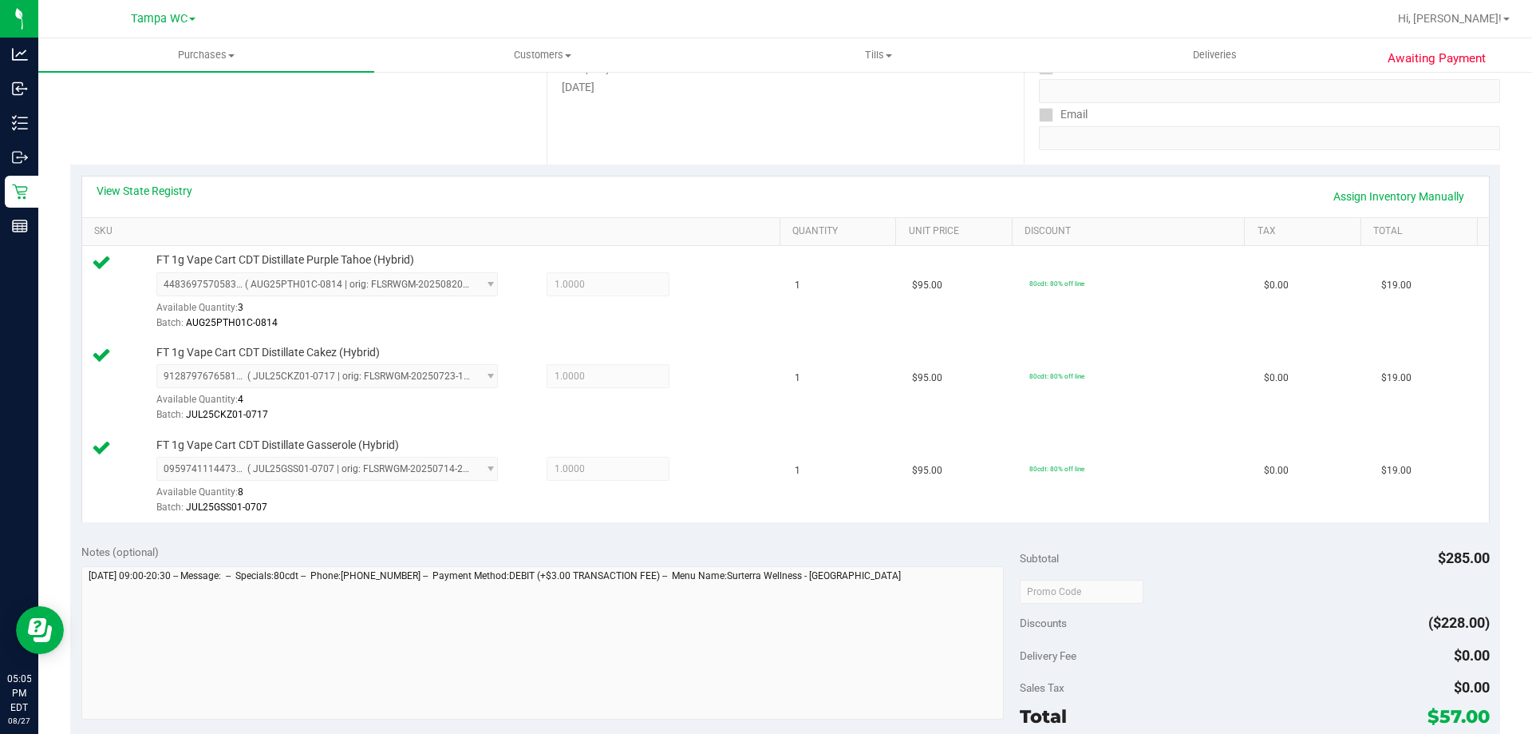
scroll to position [239, 0]
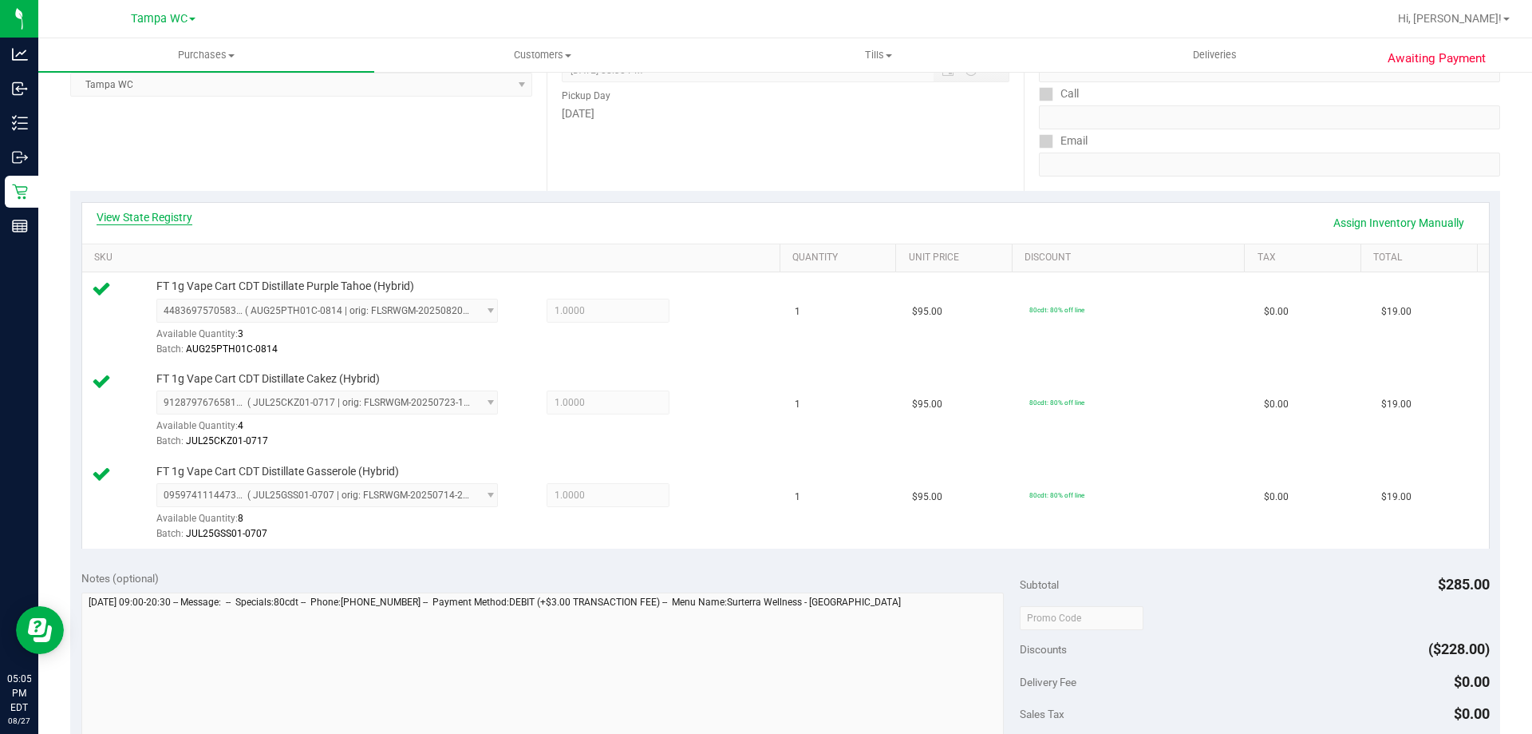
click at [160, 214] on link "View State Registry" at bounding box center [145, 217] width 96 height 16
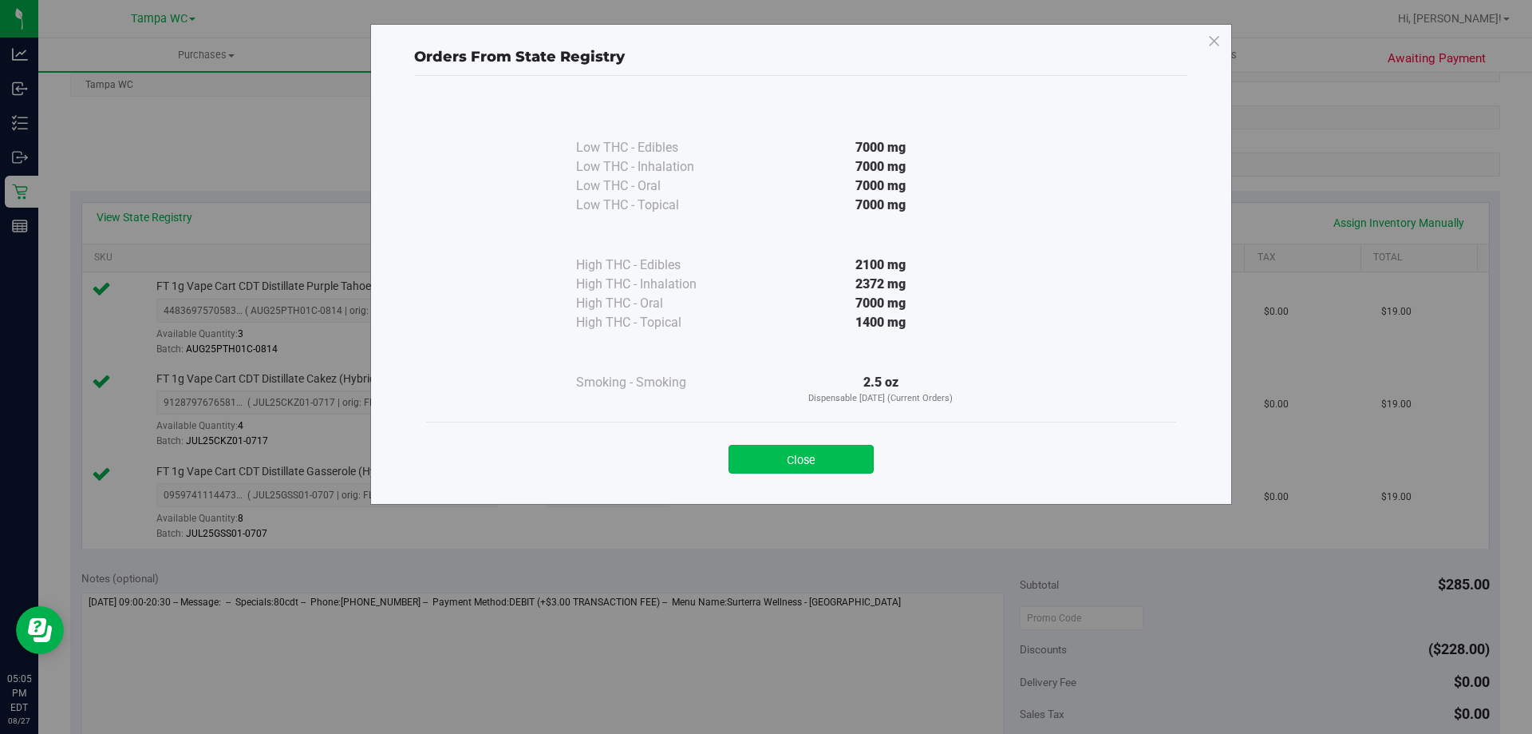
click at [796, 459] on button "Close" at bounding box center [801, 459] width 145 height 29
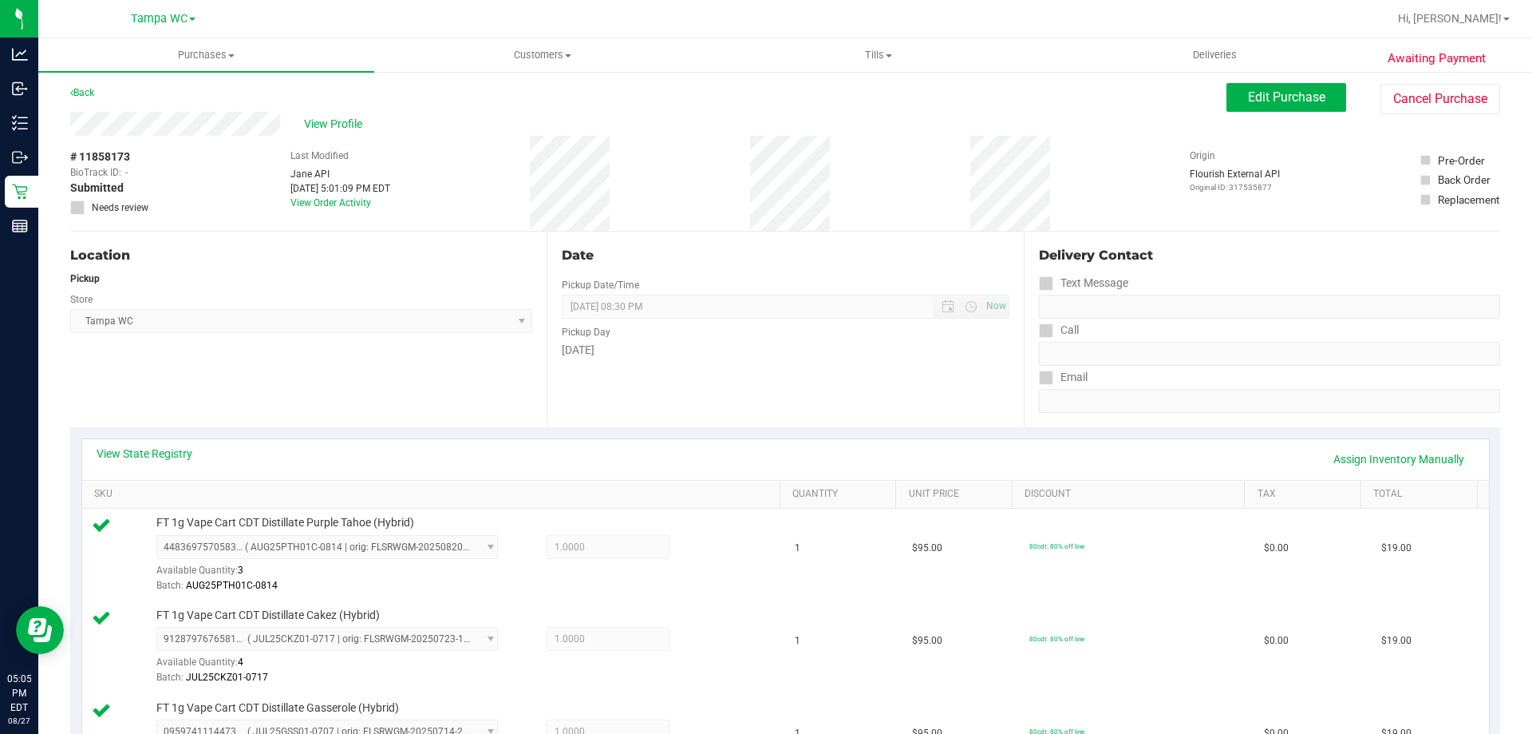
scroll to position [0, 0]
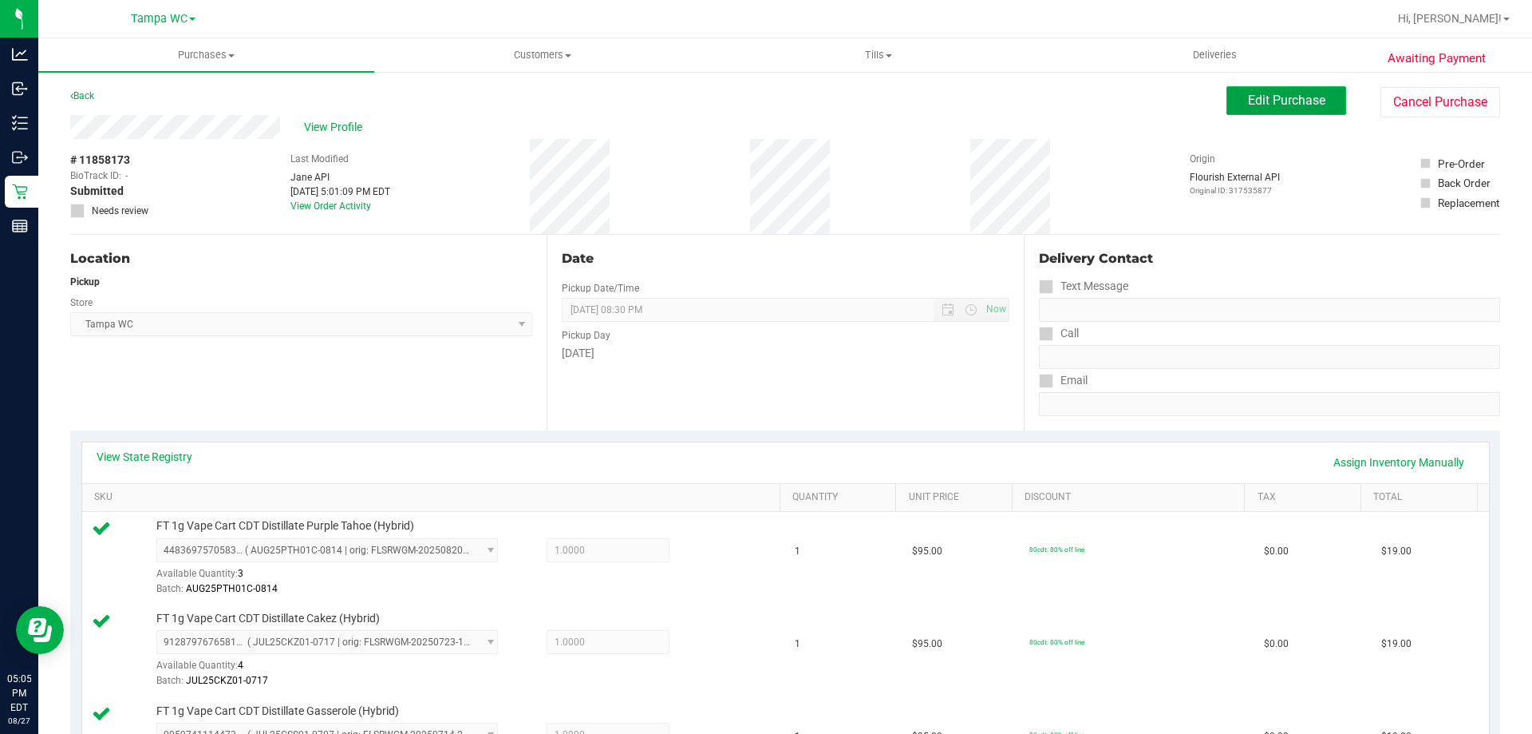
click at [1288, 103] on span "Edit Purchase" at bounding box center [1286, 100] width 77 height 15
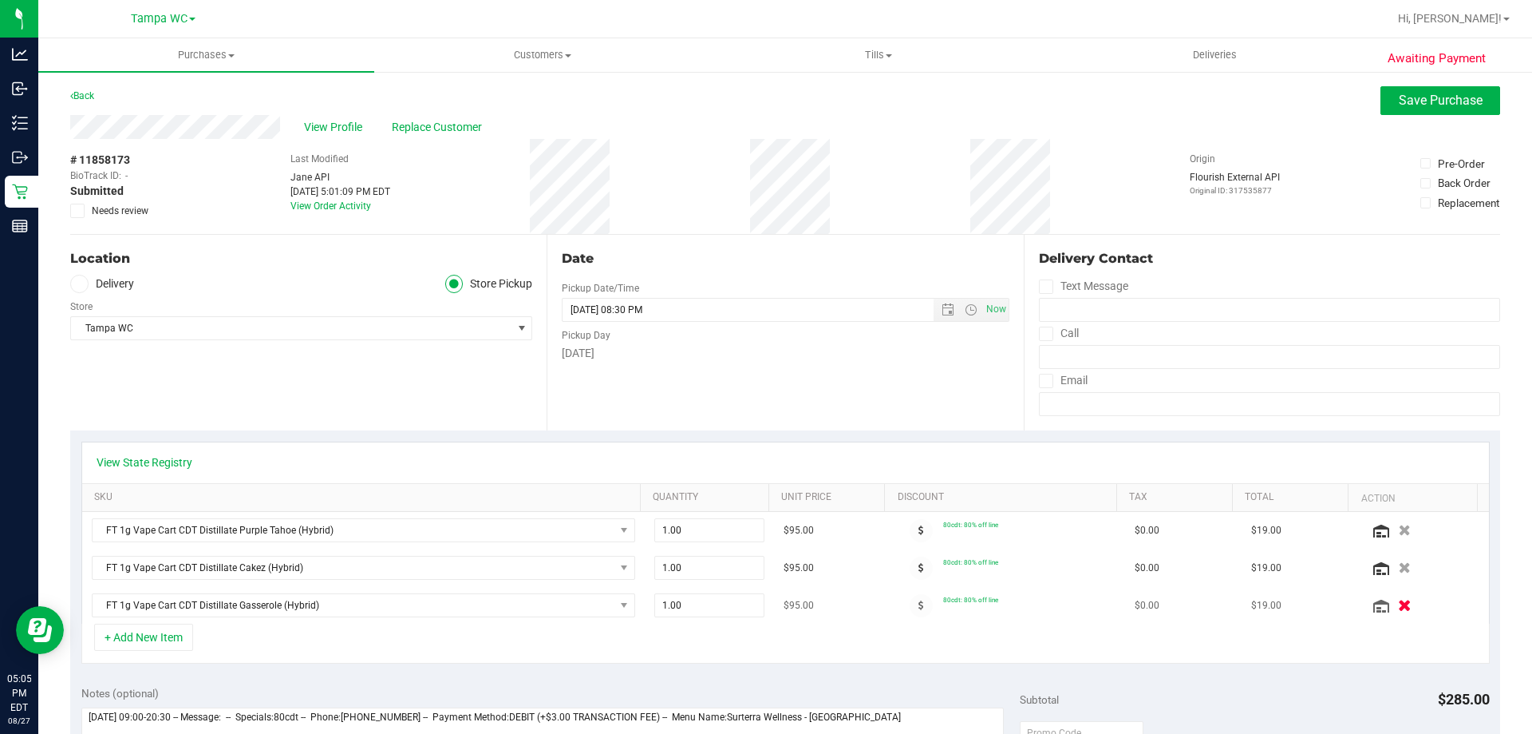
click at [1391, 610] on button "button" at bounding box center [1404, 604] width 27 height 17
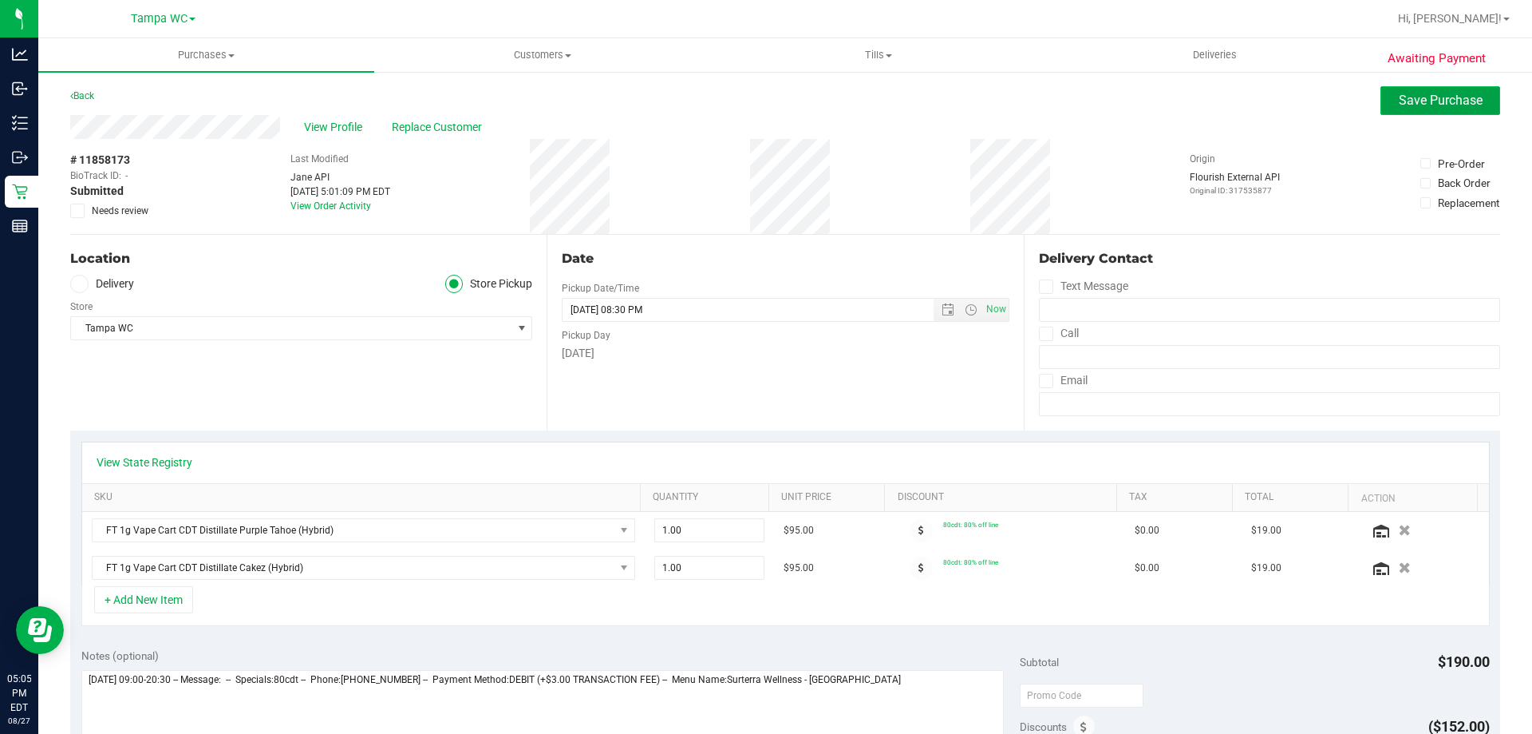
click at [1425, 105] on span "Save Purchase" at bounding box center [1441, 100] width 84 height 15
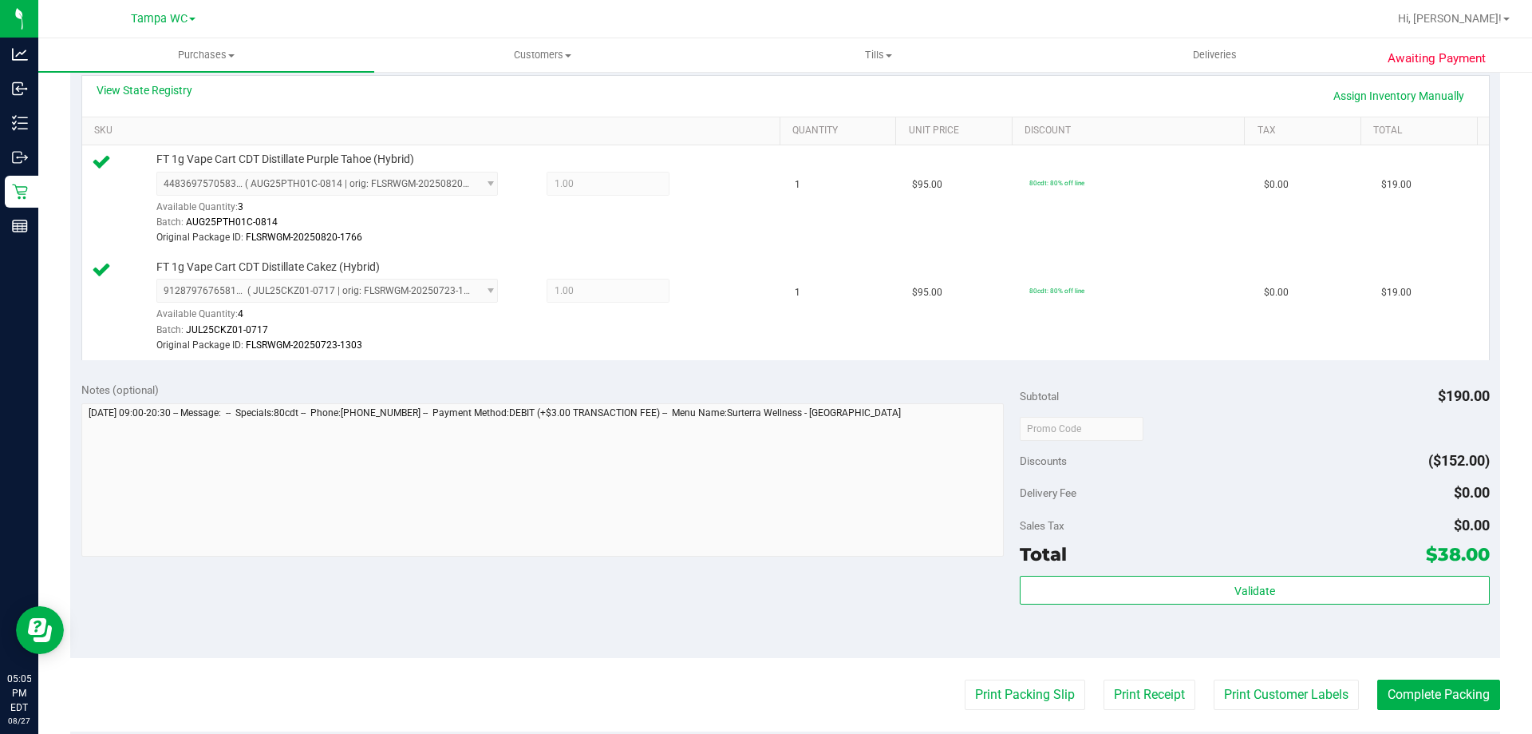
scroll to position [399, 0]
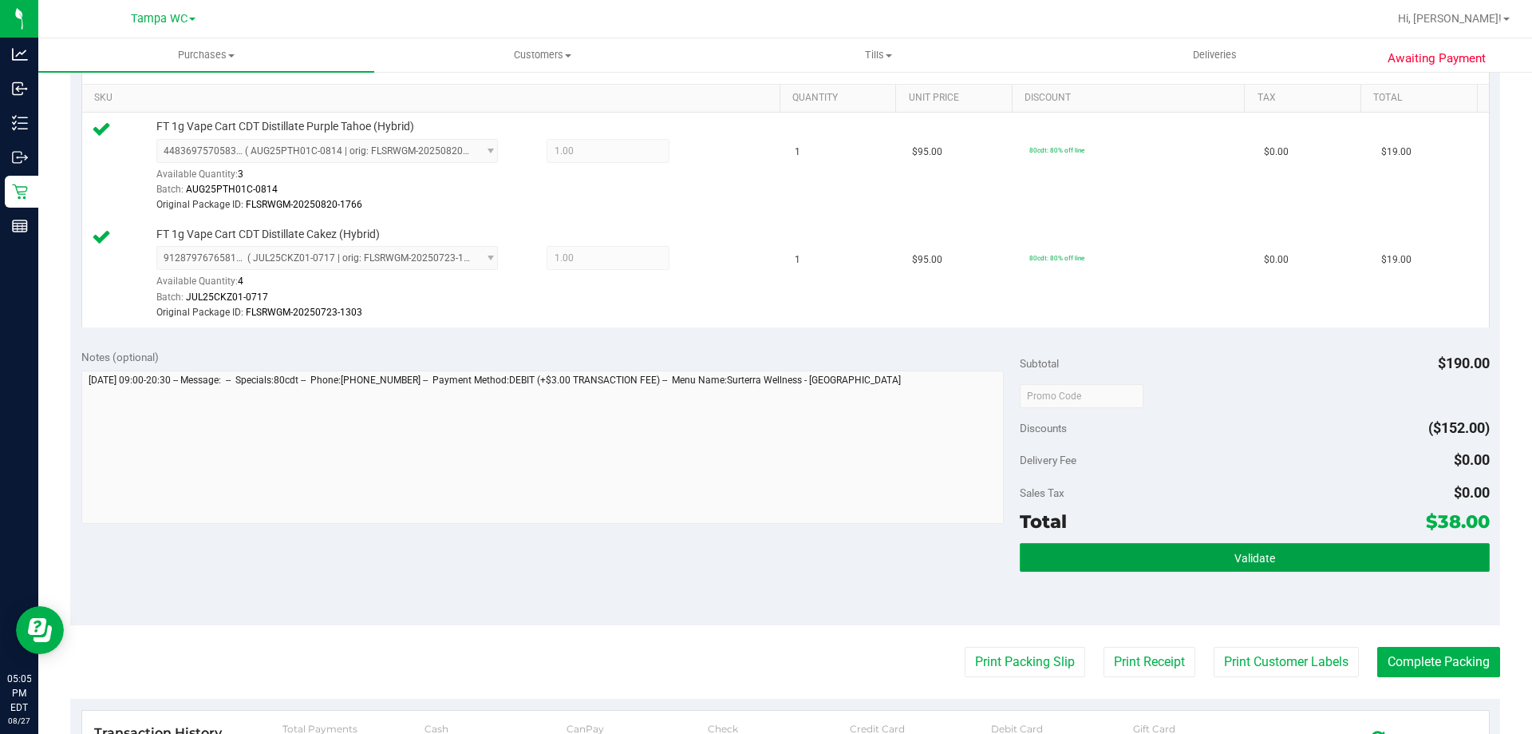
click at [1270, 562] on button "Validate" at bounding box center [1254, 557] width 469 height 29
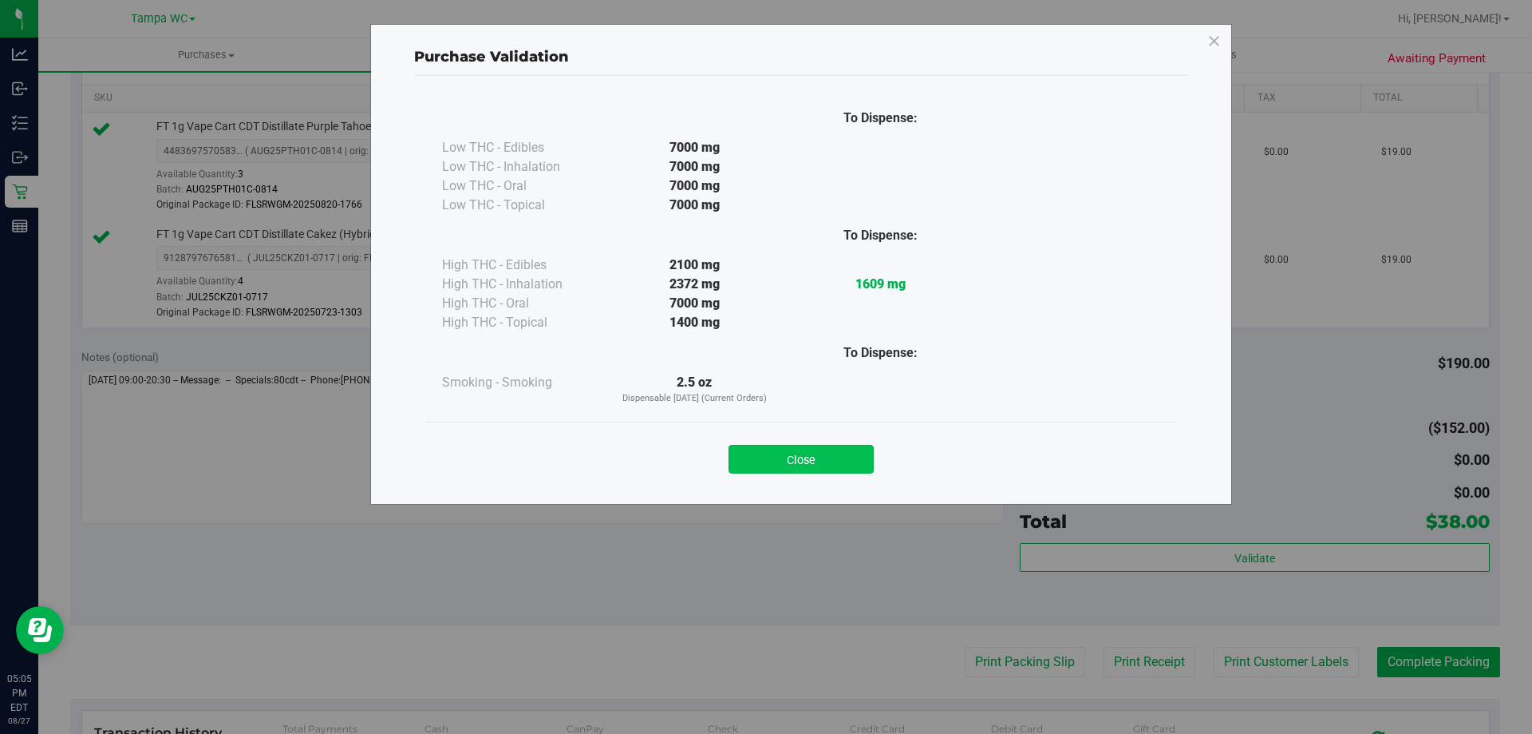
click at [816, 453] on button "Close" at bounding box center [801, 459] width 145 height 29
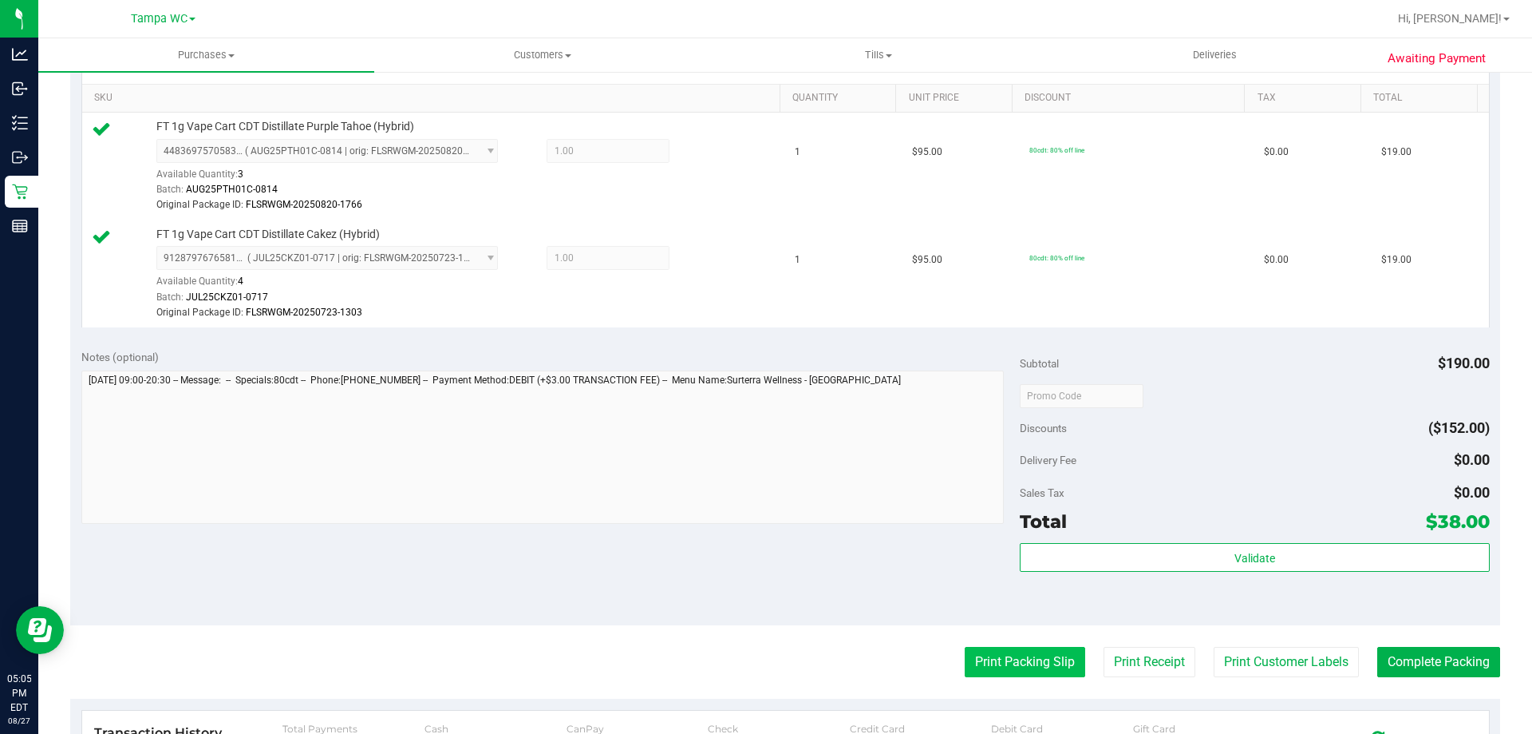
click at [1021, 662] on button "Print Packing Slip" at bounding box center [1025, 662] width 121 height 30
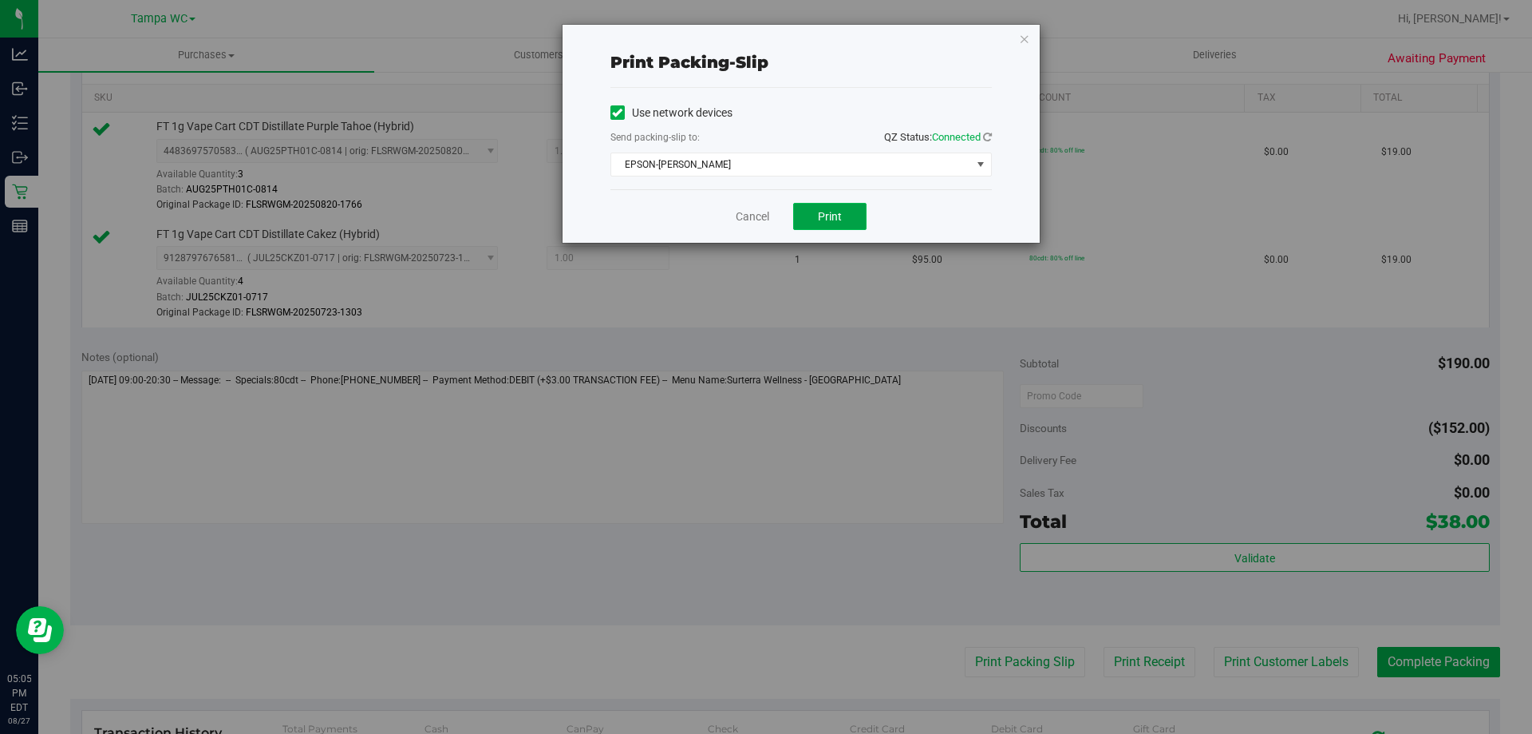
click at [852, 225] on button "Print" at bounding box center [829, 216] width 73 height 27
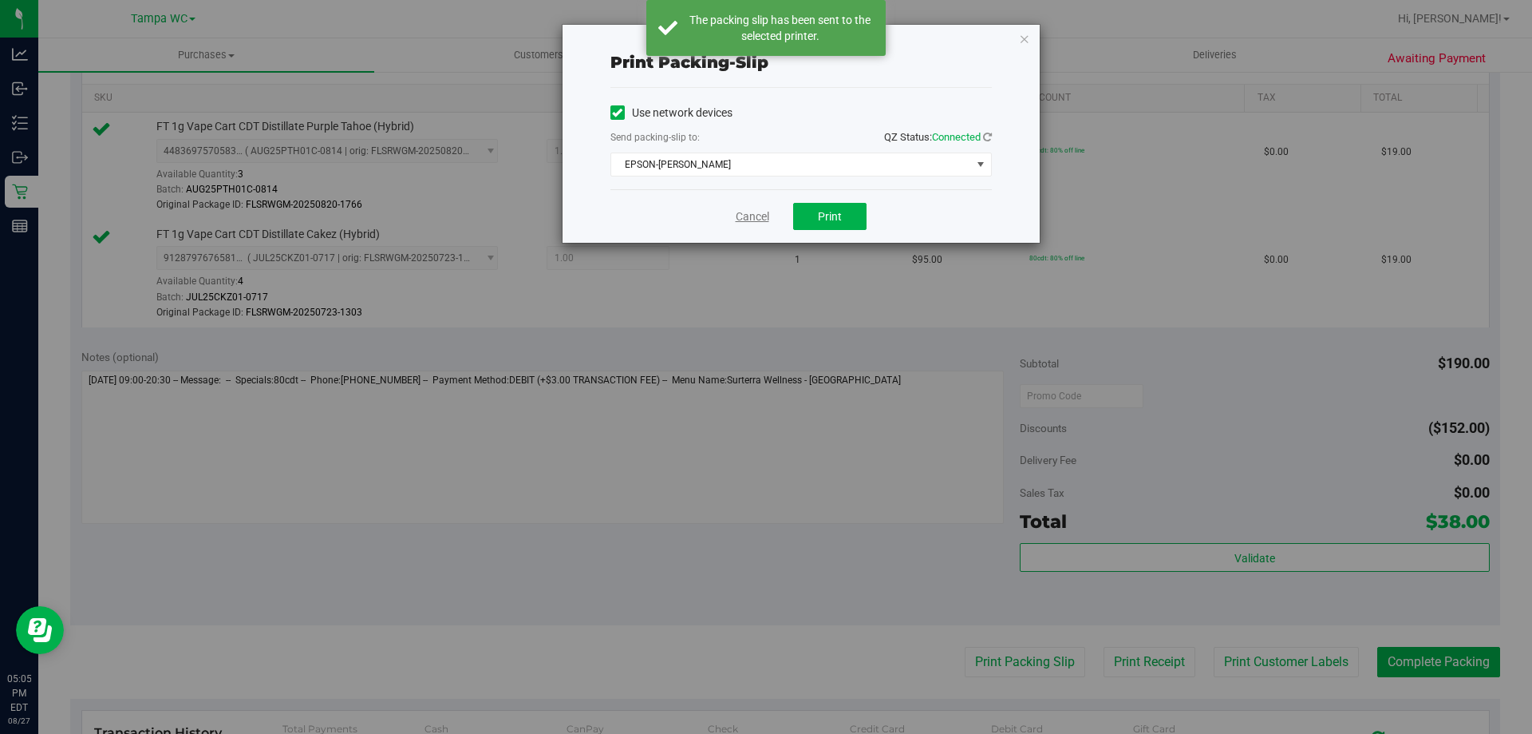
click at [761, 218] on link "Cancel" at bounding box center [753, 216] width 34 height 17
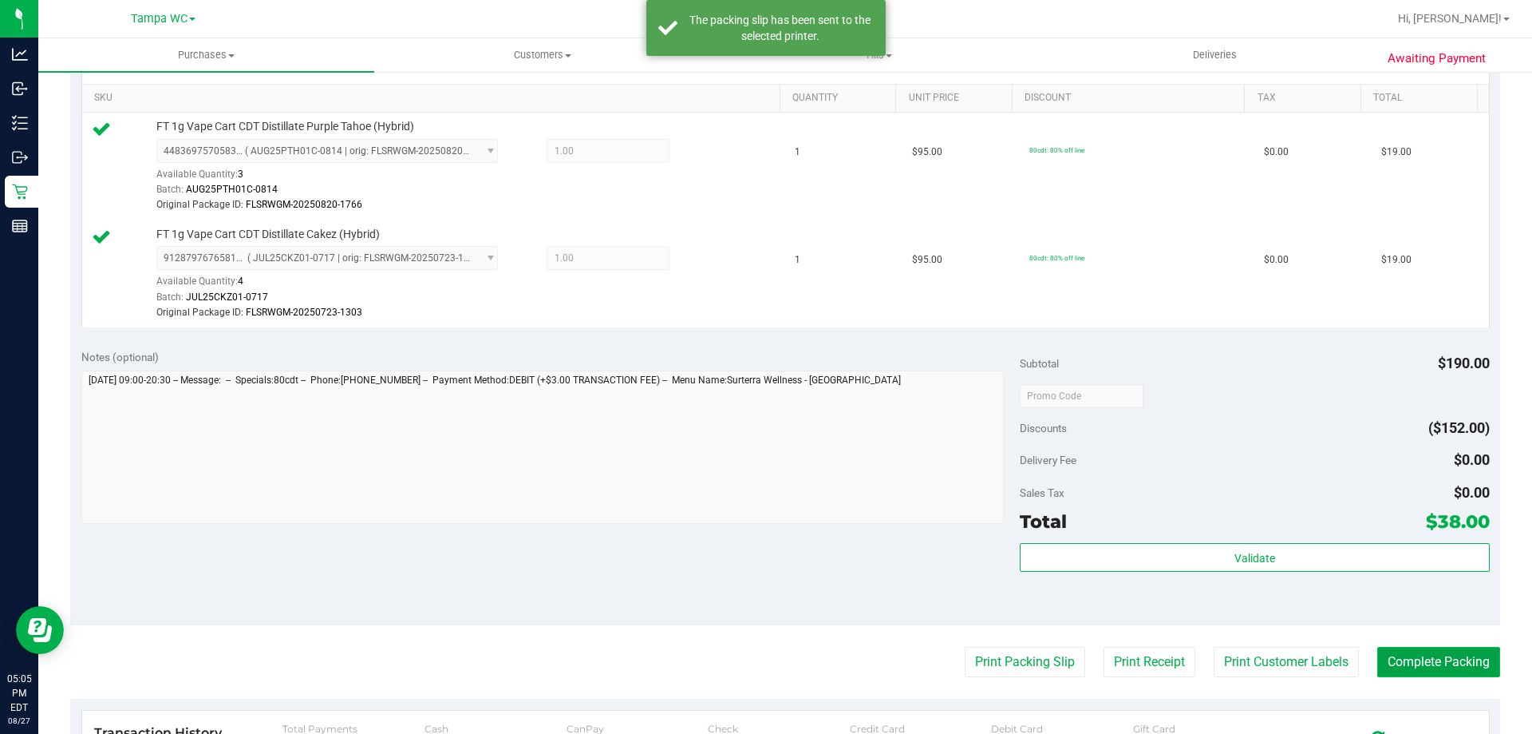
click at [1435, 648] on button "Complete Packing" at bounding box center [1439, 662] width 123 height 30
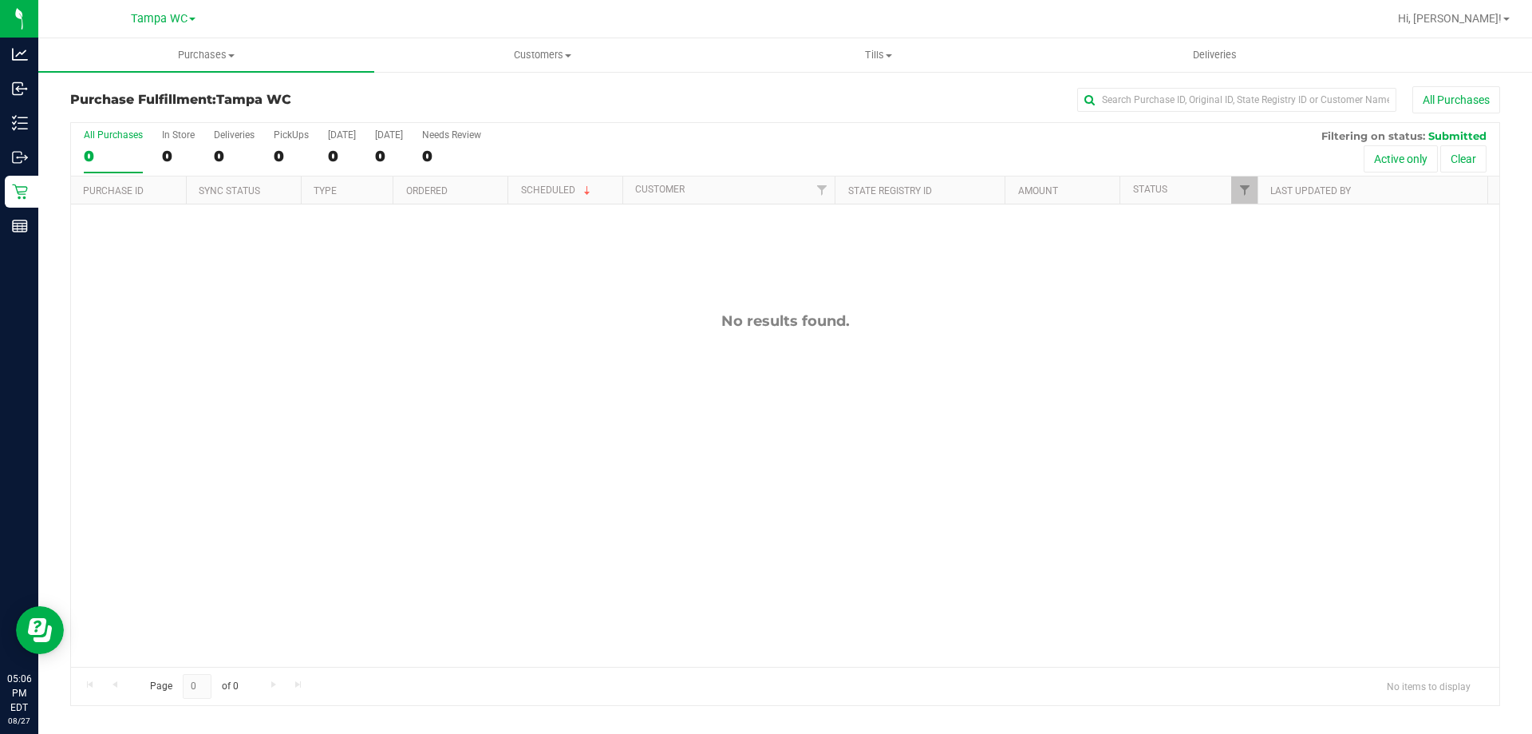
click at [116, 165] on label "All Purchases 0" at bounding box center [113, 151] width 59 height 44
click at [0, 0] on input "All Purchases 0" at bounding box center [0, 0] width 0 height 0
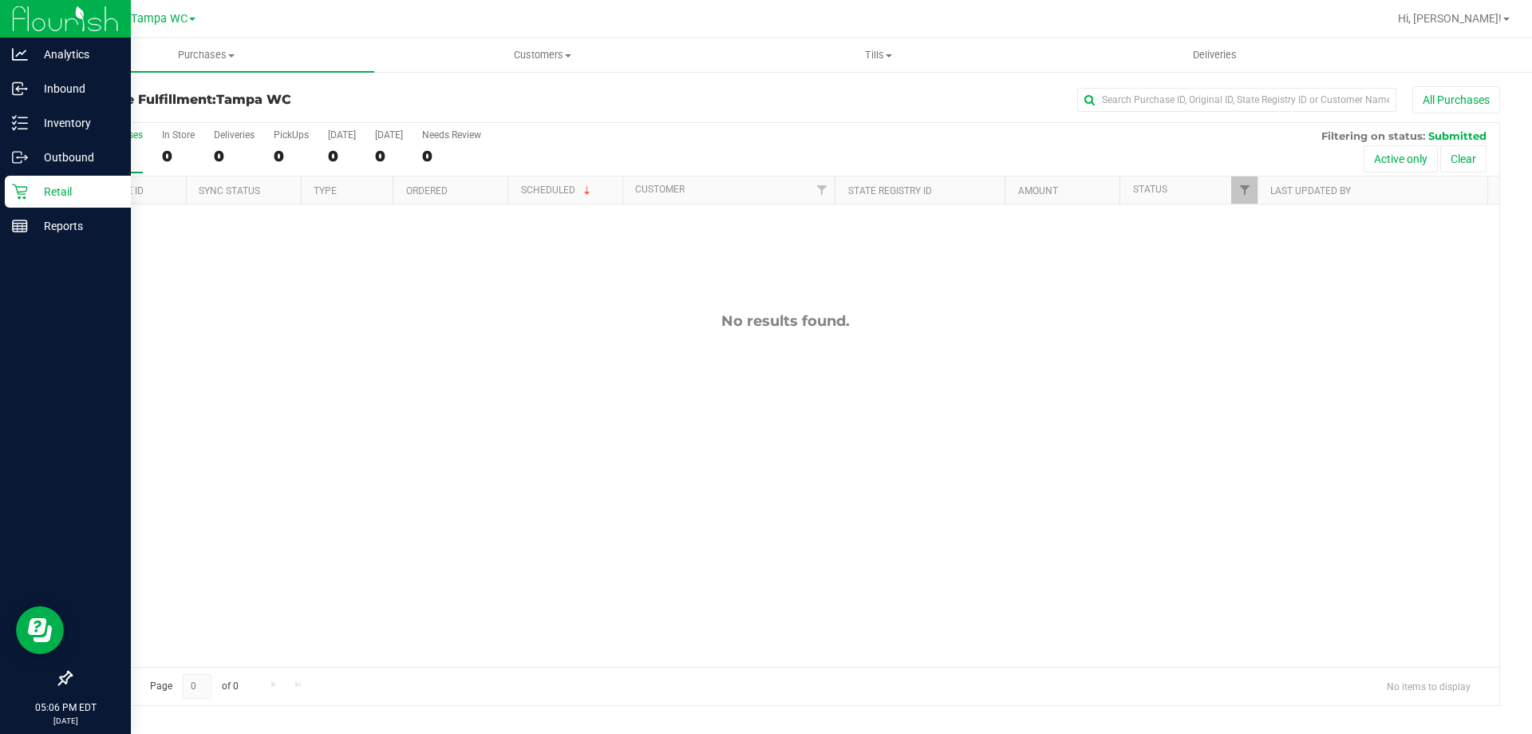
click at [28, 185] on p "Retail" at bounding box center [76, 191] width 96 height 19
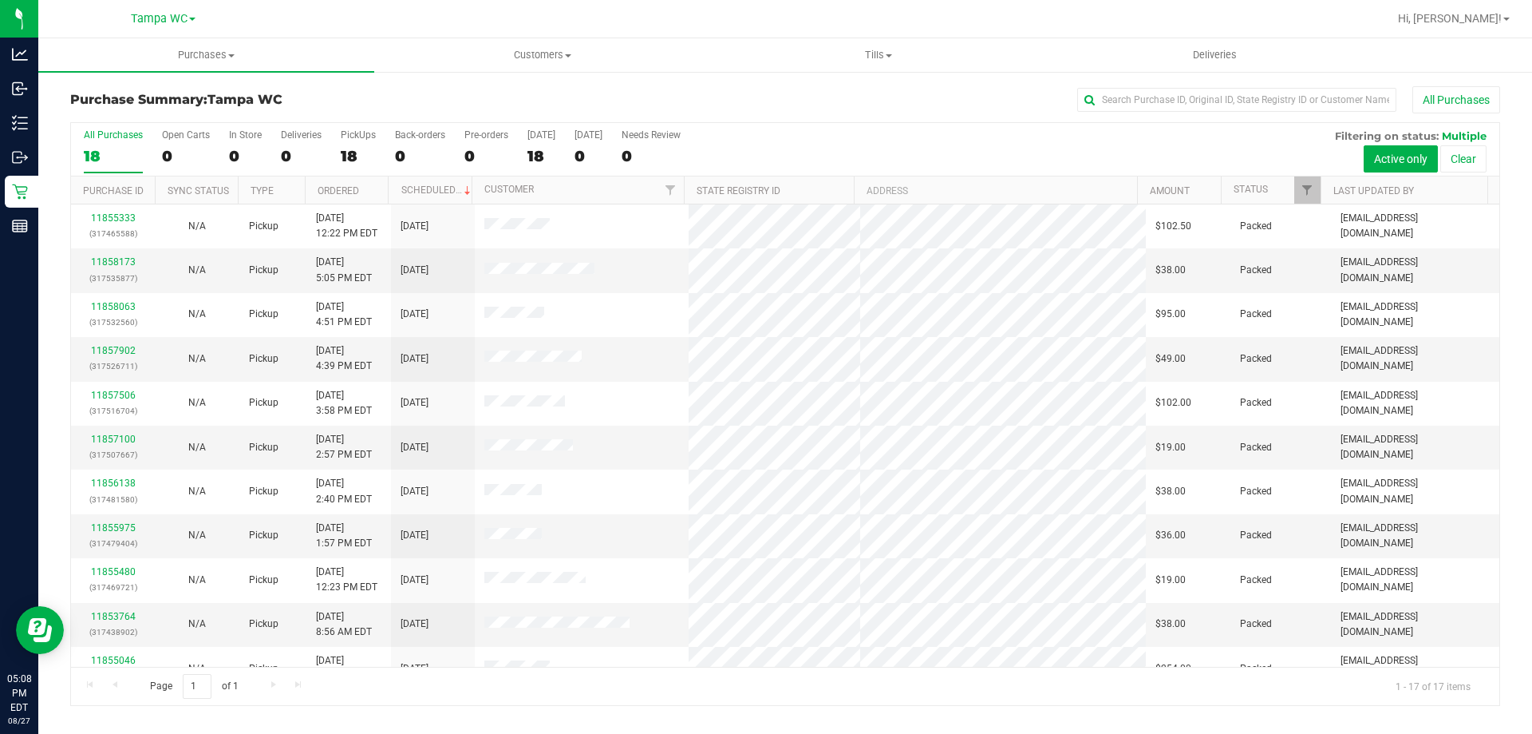
click at [131, 148] on div "18" at bounding box center [113, 156] width 59 height 18
click at [0, 0] on input "All Purchases 18" at bounding box center [0, 0] width 0 height 0
click at [107, 144] on label "All Purchases 17" at bounding box center [113, 151] width 59 height 44
click at [0, 0] on input "All Purchases 17" at bounding box center [0, 0] width 0 height 0
click at [101, 267] on link "11858280" at bounding box center [113, 261] width 45 height 11
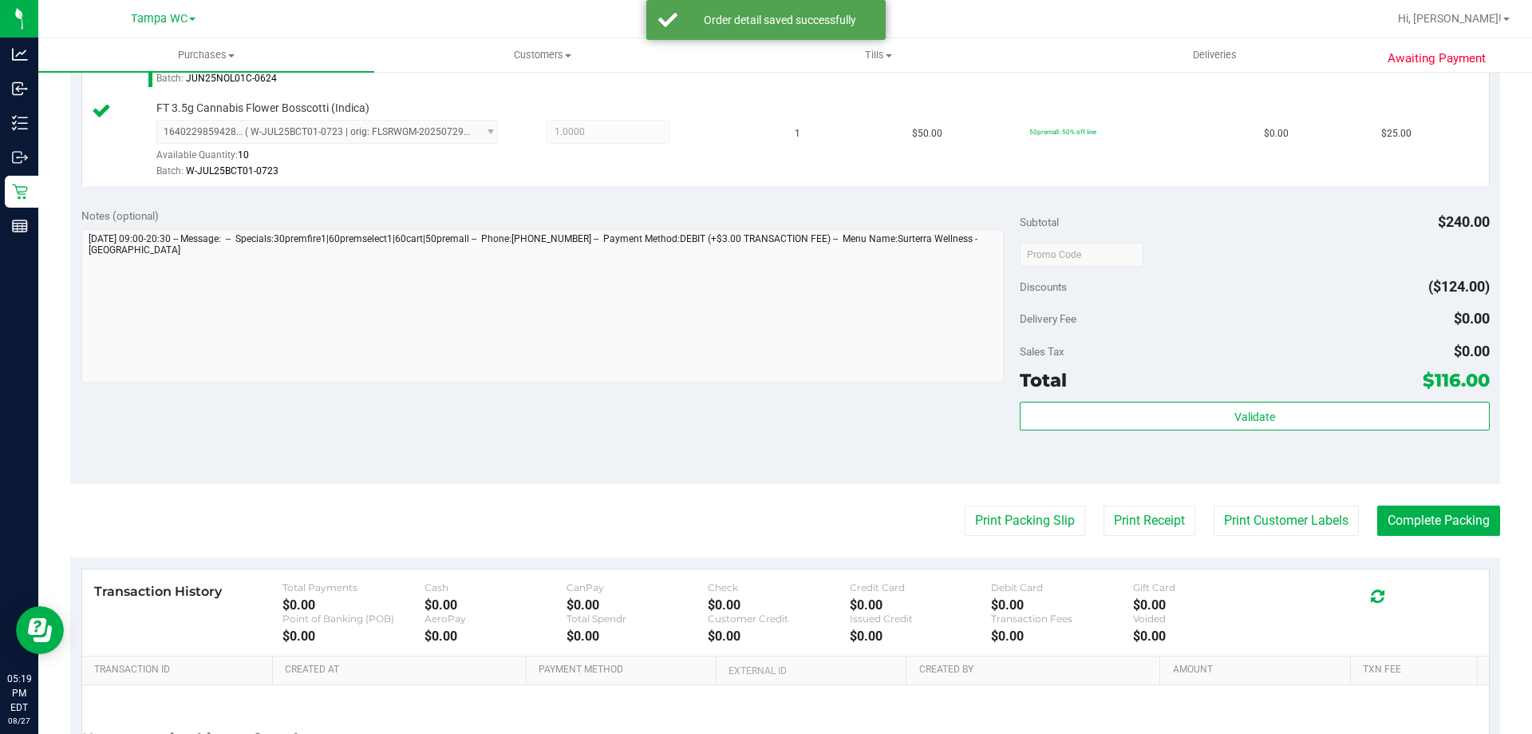
scroll to position [718, 0]
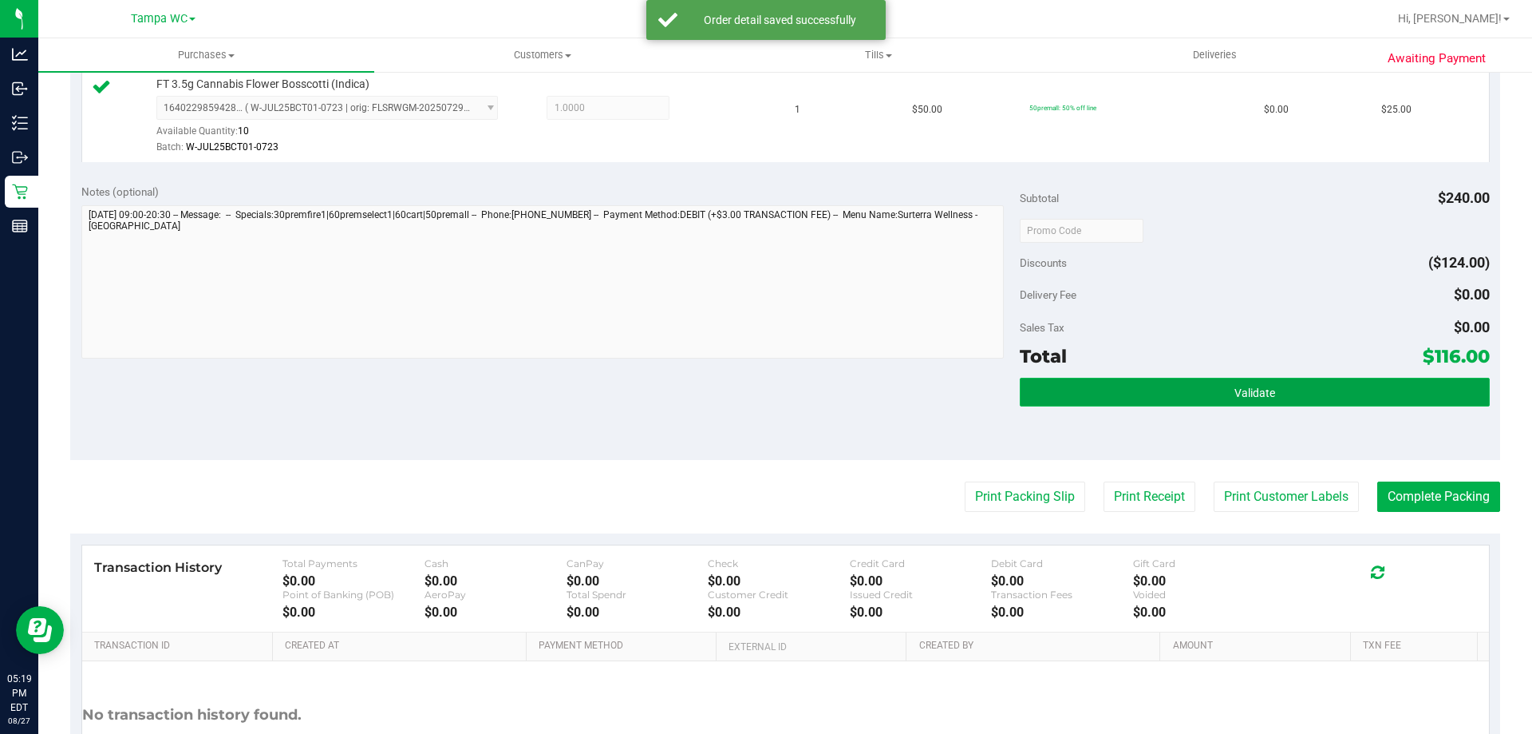
click at [1238, 397] on span "Validate" at bounding box center [1255, 392] width 41 height 13
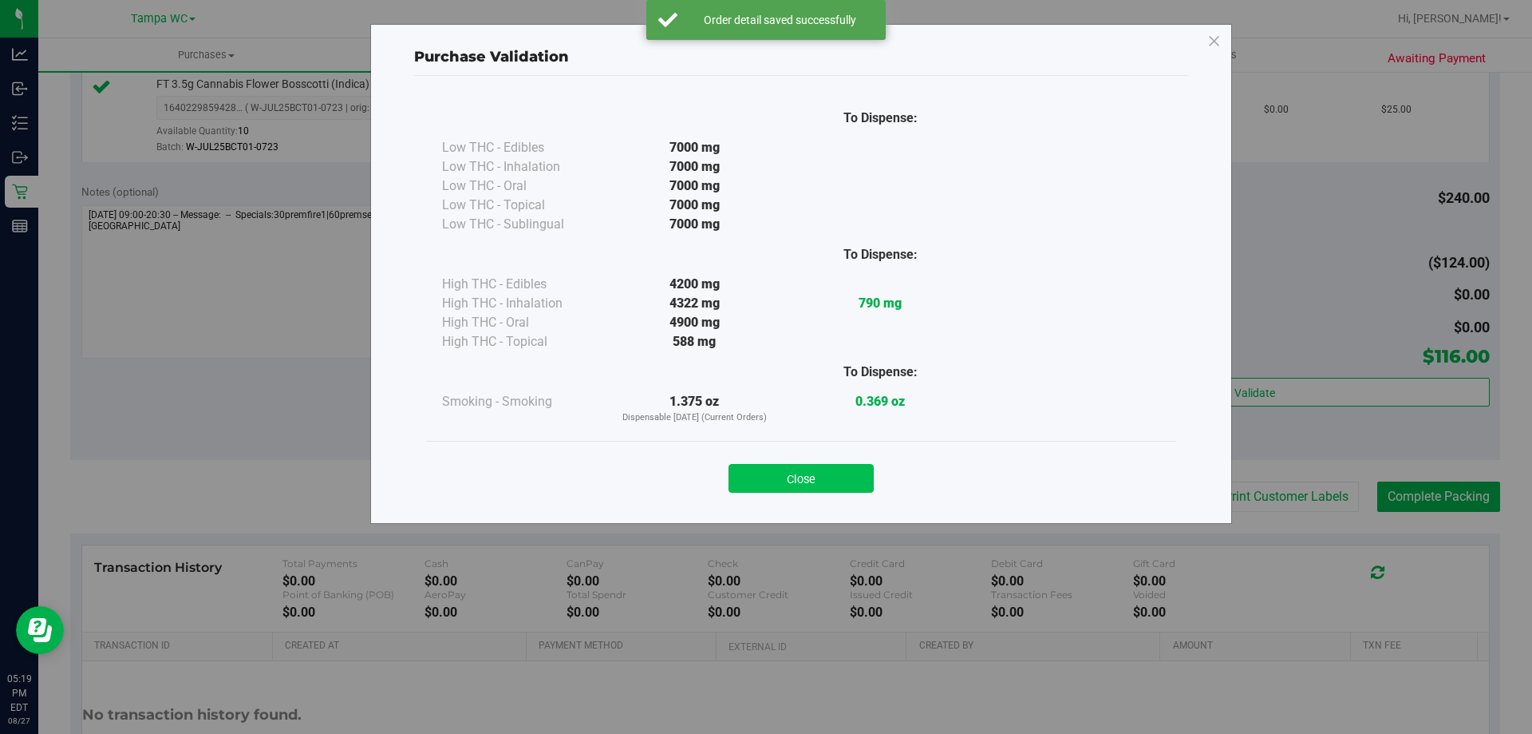
click at [866, 466] on button "Close" at bounding box center [801, 478] width 145 height 29
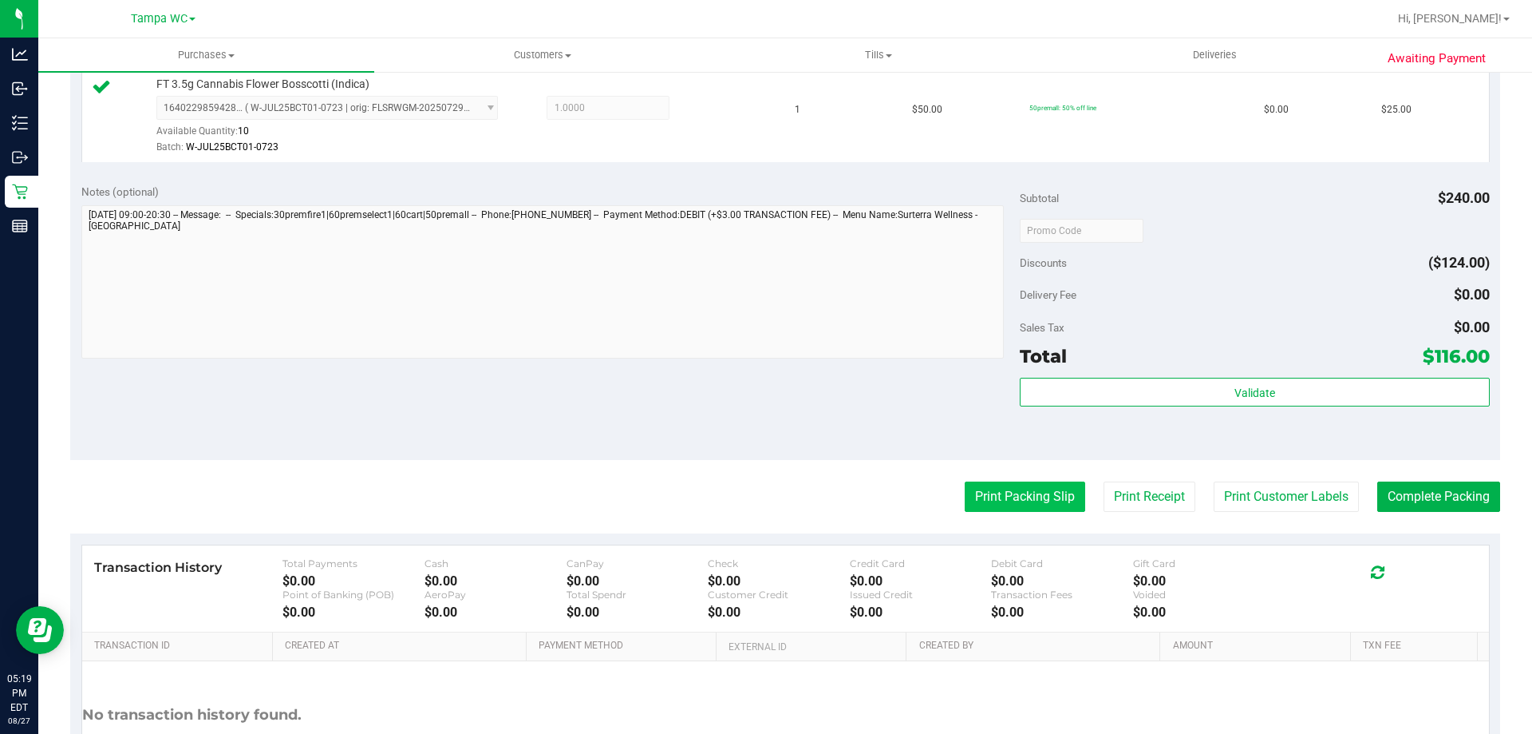
click at [1030, 489] on button "Print Packing Slip" at bounding box center [1025, 496] width 121 height 30
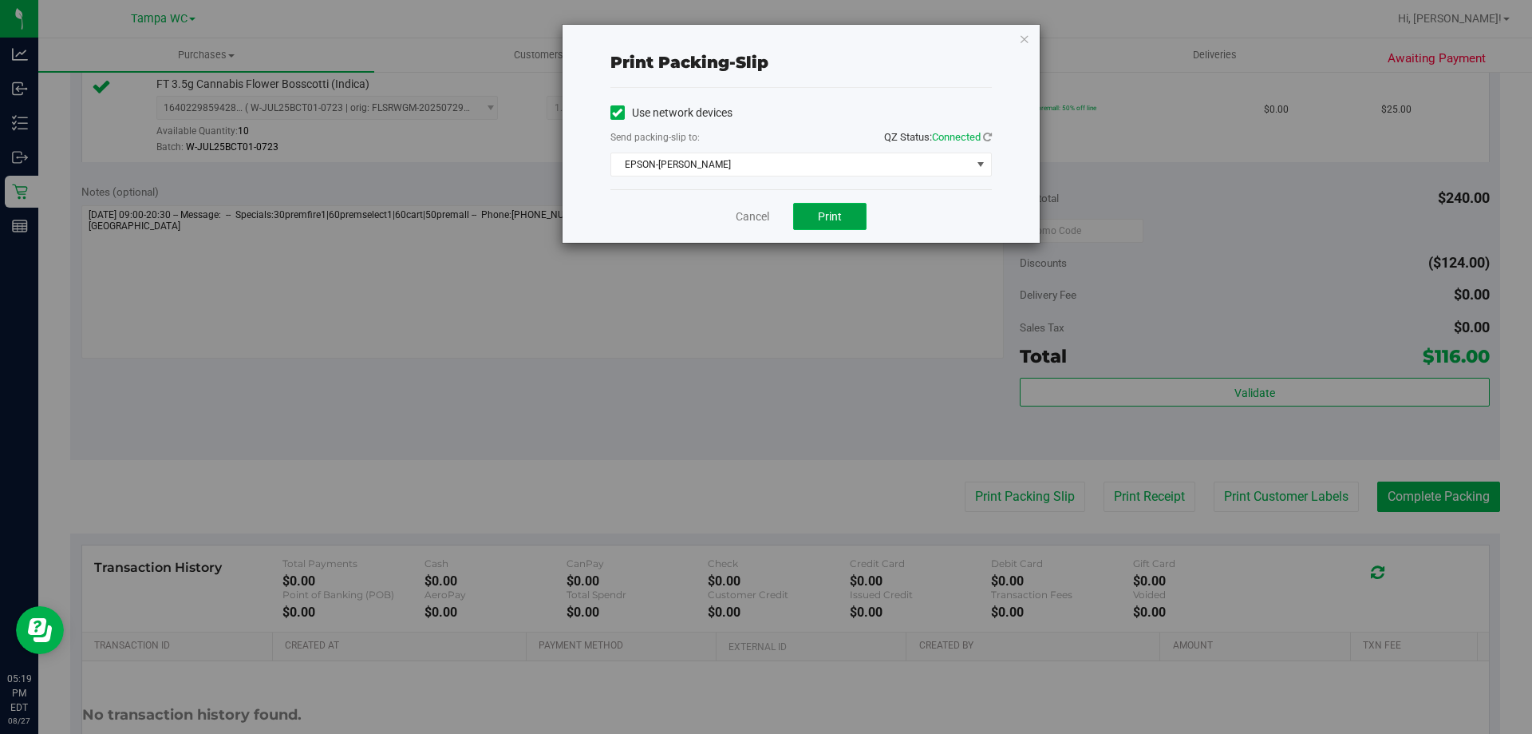
click at [860, 221] on button "Print" at bounding box center [829, 216] width 73 height 27
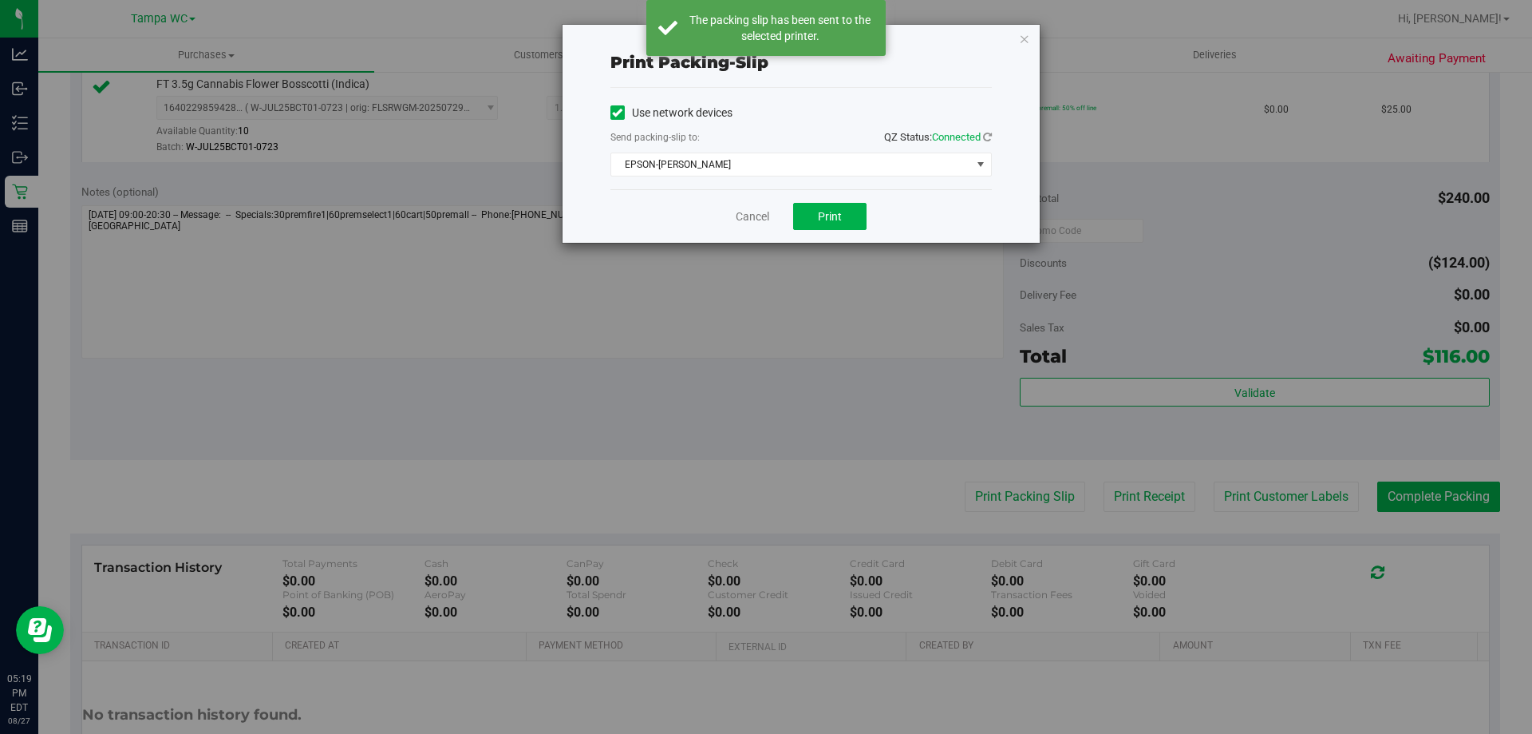
click at [734, 217] on div "Cancel Print" at bounding box center [802, 215] width 382 height 53
click at [751, 220] on link "Cancel" at bounding box center [753, 216] width 34 height 17
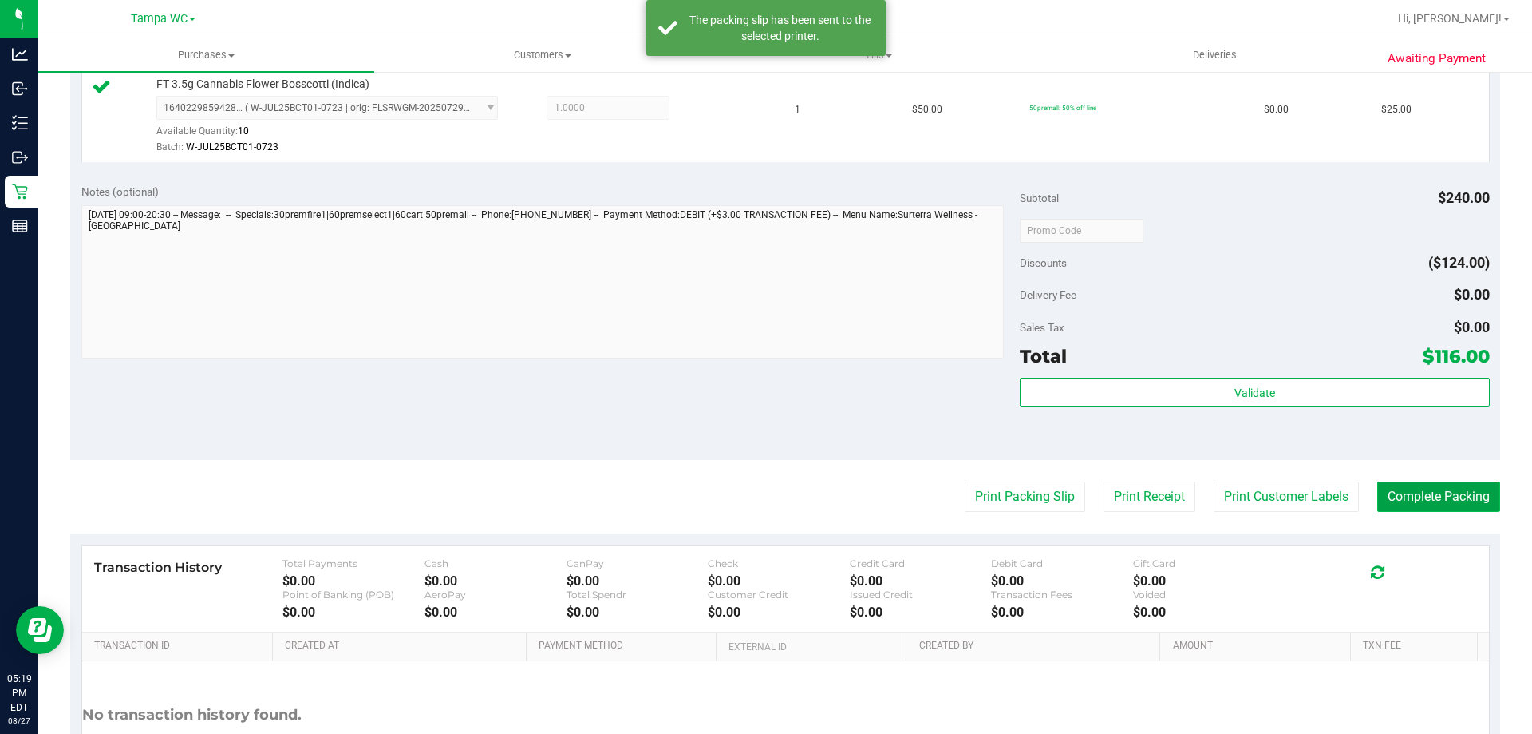
click at [1393, 489] on button "Complete Packing" at bounding box center [1439, 496] width 123 height 30
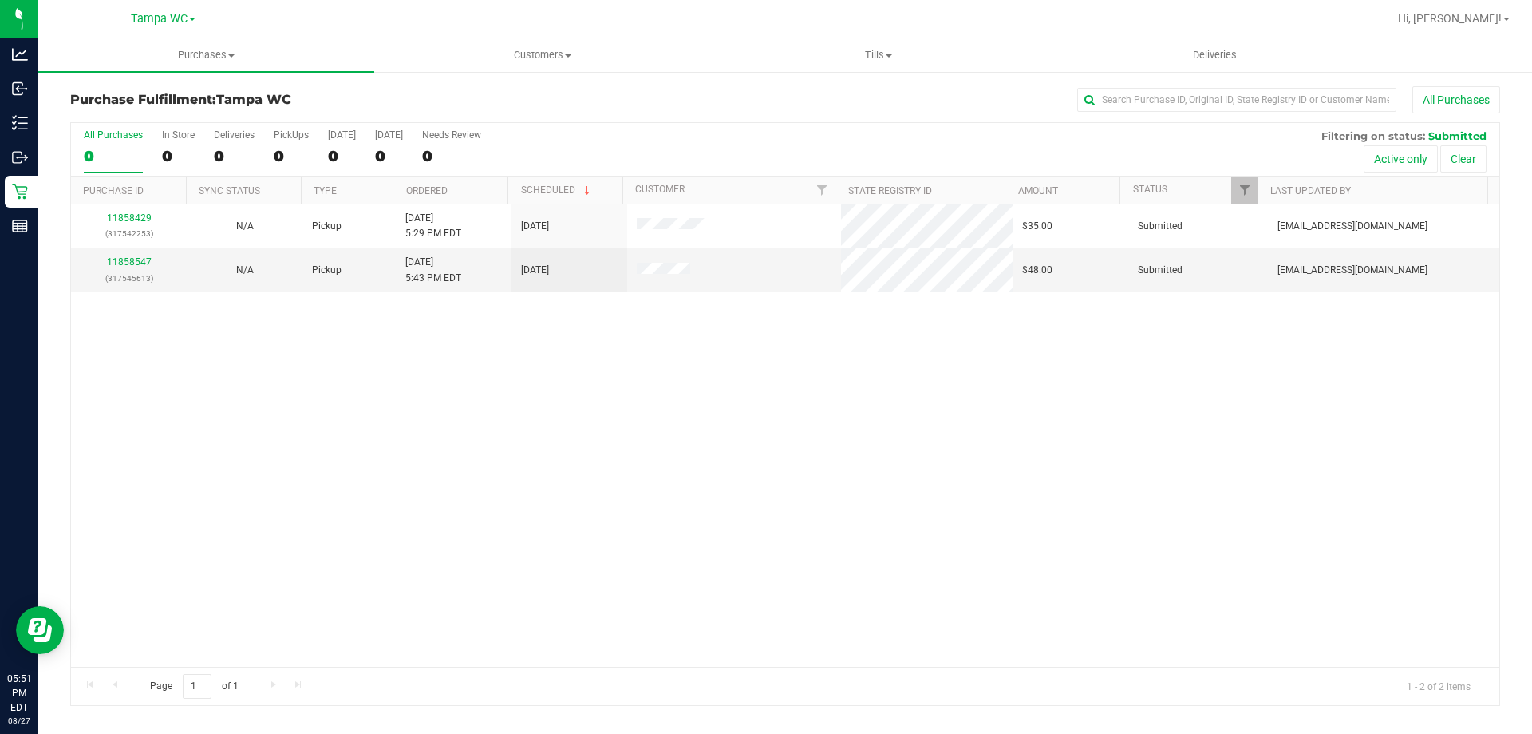
drag, startPoint x: 125, startPoint y: 127, endPoint x: 113, endPoint y: 142, distance: 19.8
click at [123, 129] on div "All Purchases 0 In Store 0 Deliveries 0 PickUps 0 Today 0 Tomorrow 0 Needs Revi…" at bounding box center [785, 129] width 1429 height 13
click at [113, 142] on label "All Purchases 0" at bounding box center [113, 151] width 59 height 44
click at [0, 0] on input "All Purchases 0" at bounding box center [0, 0] width 0 height 0
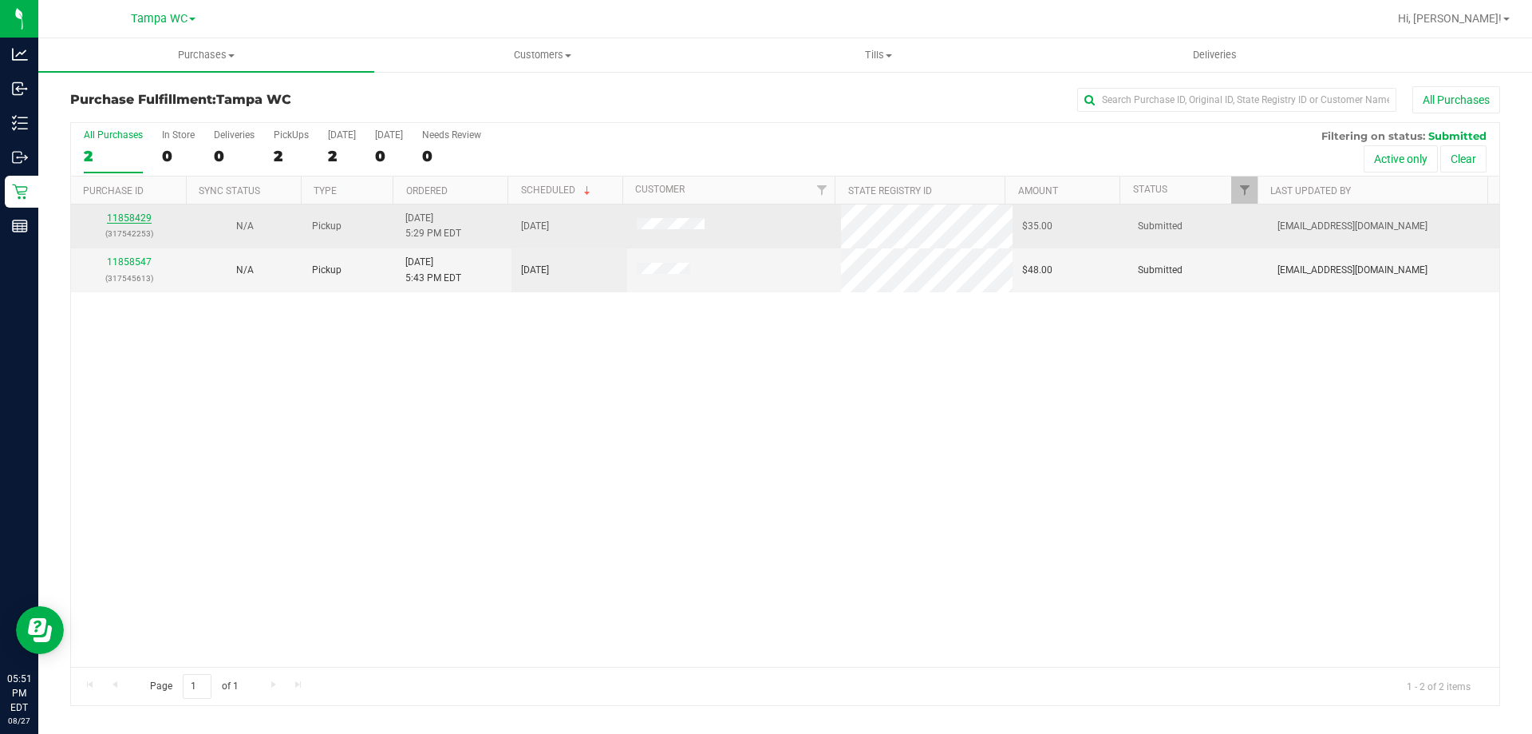
click at [125, 219] on link "11858429" at bounding box center [129, 217] width 45 height 11
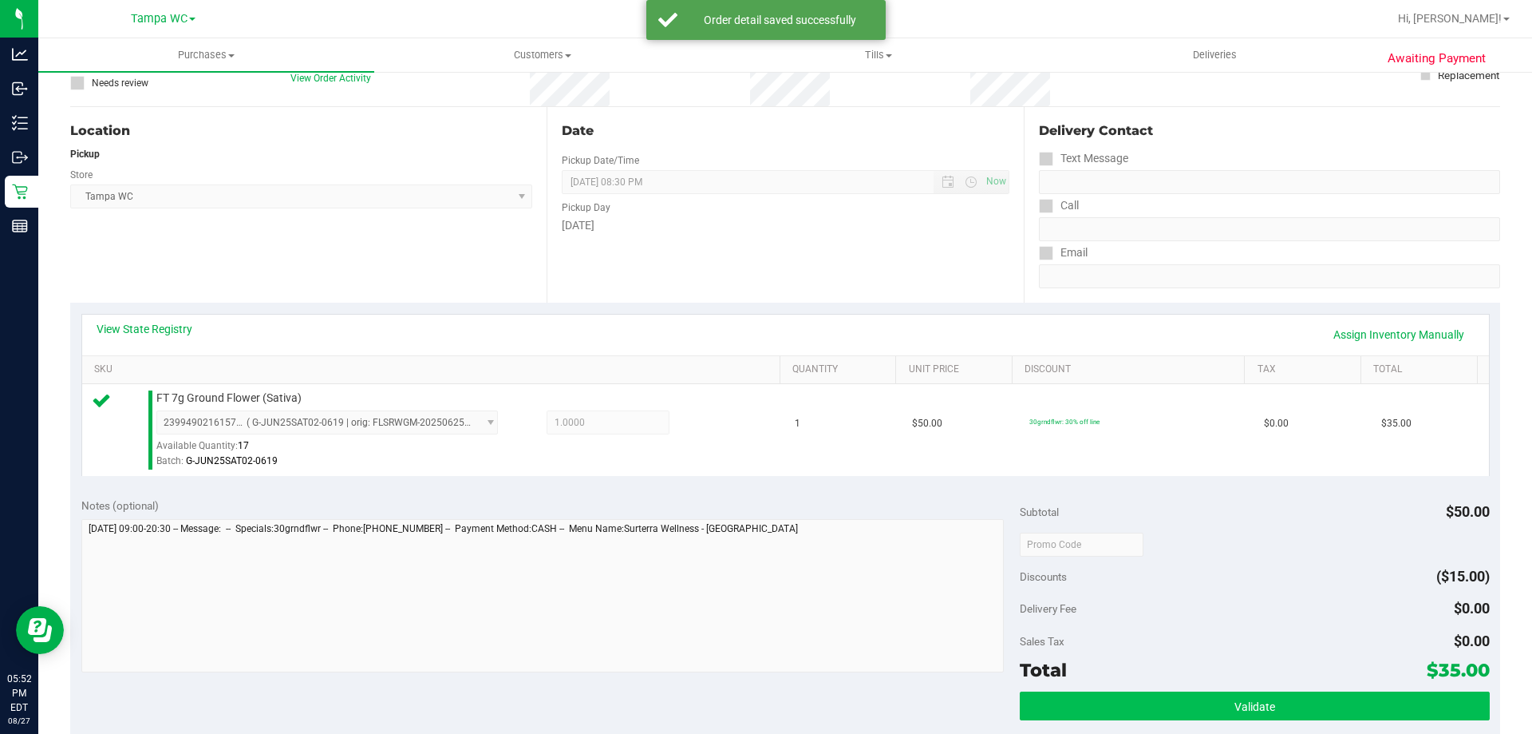
scroll to position [399, 0]
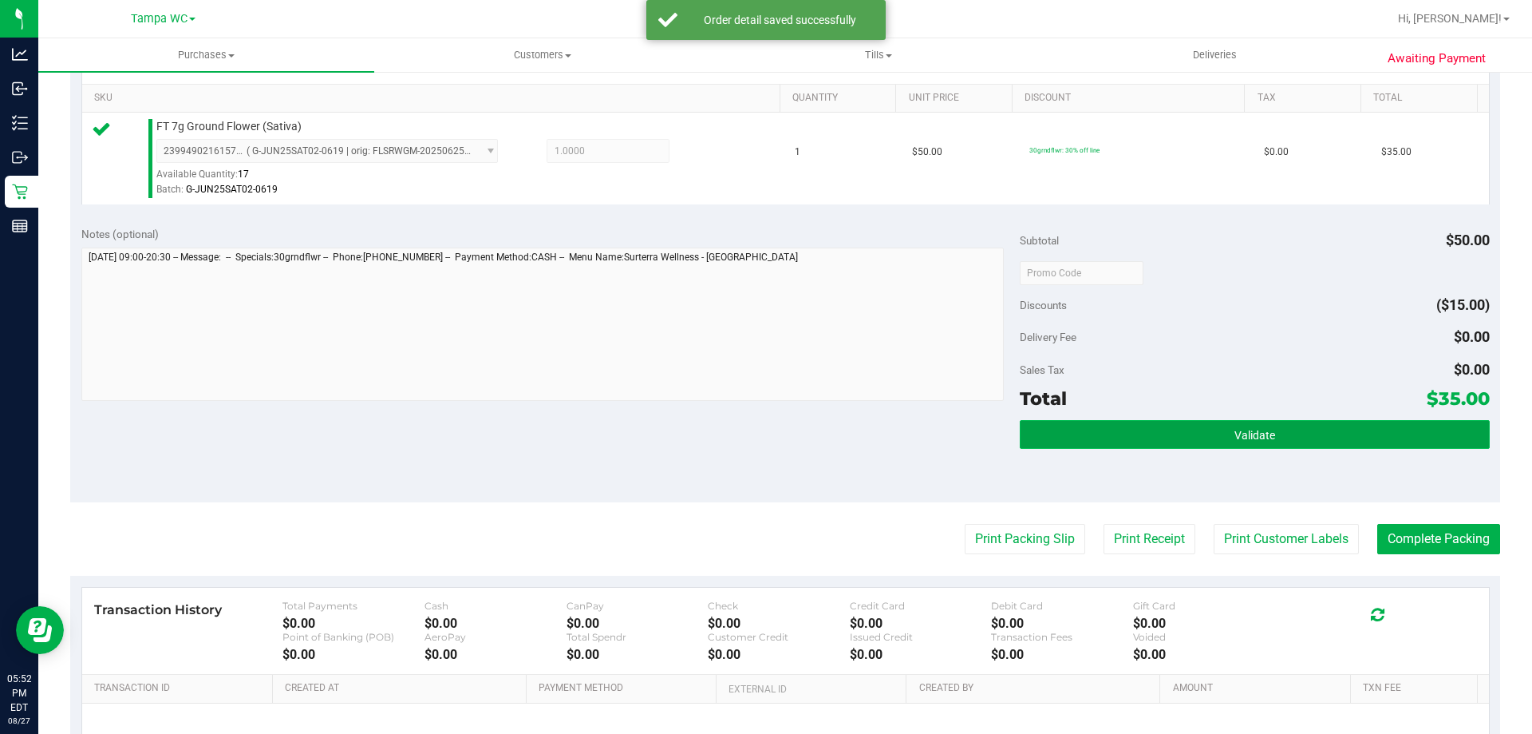
click at [1121, 430] on button "Validate" at bounding box center [1254, 434] width 469 height 29
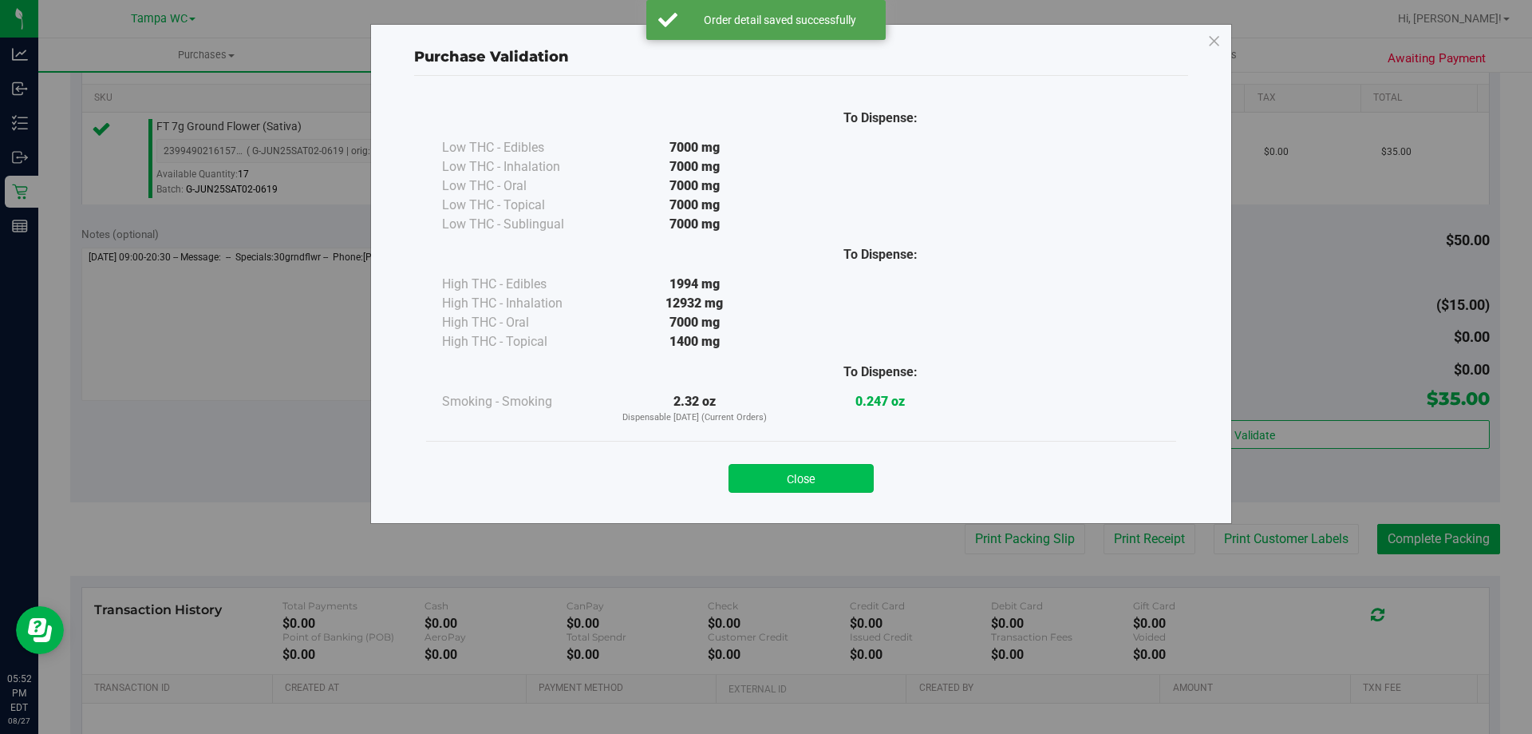
click at [832, 472] on button "Close" at bounding box center [801, 478] width 145 height 29
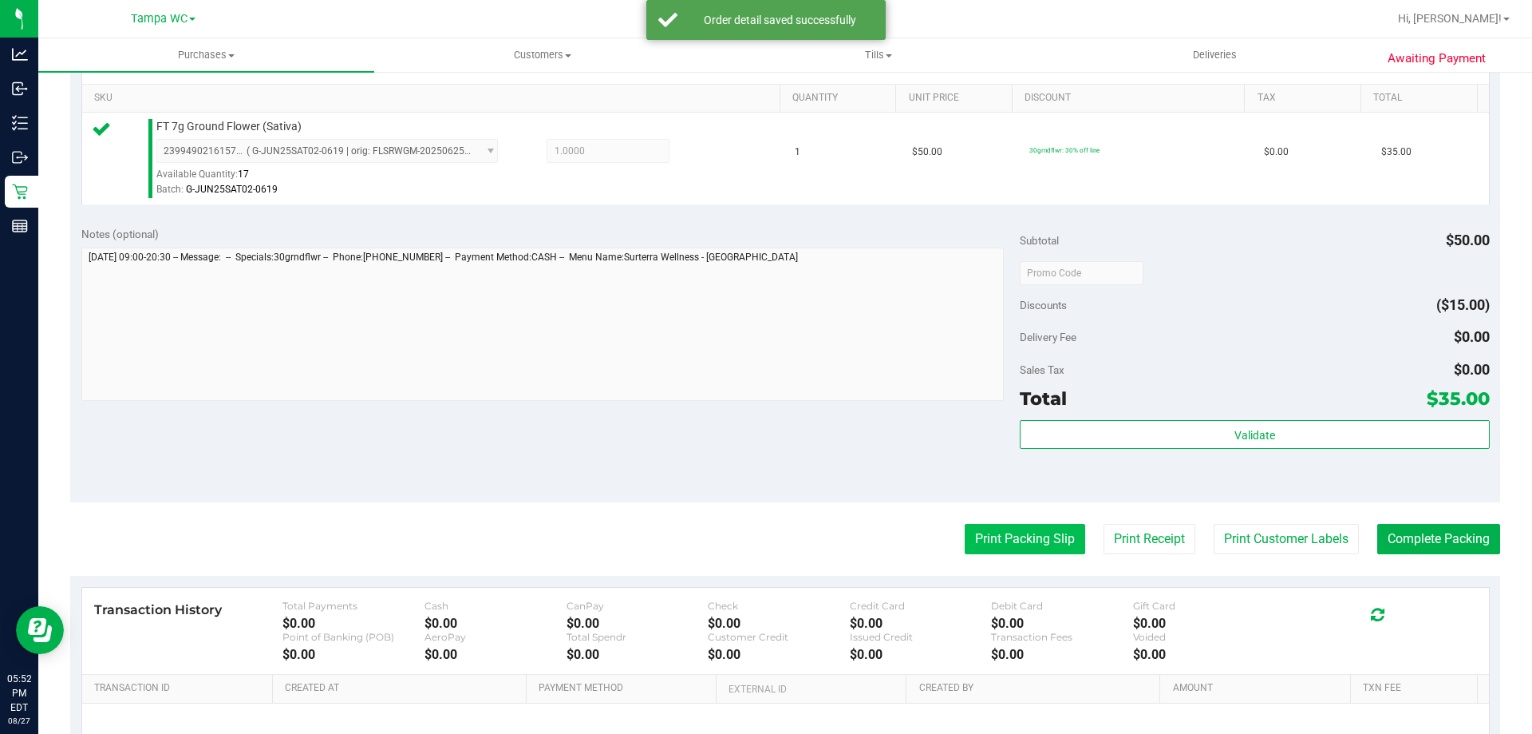
click at [983, 531] on button "Print Packing Slip" at bounding box center [1025, 539] width 121 height 30
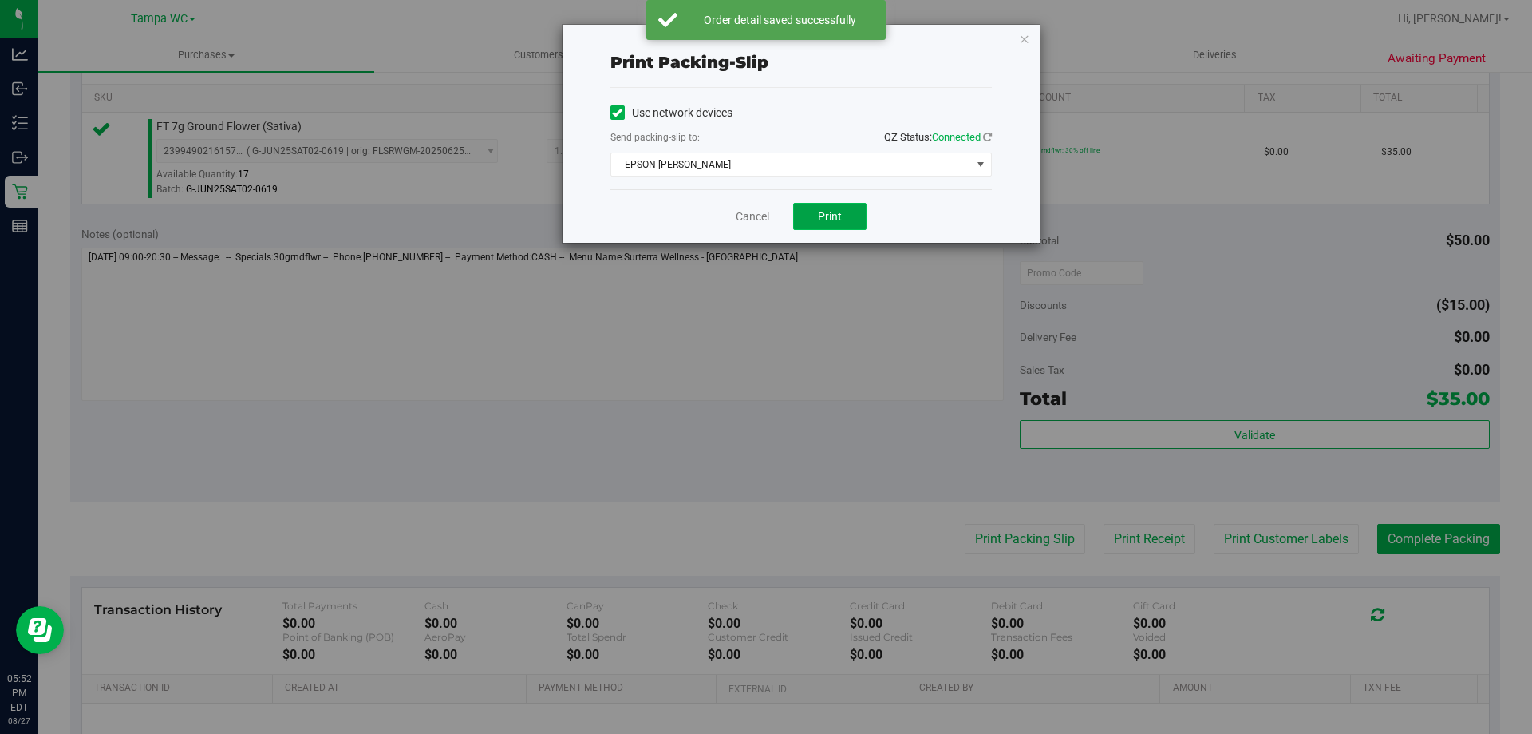
click at [805, 213] on button "Print" at bounding box center [829, 216] width 73 height 27
click at [760, 216] on link "Cancel" at bounding box center [753, 216] width 34 height 17
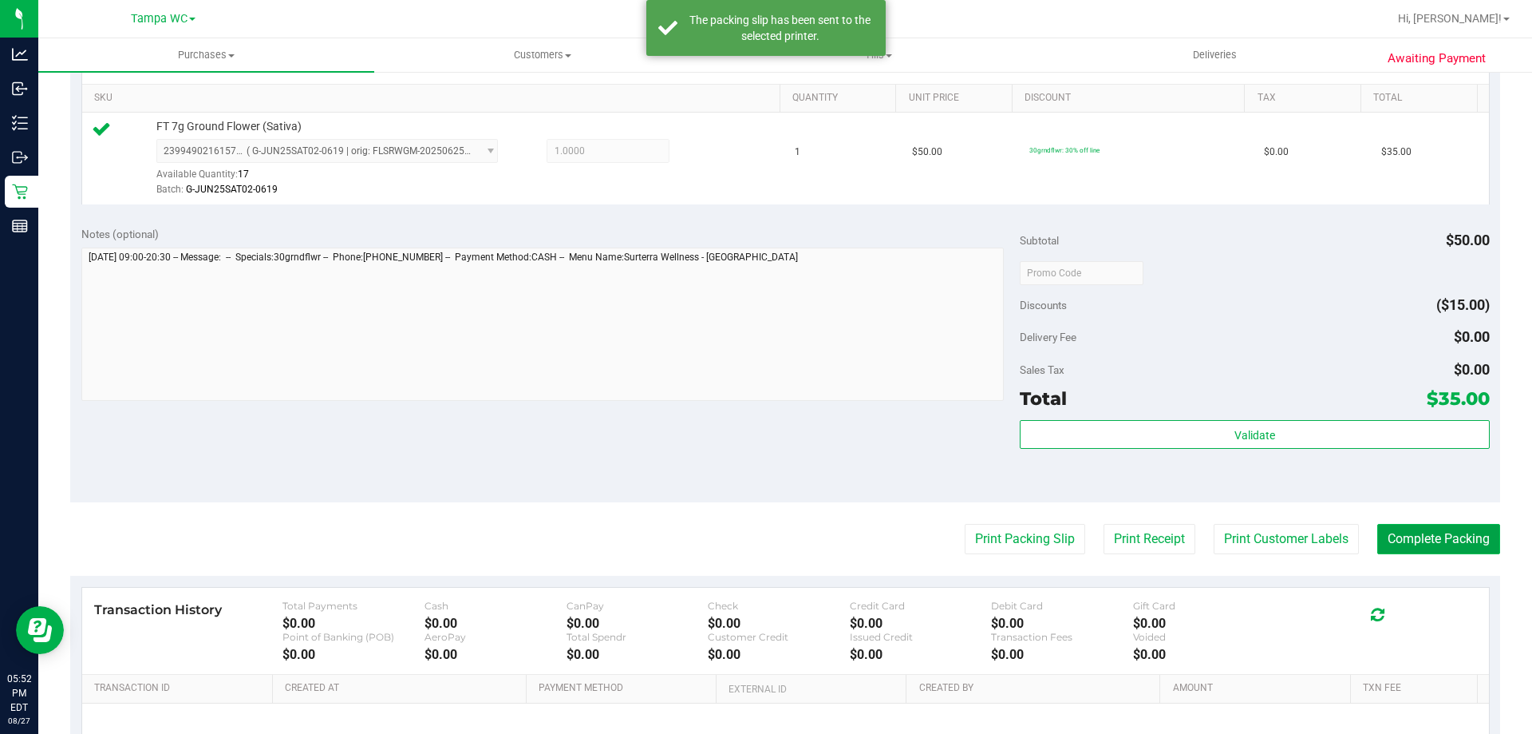
click at [1432, 528] on button "Complete Packing" at bounding box center [1439, 539] width 123 height 30
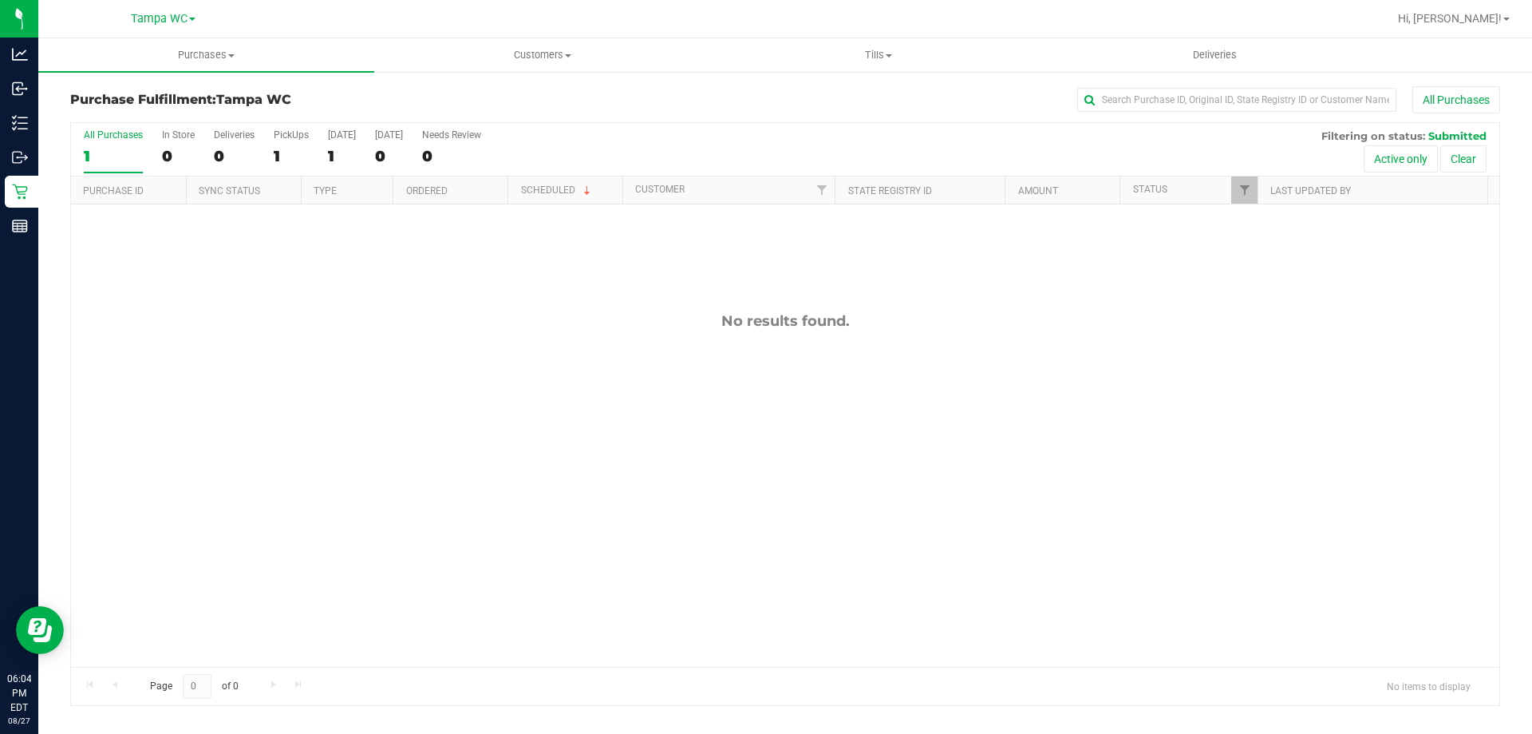
click at [117, 145] on label "All Purchases 1" at bounding box center [113, 151] width 59 height 44
click at [0, 0] on input "All Purchases 1" at bounding box center [0, 0] width 0 height 0
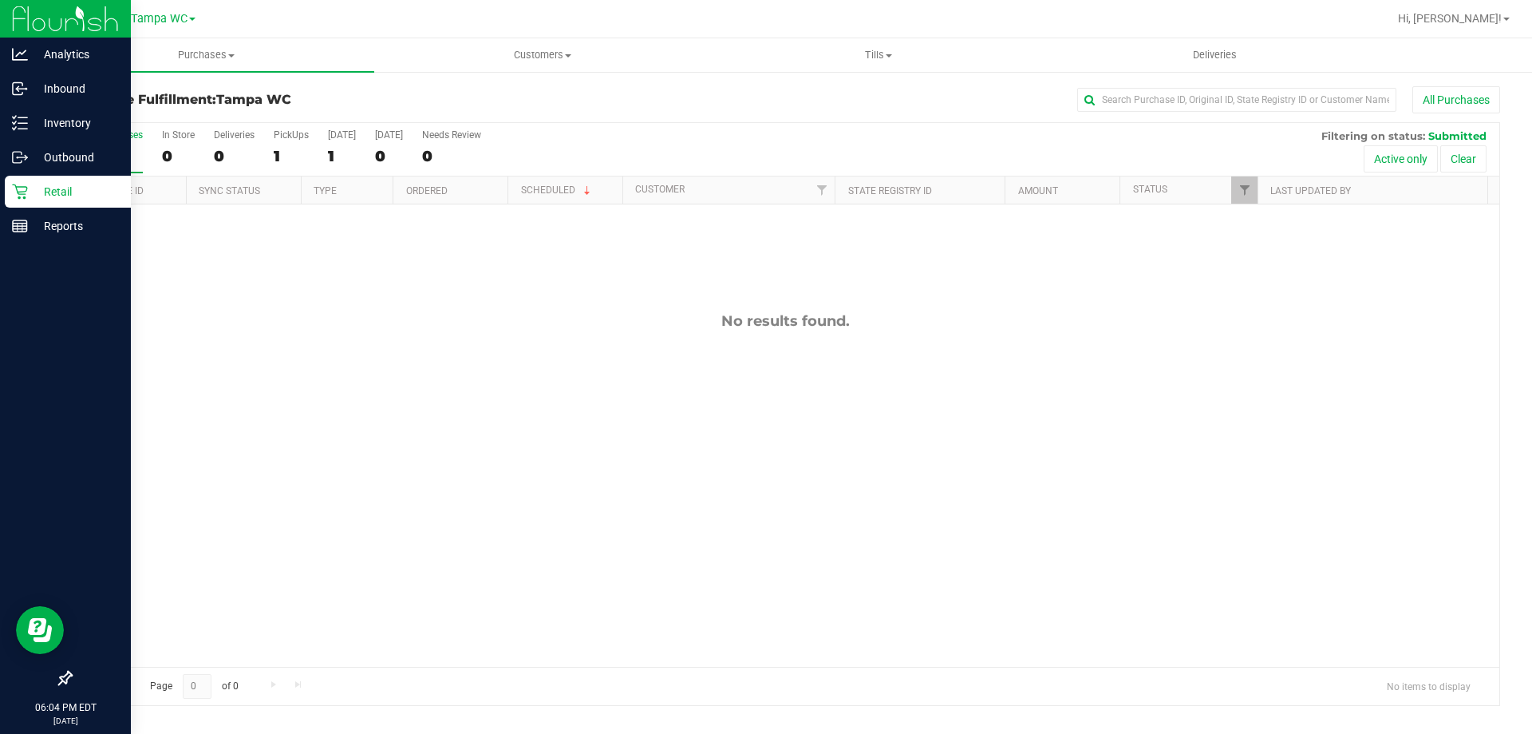
click at [33, 184] on p "Retail" at bounding box center [76, 191] width 96 height 19
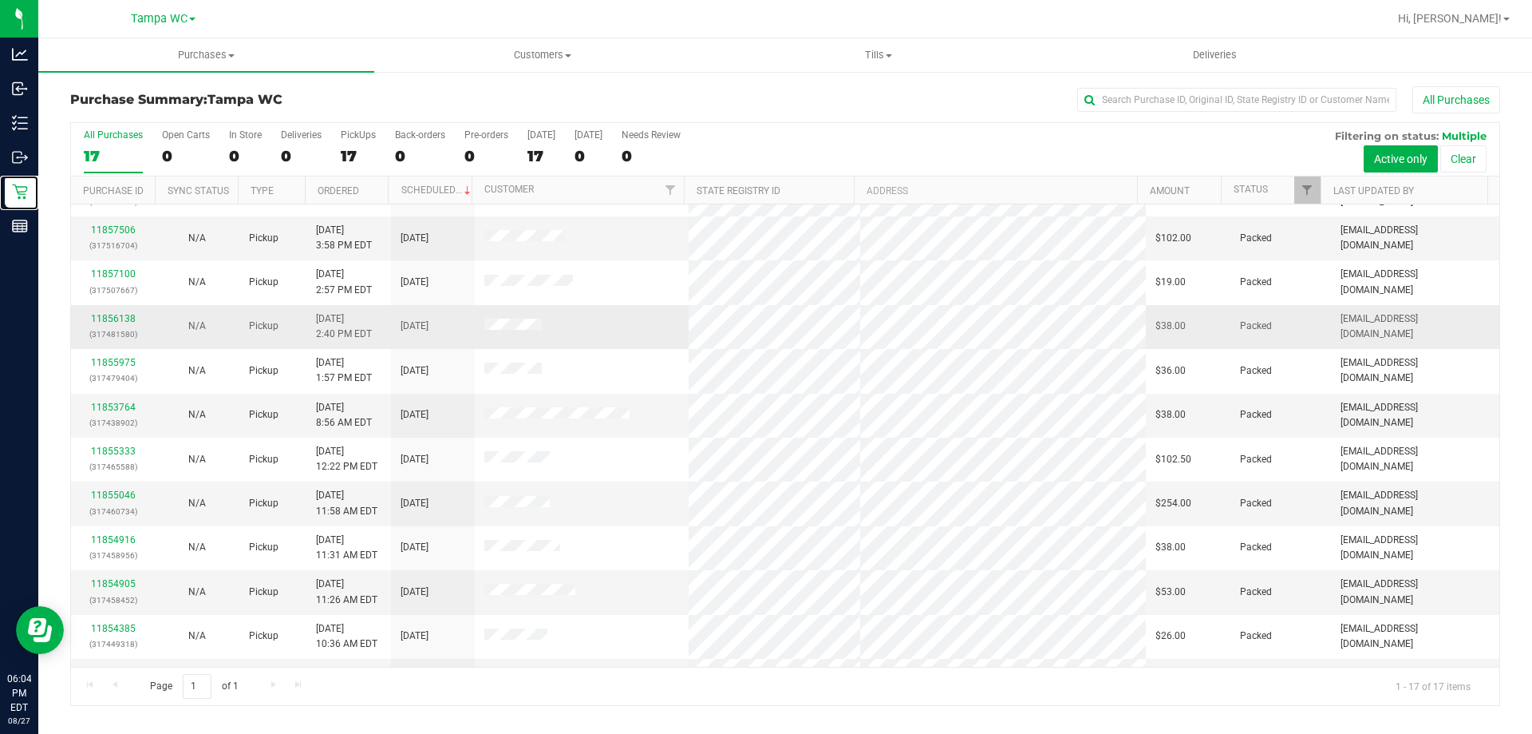
scroll to position [289, 0]
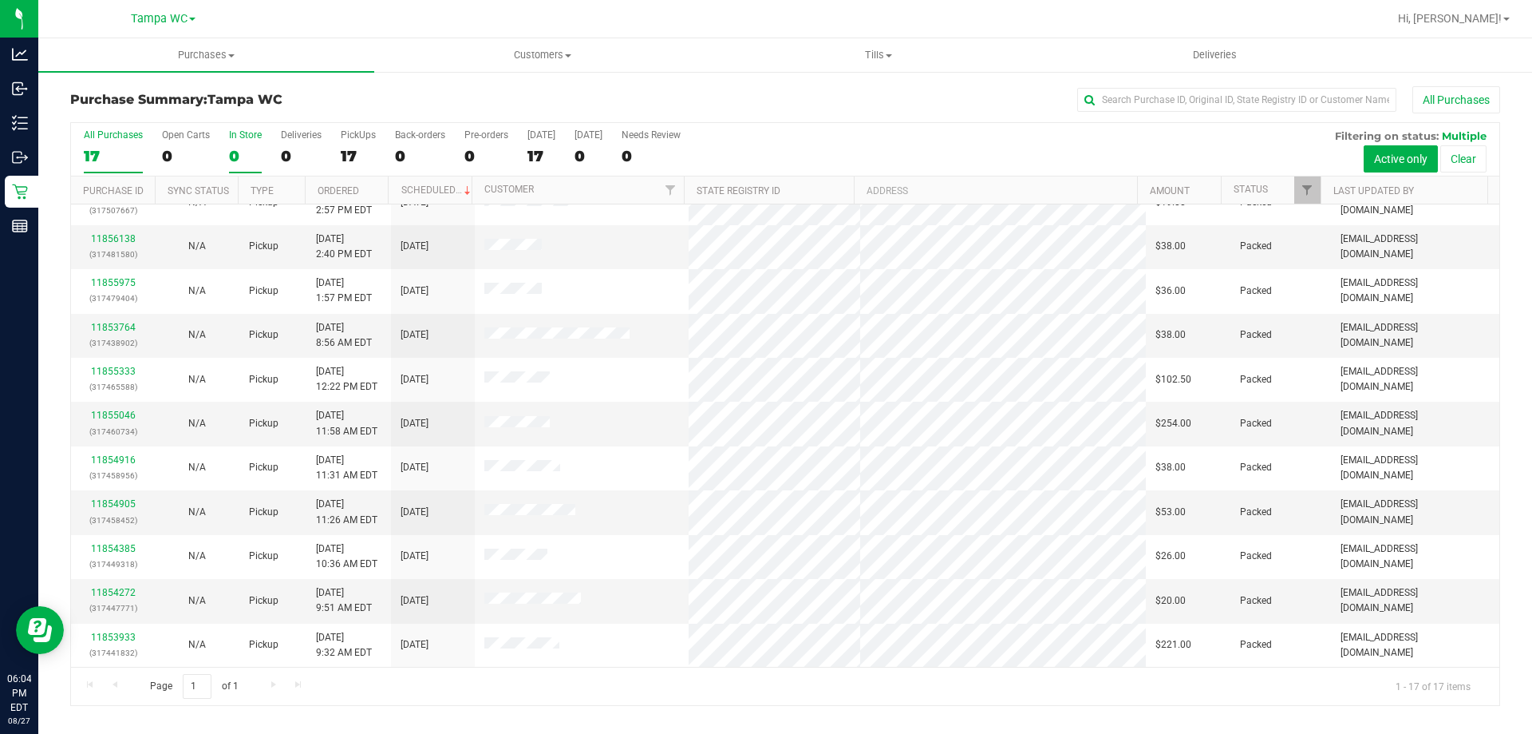
click at [247, 141] on label "In Store 0" at bounding box center [245, 151] width 33 height 44
click at [0, 0] on input "In Store 0" at bounding box center [0, 0] width 0 height 0
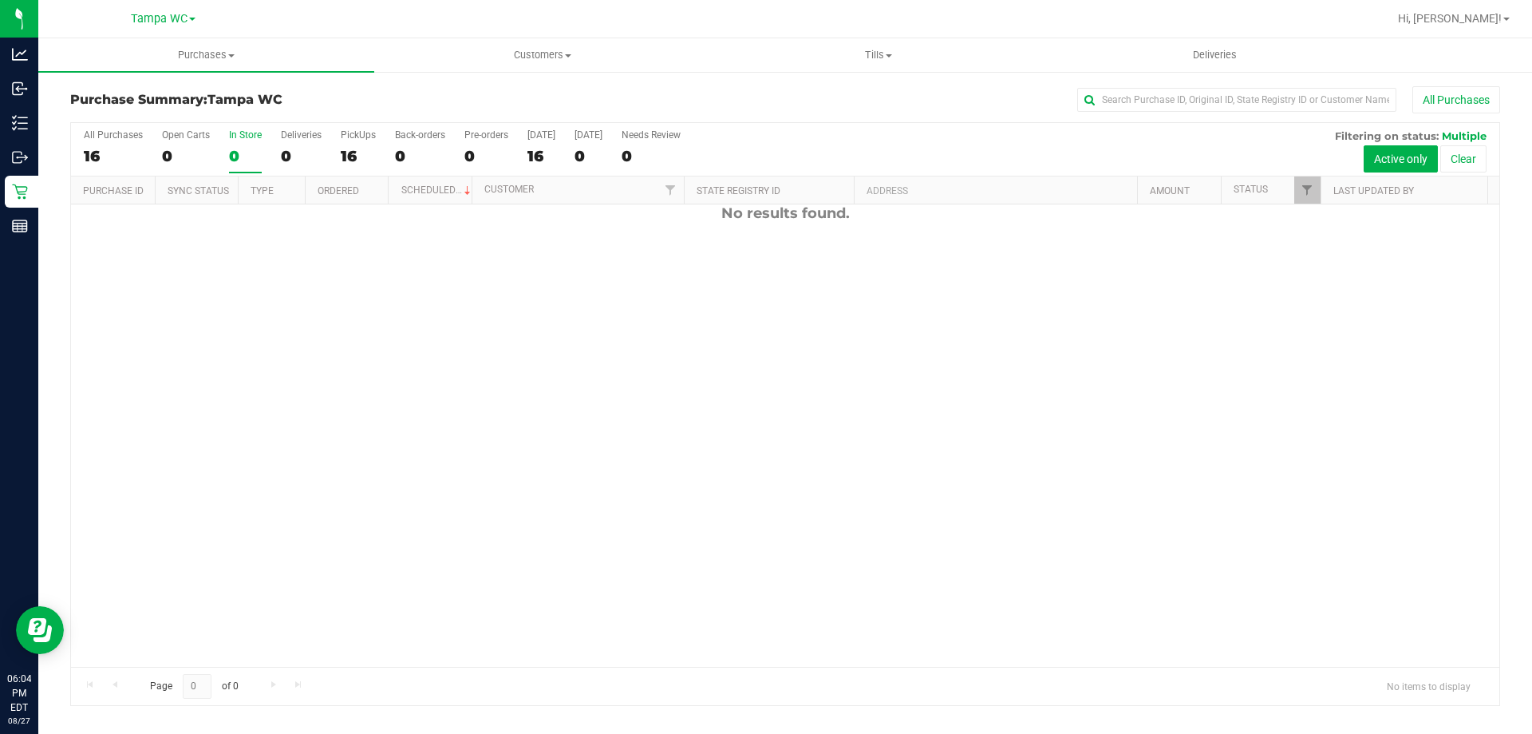
scroll to position [0, 0]
click at [362, 135] on div "PickUps" at bounding box center [358, 134] width 35 height 11
click at [0, 0] on input "PickUps 16" at bounding box center [0, 0] width 0 height 0
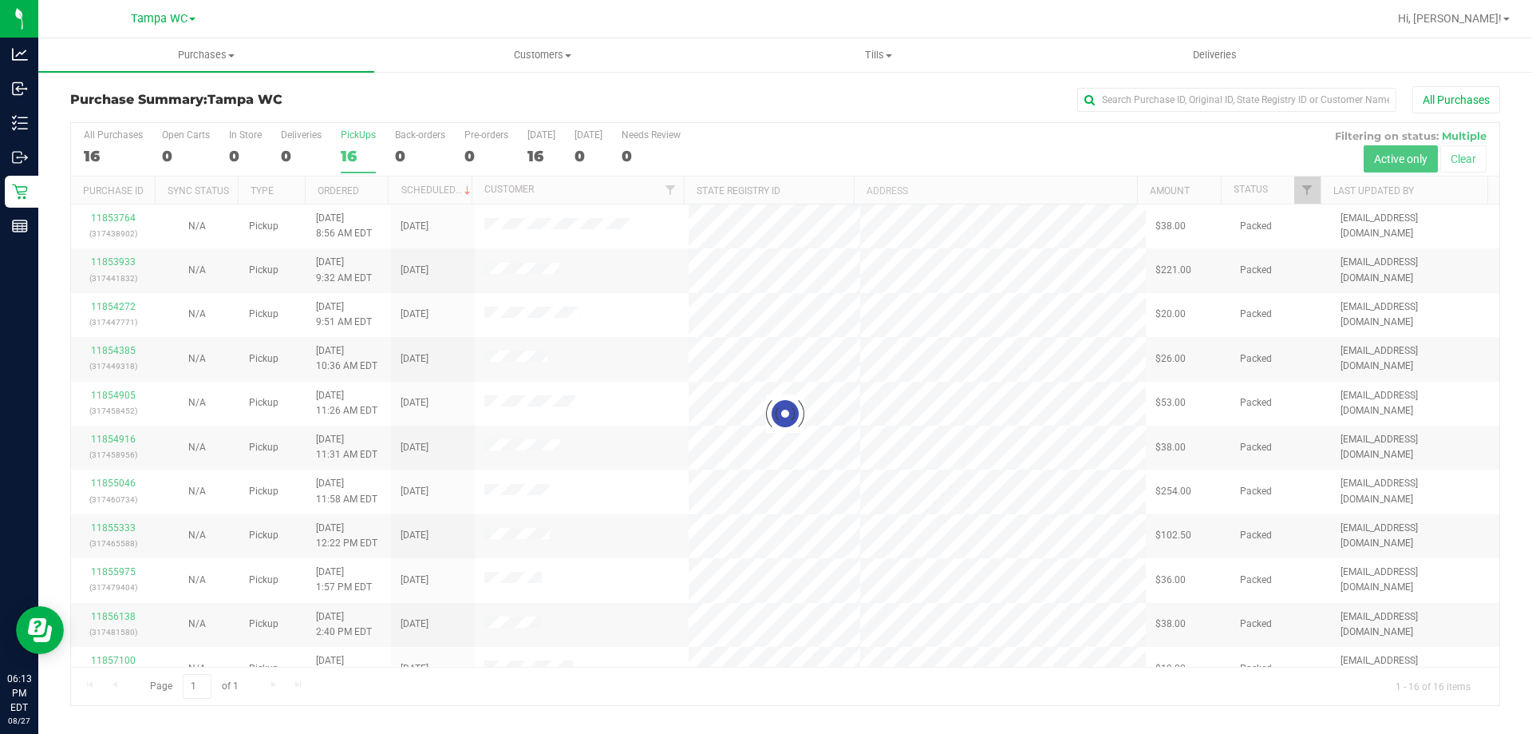
click at [117, 160] on div at bounding box center [785, 414] width 1429 height 582
click at [112, 145] on div at bounding box center [785, 414] width 1429 height 582
click at [111, 141] on div at bounding box center [785, 414] width 1429 height 582
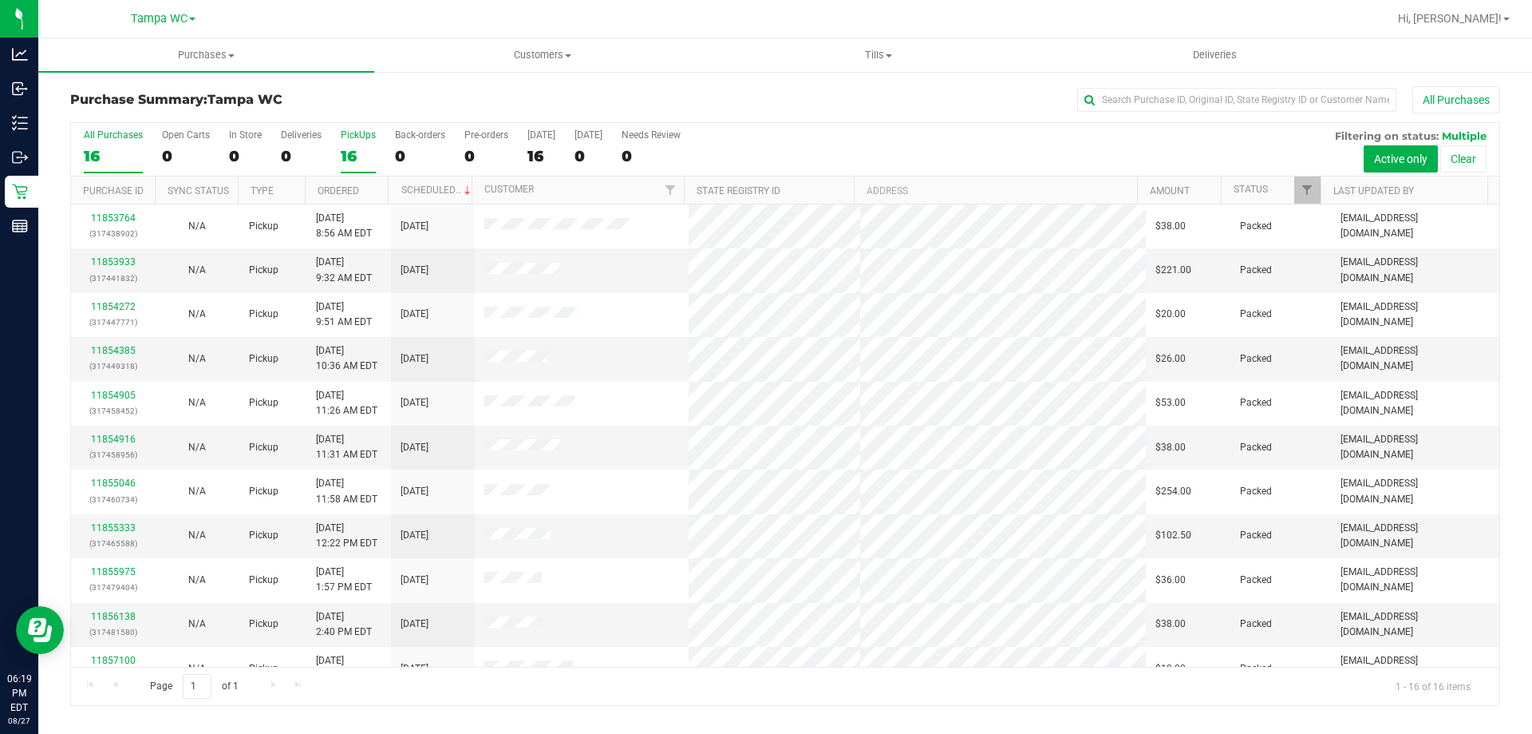
click at [95, 155] on div "16" at bounding box center [113, 156] width 59 height 18
click at [0, 0] on input "All Purchases 16" at bounding box center [0, 0] width 0 height 0
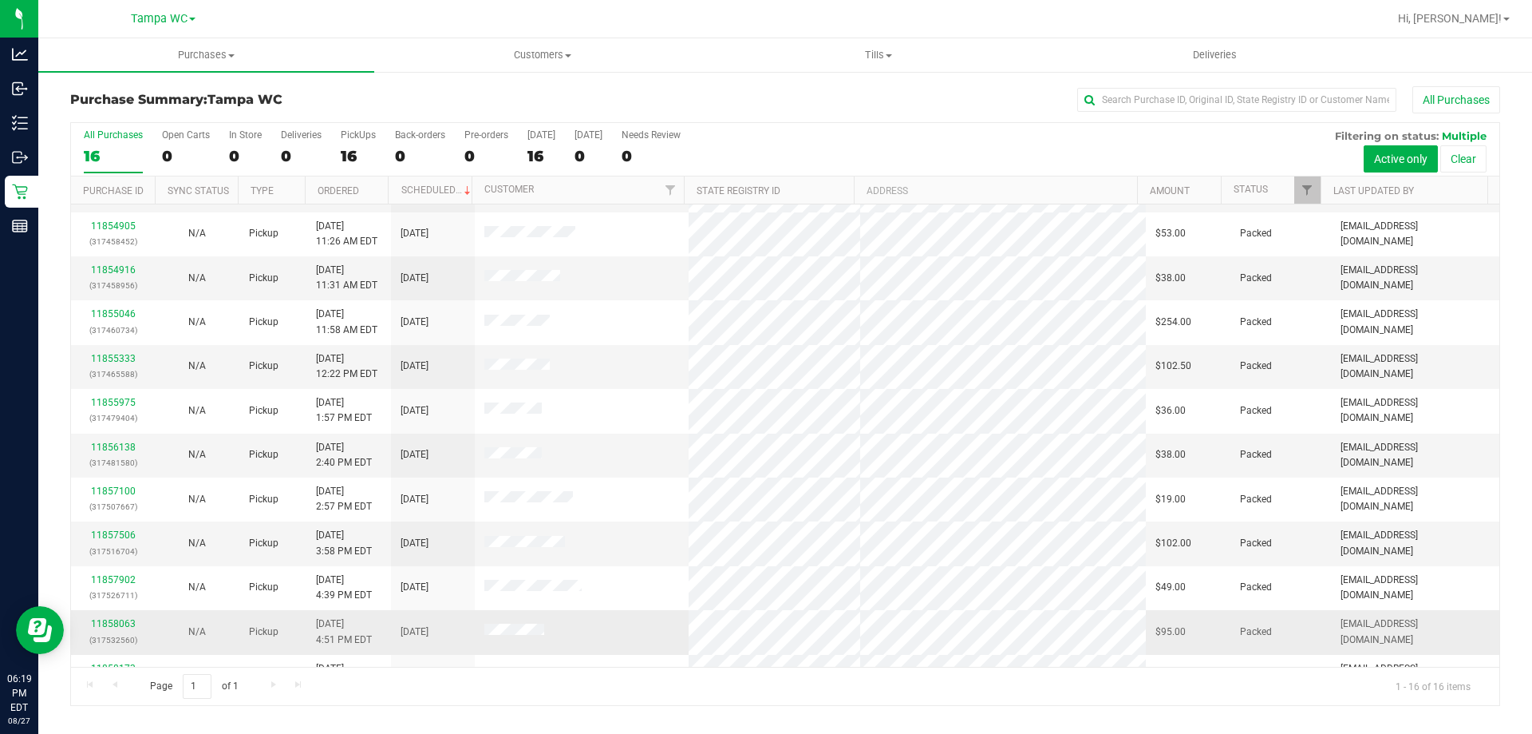
scroll to position [165, 0]
click at [614, 685] on div "Page 1 of 1 1 - 16 of 16 items" at bounding box center [785, 685] width 1429 height 38
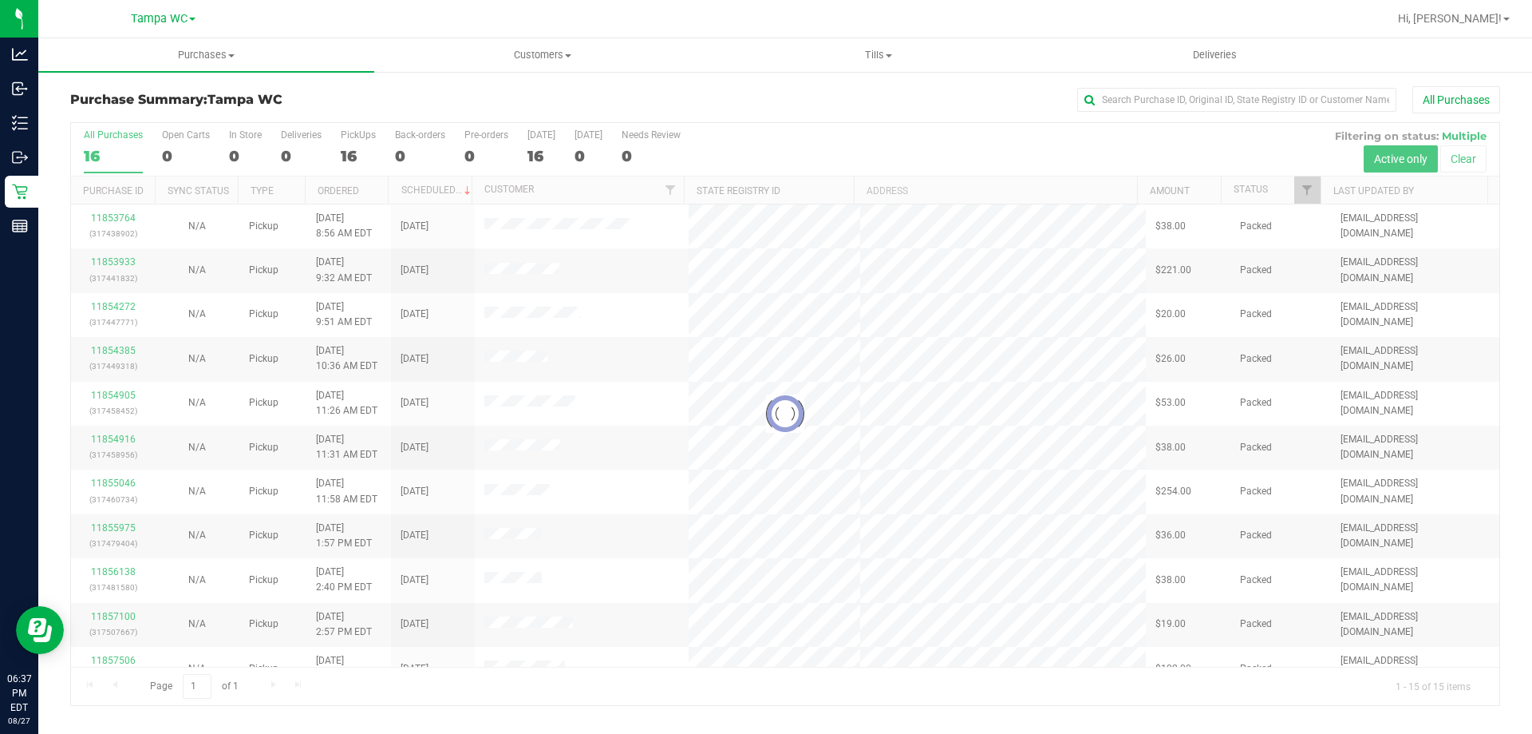
click at [103, 141] on div at bounding box center [785, 414] width 1429 height 582
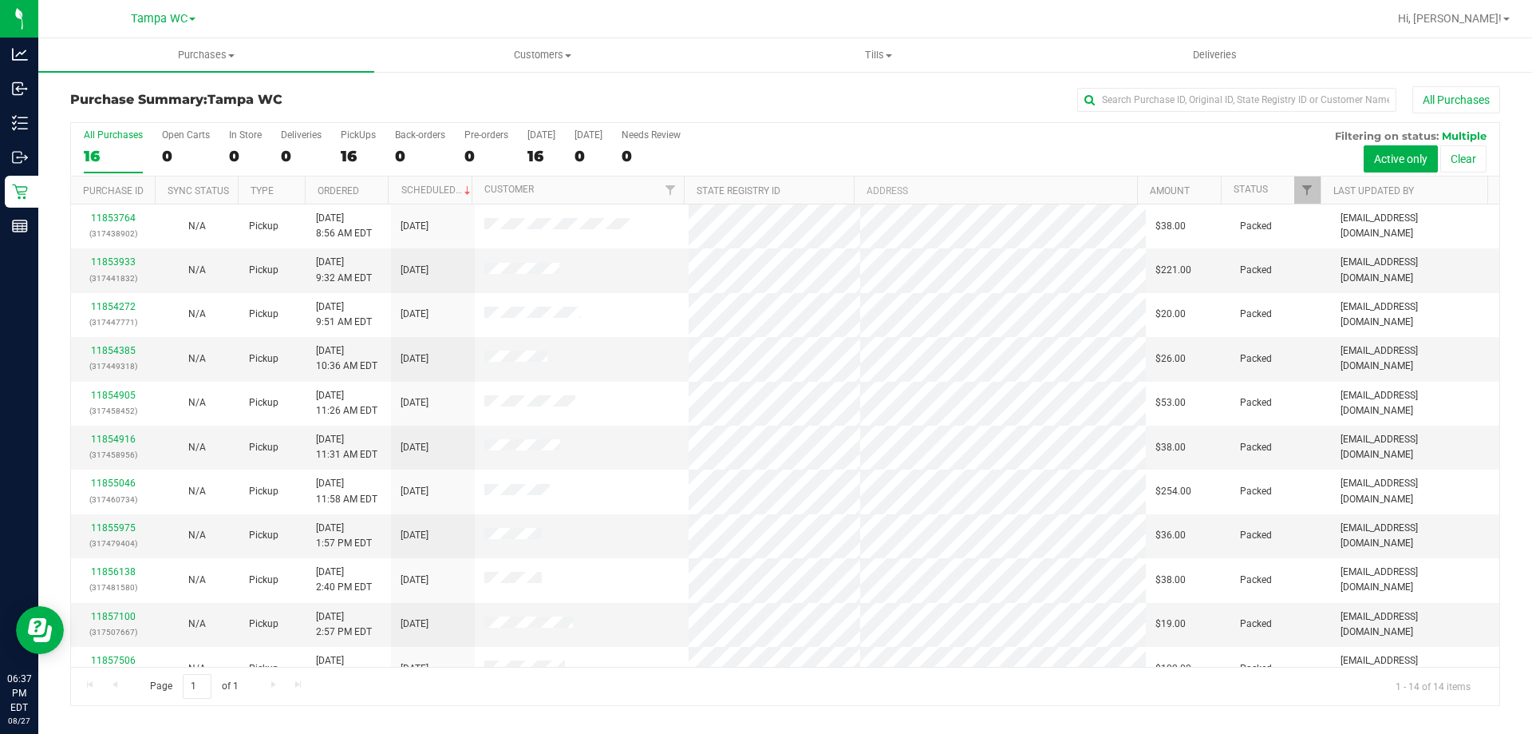
click at [103, 139] on div "All Purchases" at bounding box center [113, 134] width 59 height 11
click at [0, 0] on input "All Purchases 16" at bounding box center [0, 0] width 0 height 0
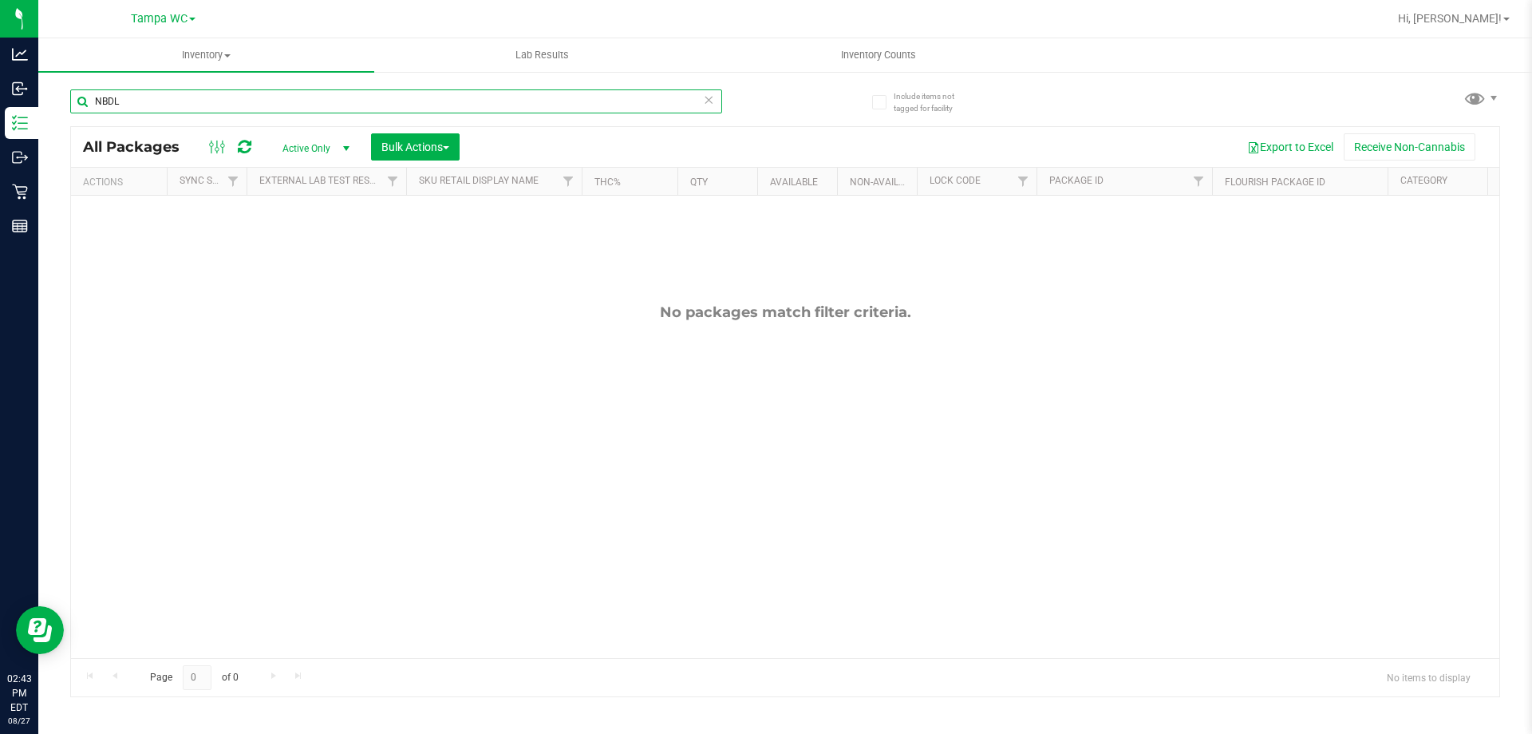
drag, startPoint x: 186, startPoint y: 101, endPoint x: 73, endPoint y: 105, distance: 113.4
click at [73, 105] on input "NBDL" at bounding box center [396, 101] width 652 height 24
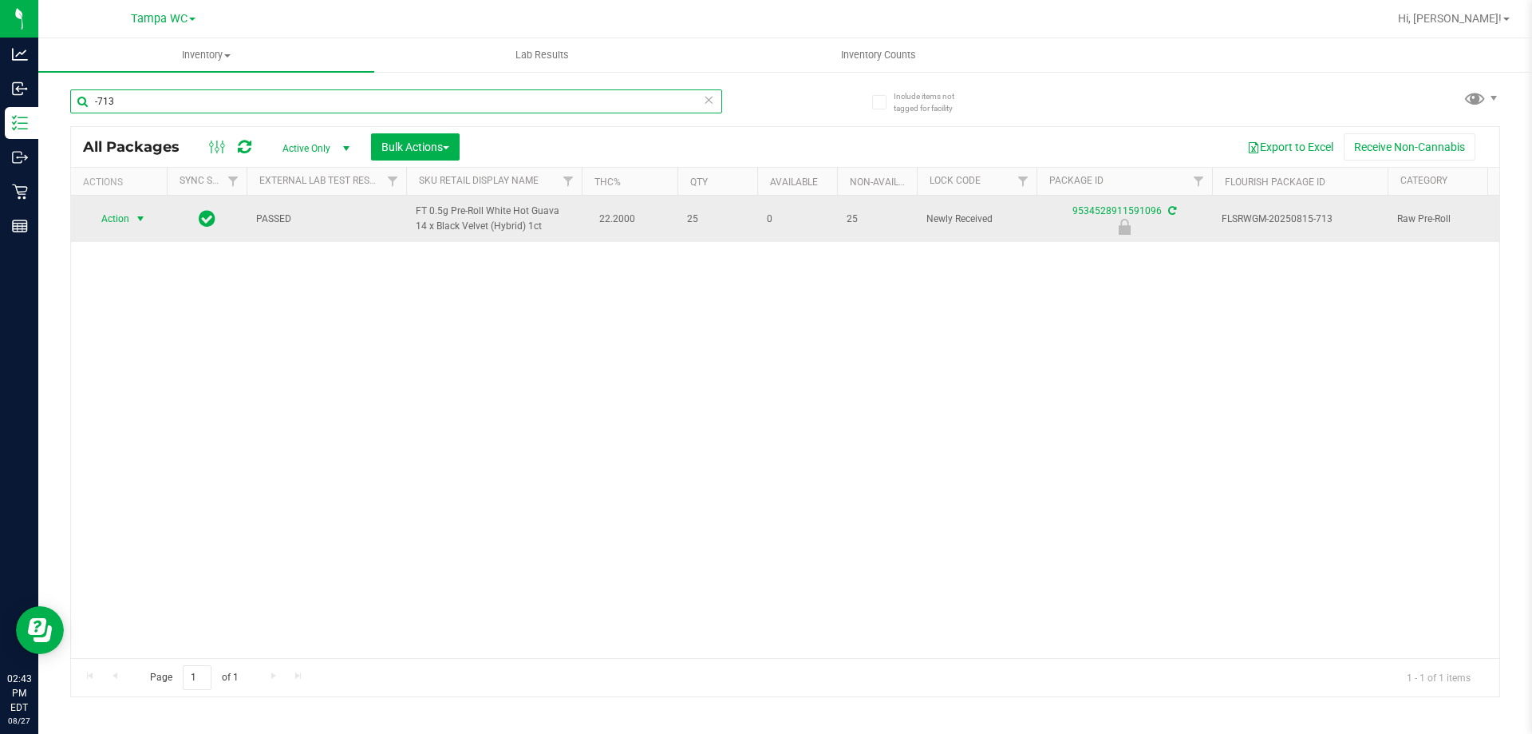
type input "-713"
click at [140, 216] on span "select" at bounding box center [140, 218] width 13 height 13
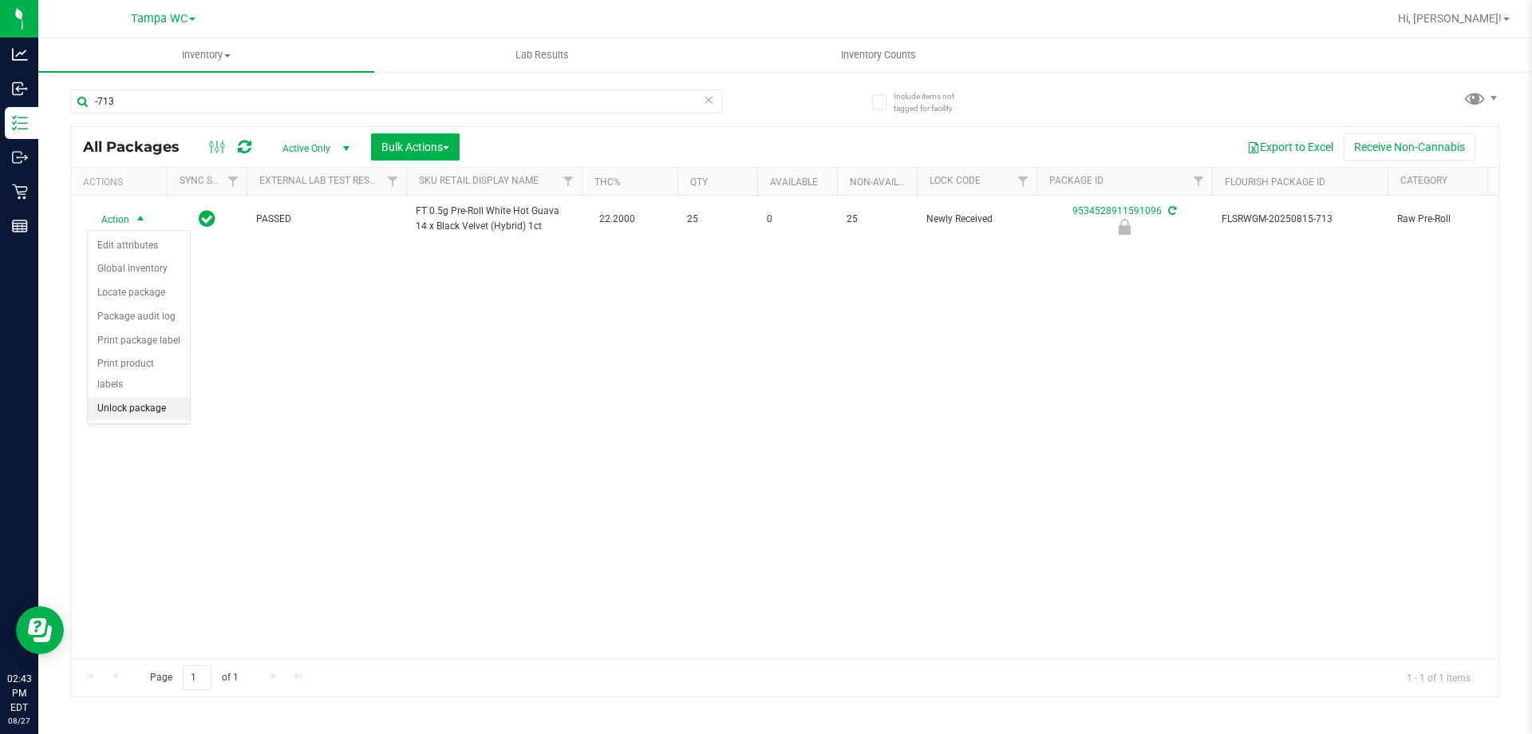
click at [148, 397] on li "Unlock package" at bounding box center [139, 409] width 102 height 24
click at [708, 101] on icon at bounding box center [708, 98] width 11 height 19
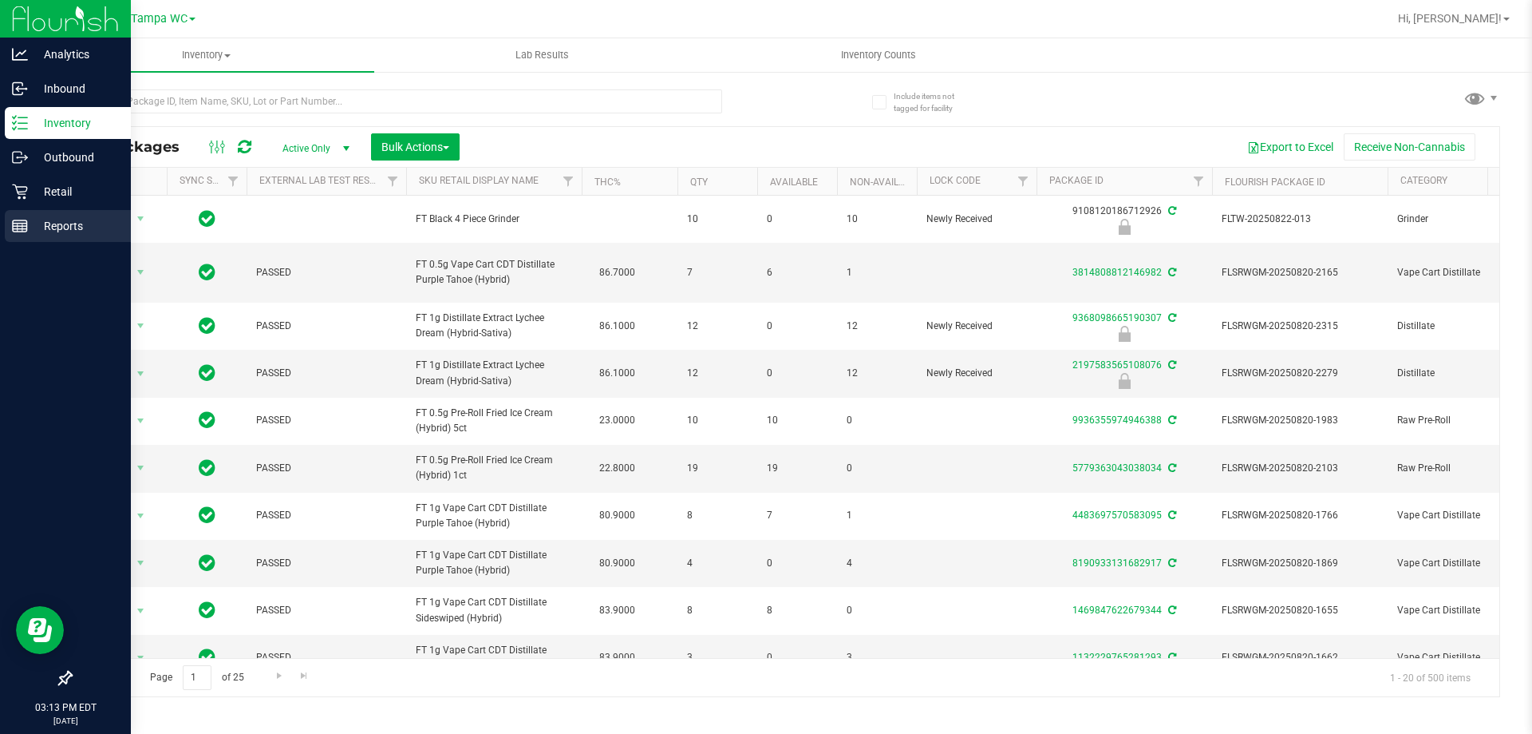
click at [65, 227] on p "Reports" at bounding box center [76, 225] width 96 height 19
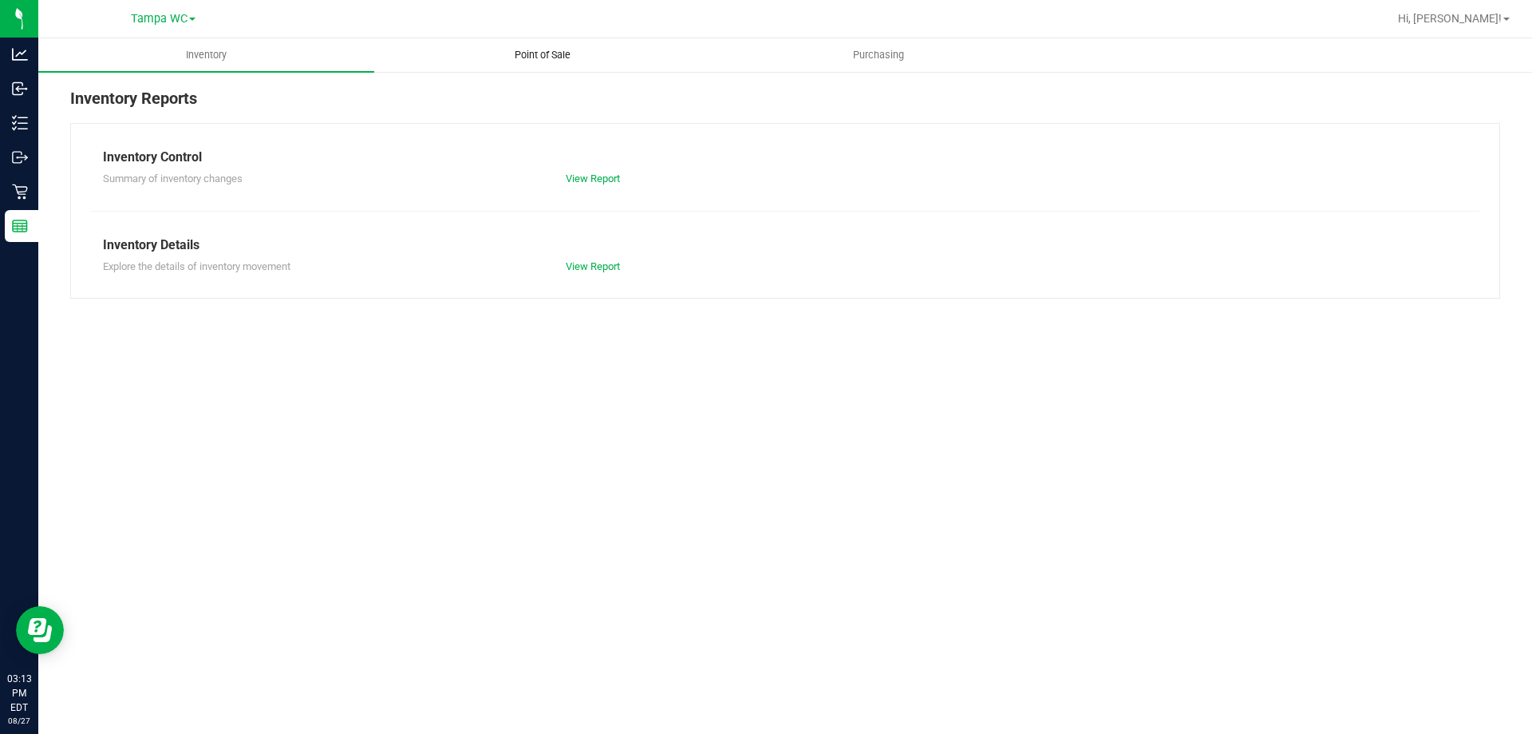
click at [532, 53] on span "Point of Sale" at bounding box center [542, 55] width 99 height 14
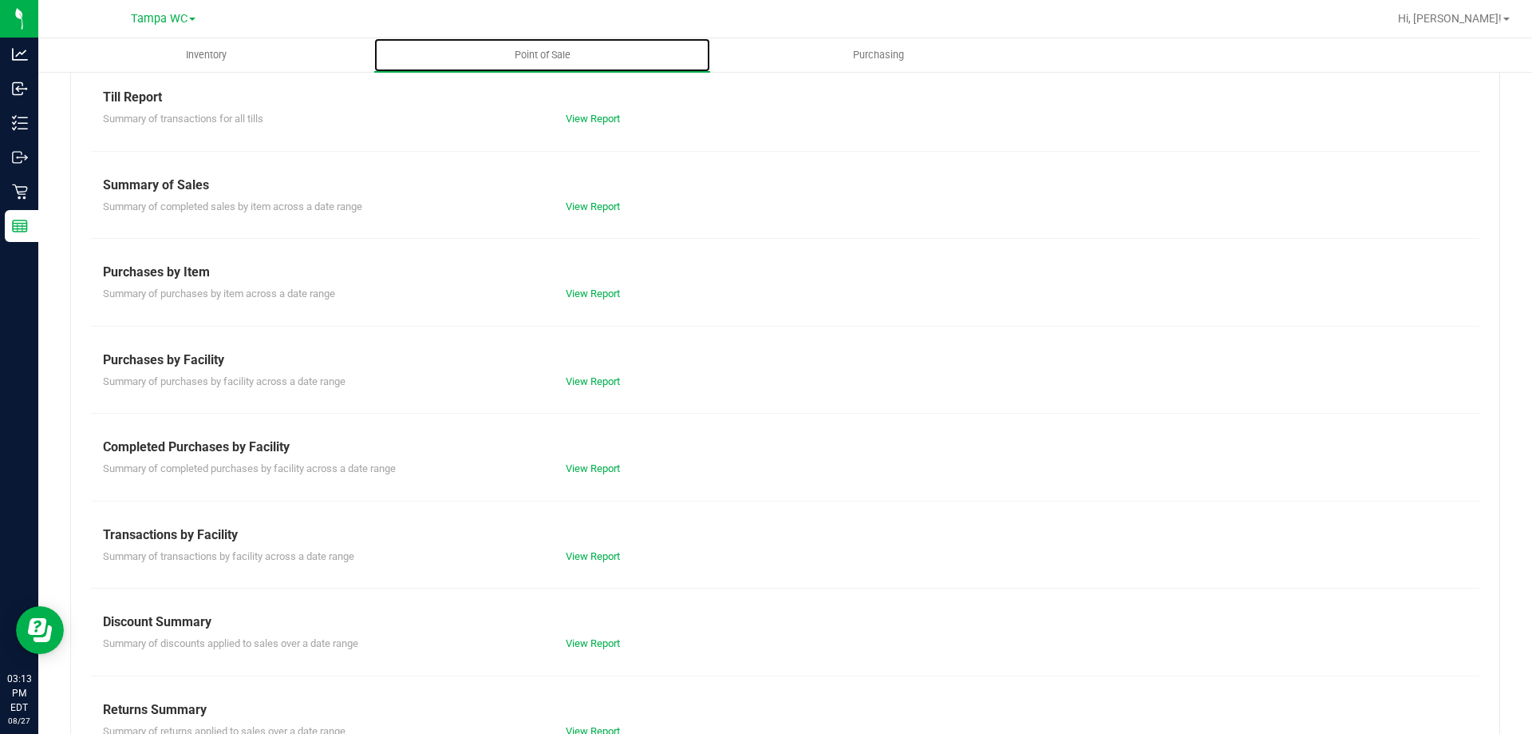
scroll to position [105, 0]
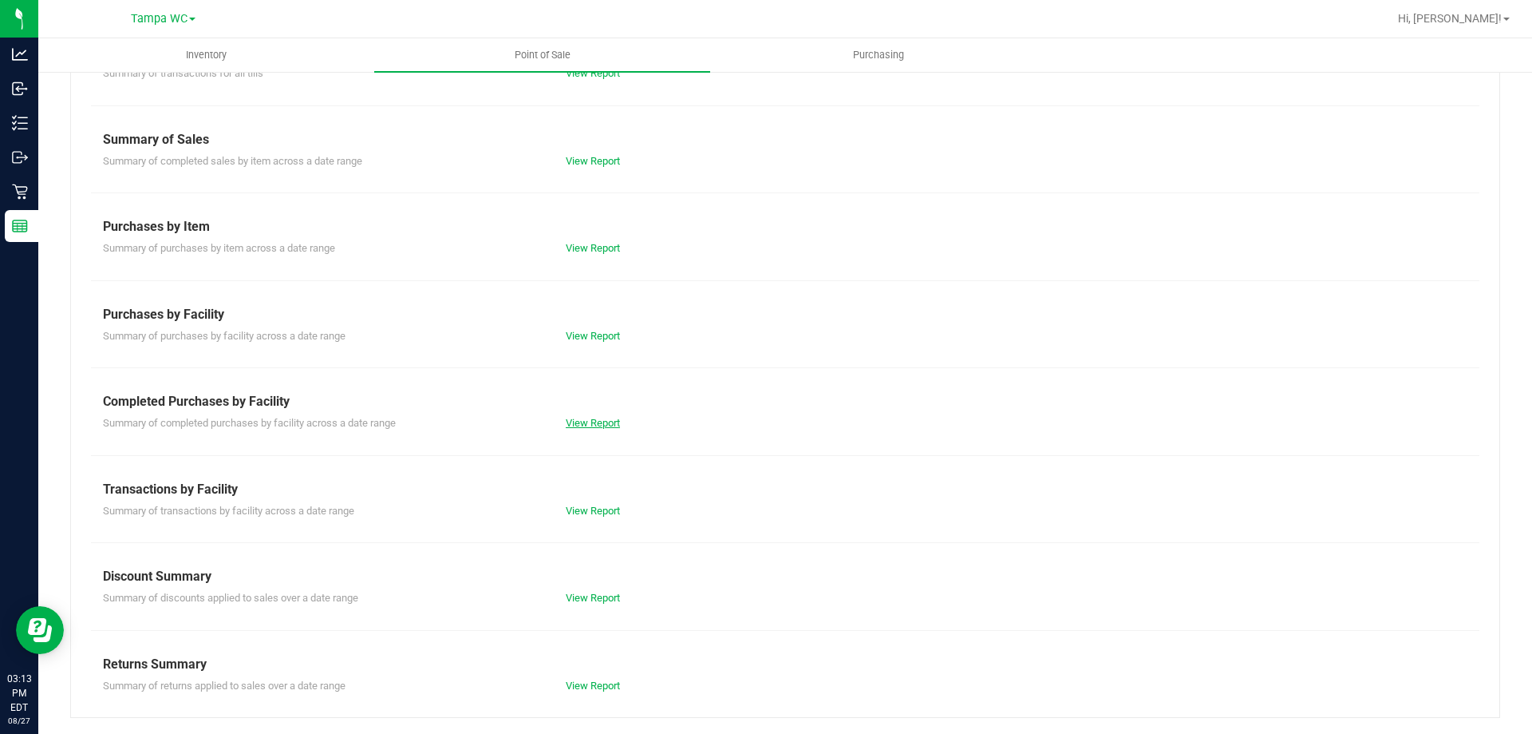
click at [573, 418] on link "View Report" at bounding box center [593, 423] width 54 height 12
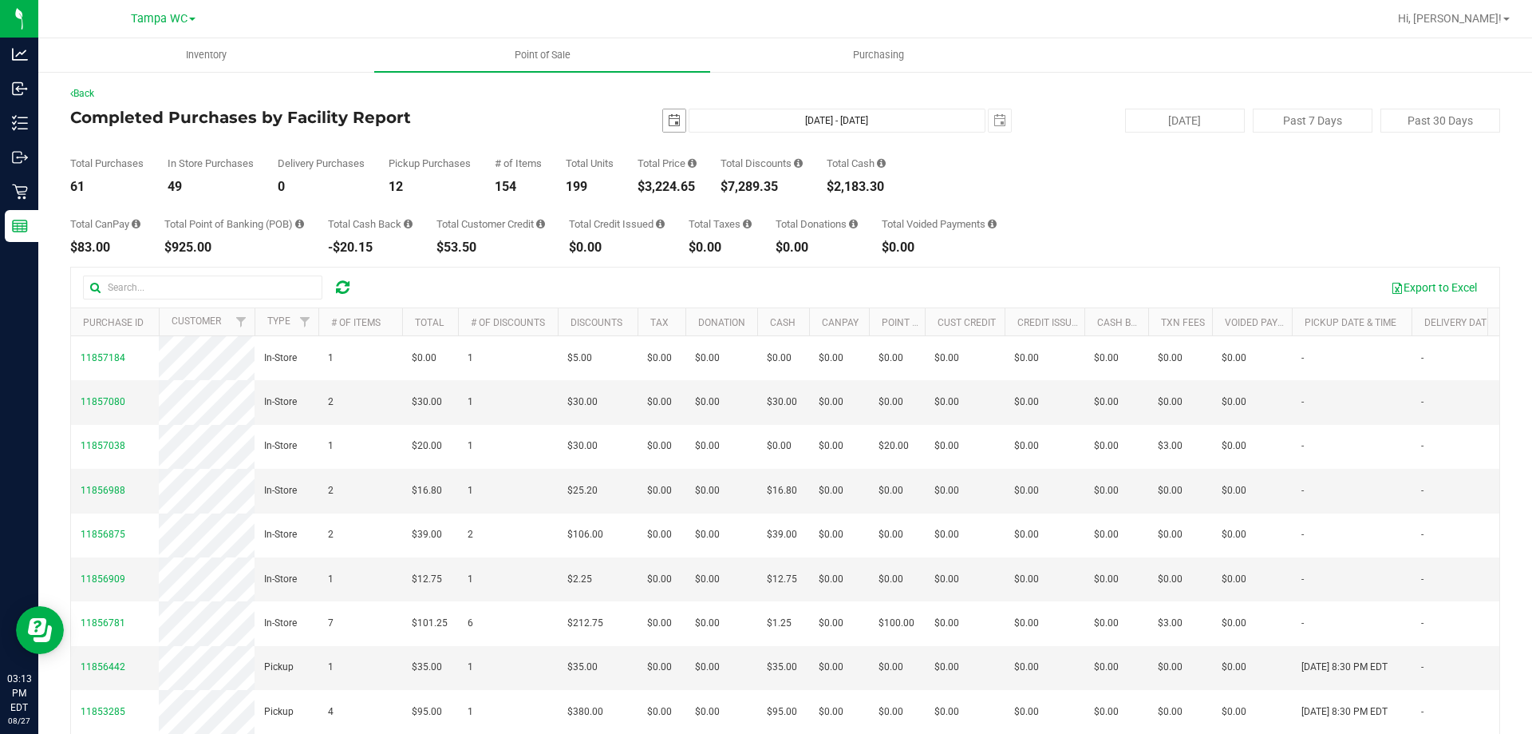
click at [670, 116] on span "select" at bounding box center [674, 120] width 13 height 13
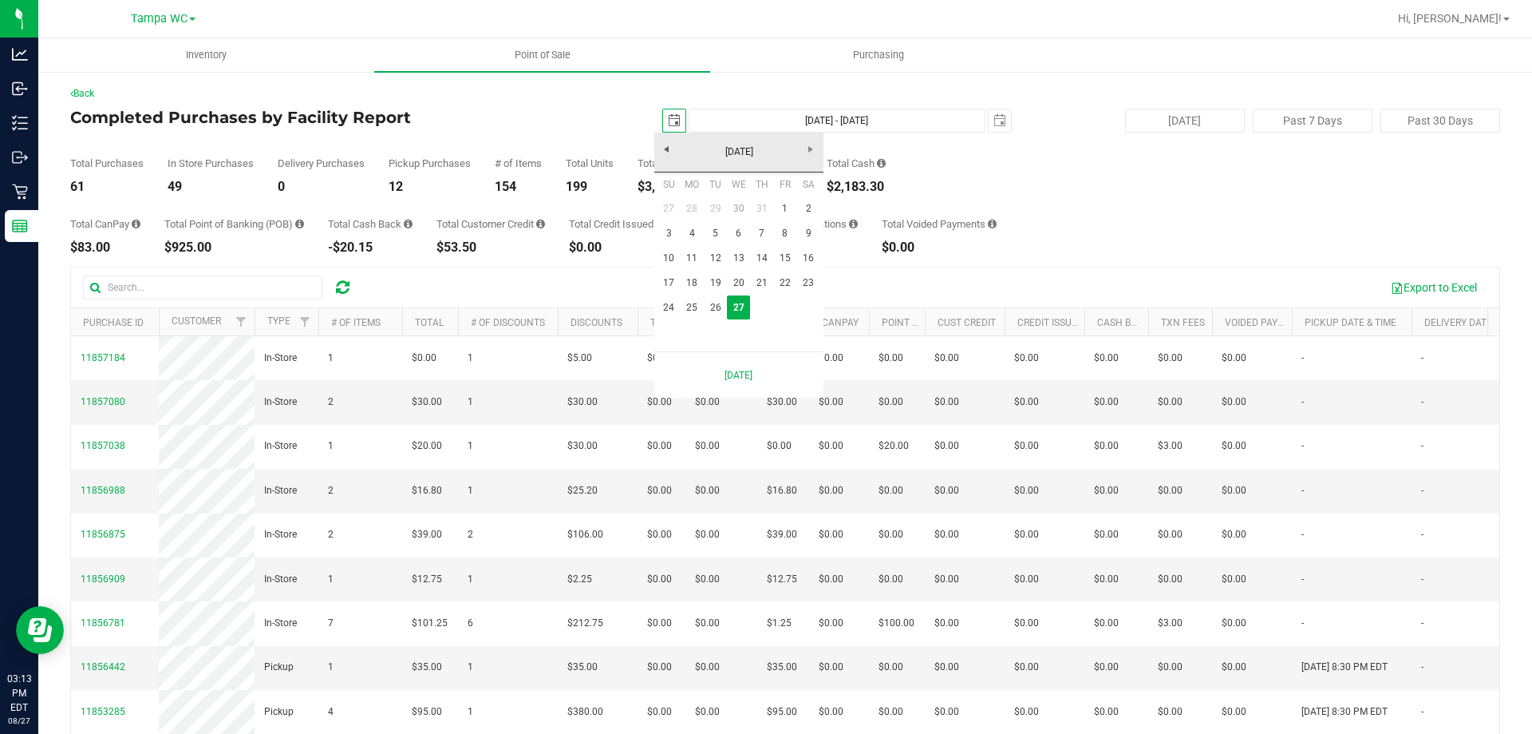
scroll to position [0, 40]
click at [720, 310] on link "26" at bounding box center [715, 307] width 23 height 25
type input "[DATE]"
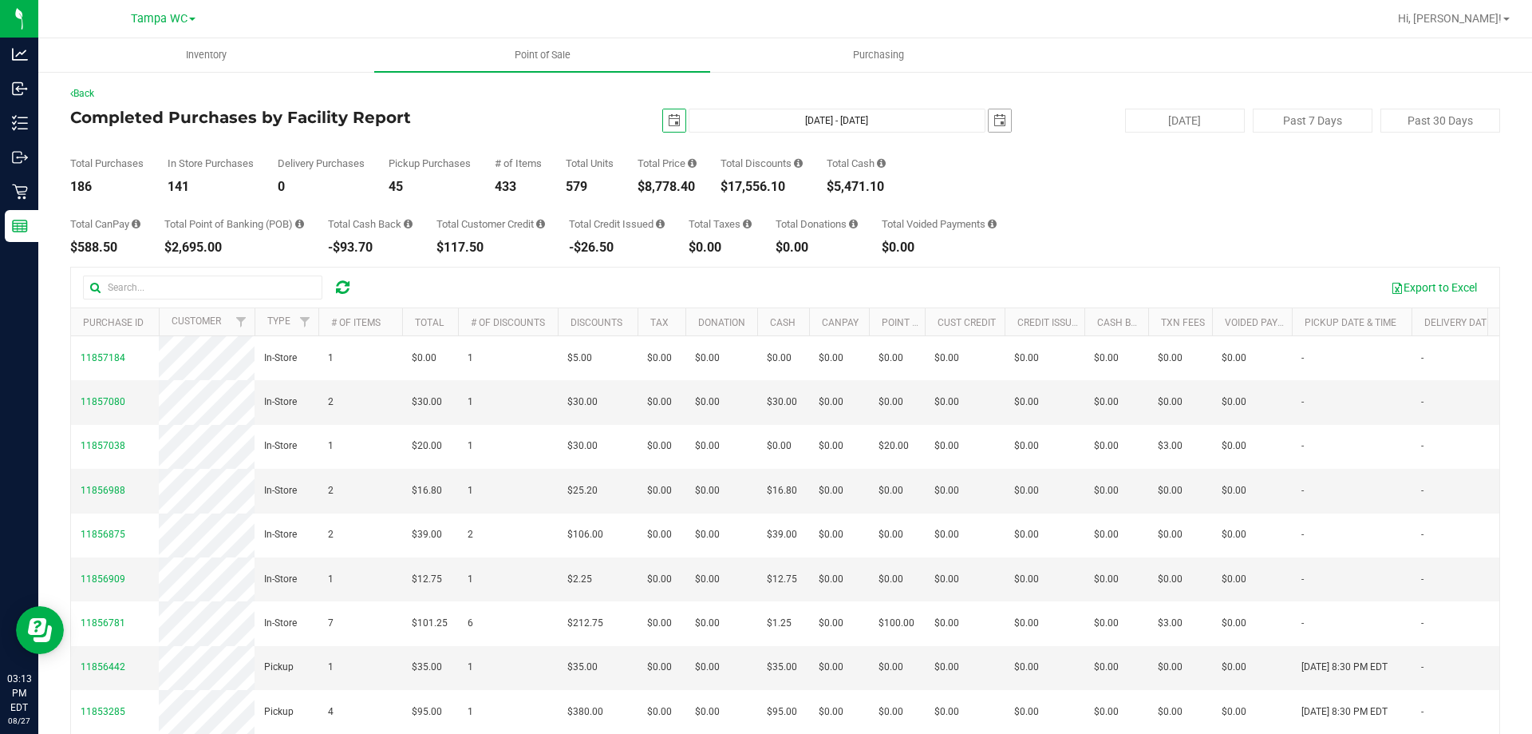
click at [994, 117] on span "select" at bounding box center [1000, 120] width 13 height 13
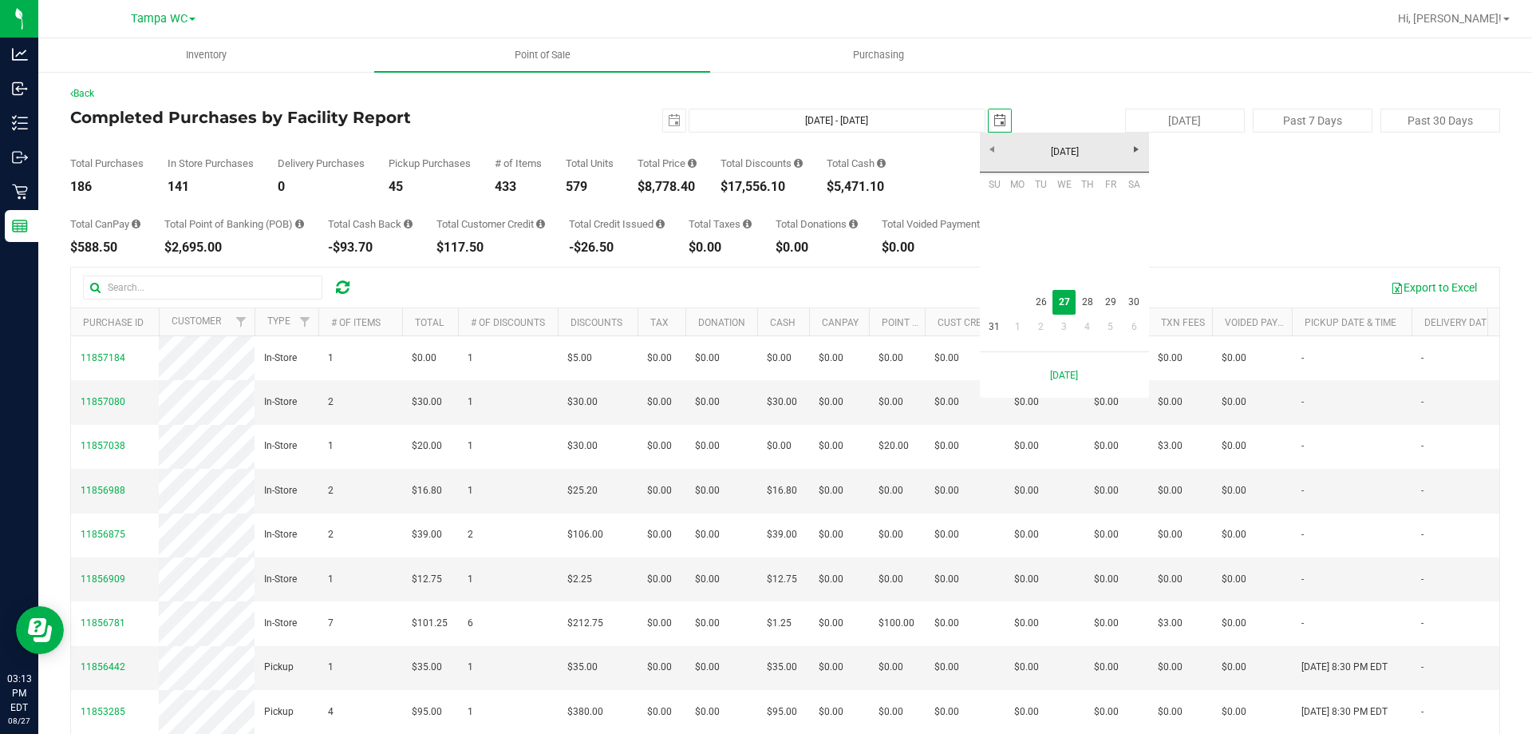
scroll to position [0, 40]
click at [1050, 306] on link "26" at bounding box center [1041, 302] width 23 height 25
type input "[DATE] - [DATE]"
type input "[DATE]"
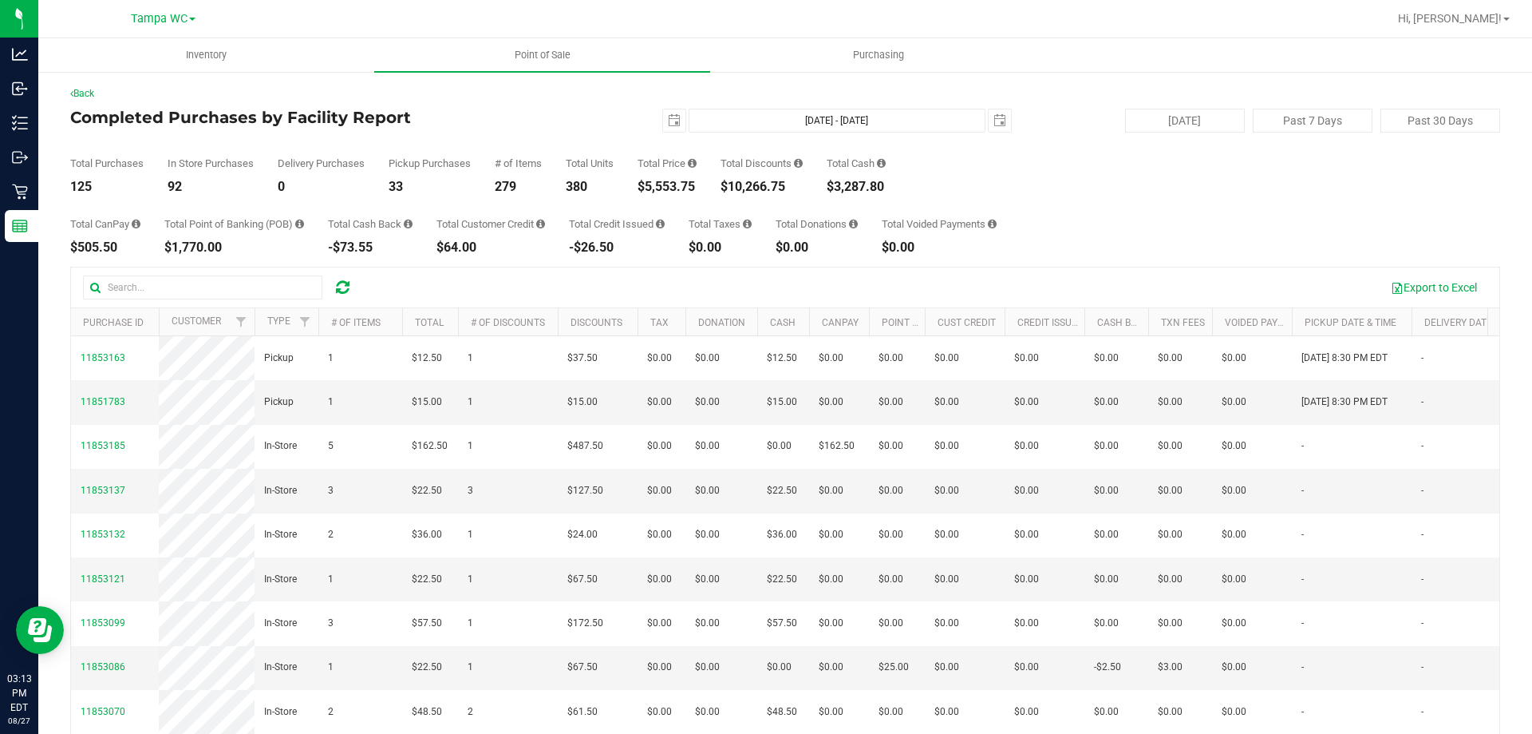
click at [460, 139] on div "Total Purchases 125 In Store Purchases 92 Delivery Purchases 0 Pickup Purchases…" at bounding box center [785, 162] width 1430 height 61
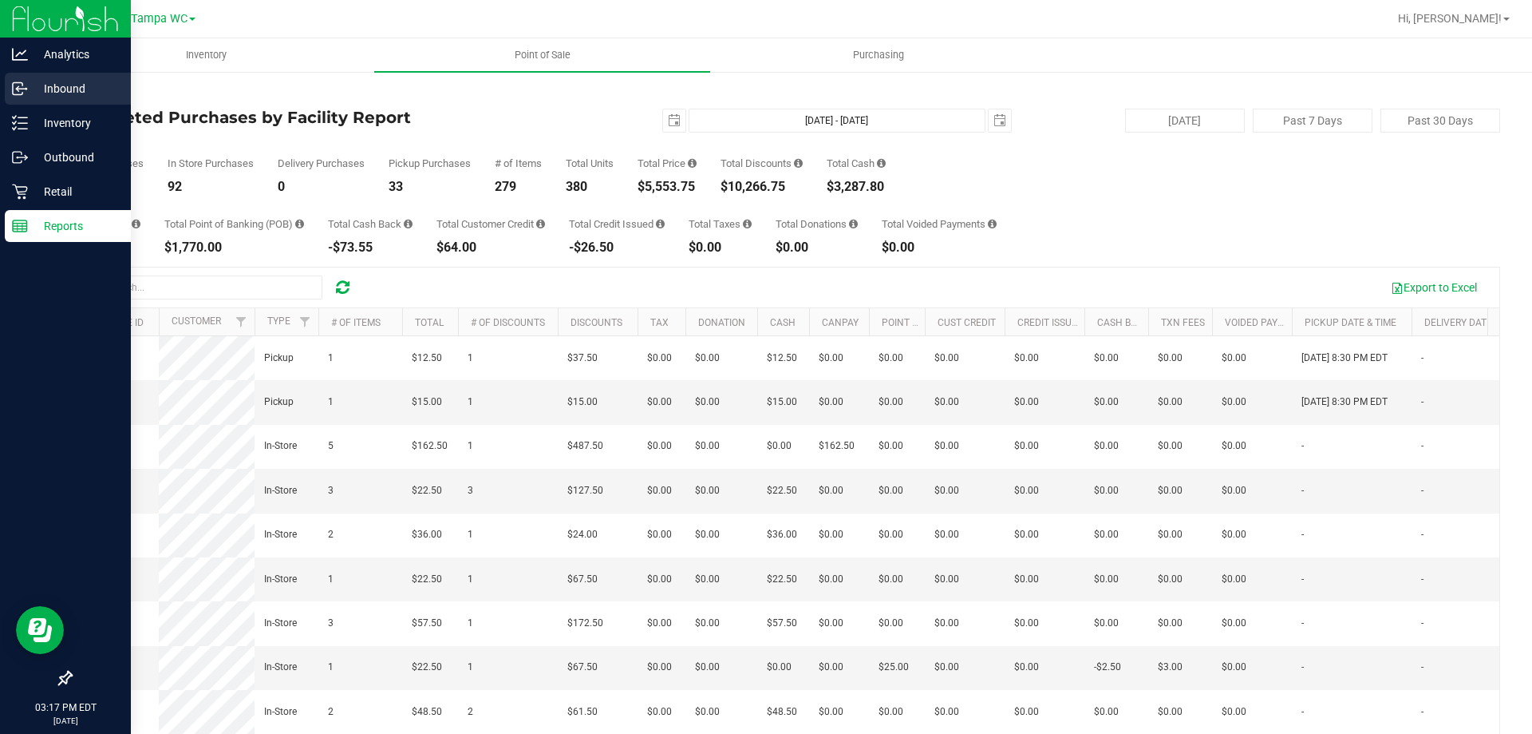
click at [17, 86] on icon at bounding box center [20, 89] width 16 height 16
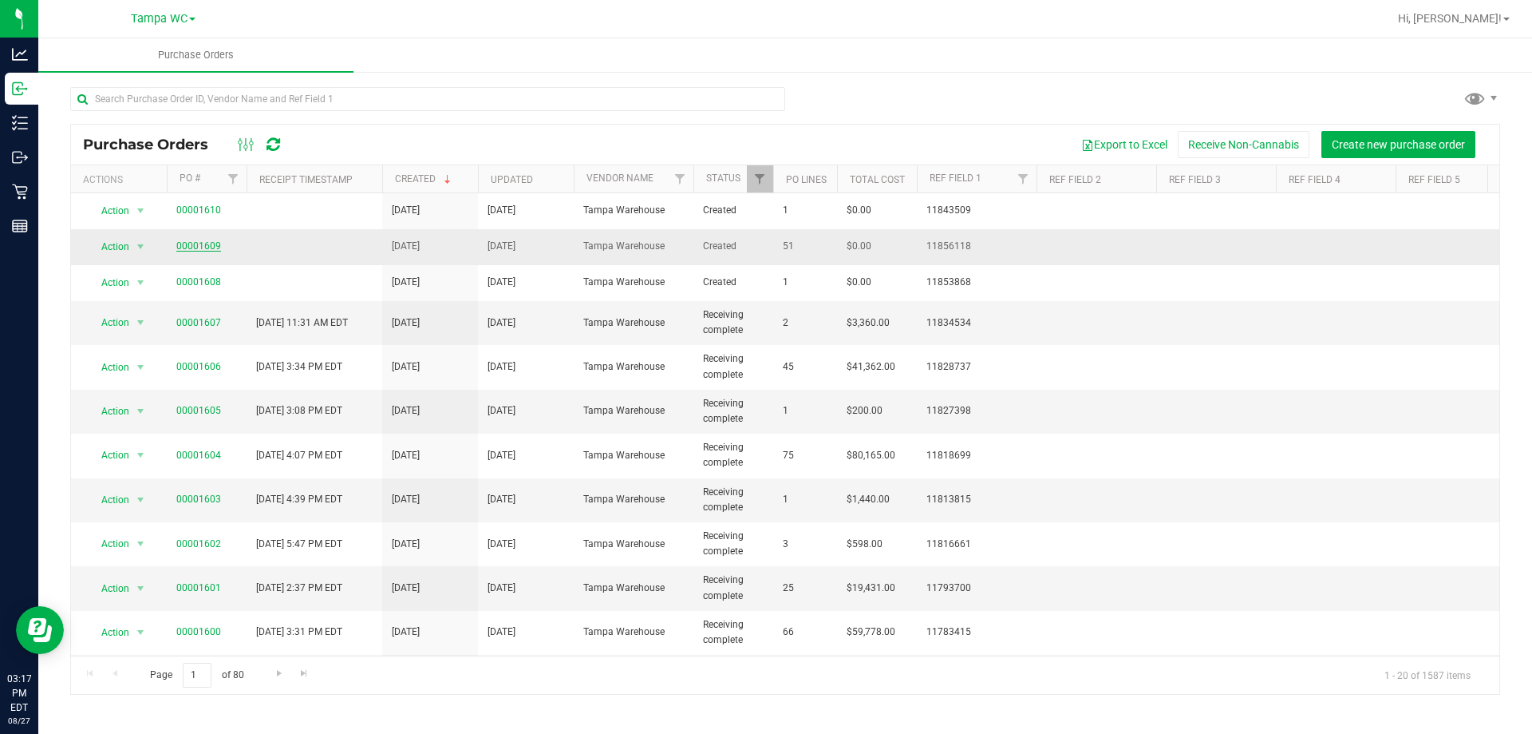
click at [205, 240] on link "00001609" at bounding box center [198, 245] width 45 height 11
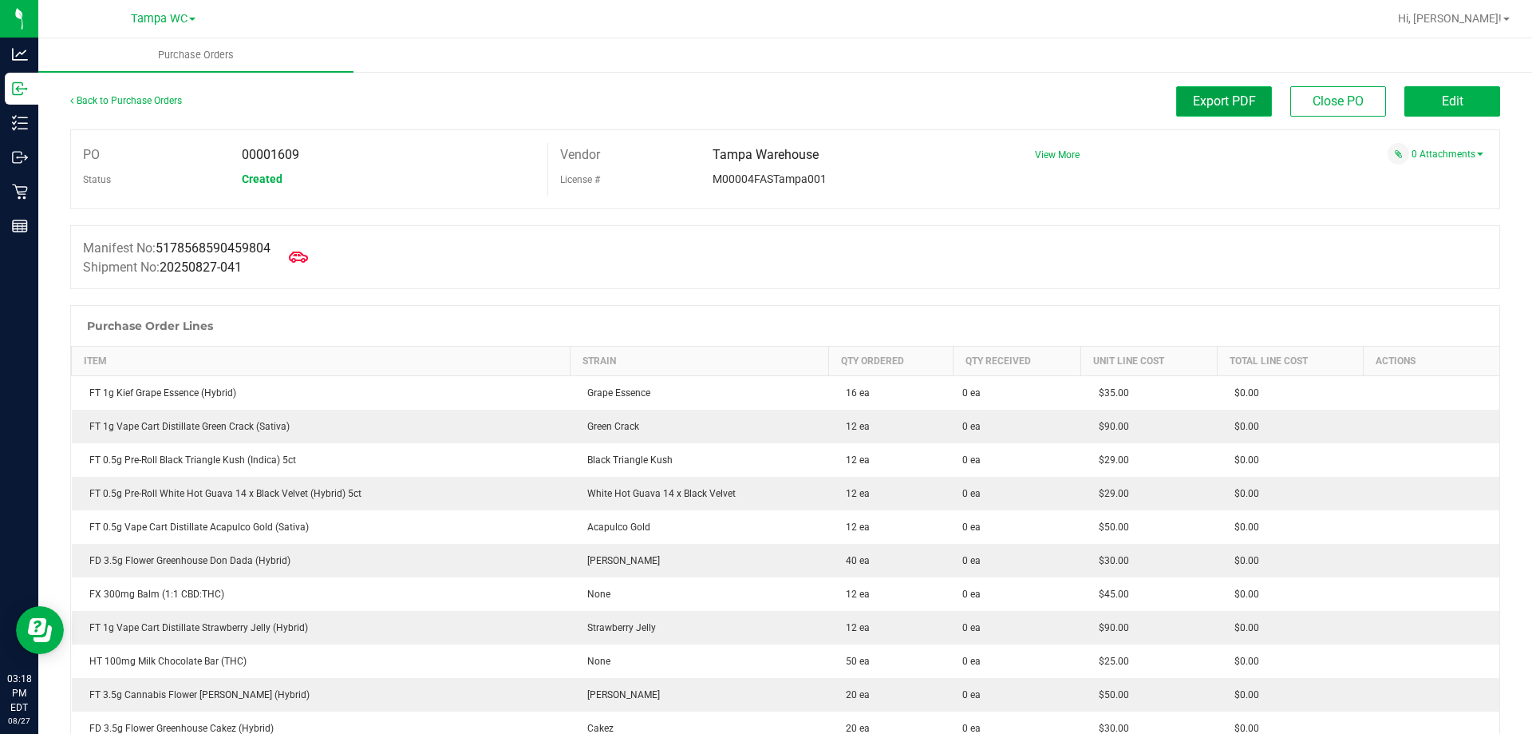
click at [1176, 107] on button "Export PDF" at bounding box center [1224, 101] width 96 height 30
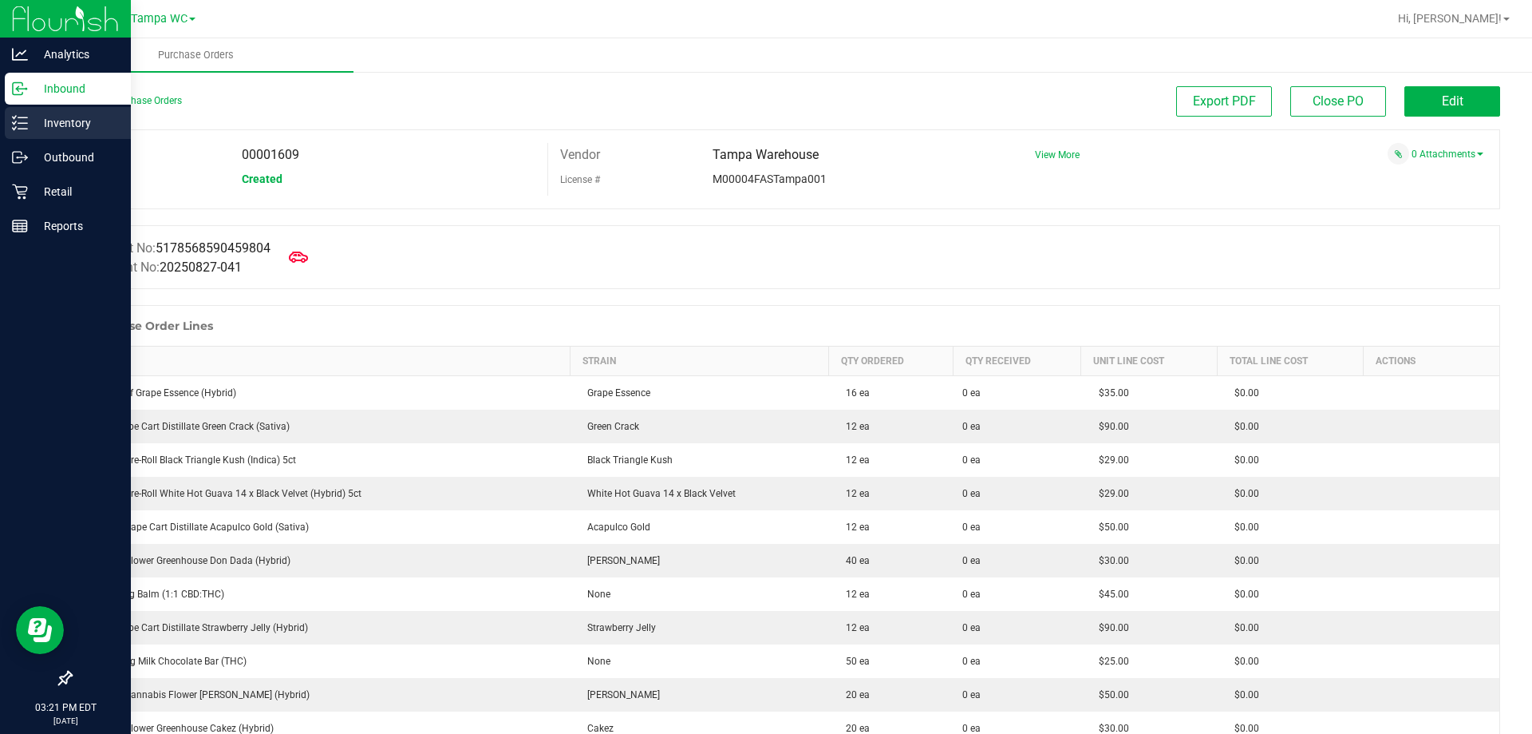
click at [14, 129] on icon at bounding box center [14, 128] width 3 height 2
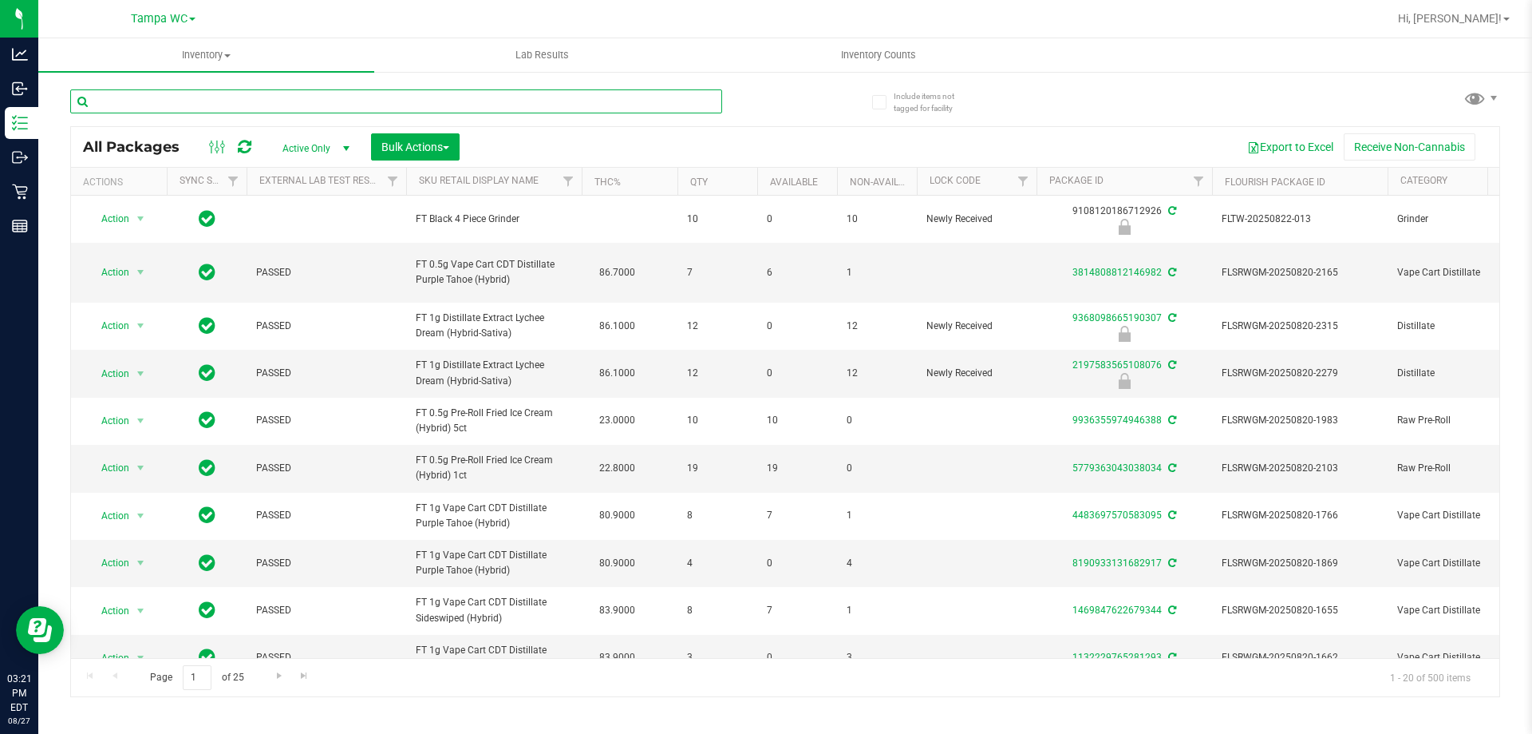
click at [247, 102] on input "text" at bounding box center [396, 101] width 652 height 24
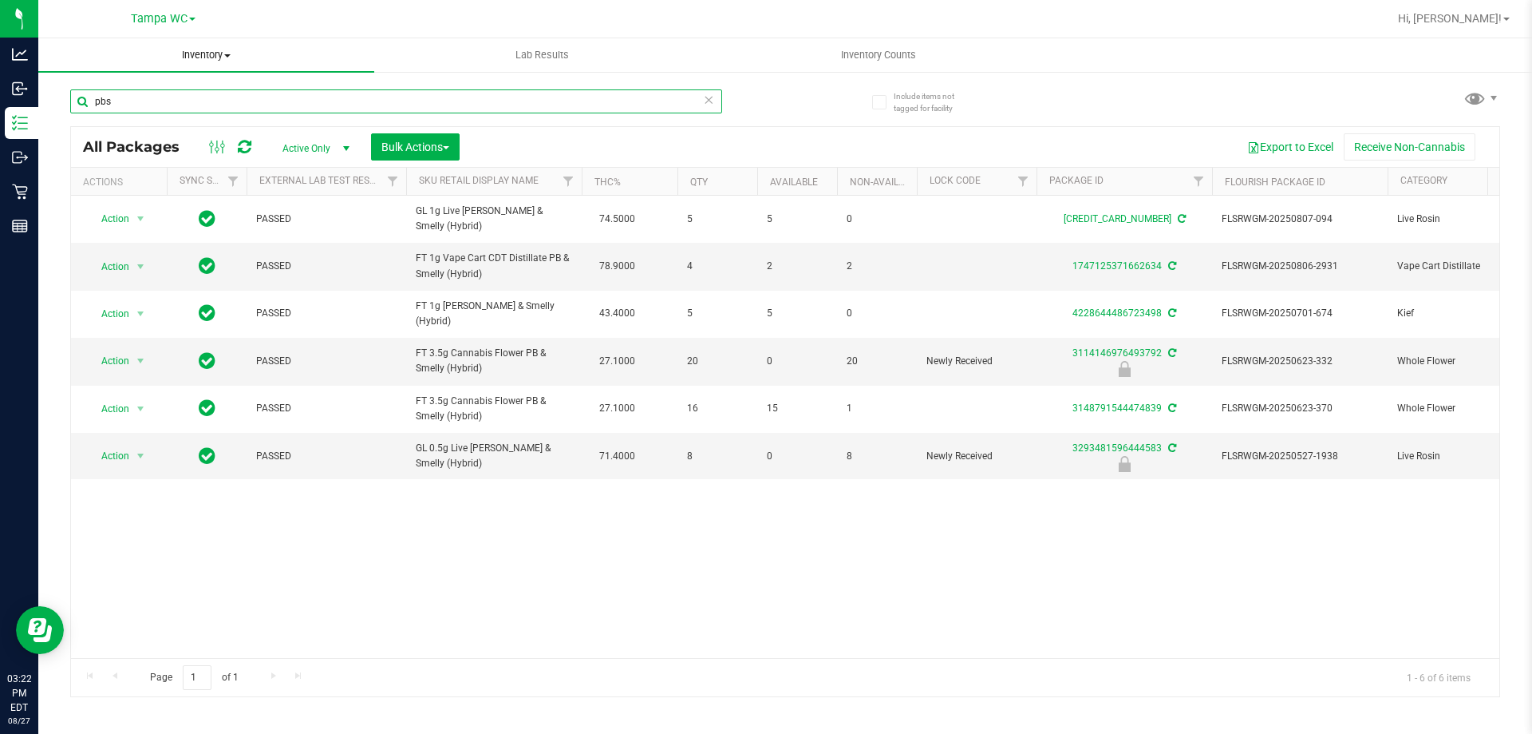
type input "pbs"
click at [714, 97] on input "pbs" at bounding box center [396, 101] width 652 height 24
click at [711, 95] on icon at bounding box center [708, 98] width 11 height 19
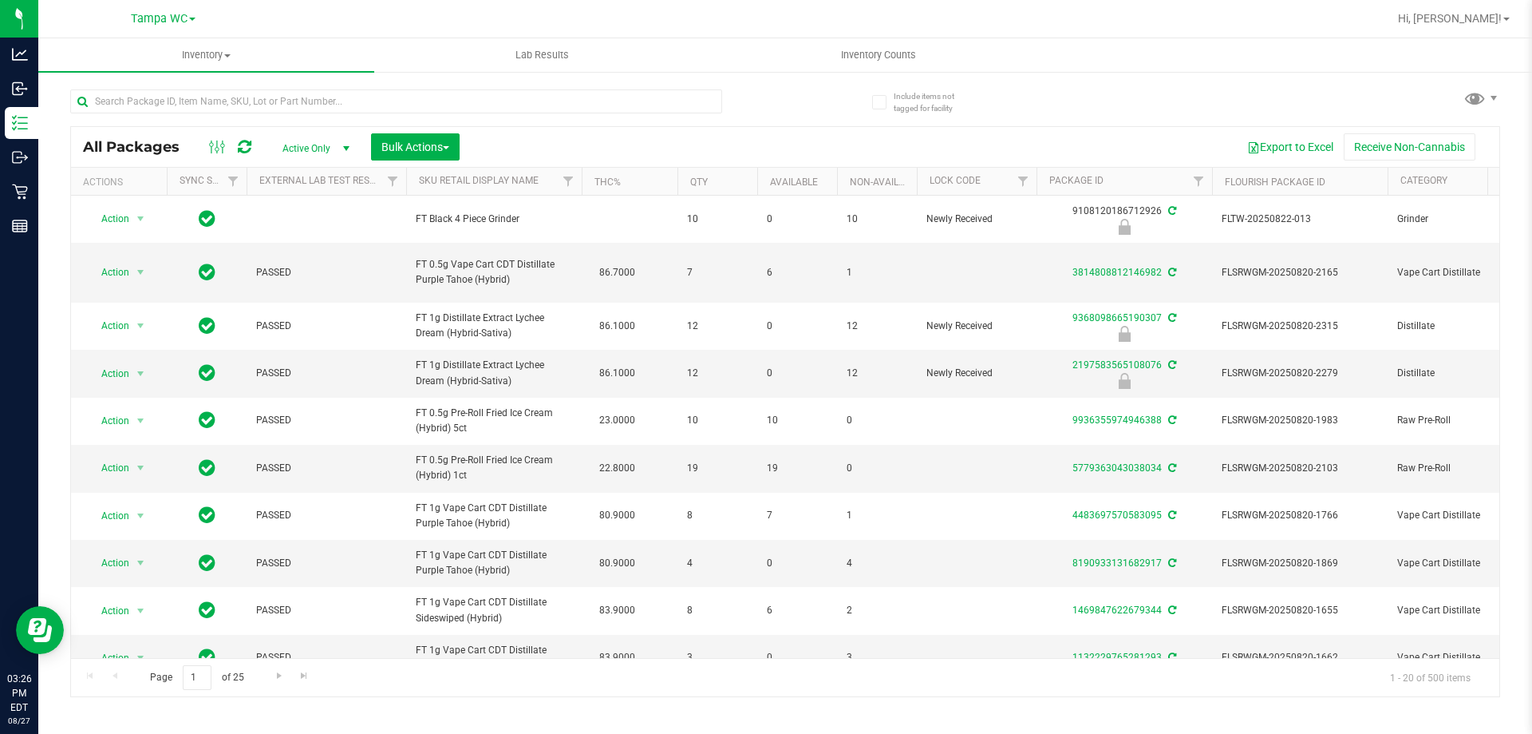
click at [216, 86] on div at bounding box center [427, 100] width 715 height 51
click at [214, 101] on input "text" at bounding box center [396, 101] width 652 height 24
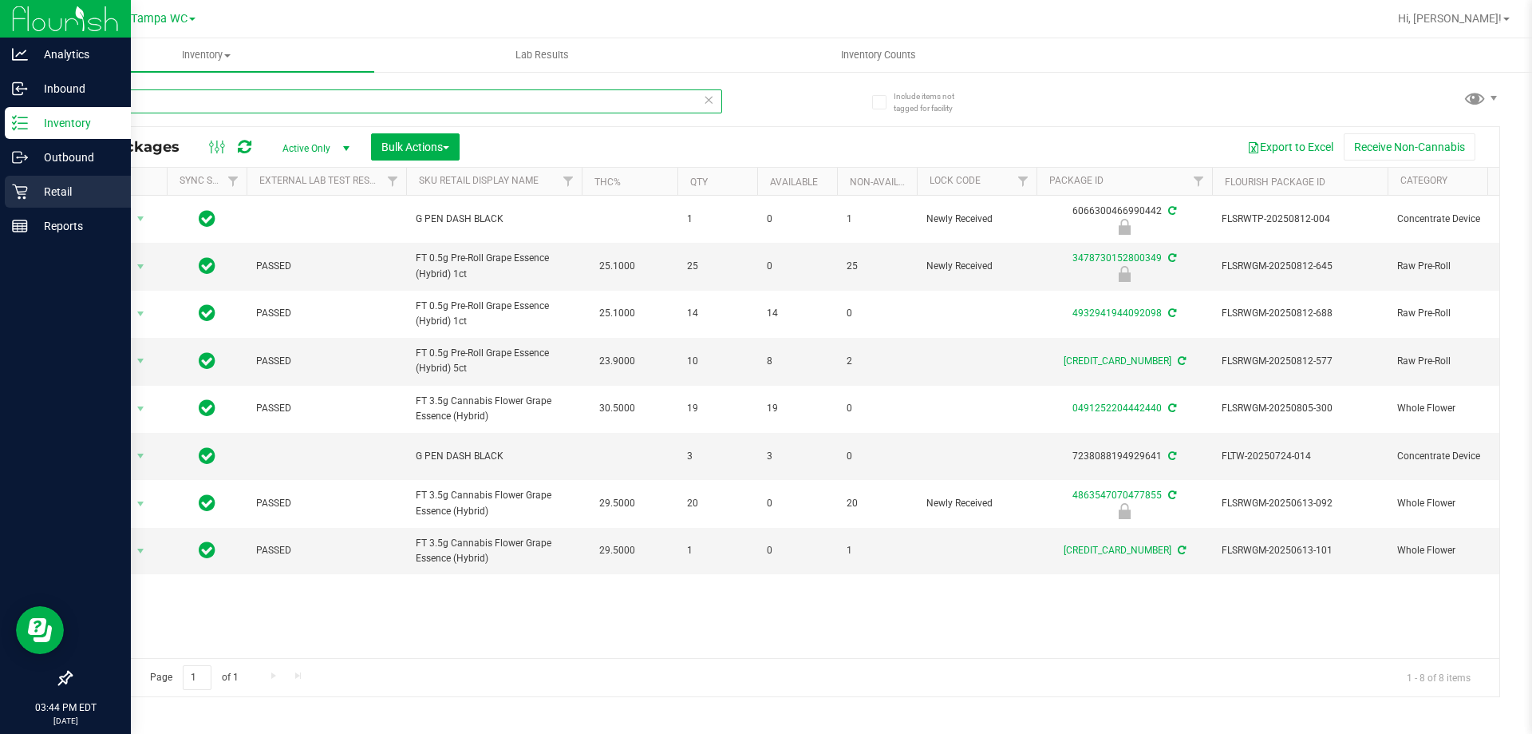
drag, startPoint x: 213, startPoint y: 95, endPoint x: 0, endPoint y: 192, distance: 234.3
click at [0, 192] on div "Analytics Inbound Inventory Outbound Retail Reports 03:44 PM EDT [DATE] 08/27 T…" at bounding box center [766, 367] width 1532 height 734
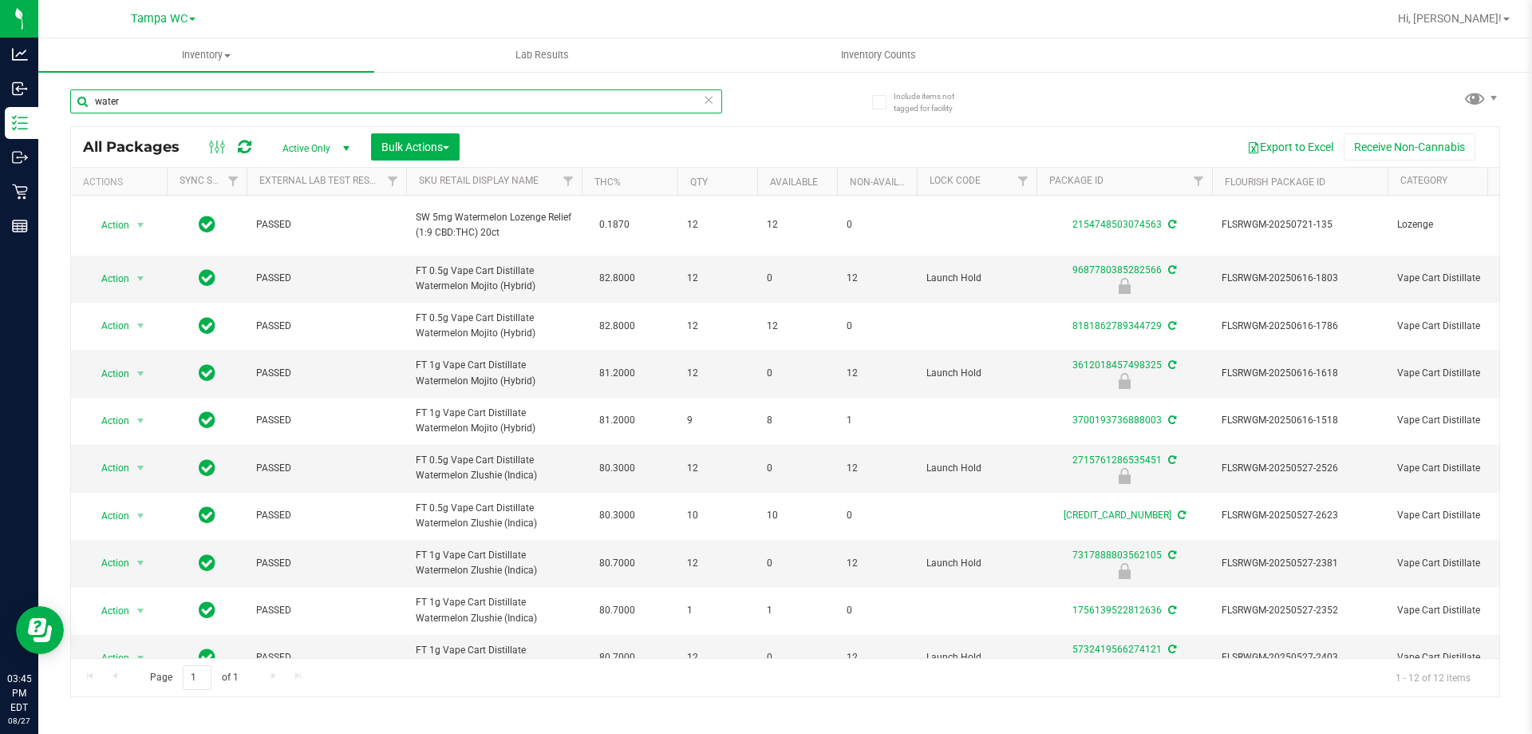
type input "water"
click at [714, 102] on input "water" at bounding box center [396, 101] width 652 height 24
click at [710, 105] on icon at bounding box center [708, 98] width 11 height 19
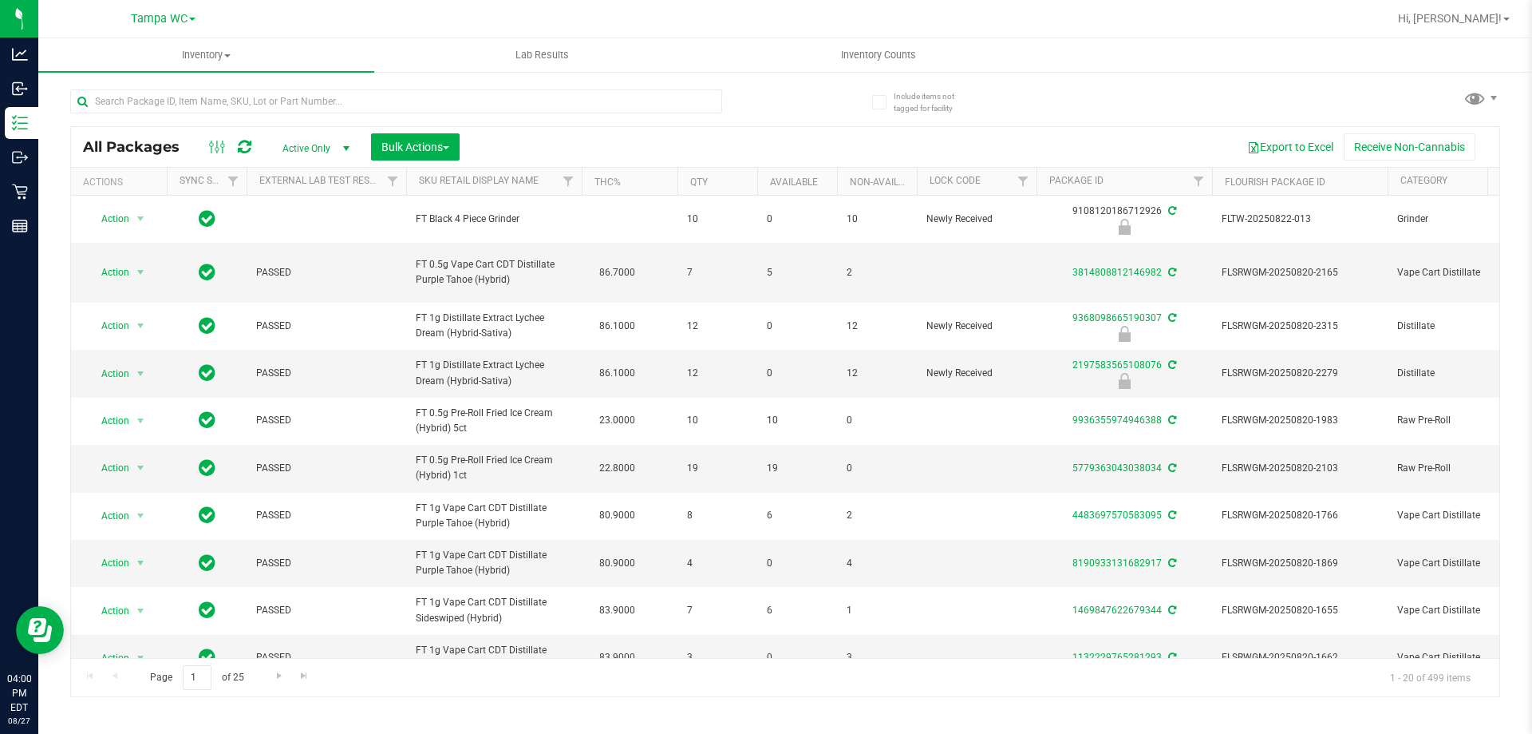
click at [772, 114] on div at bounding box center [427, 100] width 715 height 51
click at [249, 103] on input "text" at bounding box center [396, 101] width 652 height 24
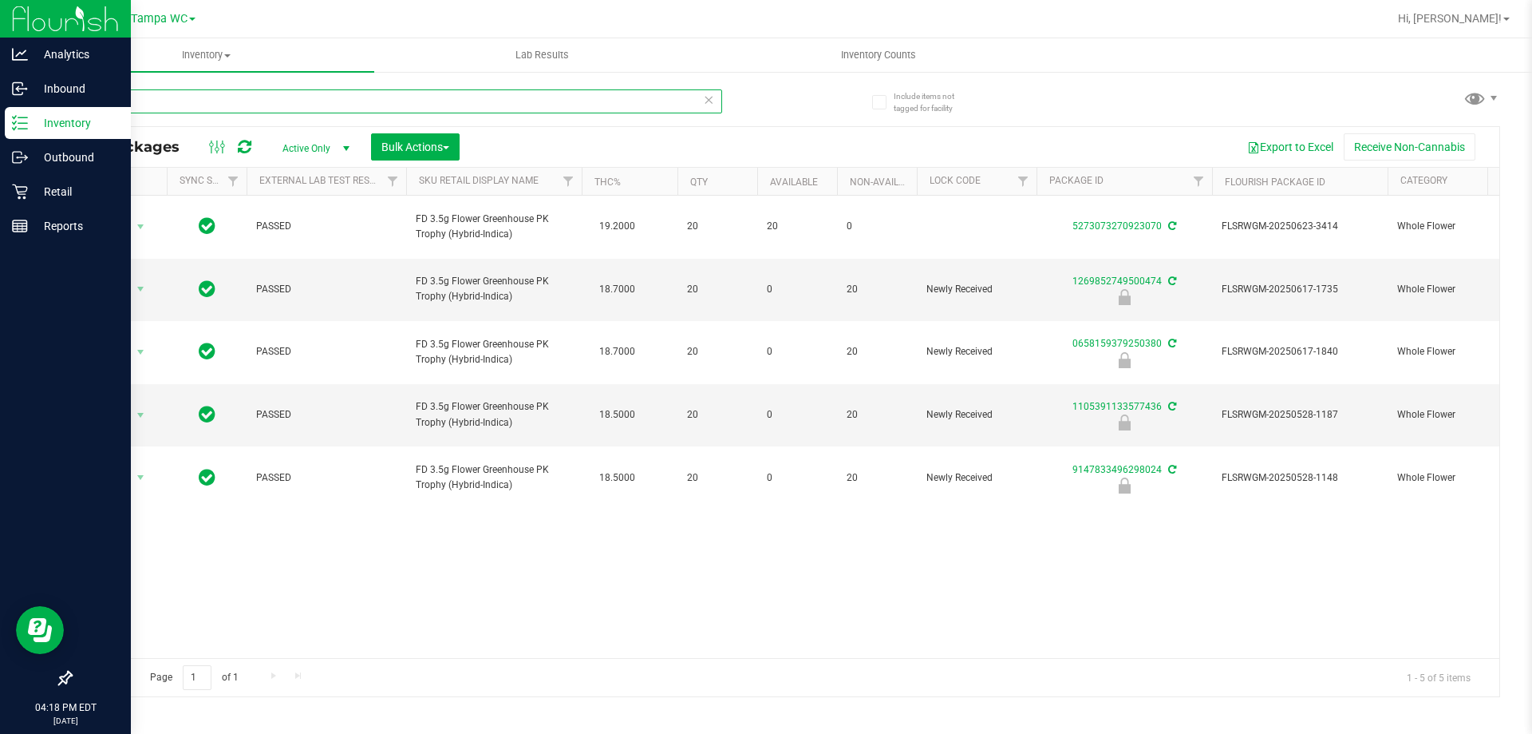
drag, startPoint x: 175, startPoint y: 98, endPoint x: 0, endPoint y: 137, distance: 179.1
click at [0, 137] on div "Analytics Inbound Inventory Outbound Retail Reports 04:18 PM EDT [DATE] 08/27 T…" at bounding box center [766, 367] width 1532 height 734
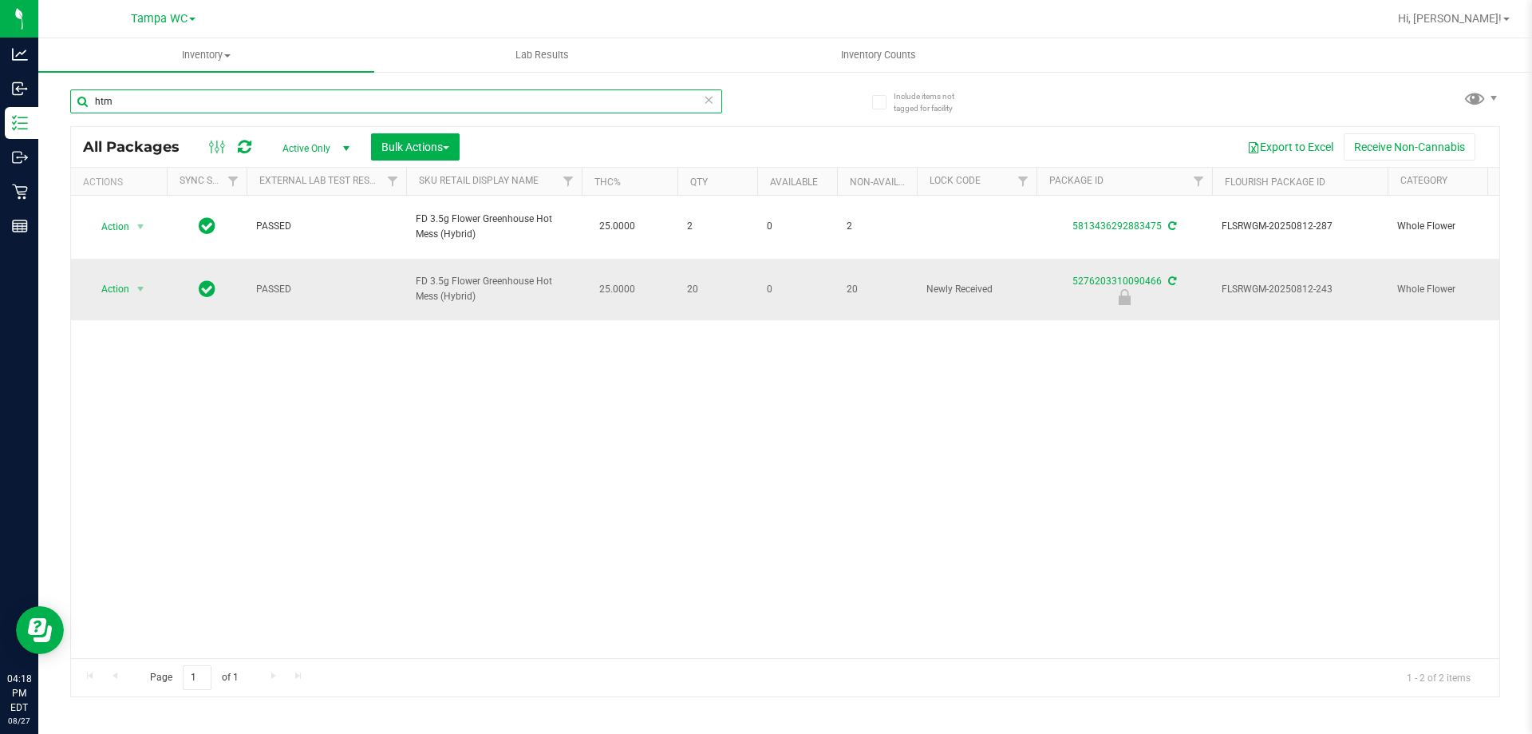
type input "htm"
click at [112, 278] on span "Action" at bounding box center [108, 289] width 43 height 22
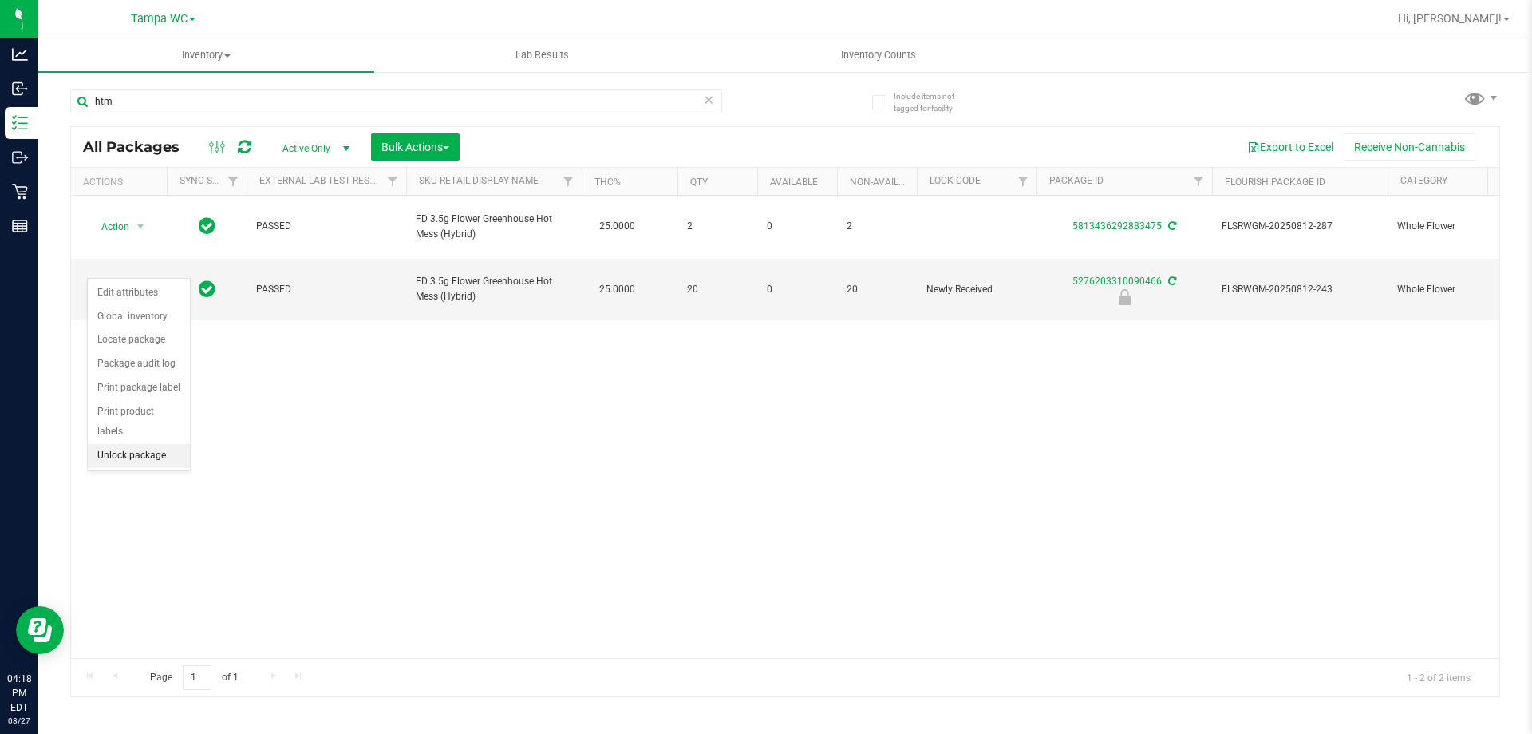
click at [119, 444] on li "Unlock package" at bounding box center [139, 456] width 102 height 24
click at [713, 95] on icon at bounding box center [708, 98] width 11 height 19
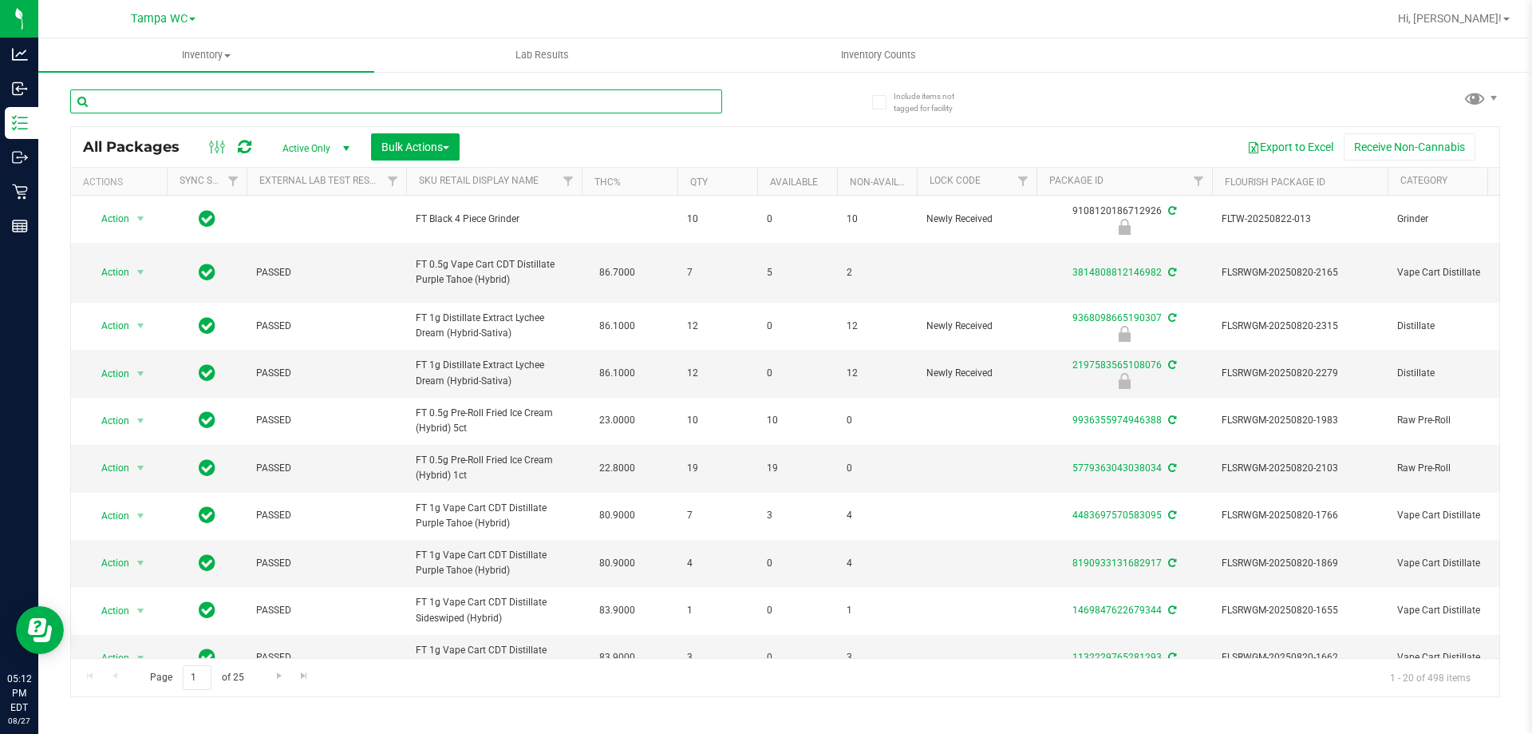
click at [173, 109] on input "text" at bounding box center [396, 101] width 652 height 24
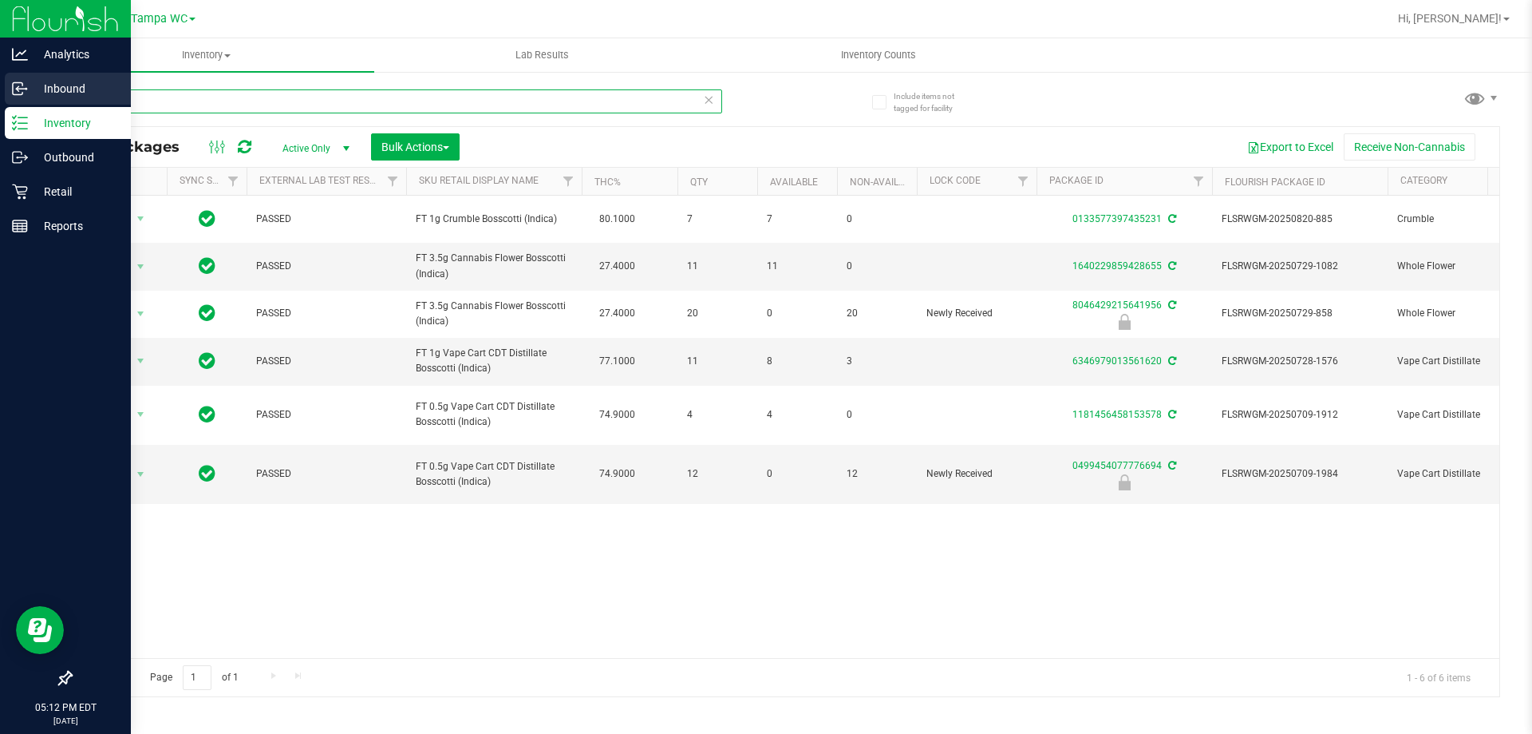
click at [0, 100] on div "Analytics Inbound Inventory Outbound Retail Reports 05:12 PM EDT 08/27/2025 08/…" at bounding box center [766, 367] width 1532 height 734
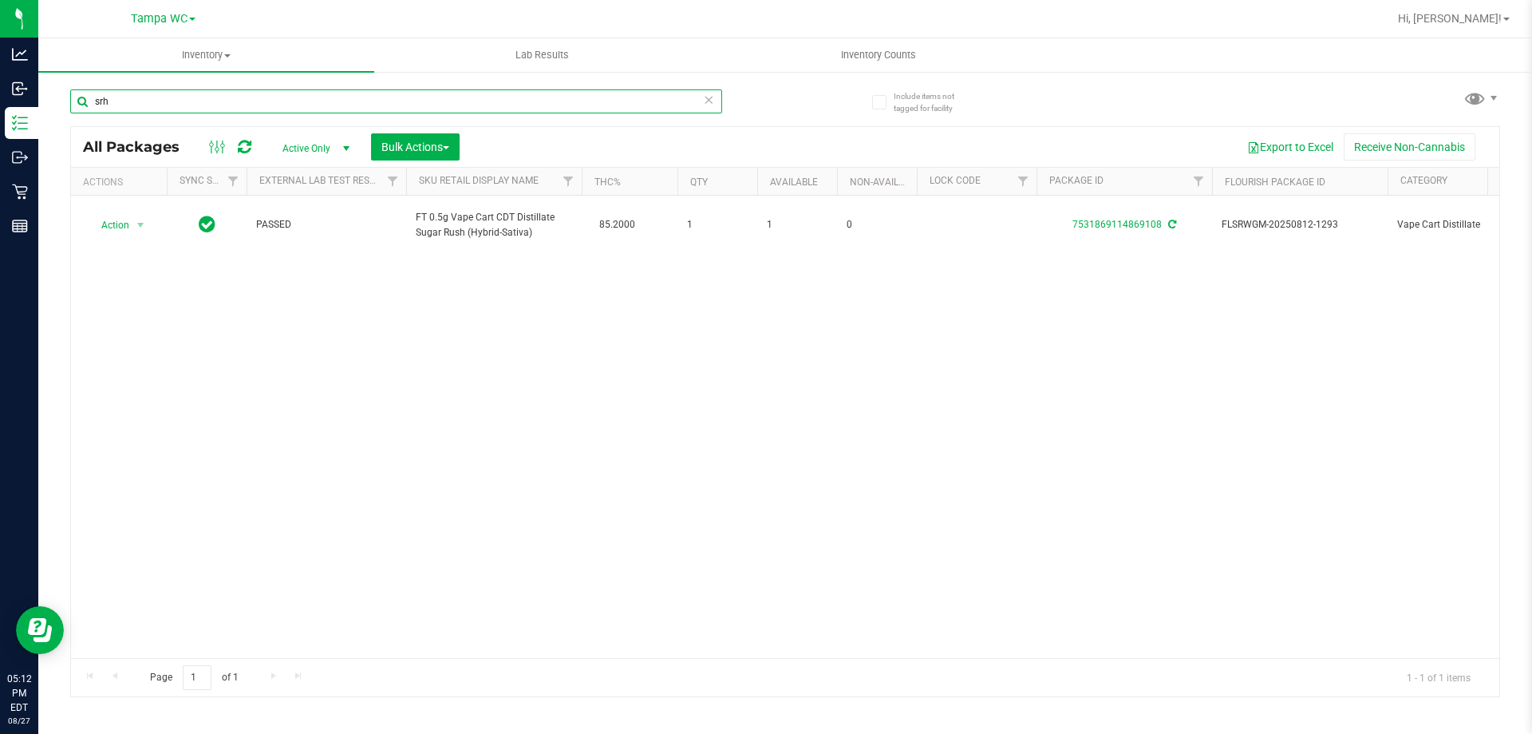
type input "srh"
click at [706, 105] on icon at bounding box center [708, 98] width 11 height 19
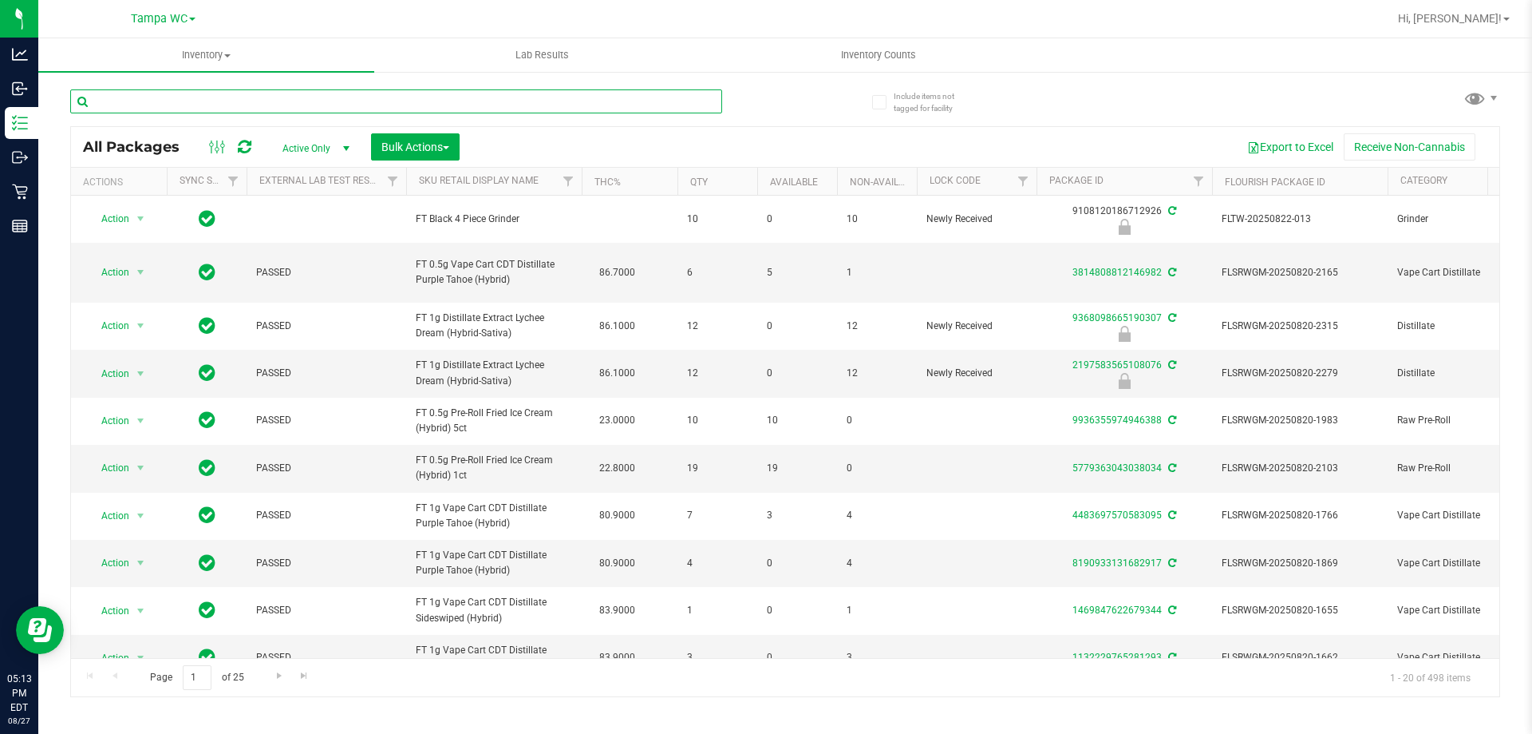
click at [215, 95] on input "text" at bounding box center [396, 101] width 652 height 24
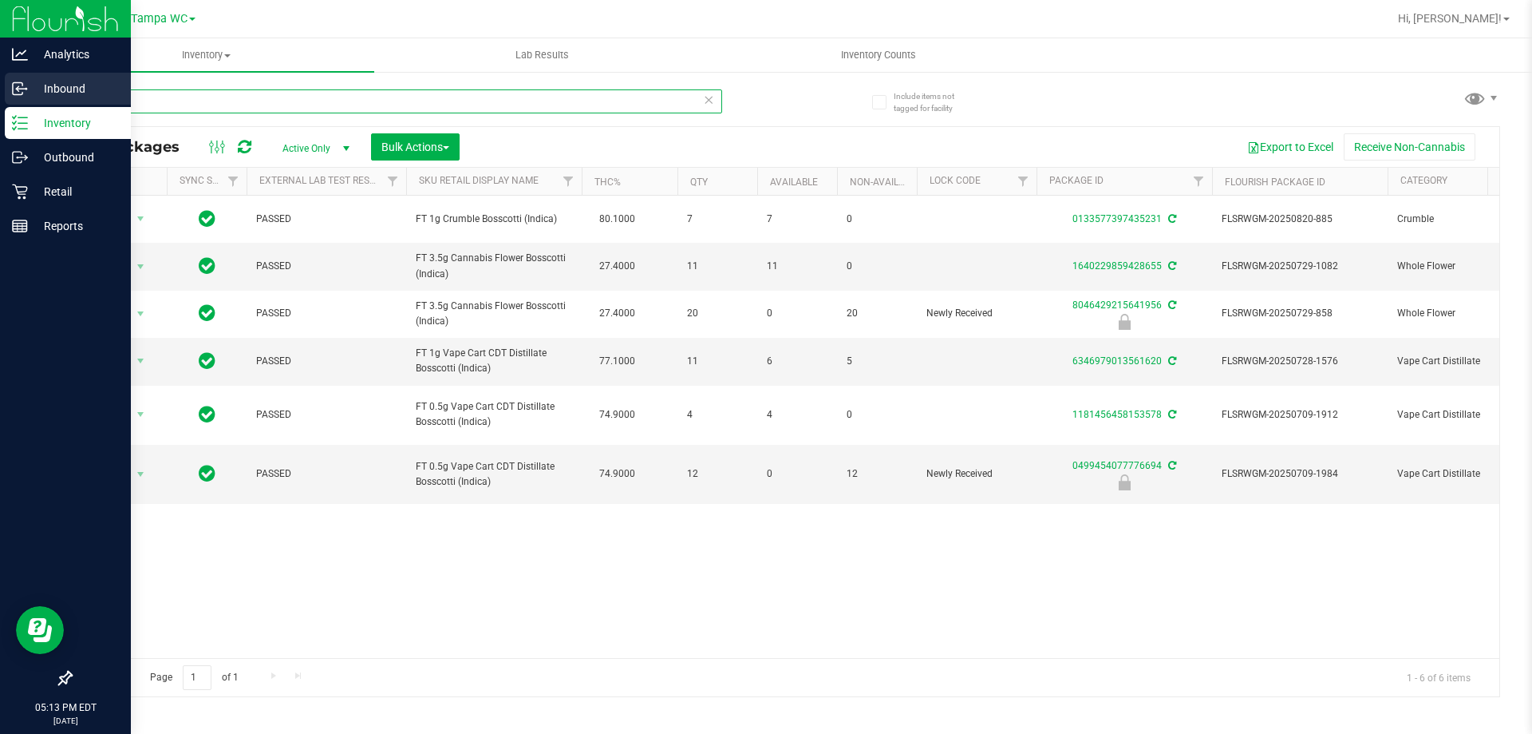
click at [0, 98] on div "Analytics Inbound Inventory Outbound Retail Reports 05:13 PM EDT 08/27/2025 08/…" at bounding box center [766, 367] width 1532 height 734
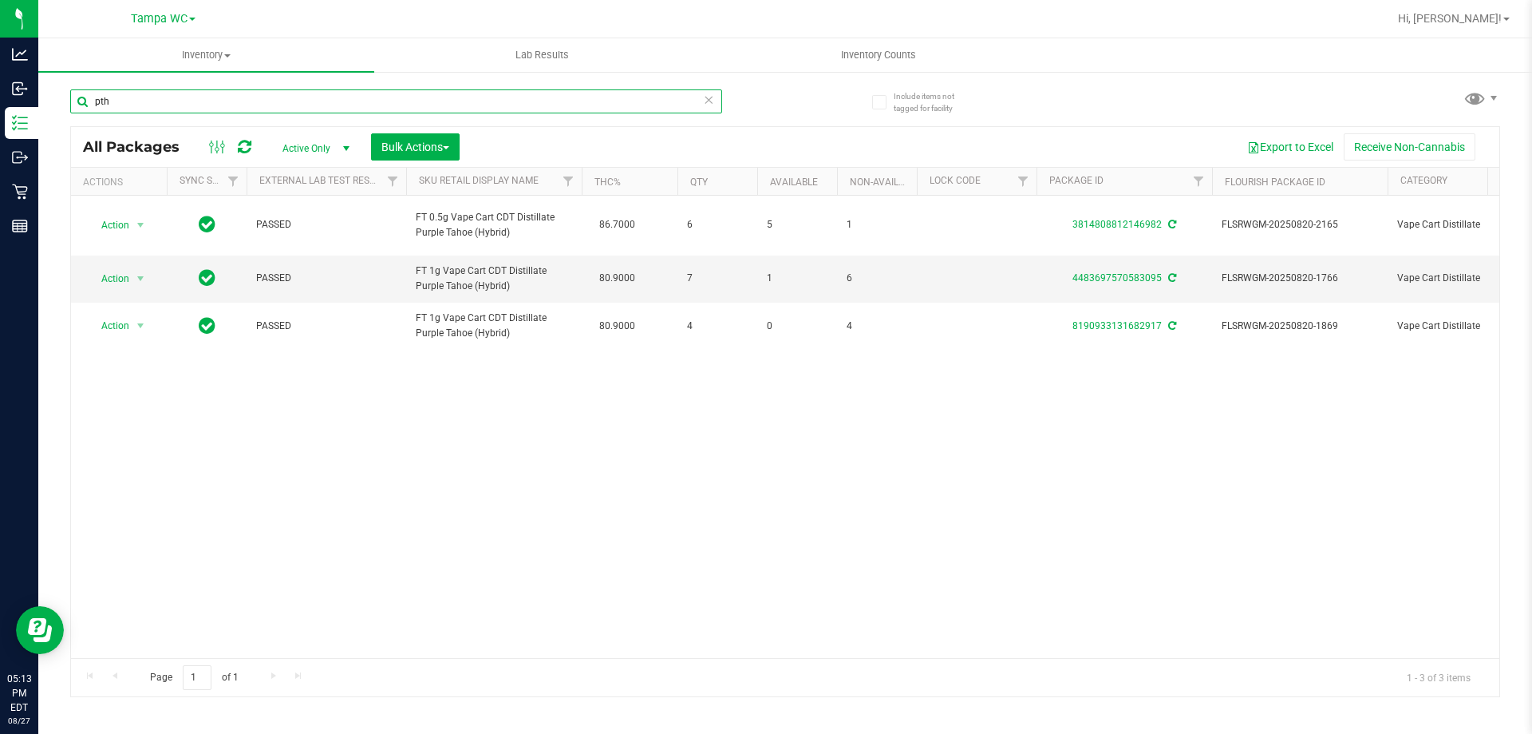
drag, startPoint x: 80, startPoint y: 100, endPoint x: 53, endPoint y: 100, distance: 27.1
click at [53, 100] on div "Include items not tagged for facility pth All Packages Active Only Active Only …" at bounding box center [785, 313] width 1494 height 487
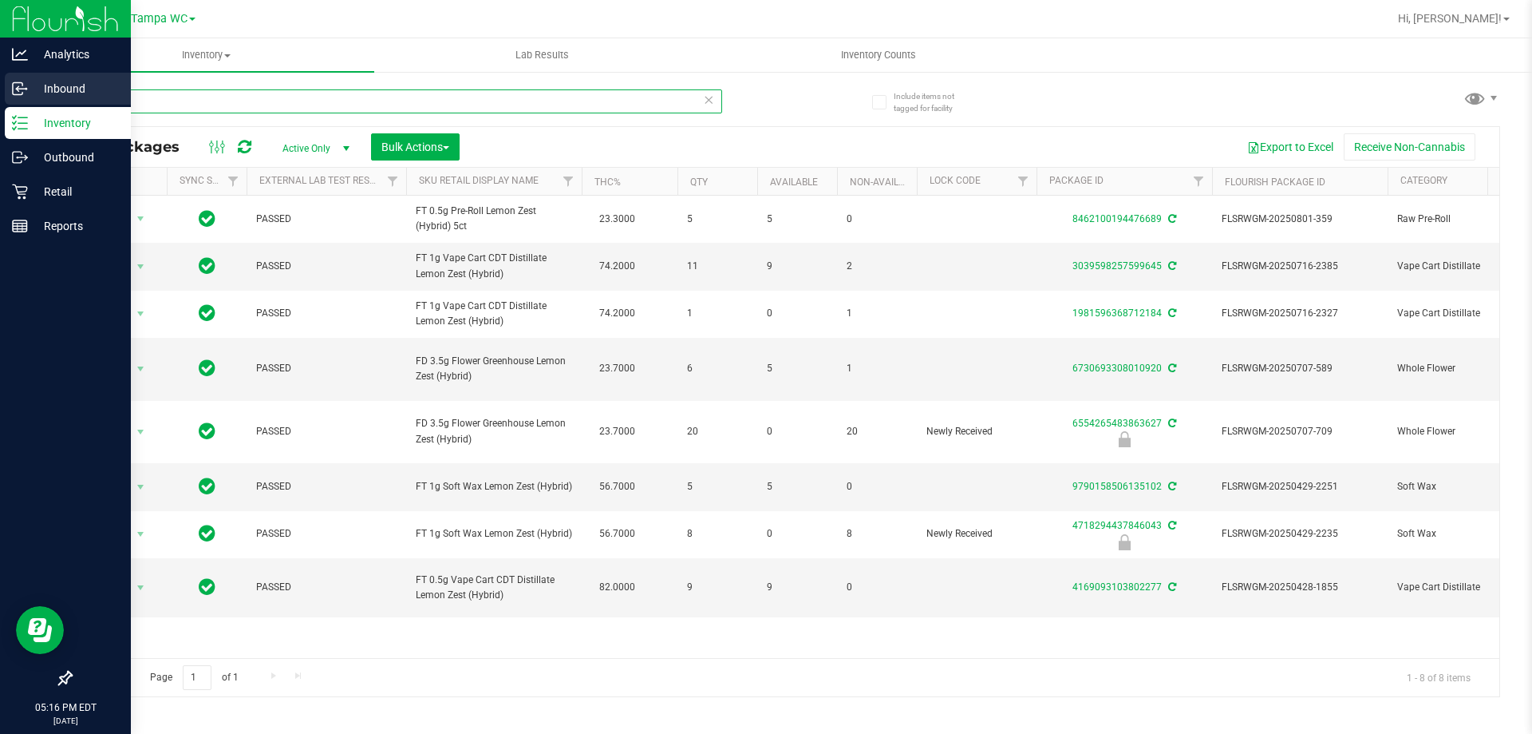
drag, startPoint x: 198, startPoint y: 100, endPoint x: 0, endPoint y: 92, distance: 198.1
click at [0, 92] on div "Analytics Inbound Inventory Outbound Retail Reports 05:16 PM EDT 08/27/2025 08/…" at bounding box center [766, 367] width 1532 height 734
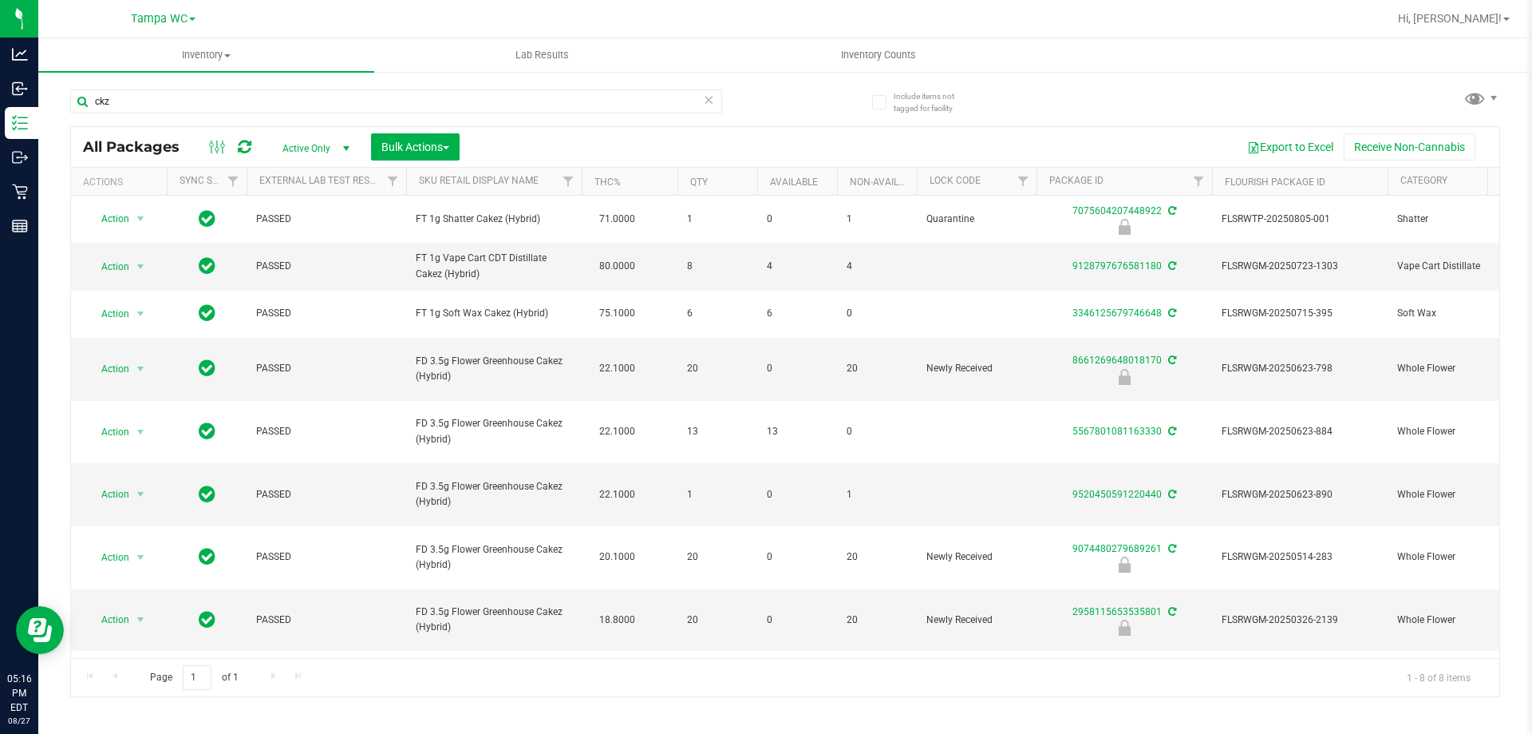
click at [783, 112] on div "ckz" at bounding box center [427, 100] width 715 height 51
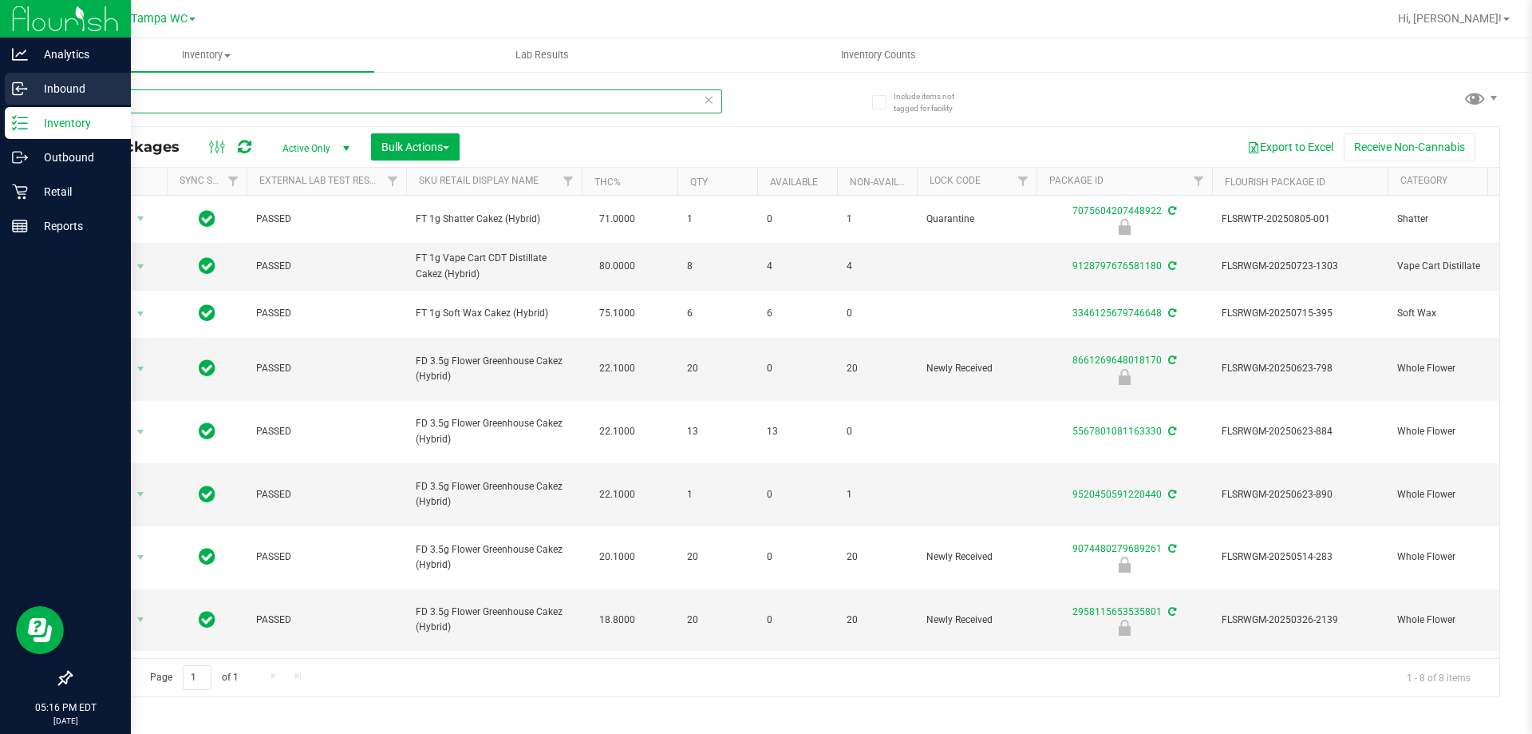
drag, startPoint x: 0, startPoint y: 102, endPoint x: 10, endPoint y: 80, distance: 24.3
click at [0, 102] on div "Analytics Inbound Inventory Outbound Retail Reports 05:16 PM EDT 08/27/2025 08/…" at bounding box center [766, 367] width 1532 height 734
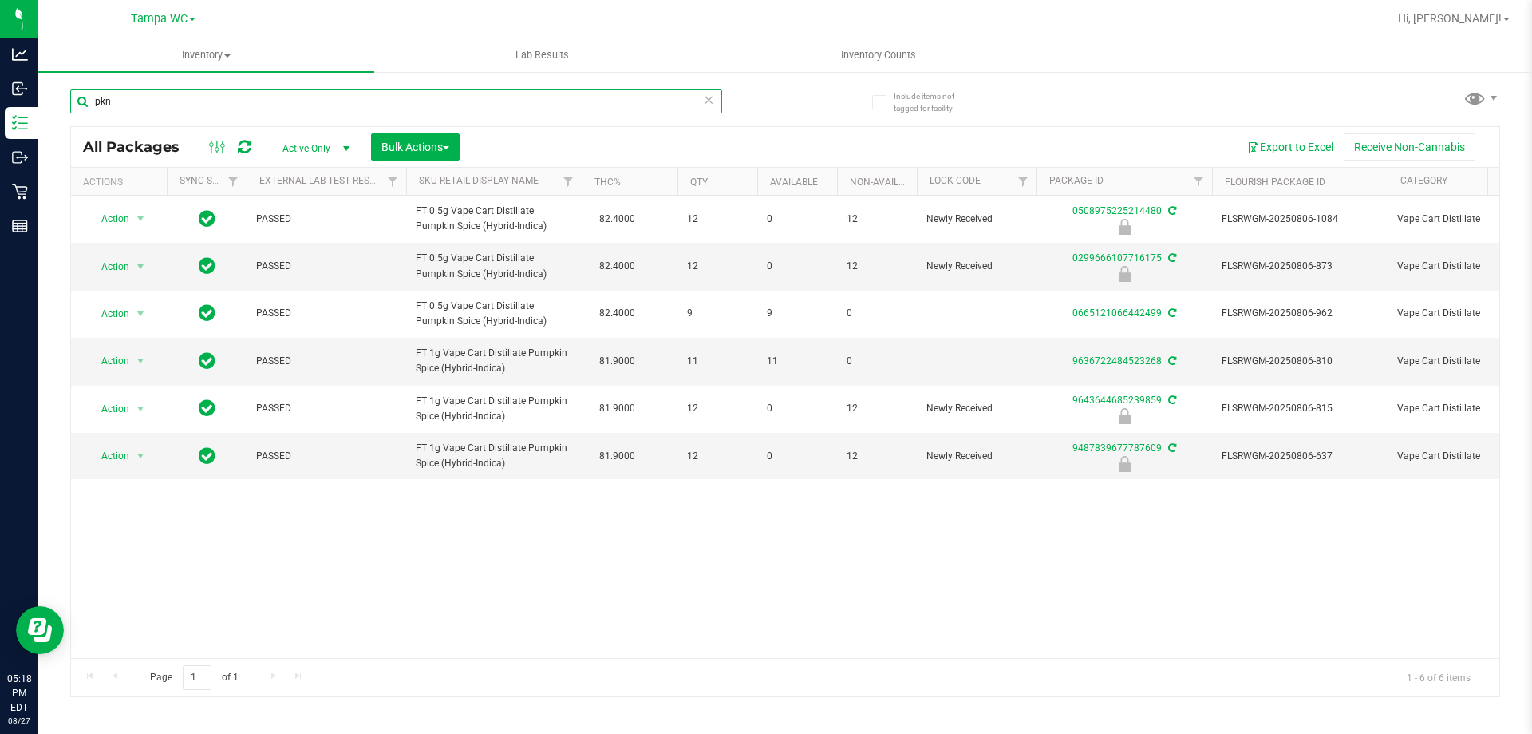
type input "pkn"
click at [707, 98] on icon at bounding box center [708, 98] width 11 height 19
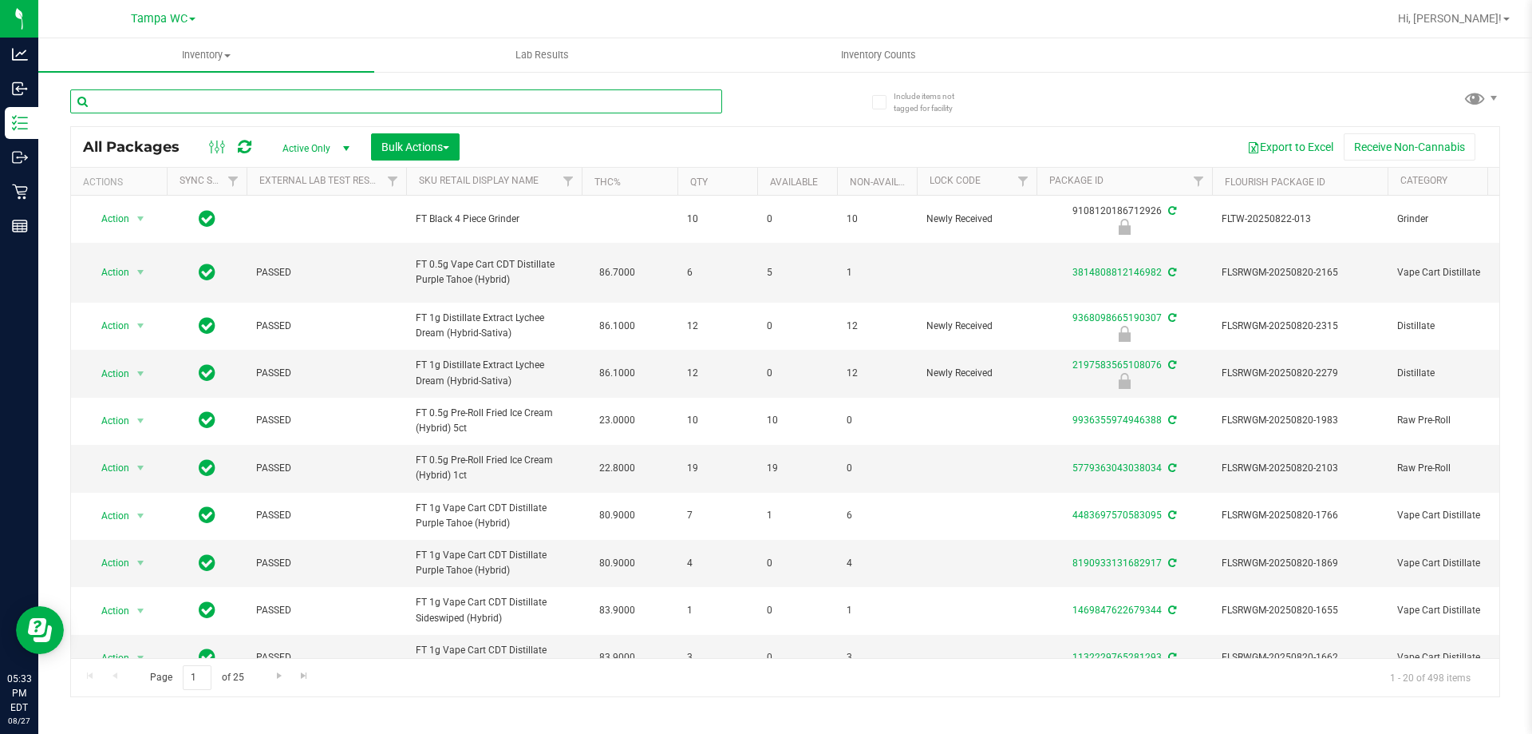
click at [147, 97] on input "text" at bounding box center [396, 101] width 652 height 24
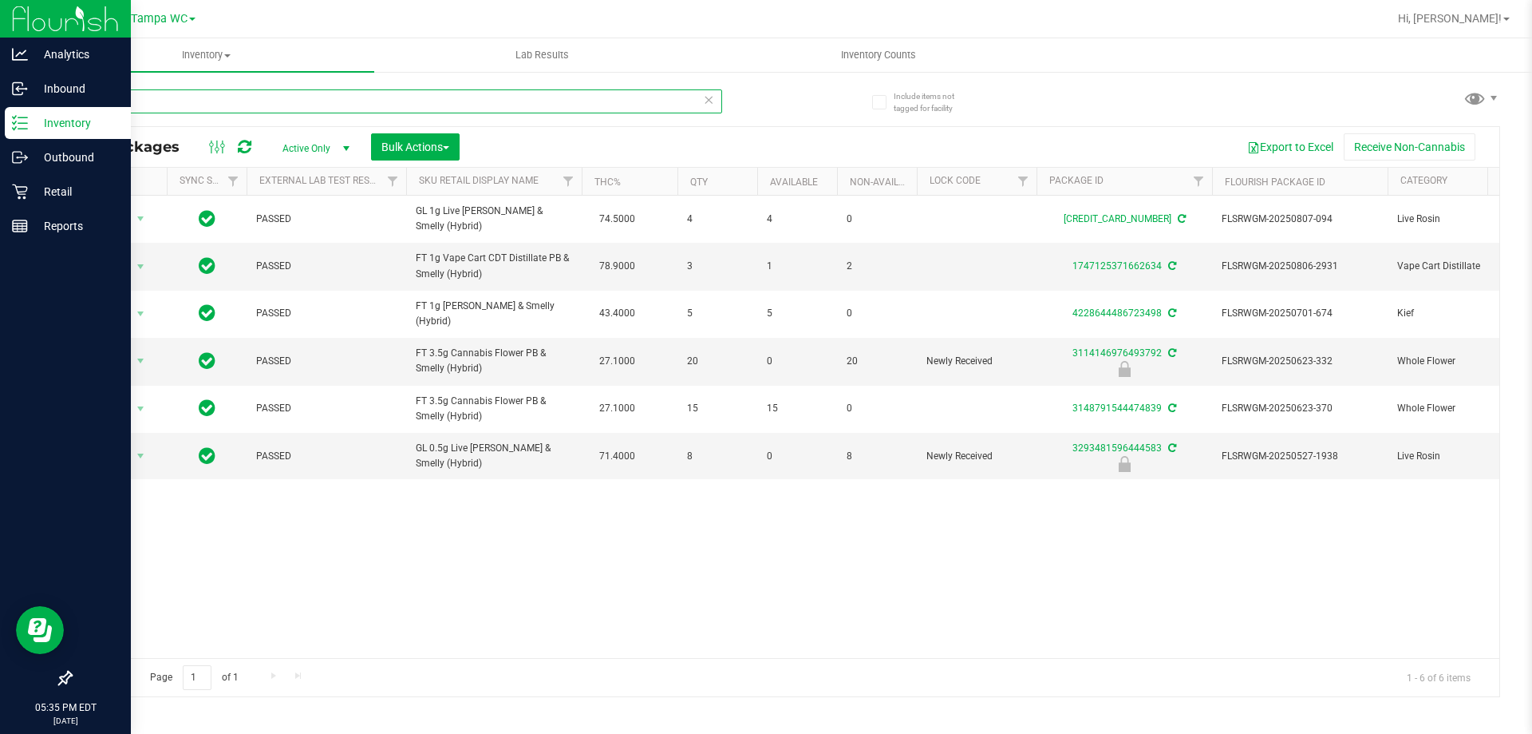
drag, startPoint x: 234, startPoint y: 98, endPoint x: 0, endPoint y: 136, distance: 237.0
click at [0, 136] on div "Analytics Inbound Inventory Outbound Retail Reports 05:35 PM EDT 08/27/2025 08/…" at bounding box center [766, 367] width 1532 height 734
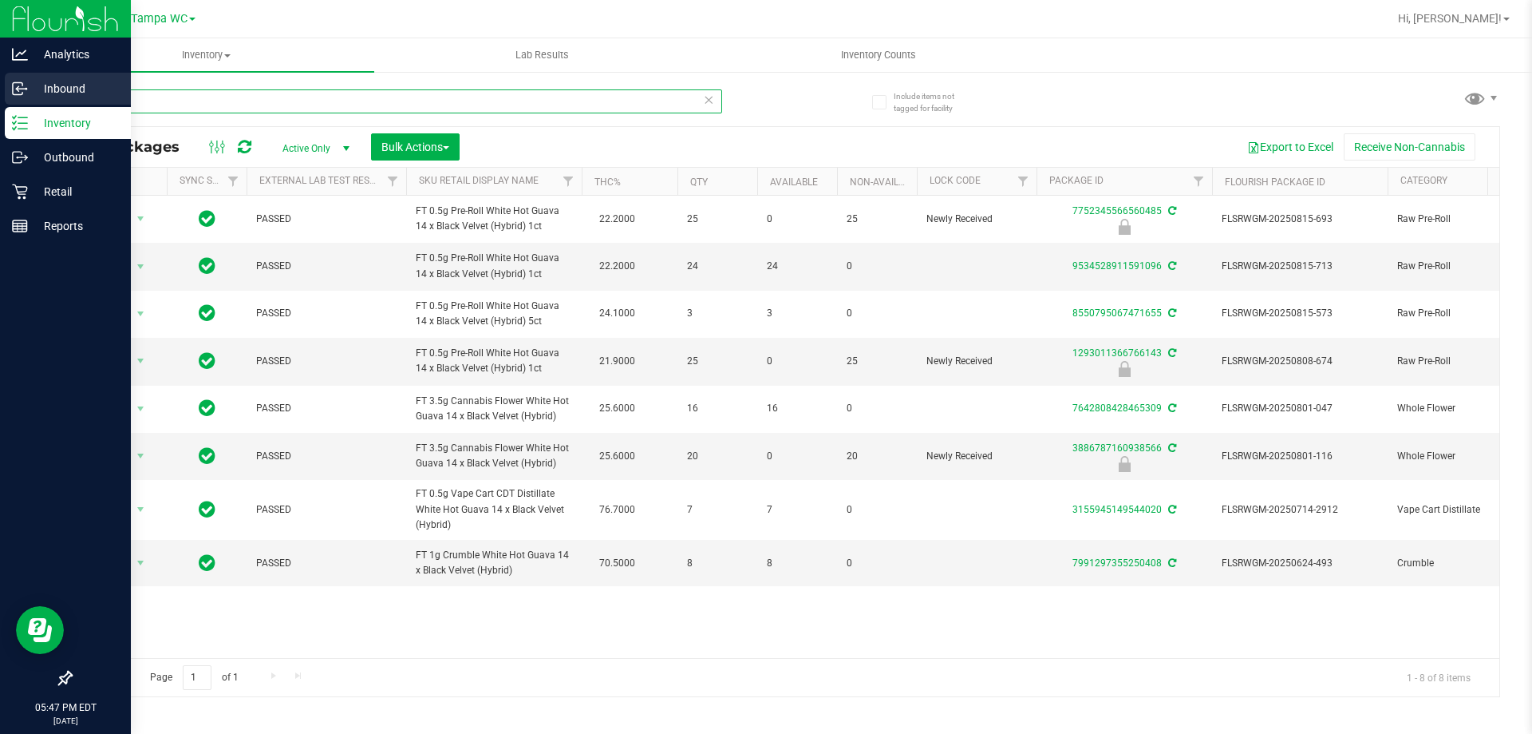
drag, startPoint x: 267, startPoint y: 109, endPoint x: 33, endPoint y: 102, distance: 233.9
click at [0, 106] on div "Analytics Inbound Inventory Outbound Retail Reports 05:47 PM EDT 08/27/2025 08/…" at bounding box center [766, 367] width 1532 height 734
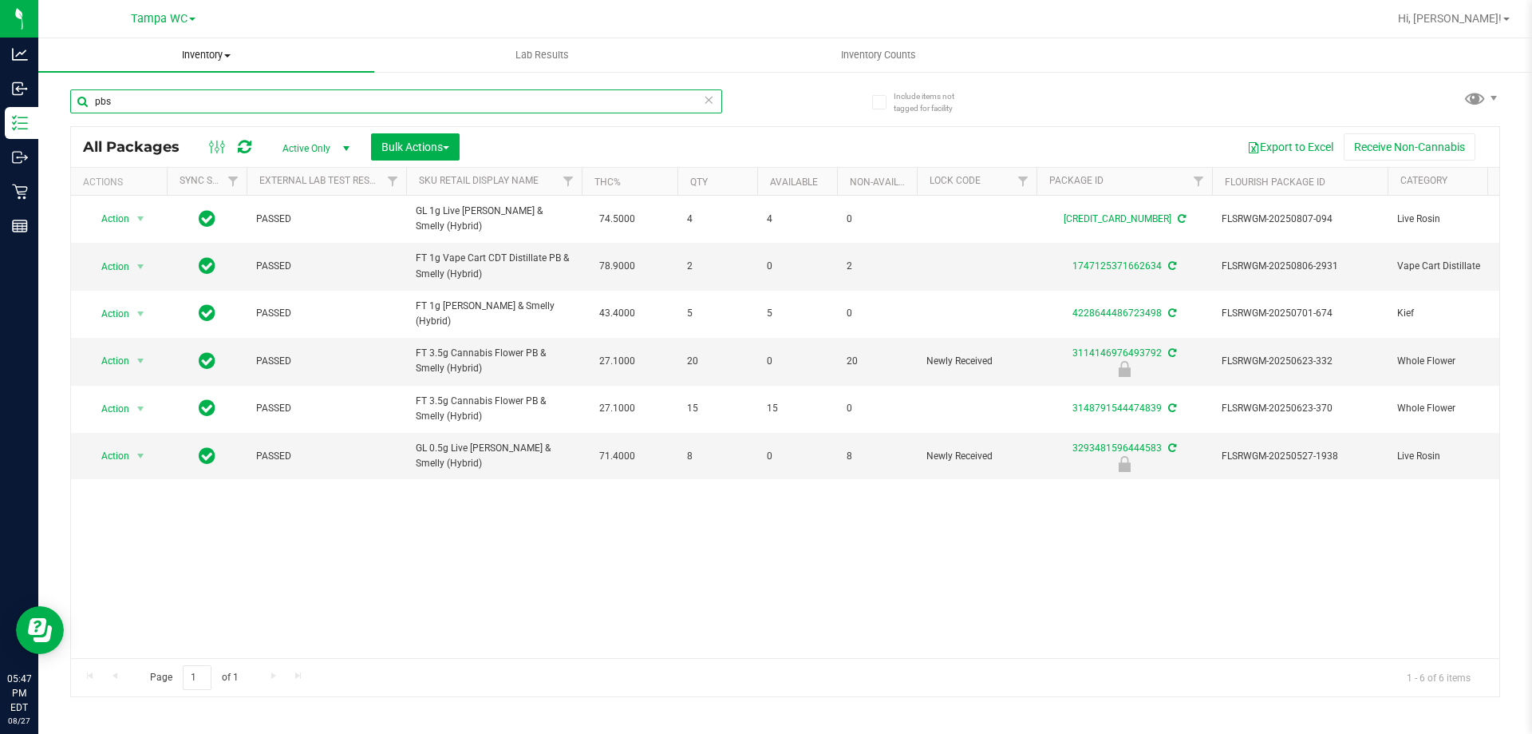
type input "pbs"
